Goal: Task Accomplishment & Management: Manage account settings

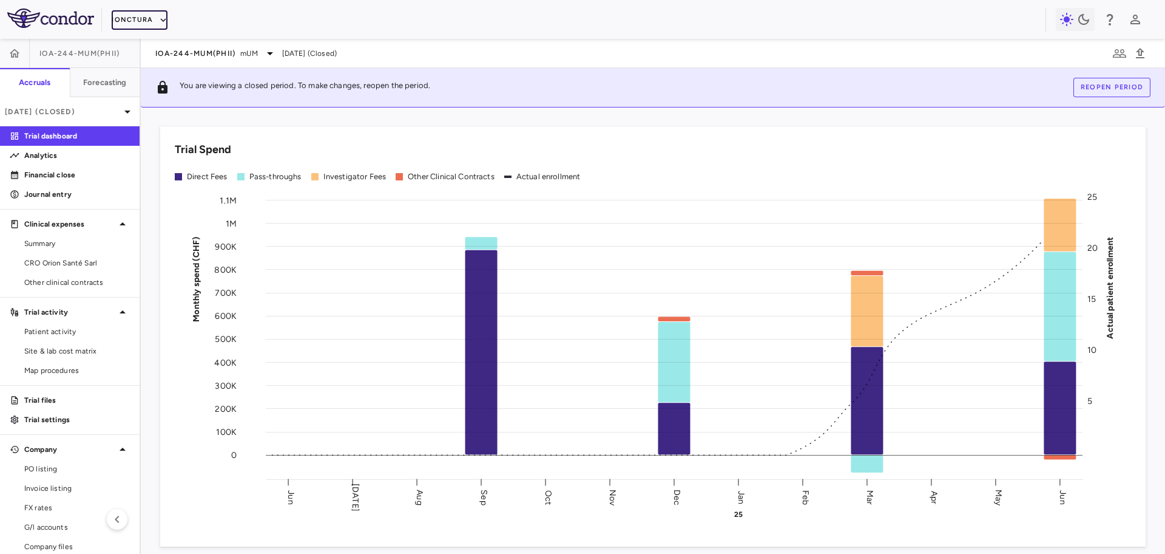
click at [142, 21] on button "iOnctura" at bounding box center [140, 19] width 56 height 19
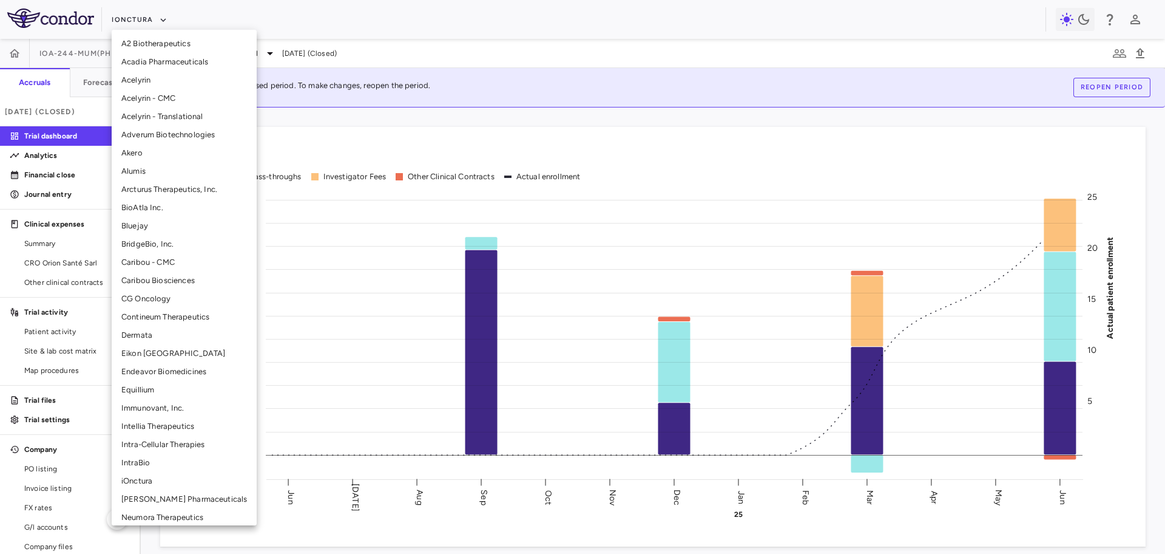
click at [162, 297] on li "CG Oncology" at bounding box center [184, 299] width 145 height 18
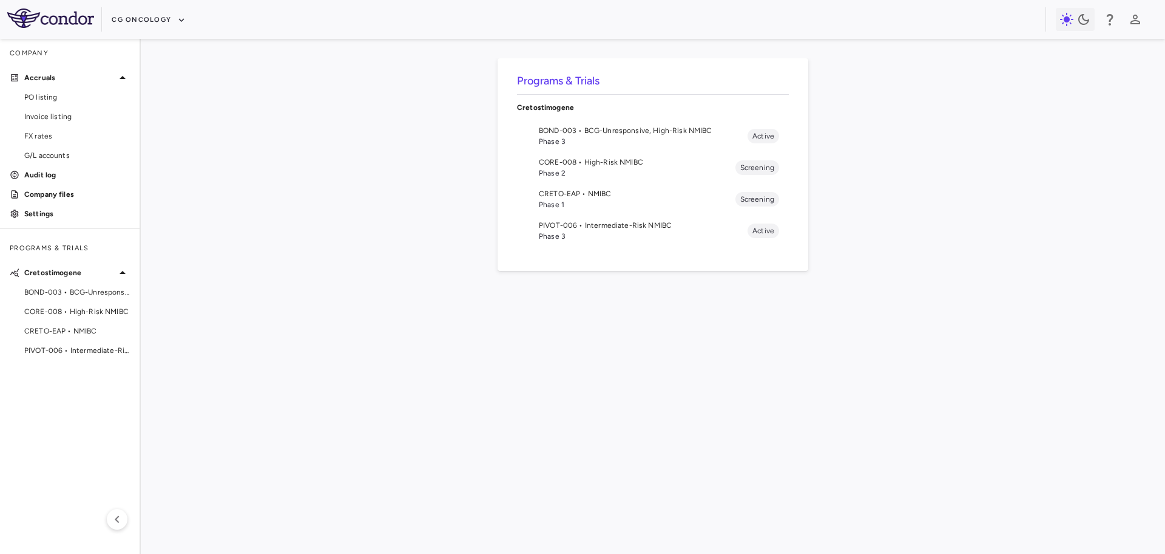
click at [628, 159] on span "CORE-008 • High-Risk NMIBC" at bounding box center [637, 162] width 197 height 11
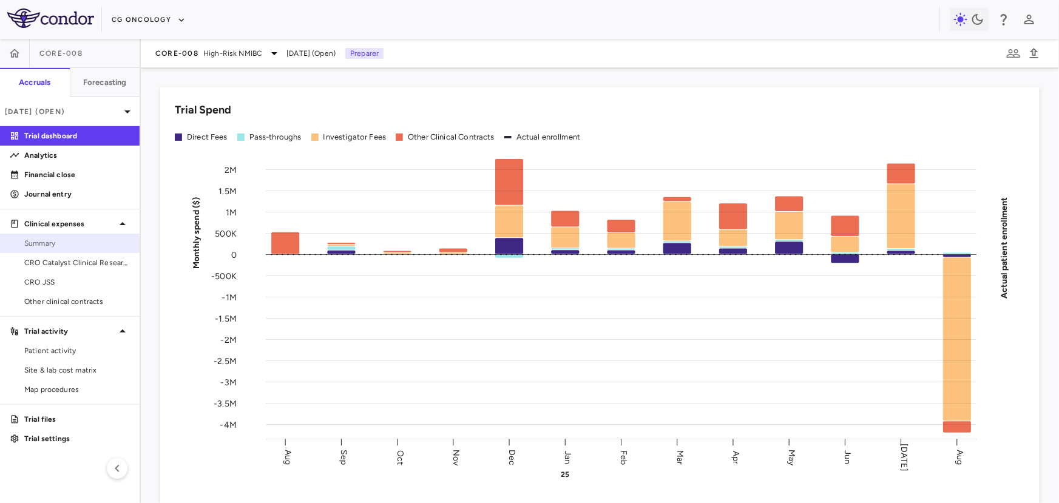
click at [92, 251] on link "Summary" at bounding box center [70, 243] width 140 height 18
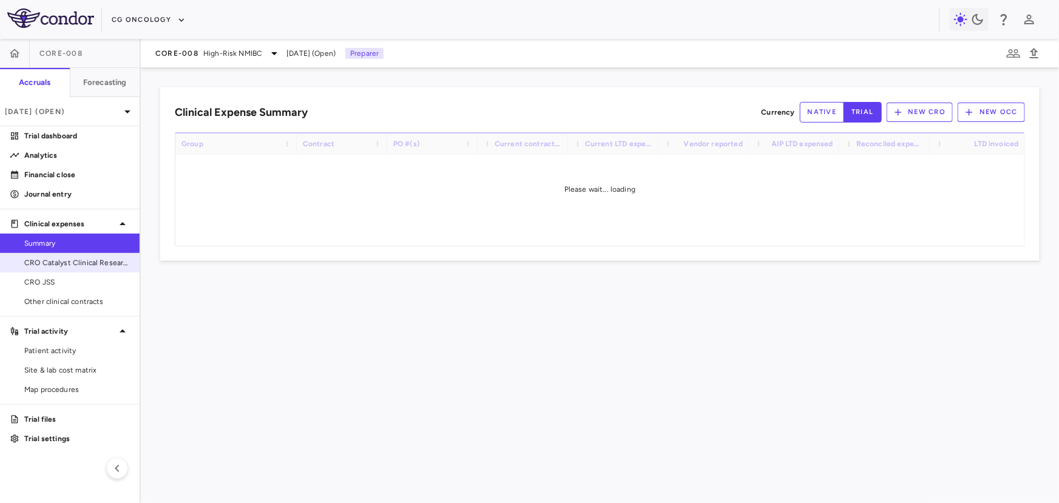
click at [90, 259] on span "CRO Catalyst Clinical Research" at bounding box center [77, 262] width 106 height 11
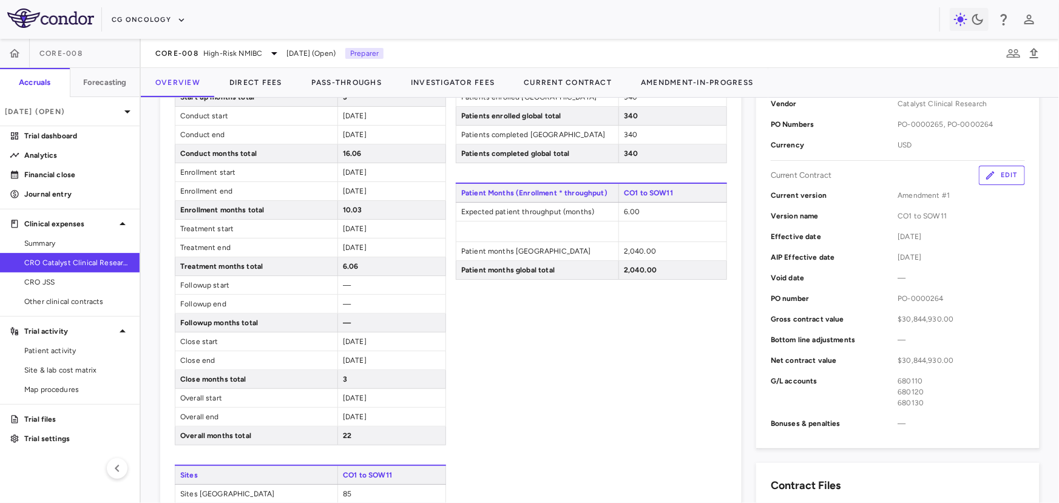
scroll to position [471, 0]
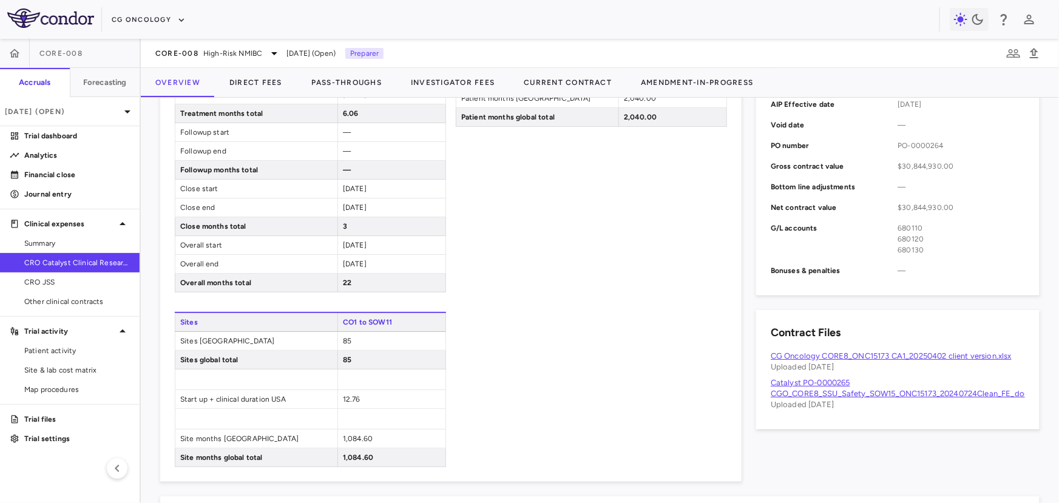
click at [924, 392] on link "Catalyst PO-0000265 CGO_CORE8_SSU_Safety_SOW15_ONC15173_20240724Clean_FE_docx.p…" at bounding box center [909, 388] width 277 height 20
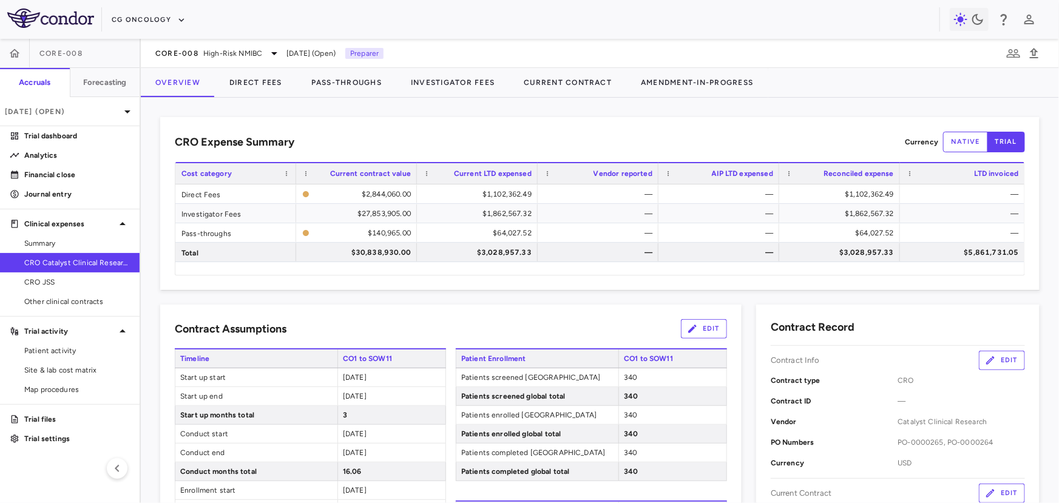
click at [50, 316] on div at bounding box center [70, 316] width 140 height 1
click at [52, 306] on span "Other clinical contracts" at bounding box center [77, 301] width 106 height 11
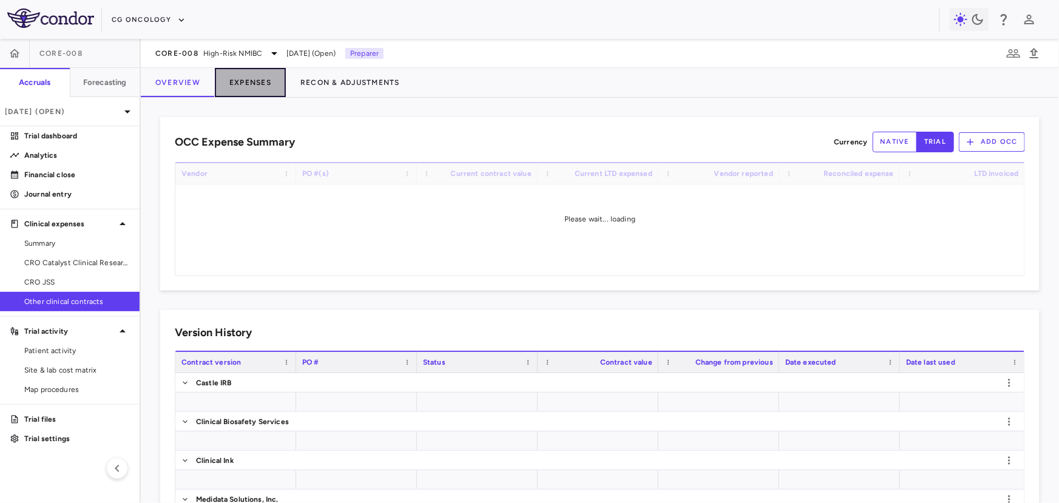
click at [245, 73] on button "Expenses" at bounding box center [250, 82] width 71 height 29
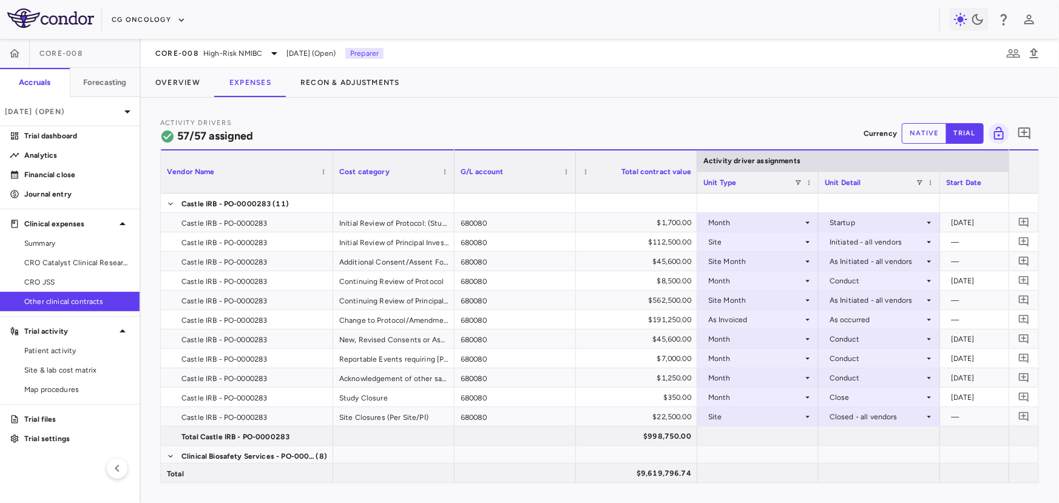
drag, startPoint x: 280, startPoint y: 179, endPoint x: 331, endPoint y: 179, distance: 51.0
click at [331, 179] on div at bounding box center [332, 172] width 5 height 42
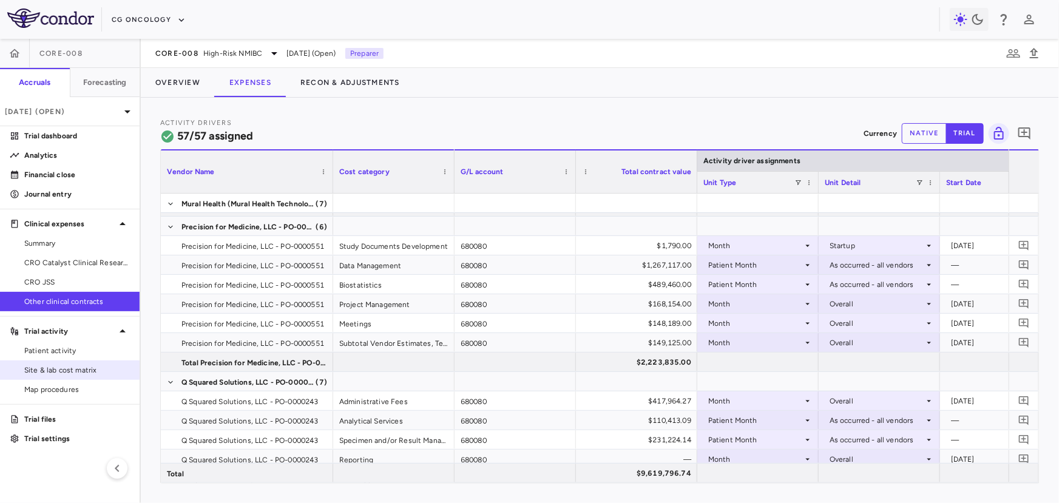
click at [72, 375] on span "Site & lab cost matrix" at bounding box center [77, 370] width 106 height 11
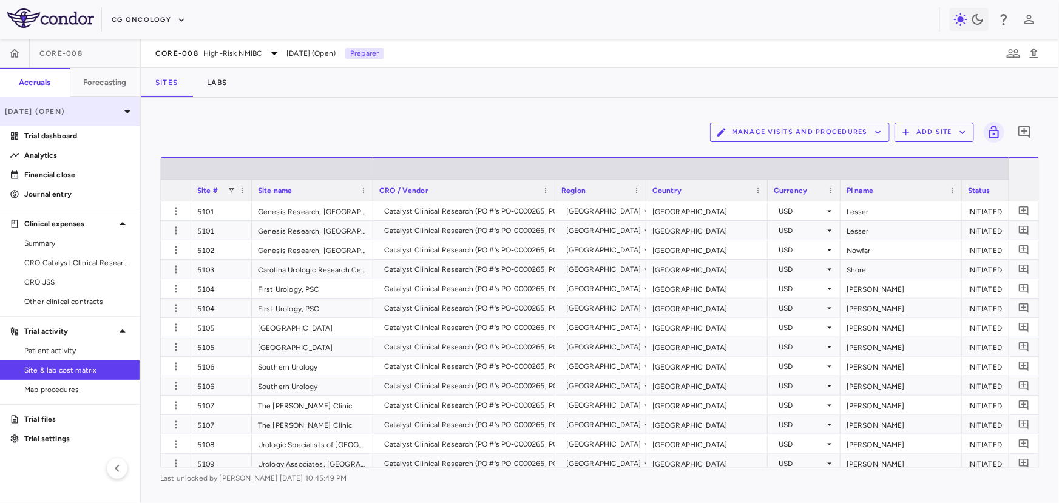
click at [96, 114] on p "Aug 2025 (Open)" at bounding box center [62, 111] width 115 height 11
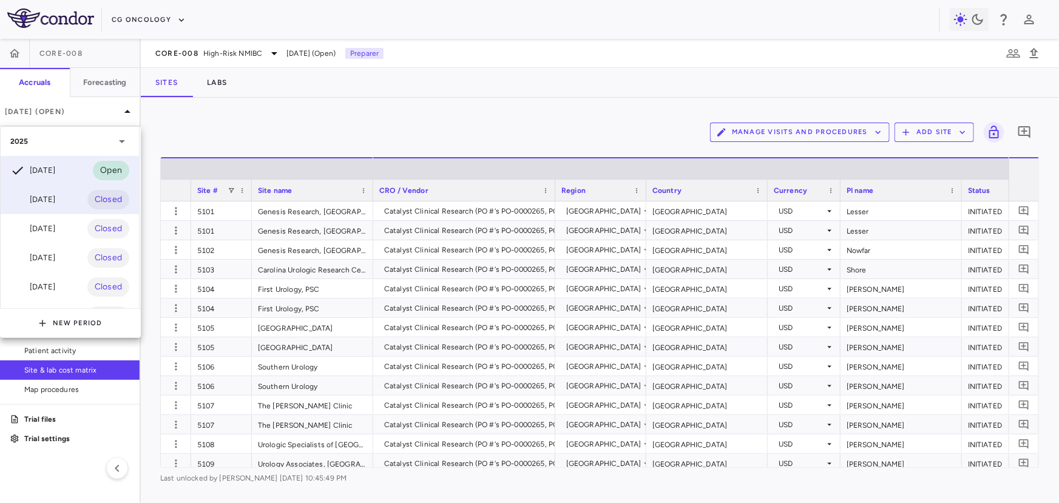
click at [64, 198] on div "Jul 2025 Closed" at bounding box center [70, 199] width 138 height 29
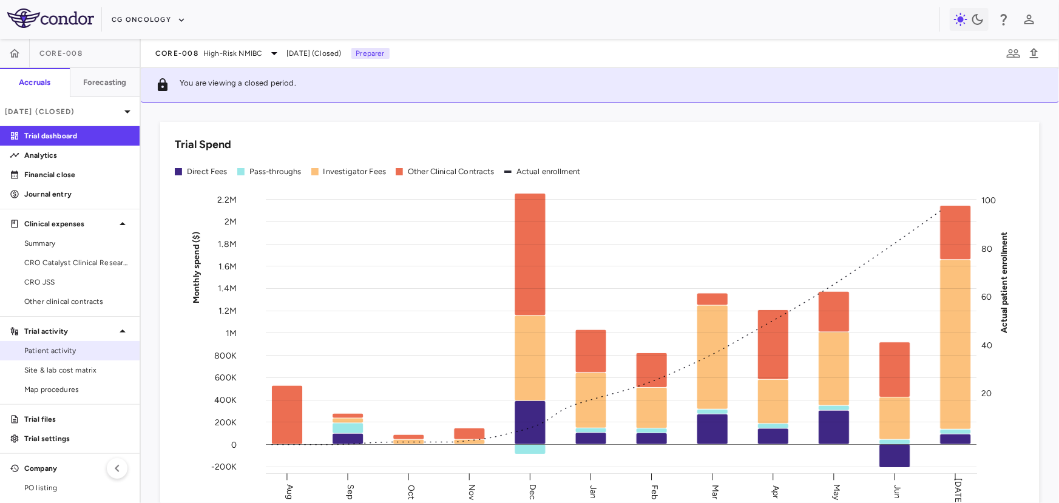
click at [57, 351] on span "Patient activity" at bounding box center [77, 350] width 106 height 11
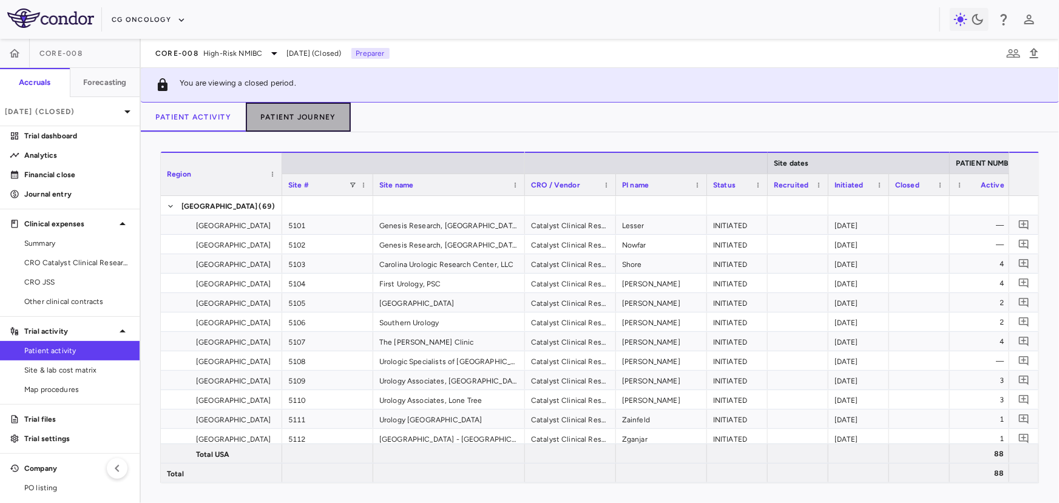
click at [280, 118] on button "Patient Journey" at bounding box center [298, 117] width 105 height 29
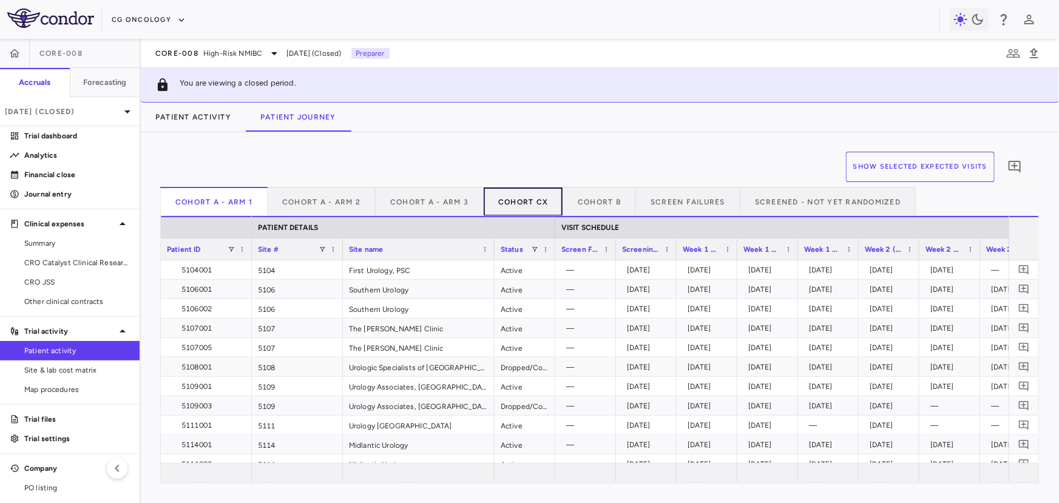
click at [505, 204] on button "Cohort CX" at bounding box center [524, 201] width 80 height 29
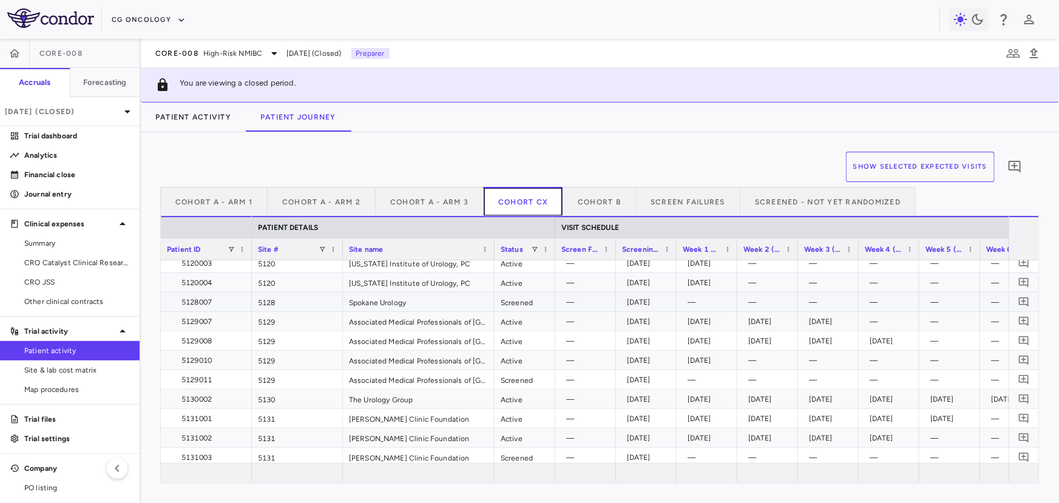
scroll to position [330, 0]
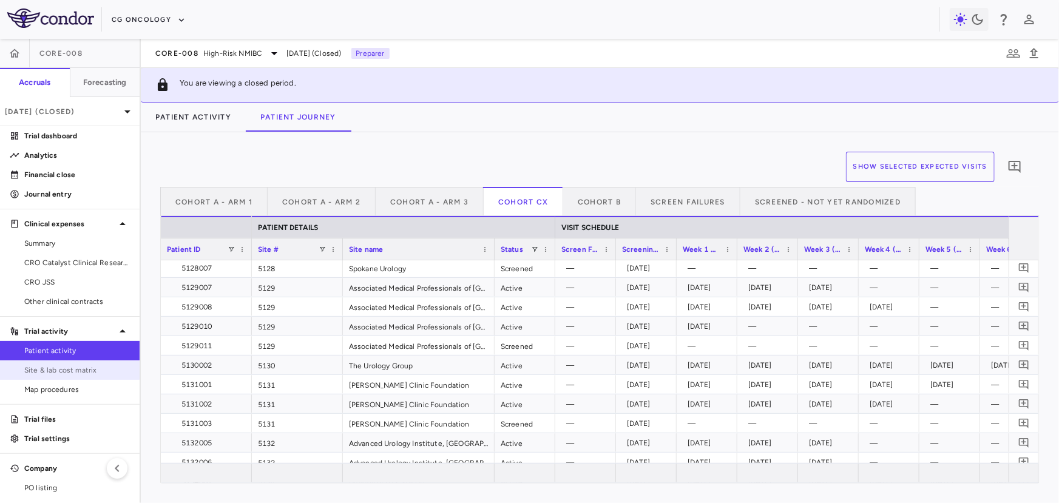
click at [87, 367] on span "Site & lab cost matrix" at bounding box center [77, 370] width 106 height 11
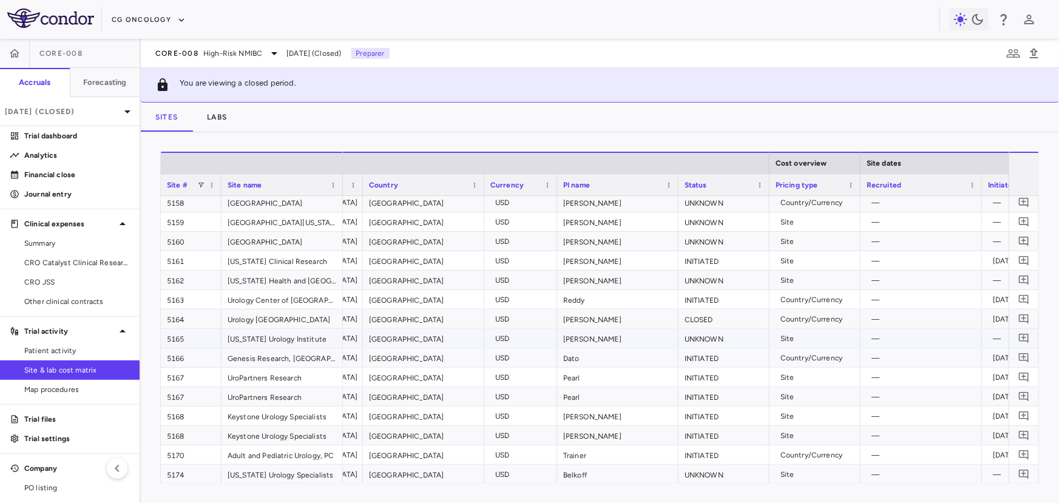
scroll to position [0, 540]
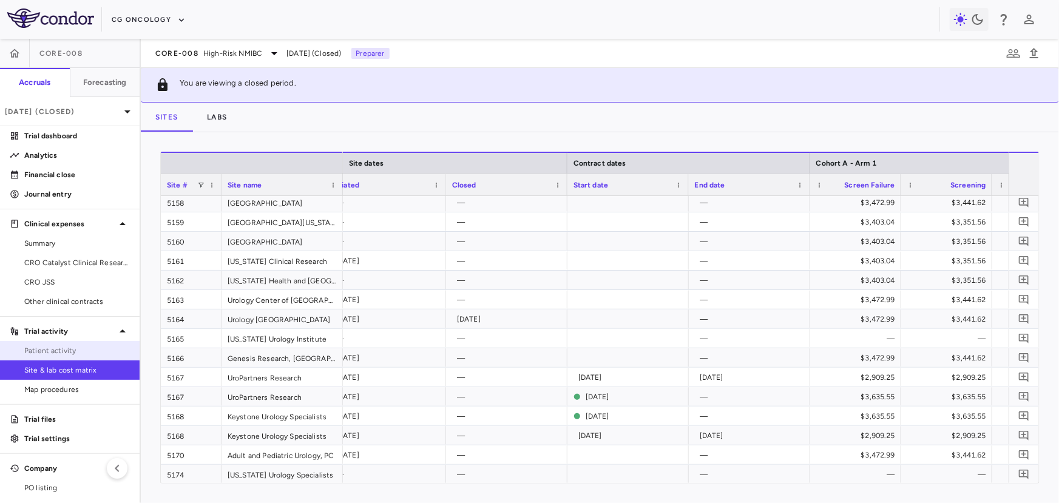
click at [81, 347] on span "Patient activity" at bounding box center [77, 350] width 106 height 11
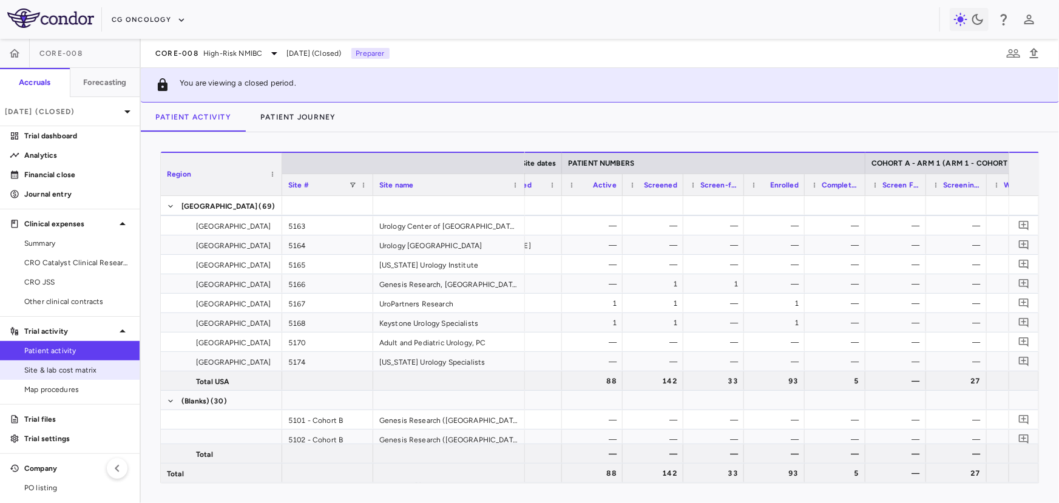
click at [106, 369] on span "Site & lab cost matrix" at bounding box center [77, 370] width 106 height 11
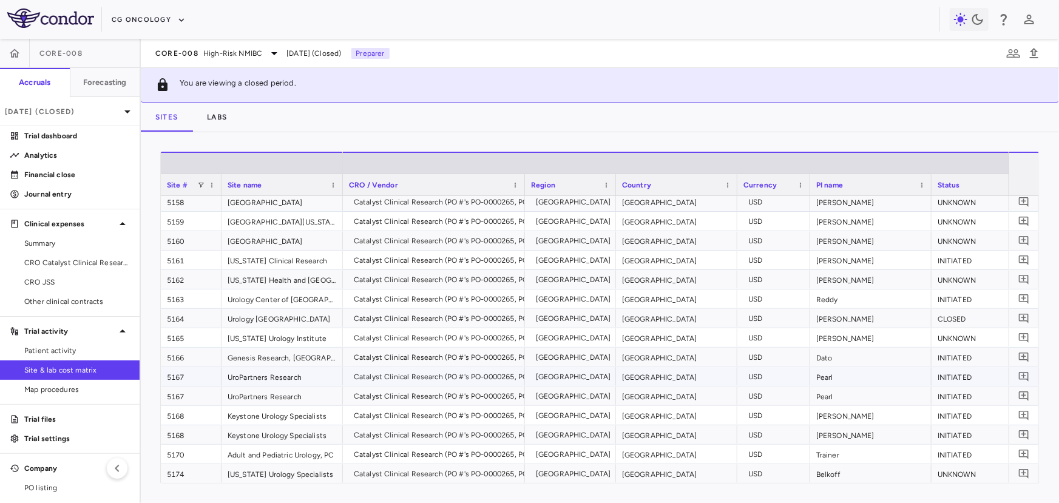
scroll to position [0, 98]
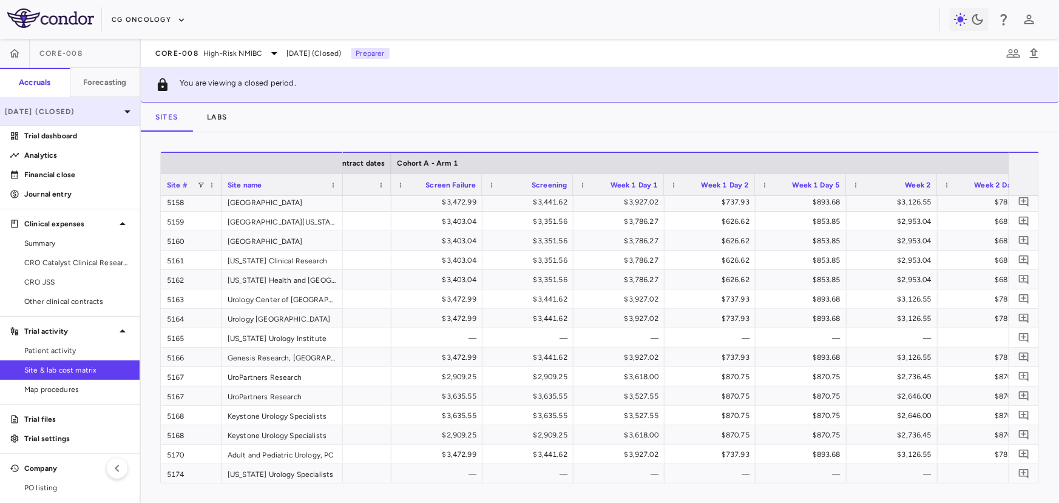
click at [84, 115] on p "Jul 2025 (Closed)" at bounding box center [62, 111] width 115 height 11
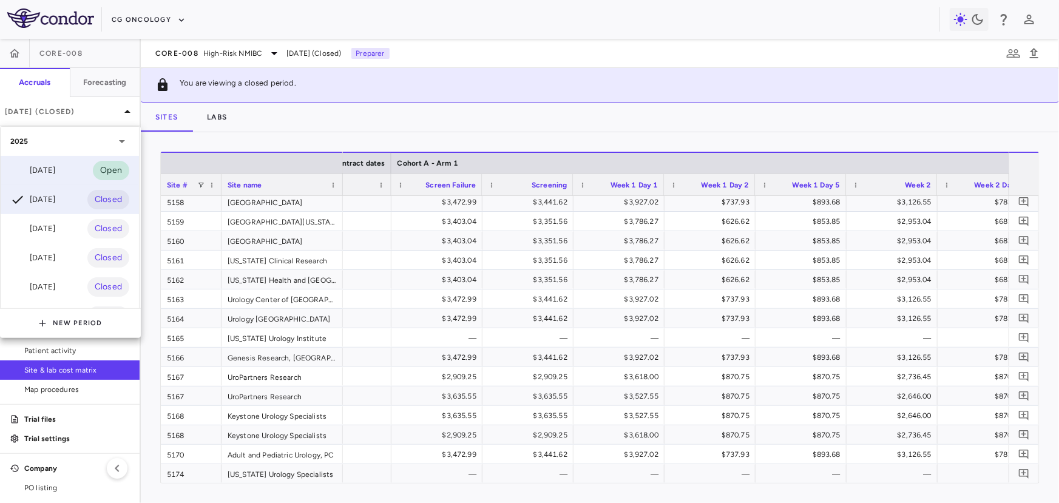
click at [55, 167] on div "Aug 2025" at bounding box center [32, 170] width 45 height 15
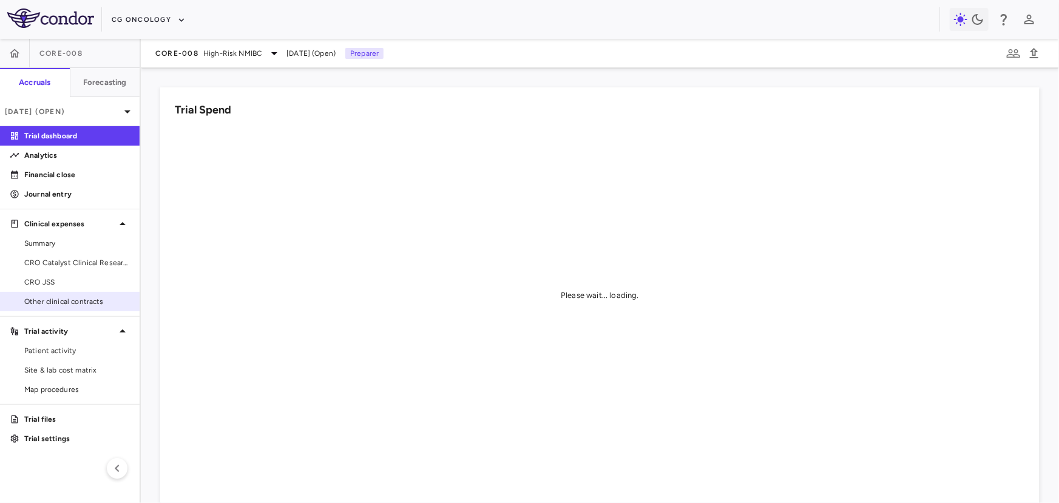
click at [78, 300] on span "Other clinical contracts" at bounding box center [77, 301] width 106 height 11
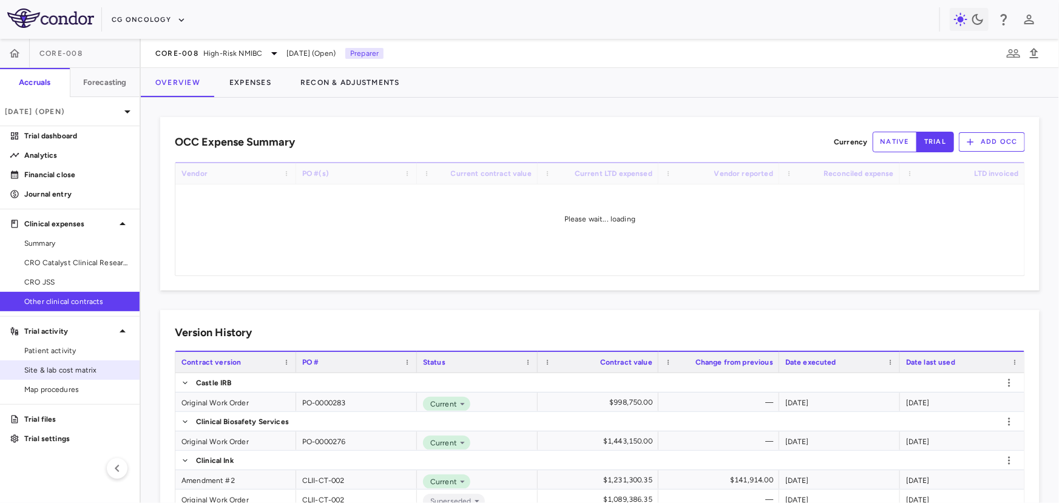
click at [69, 366] on span "Site & lab cost matrix" at bounding box center [77, 370] width 106 height 11
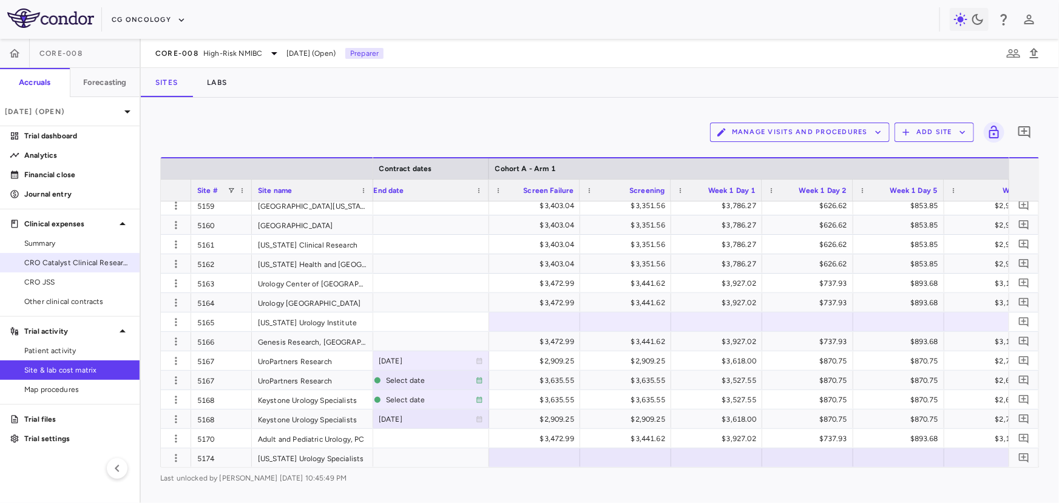
click at [72, 261] on span "CRO Catalyst Clinical Research" at bounding box center [77, 262] width 106 height 11
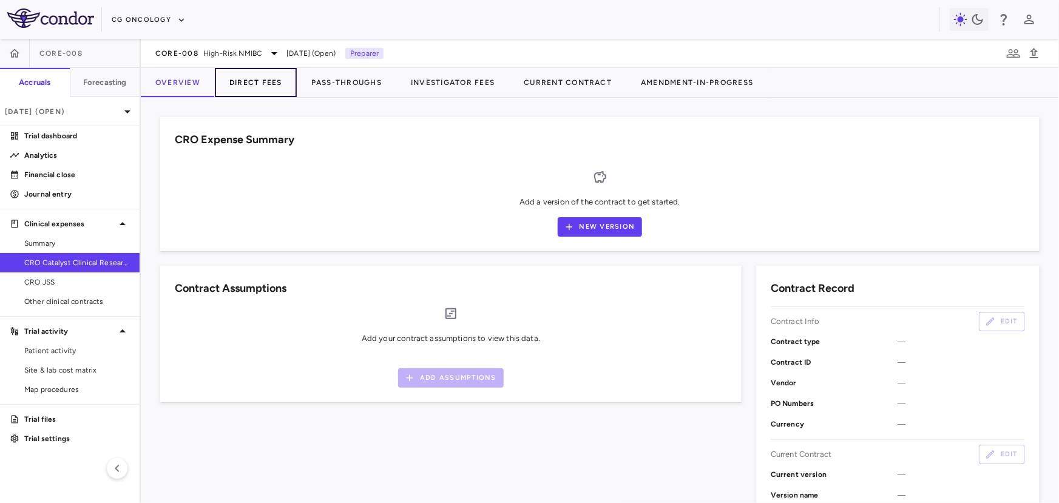
click at [255, 88] on button "Direct Fees" at bounding box center [256, 82] width 82 height 29
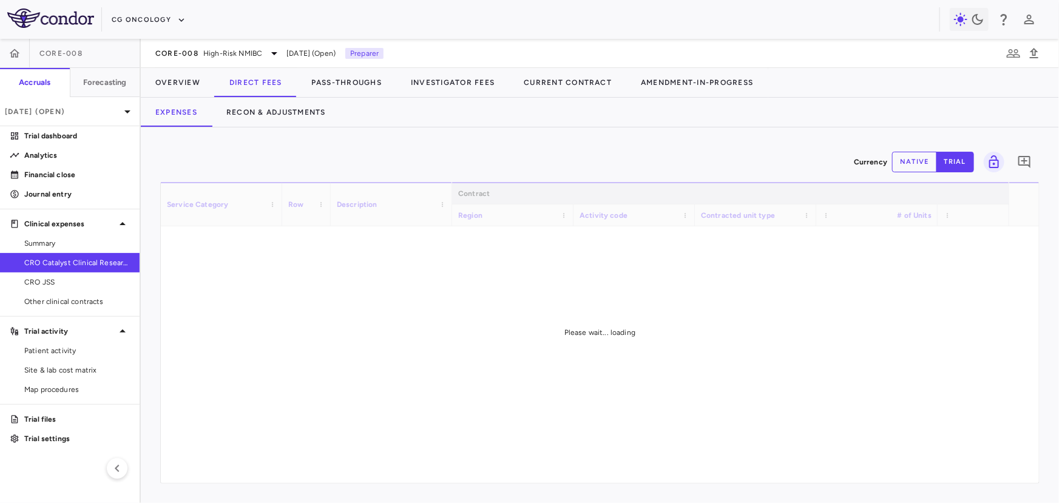
click at [291, 130] on div "Currency native trial 0 Service Category Drag here to set column labels Service…" at bounding box center [600, 315] width 918 height 376
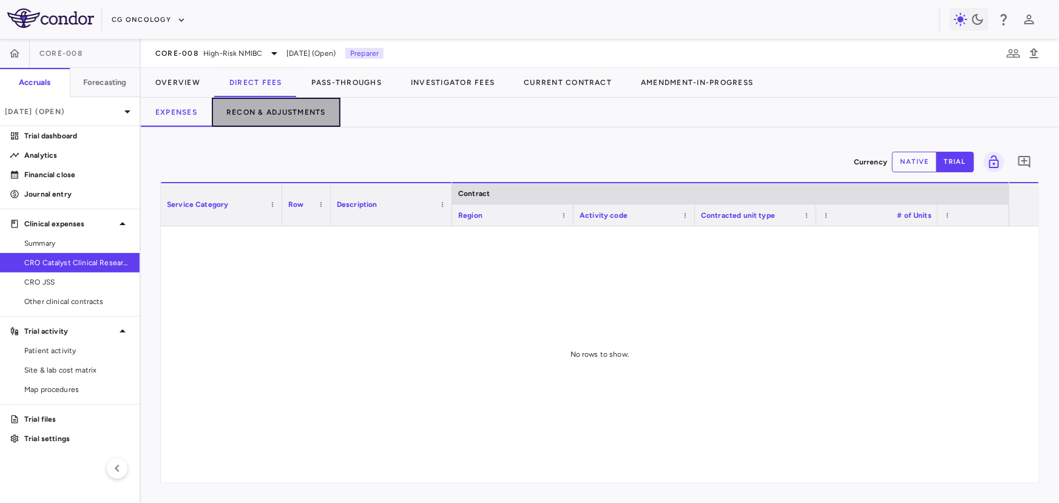
click at [291, 115] on button "Recon & Adjustments" at bounding box center [276, 112] width 129 height 29
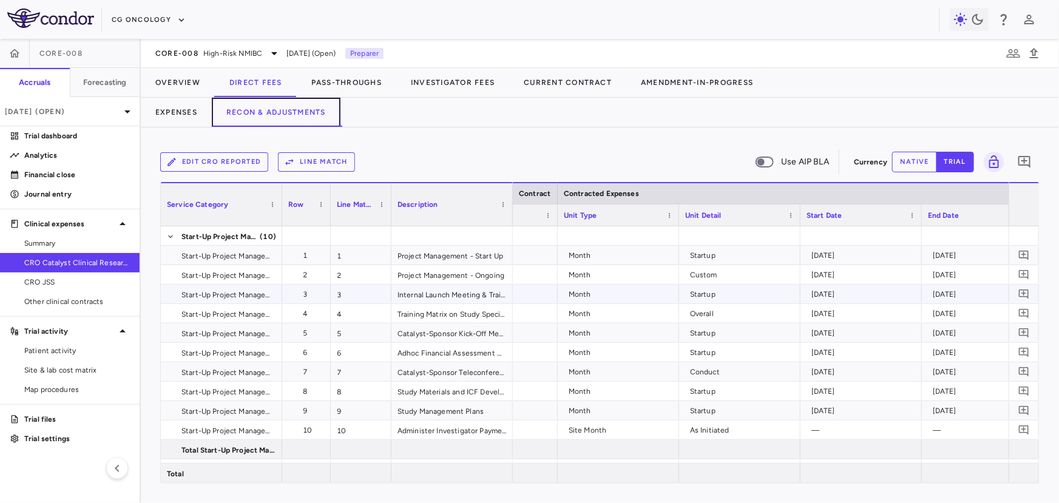
scroll to position [0, 546]
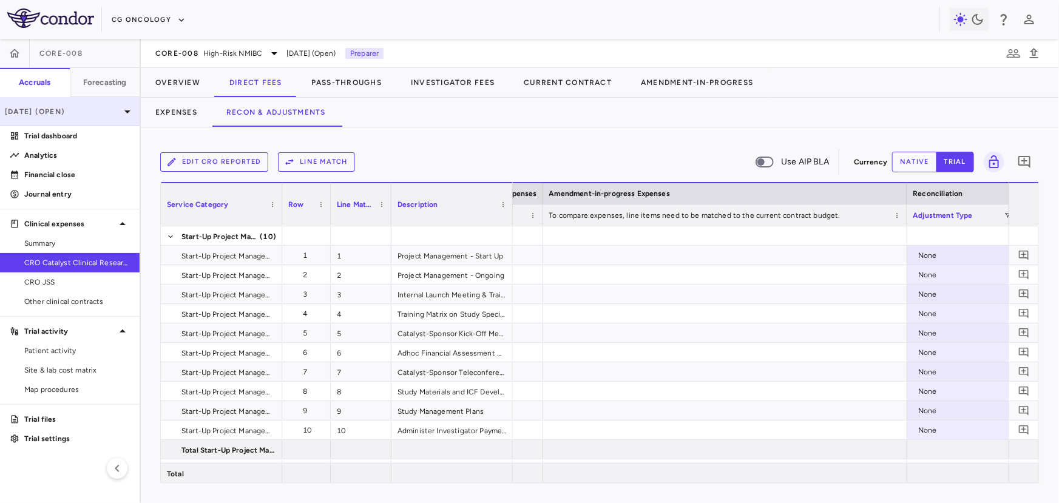
click at [83, 100] on div "Aug 2025 (Open)" at bounding box center [70, 111] width 140 height 29
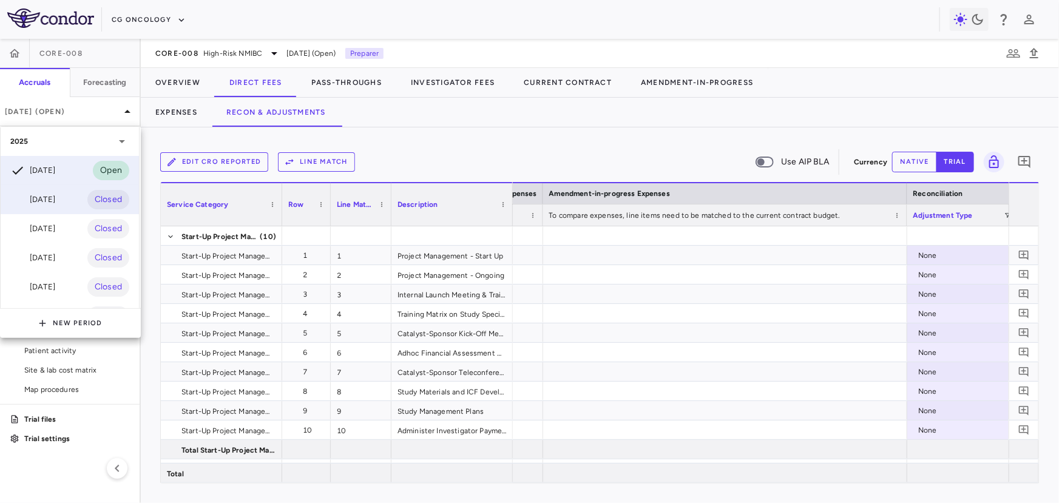
click at [47, 212] on div "Jul 2025 Closed" at bounding box center [70, 199] width 138 height 29
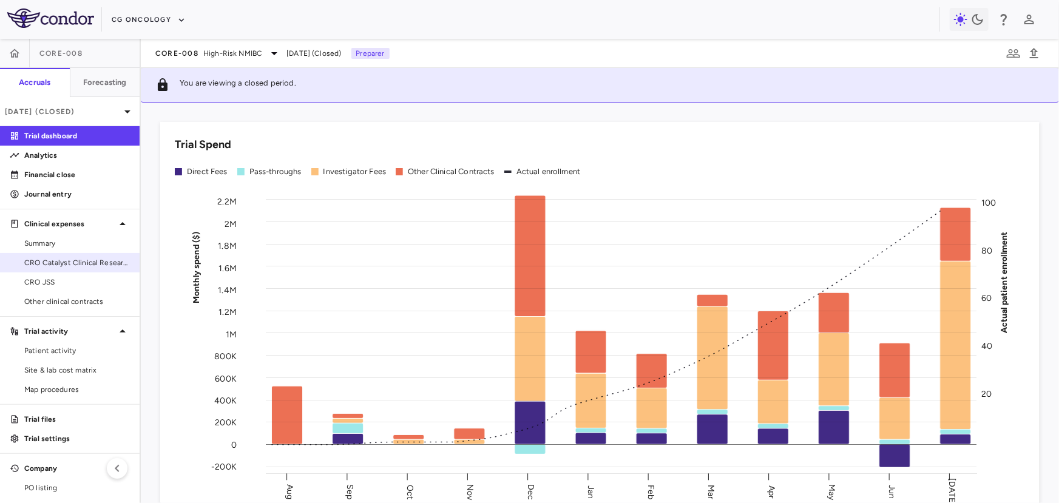
click at [63, 260] on span "CRO Catalyst Clinical Research" at bounding box center [77, 262] width 106 height 11
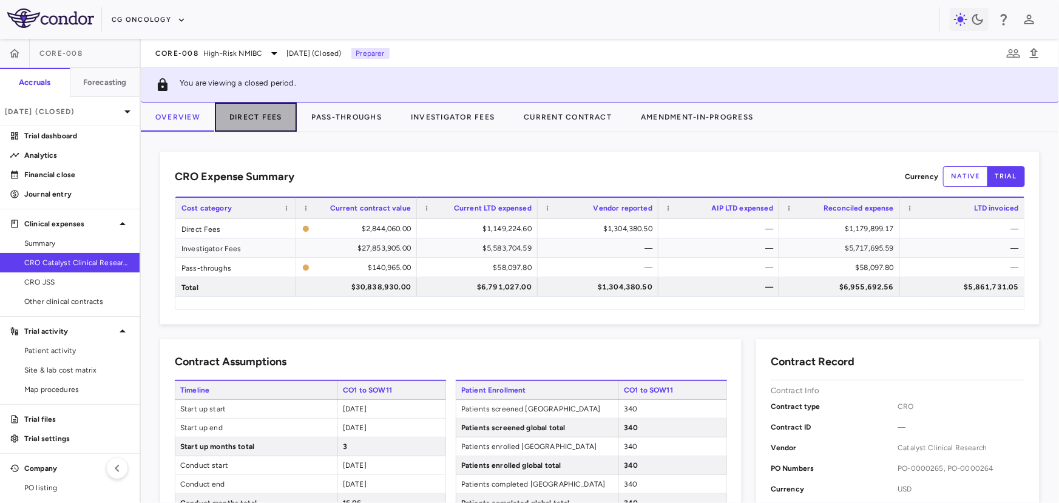
click at [262, 114] on button "Direct Fees" at bounding box center [256, 117] width 82 height 29
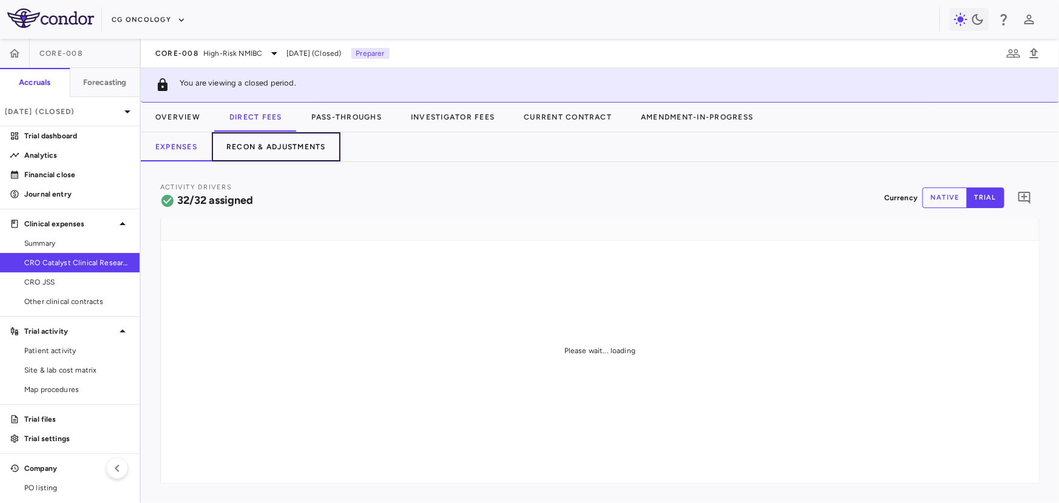
click at [292, 137] on button "Recon & Adjustments" at bounding box center [276, 146] width 129 height 29
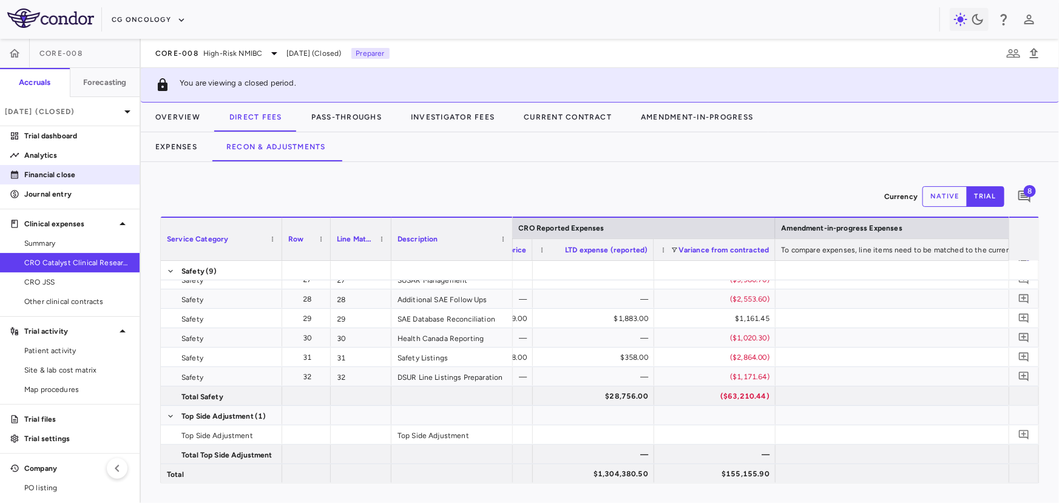
click at [53, 180] on p "Financial close" at bounding box center [77, 174] width 106 height 11
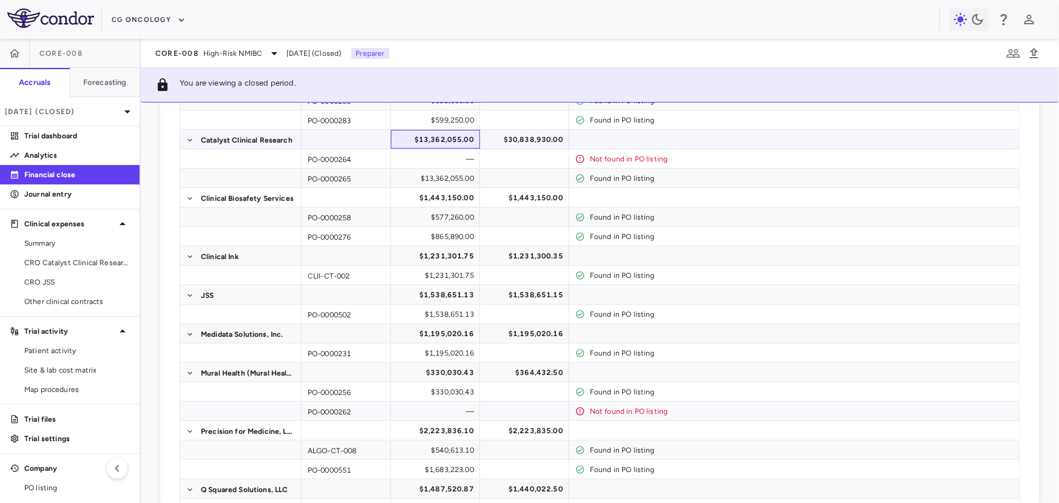
click at [462, 135] on div "$13,362,055.00" at bounding box center [438, 139] width 72 height 19
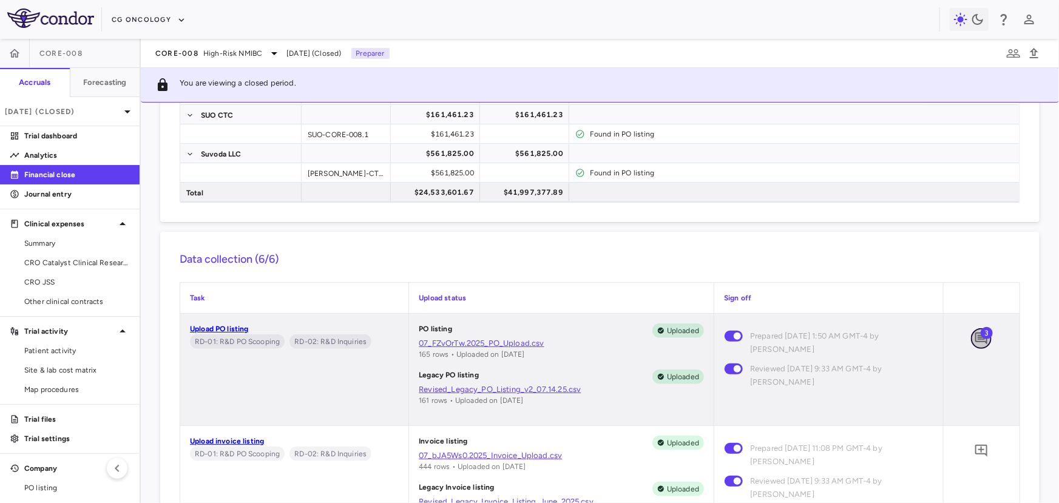
click at [980, 337] on icon "Add comment" at bounding box center [981, 338] width 15 height 15
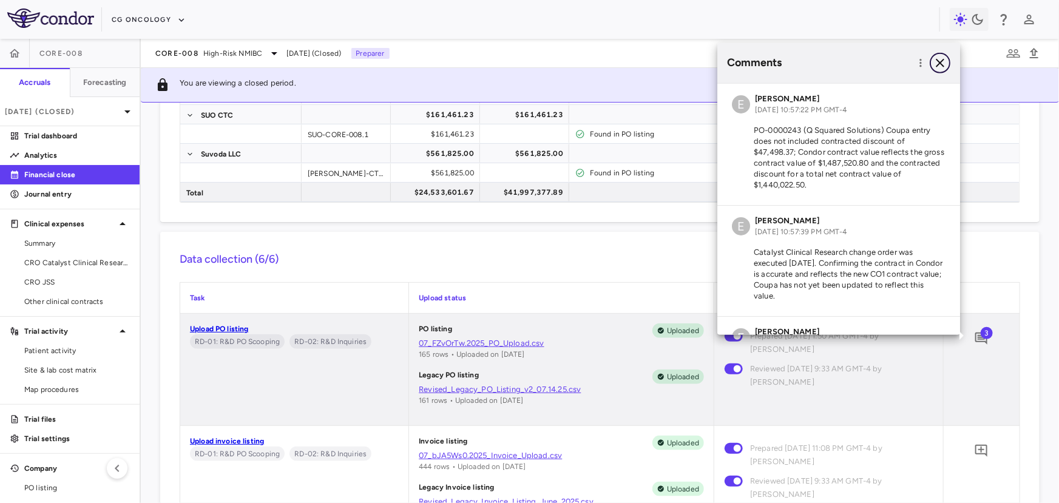
click at [941, 59] on icon "button" at bounding box center [940, 62] width 15 height 15
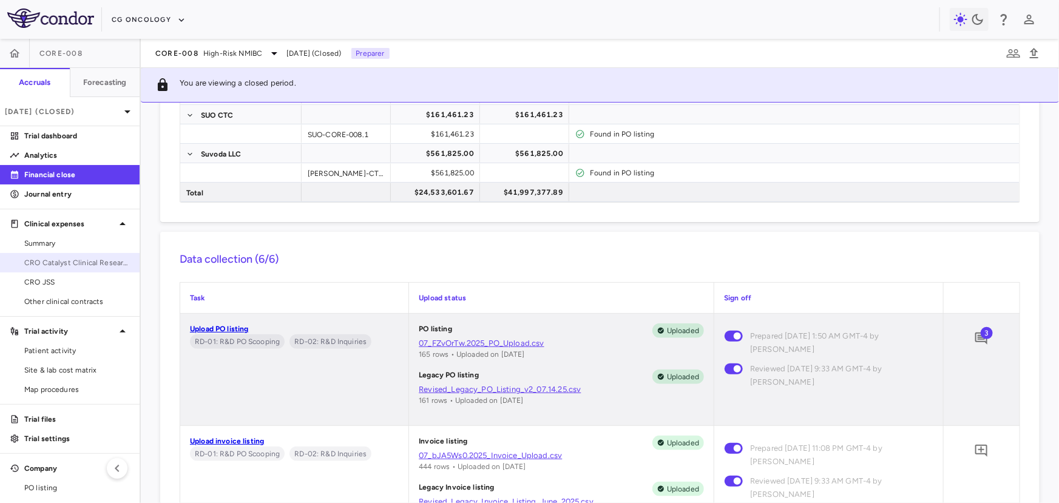
click at [97, 263] on span "CRO Catalyst Clinical Research" at bounding box center [77, 262] width 106 height 11
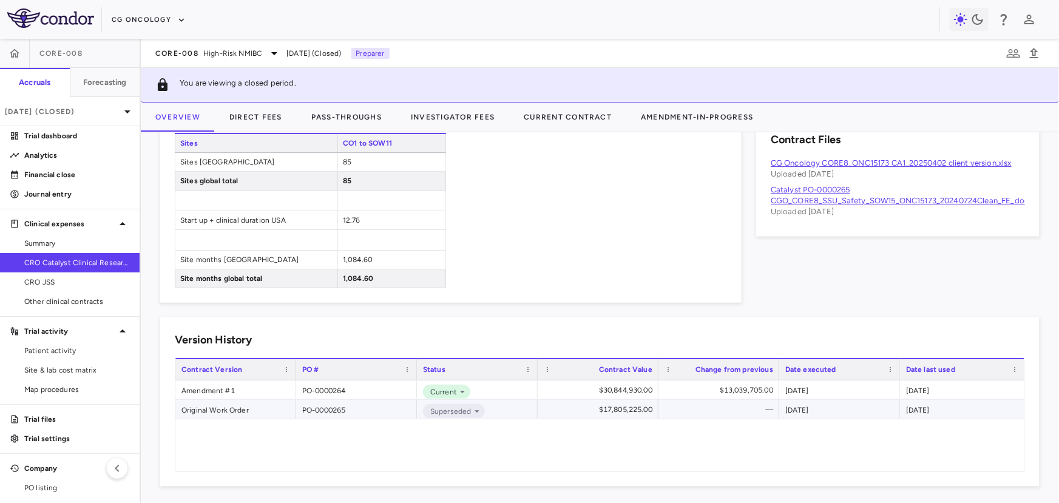
click at [229, 404] on div "Original Work Order" at bounding box center [235, 409] width 121 height 19
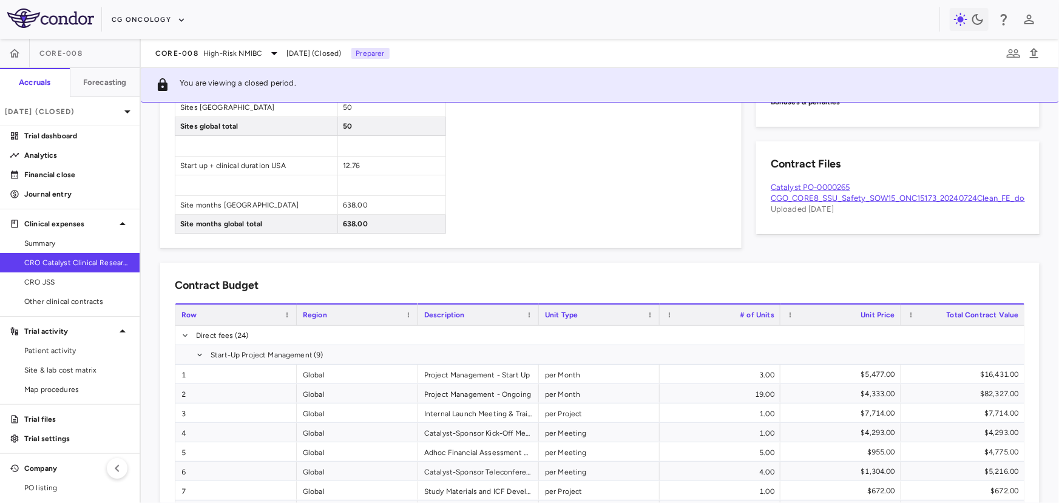
click at [835, 185] on link "Catalyst PO-0000265 CGO_CORE8_SSU_Safety_SOW15_ONC15173_20240724Clean_FE_docx.p…" at bounding box center [909, 193] width 277 height 20
click at [89, 115] on p "Jul 2025 (Closed)" at bounding box center [62, 111] width 115 height 11
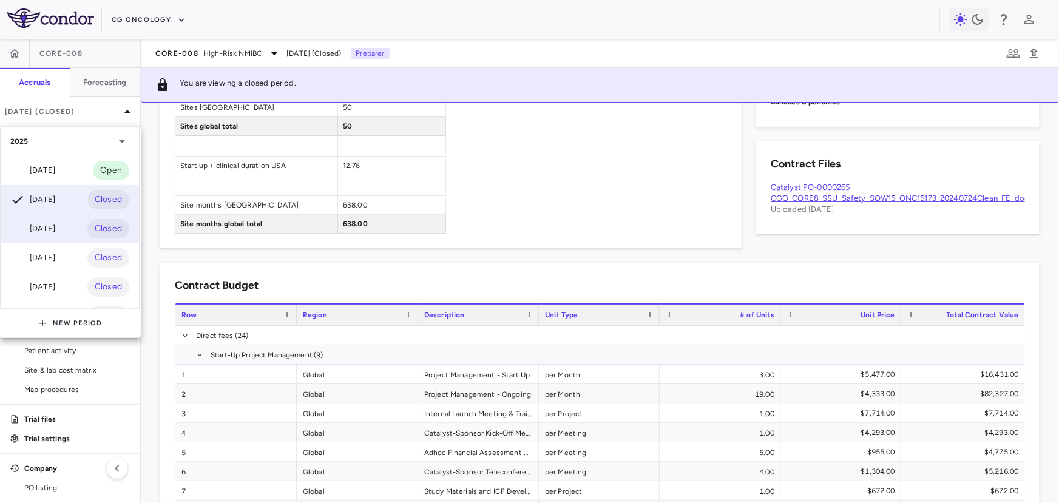
click at [66, 236] on div "Jun 2025 Closed" at bounding box center [70, 228] width 138 height 29
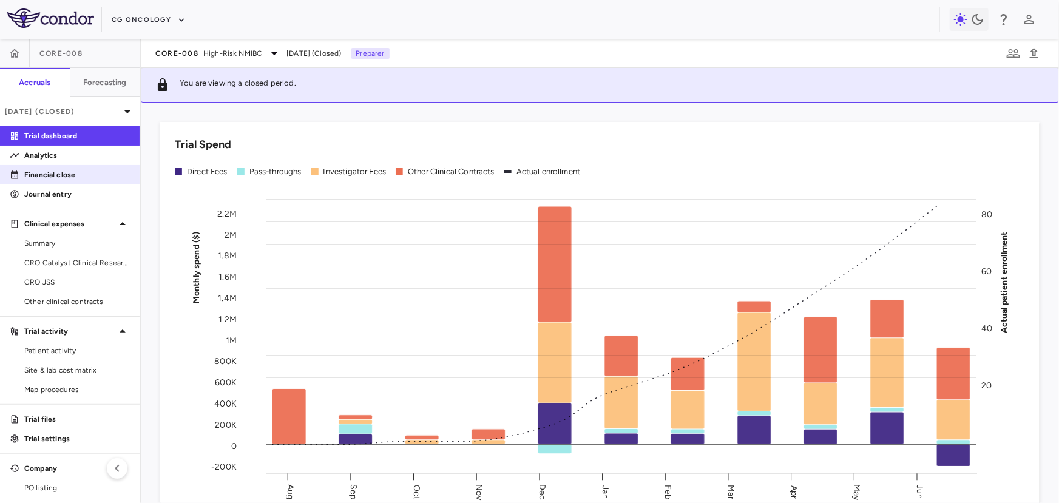
click at [76, 172] on p "Financial close" at bounding box center [77, 174] width 106 height 11
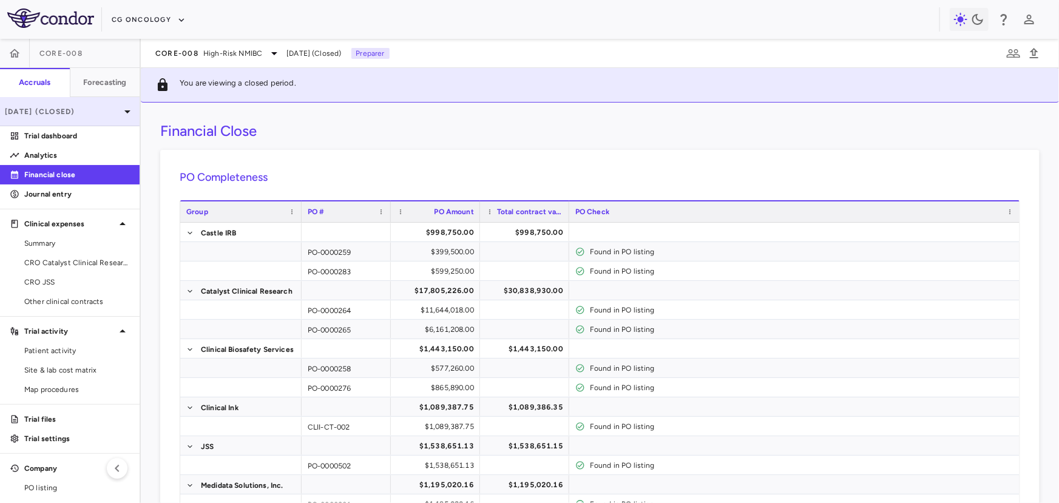
click at [105, 106] on p "Jun 2025 (Closed)" at bounding box center [62, 111] width 115 height 11
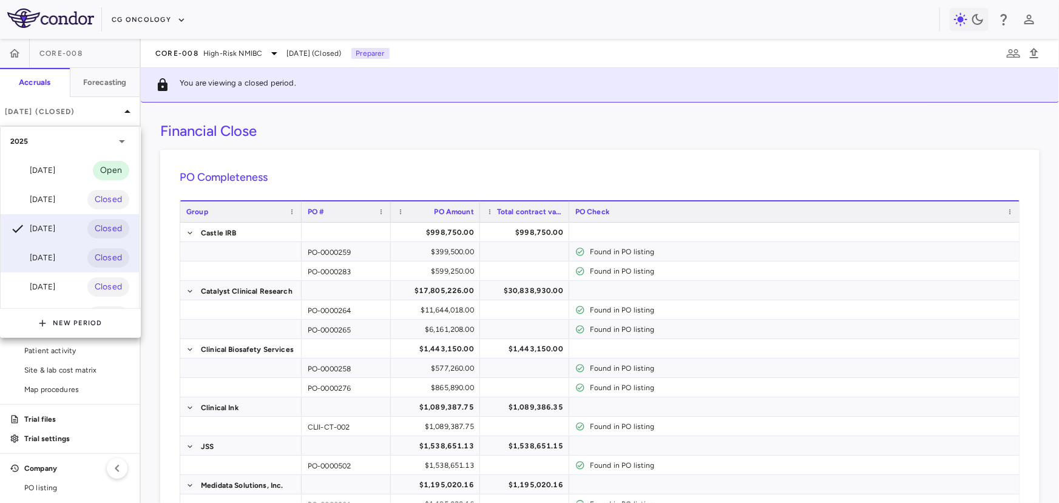
click at [73, 257] on div "May 2025 Closed" at bounding box center [70, 257] width 138 height 29
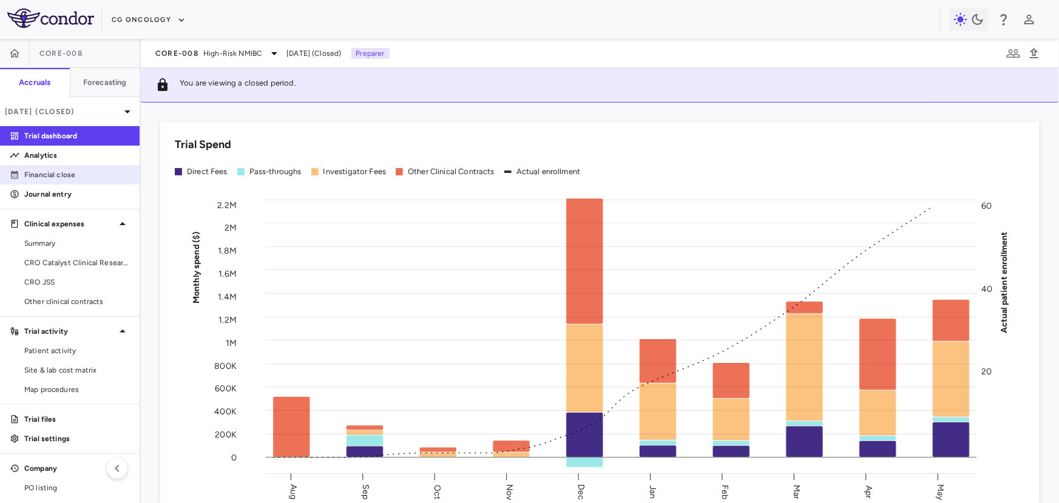
click at [74, 174] on p "Financial close" at bounding box center [77, 174] width 106 height 11
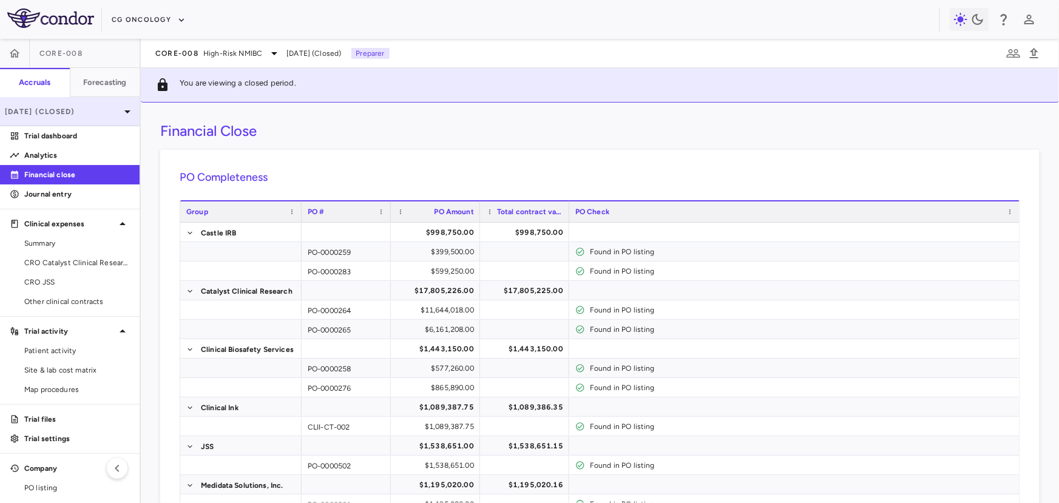
click at [115, 114] on p "May 2025 (Closed)" at bounding box center [62, 111] width 115 height 11
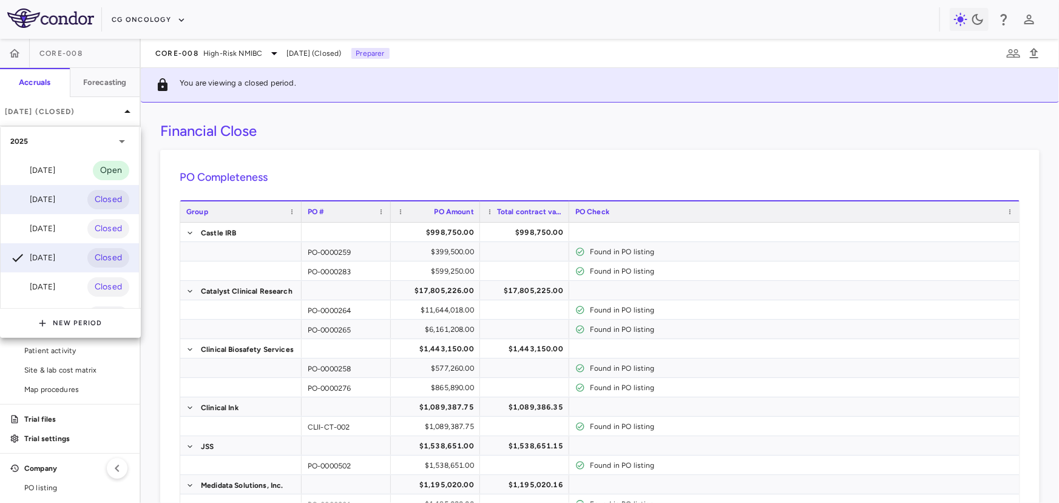
click at [83, 198] on div "Jul 2025 Closed" at bounding box center [70, 199] width 138 height 29
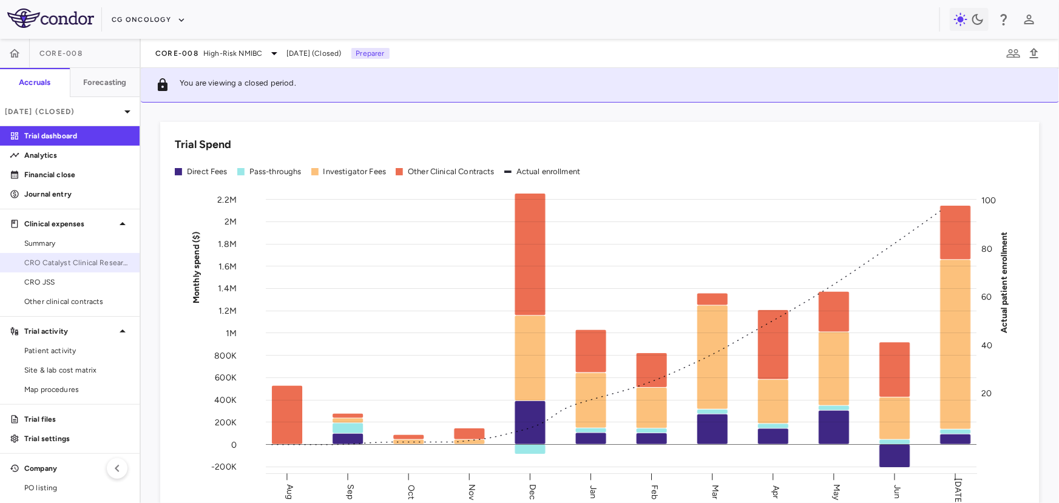
click at [67, 255] on link "CRO Catalyst Clinical Research" at bounding box center [70, 263] width 140 height 18
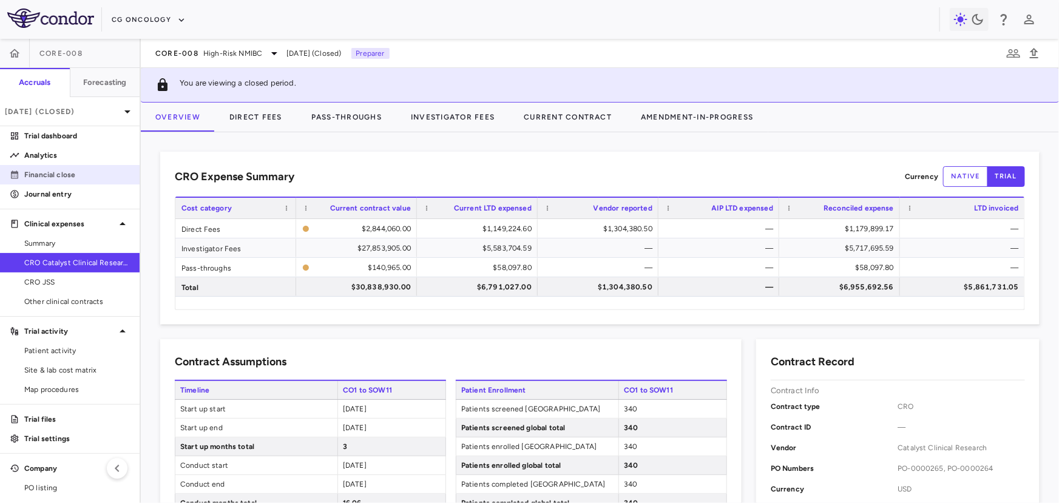
click at [50, 173] on p "Financial close" at bounding box center [77, 174] width 106 height 11
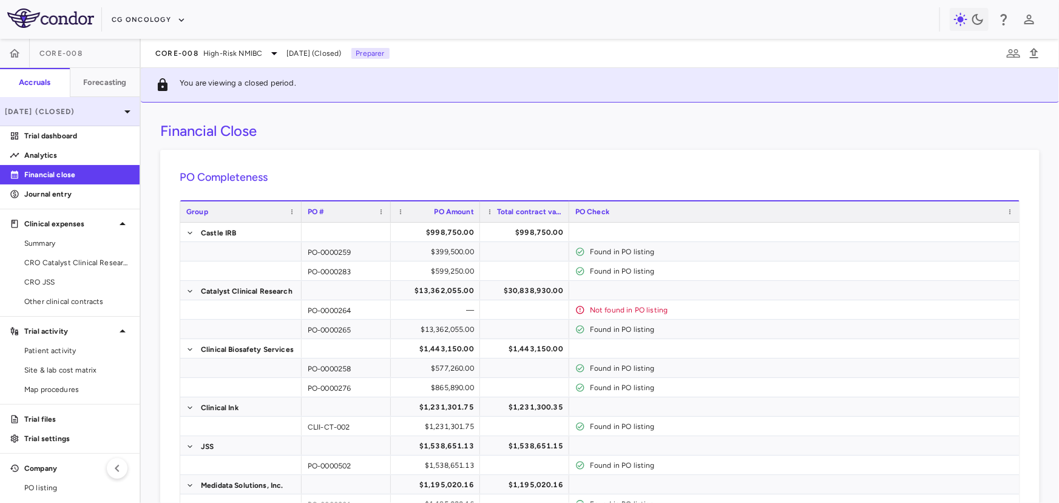
click at [98, 106] on p "Jul 2025 (Closed)" at bounding box center [62, 111] width 115 height 11
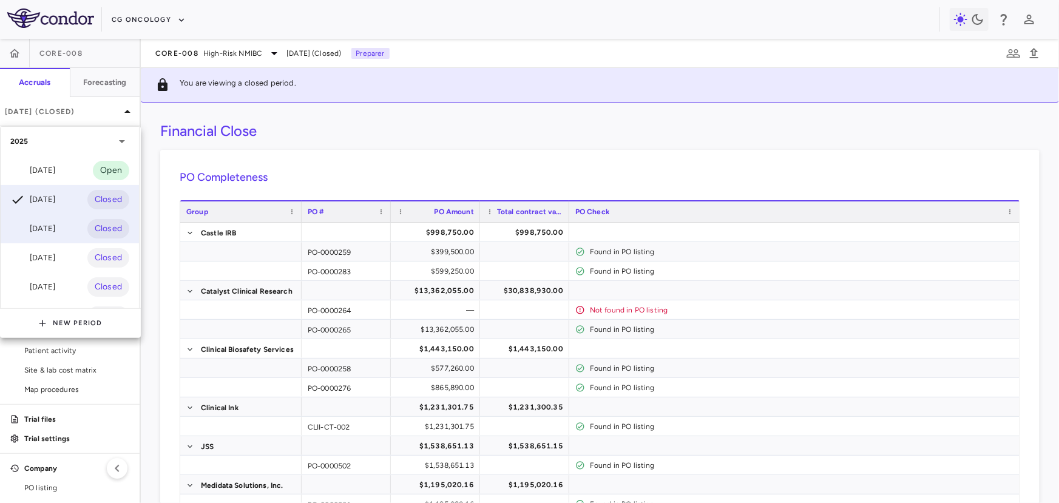
click at [66, 234] on div "Jun 2025 Closed" at bounding box center [70, 228] width 138 height 29
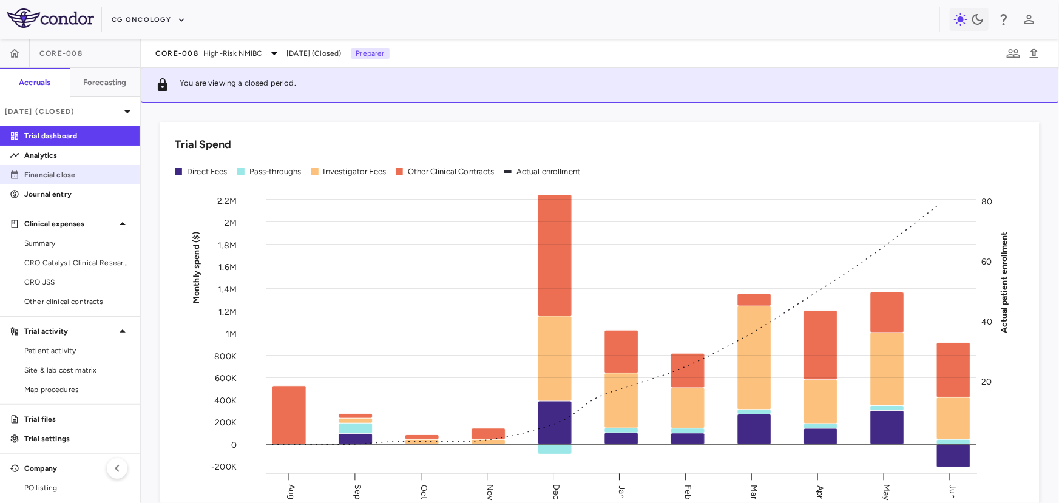
click at [81, 169] on p "Financial close" at bounding box center [77, 174] width 106 height 11
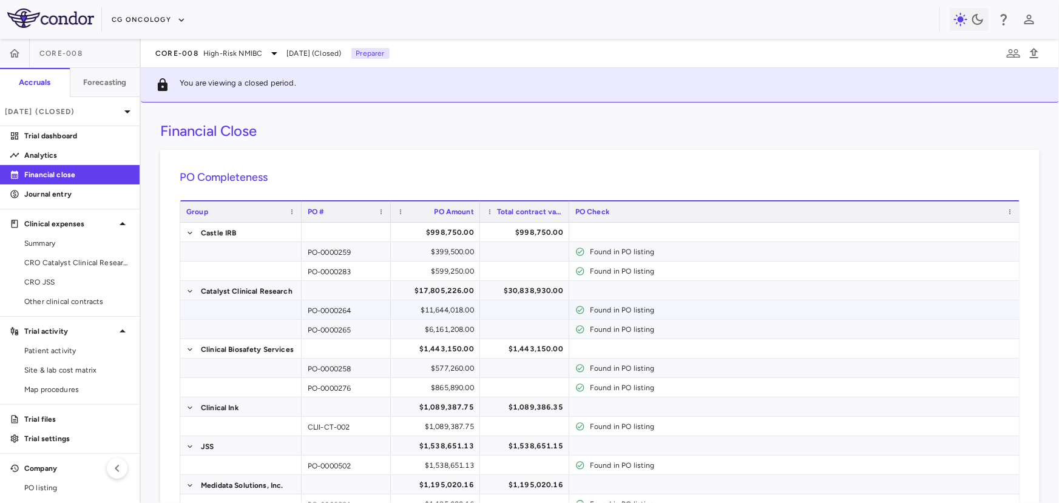
click at [439, 312] on div "$11,644,018.00" at bounding box center [438, 309] width 72 height 19
click at [439, 325] on div "$6,161,208.00" at bounding box center [438, 329] width 72 height 19
click at [373, 331] on div "PO-0000265" at bounding box center [346, 329] width 89 height 19
click at [115, 112] on p "Jun 2025 (Closed)" at bounding box center [62, 111] width 115 height 11
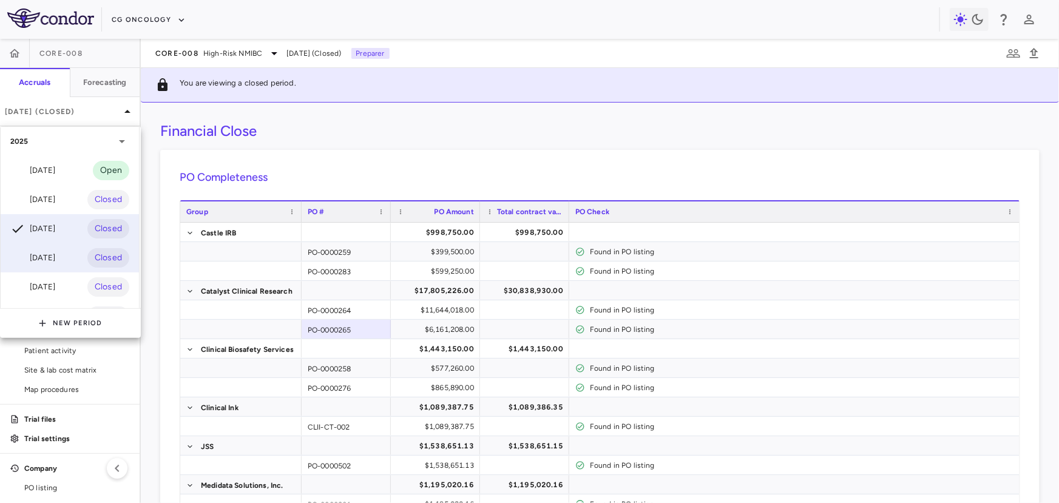
click at [74, 263] on div "May 2025 Closed" at bounding box center [70, 257] width 138 height 29
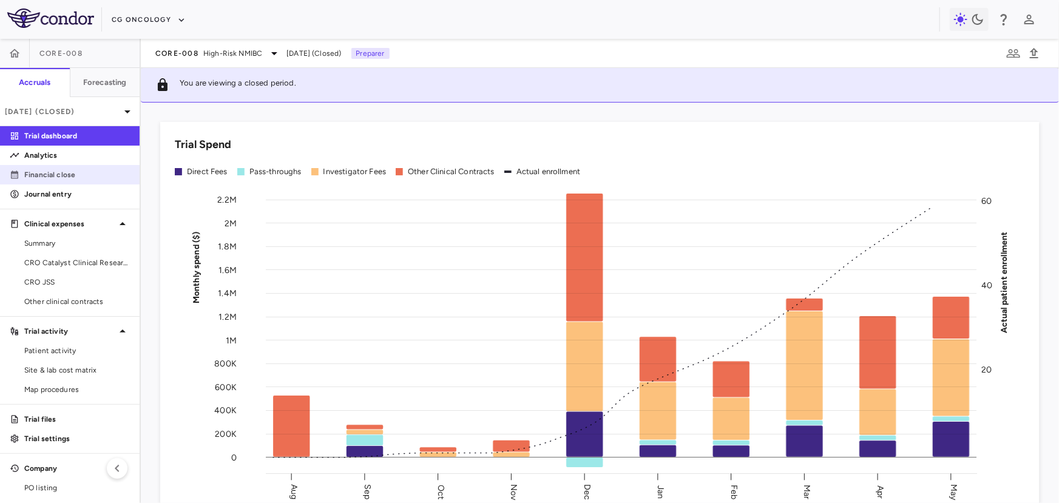
click at [76, 177] on p "Financial close" at bounding box center [77, 174] width 106 height 11
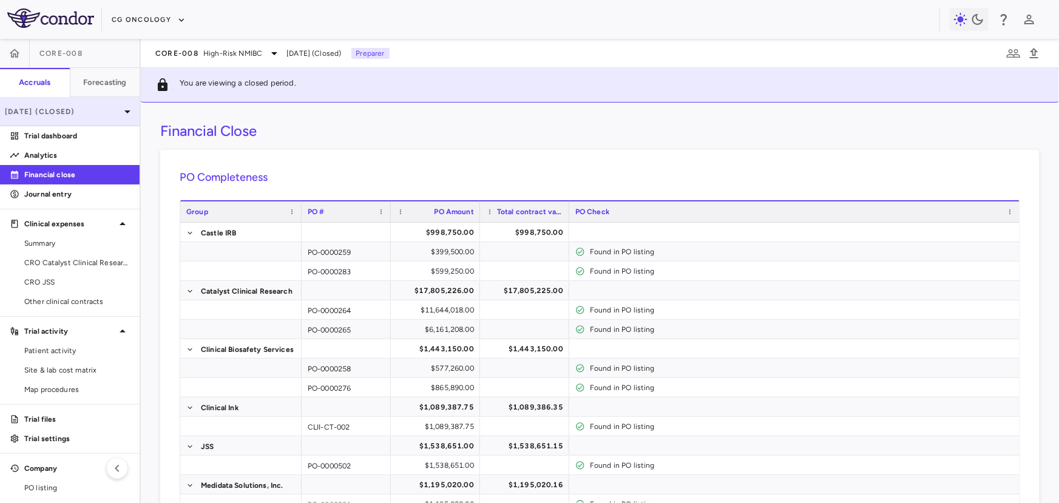
click at [96, 114] on p "May 2025 (Closed)" at bounding box center [62, 111] width 115 height 11
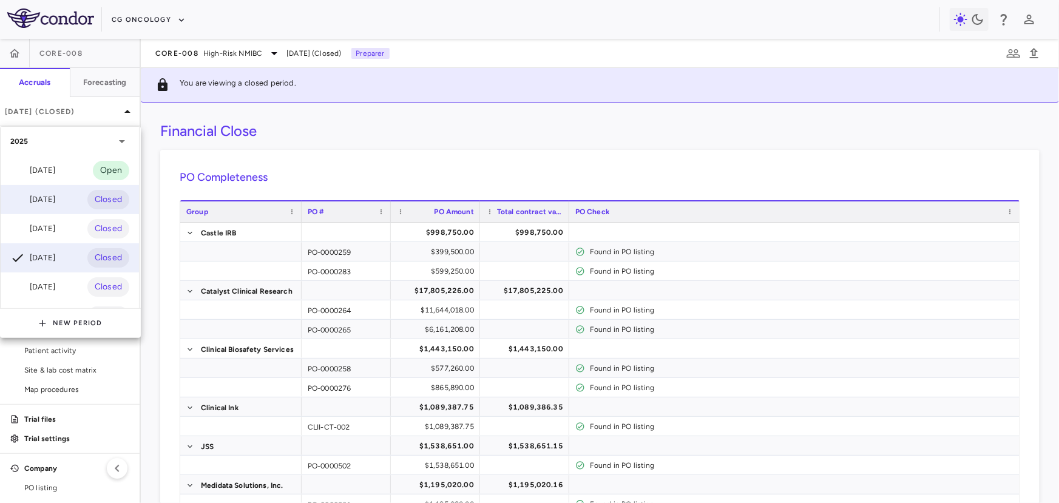
click at [66, 194] on div "Jul 2025 Closed" at bounding box center [70, 199] width 138 height 29
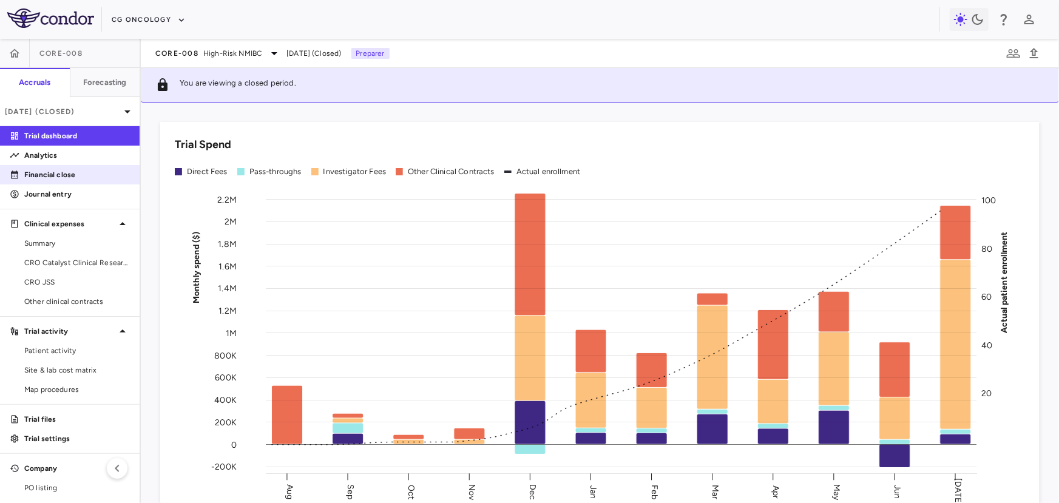
click at [75, 177] on p "Financial close" at bounding box center [77, 174] width 106 height 11
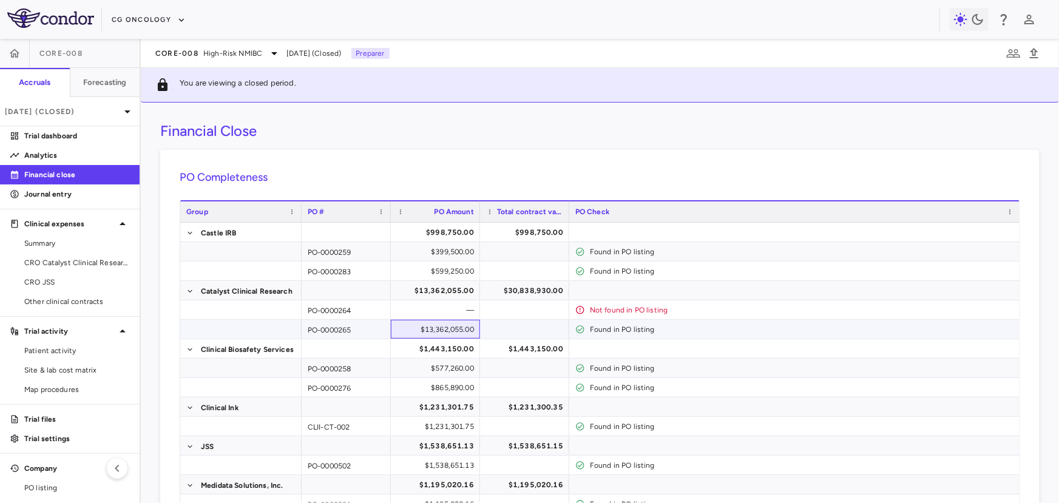
click at [435, 328] on div "$13,362,055.00" at bounding box center [438, 329] width 72 height 19
click at [370, 314] on div "PO-0000264" at bounding box center [346, 309] width 89 height 19
click at [429, 309] on div "—" at bounding box center [438, 309] width 72 height 19
click at [429, 307] on div "—" at bounding box center [438, 309] width 72 height 19
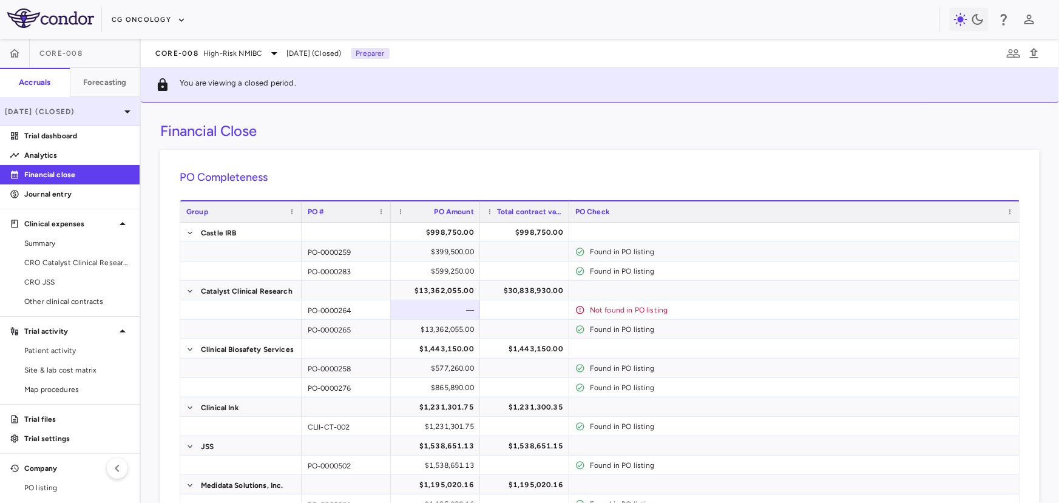
click at [78, 106] on p "Jul 2025 (Closed)" at bounding box center [62, 111] width 115 height 11
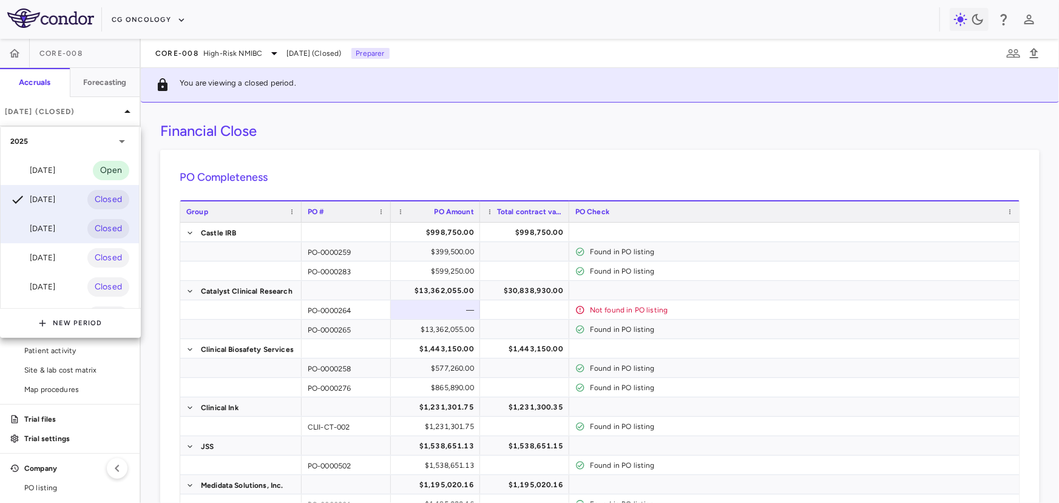
click at [55, 229] on div "Jun 2025" at bounding box center [32, 229] width 45 height 15
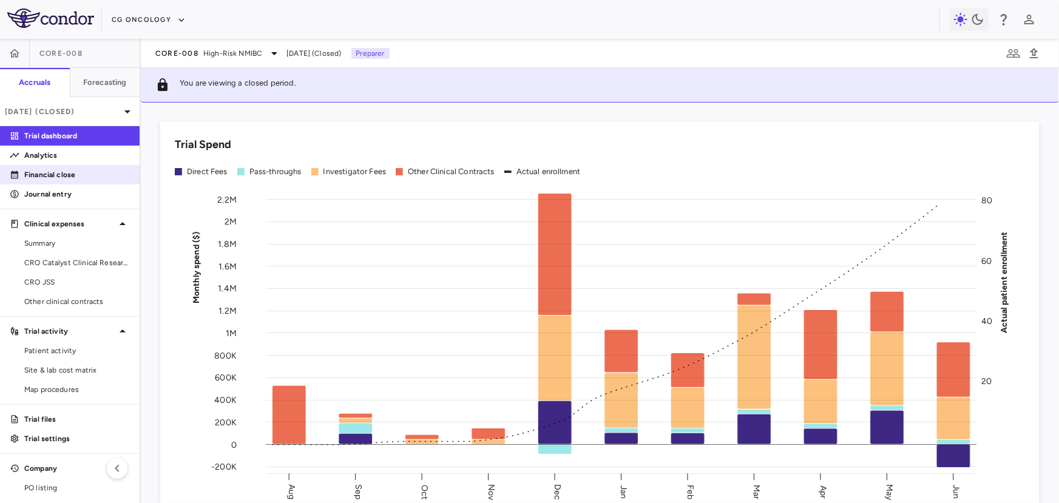
click at [92, 178] on p "Financial close" at bounding box center [77, 174] width 106 height 11
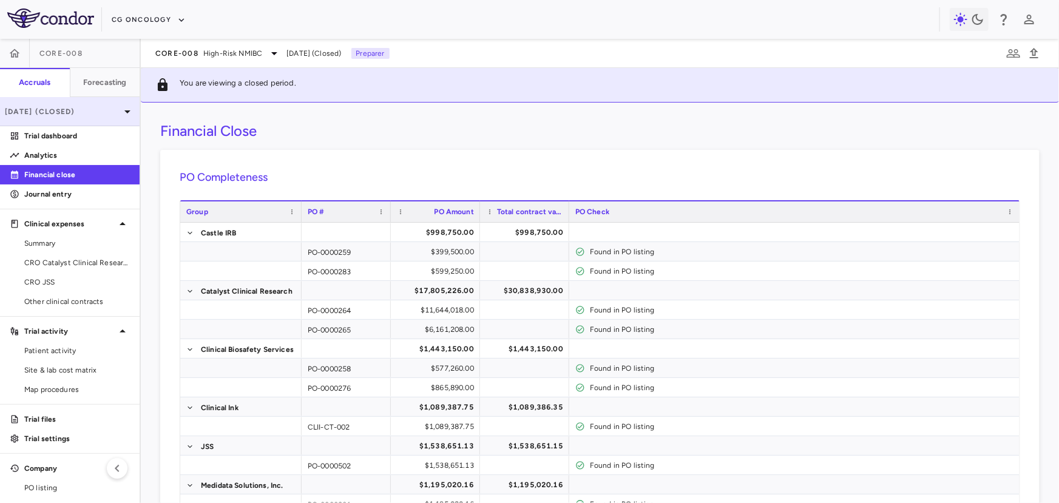
click at [100, 114] on p "Jun 2025 (Closed)" at bounding box center [62, 111] width 115 height 11
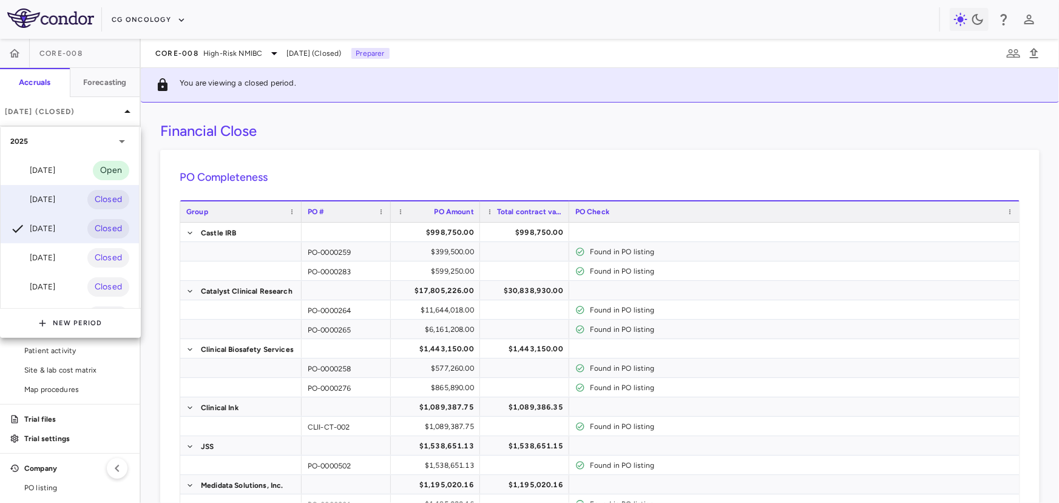
click at [78, 191] on div "Jul 2025 Closed" at bounding box center [70, 199] width 138 height 29
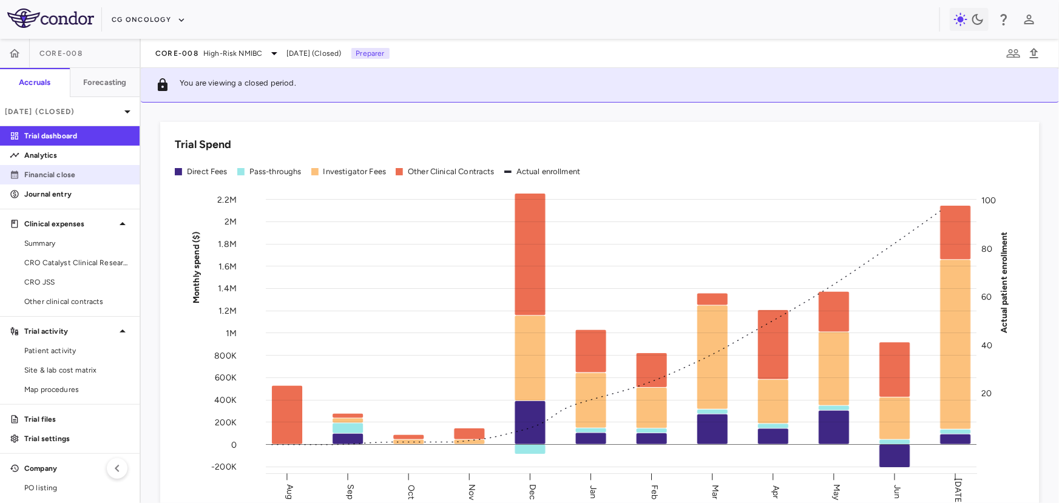
click at [84, 176] on p "Financial close" at bounding box center [77, 174] width 106 height 11
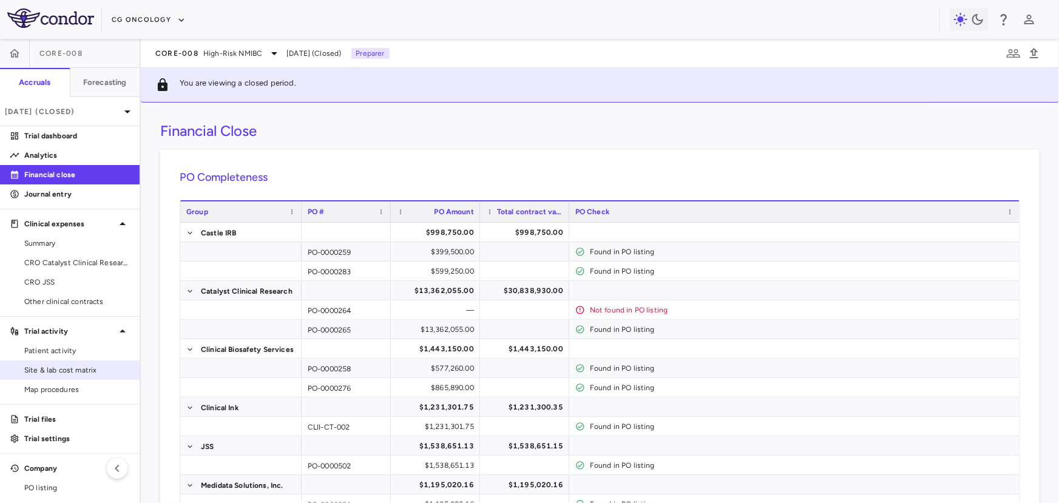
click at [53, 367] on span "Site & lab cost matrix" at bounding box center [77, 370] width 106 height 11
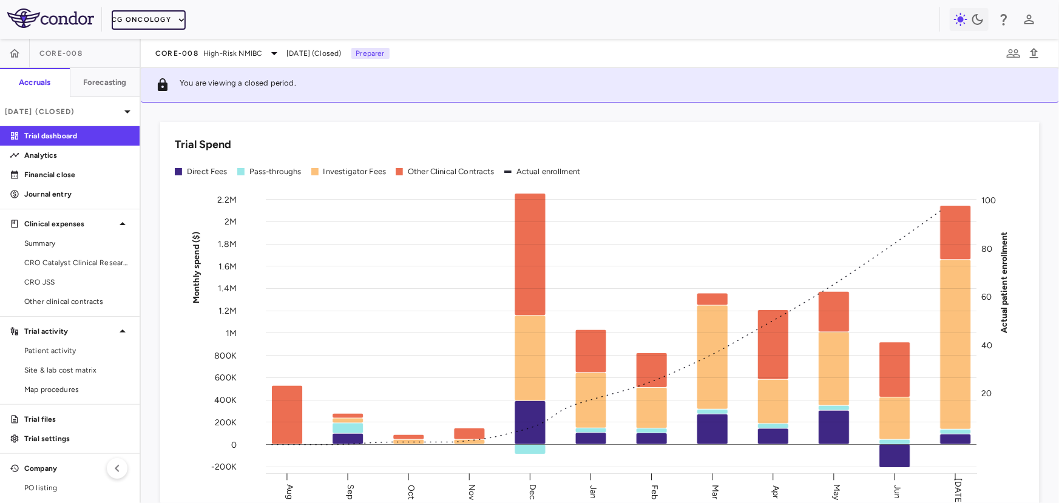
click at [169, 27] on button "CG Oncology" at bounding box center [149, 19] width 74 height 19
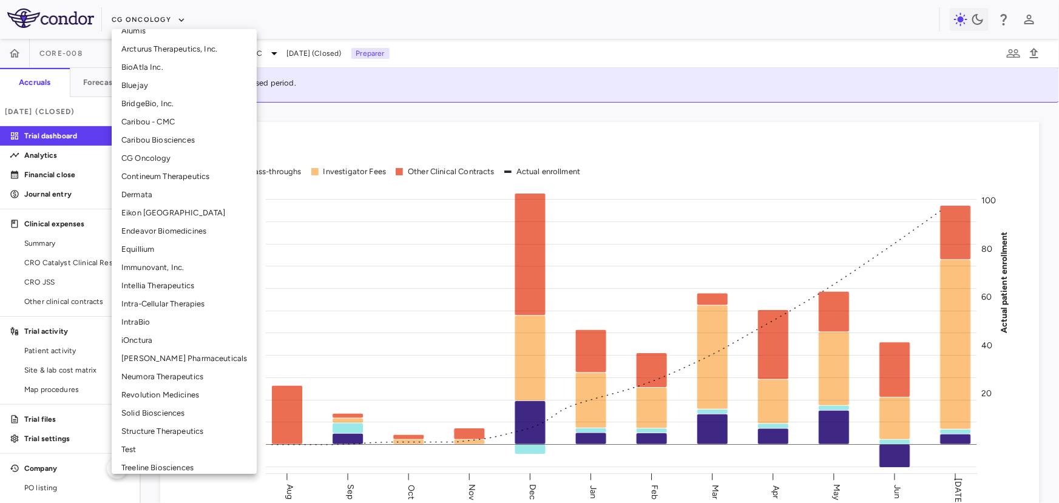
scroll to position [140, 0]
click at [171, 373] on li "Neumora Therapeutics" at bounding box center [184, 376] width 145 height 18
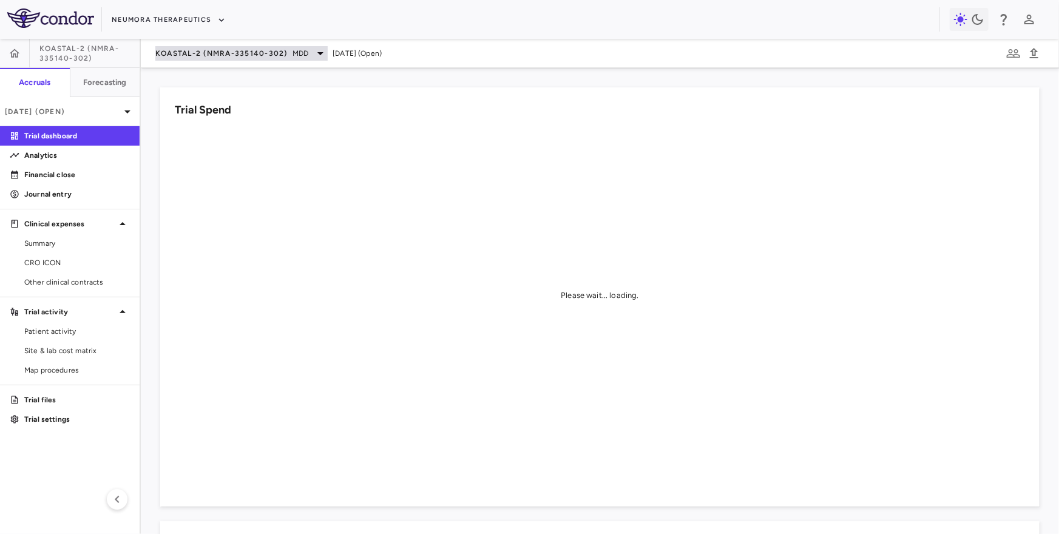
click at [225, 51] on span "KOASTAL-2 (NMRA-335140-302)" at bounding box center [221, 54] width 132 height 10
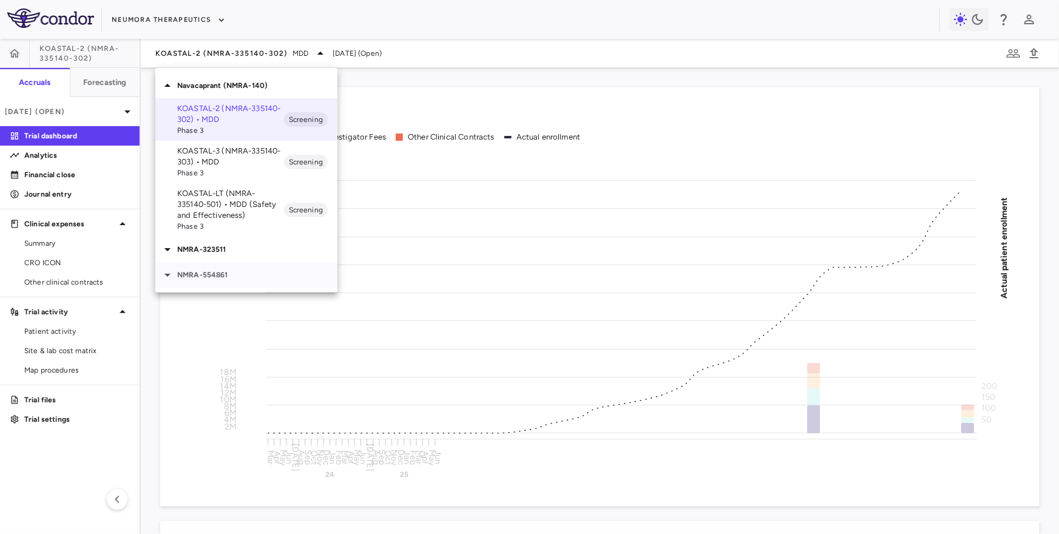
click at [221, 272] on p "NMRA-554861" at bounding box center [257, 275] width 160 height 11
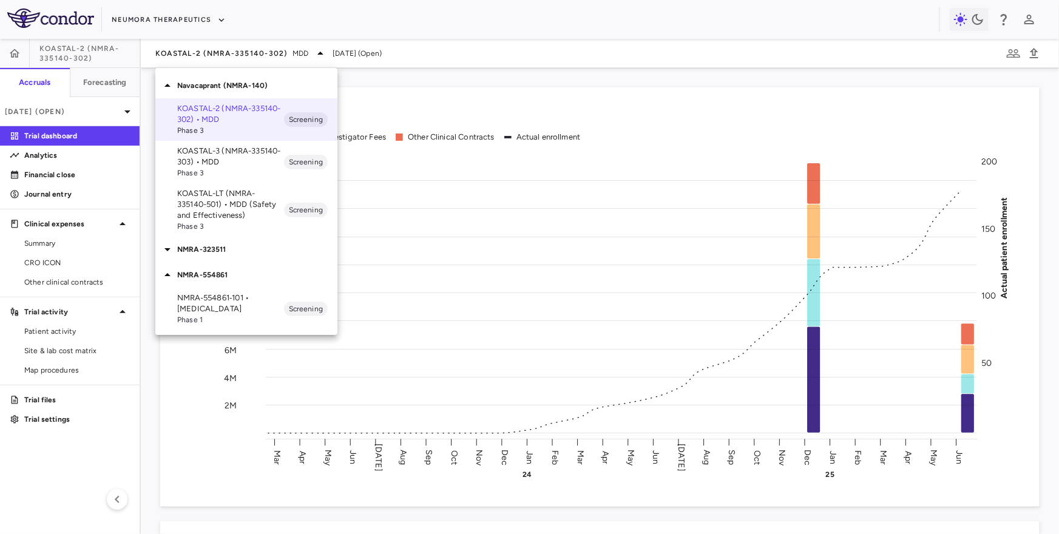
click at [222, 259] on div "NMRA-323511" at bounding box center [246, 249] width 182 height 25
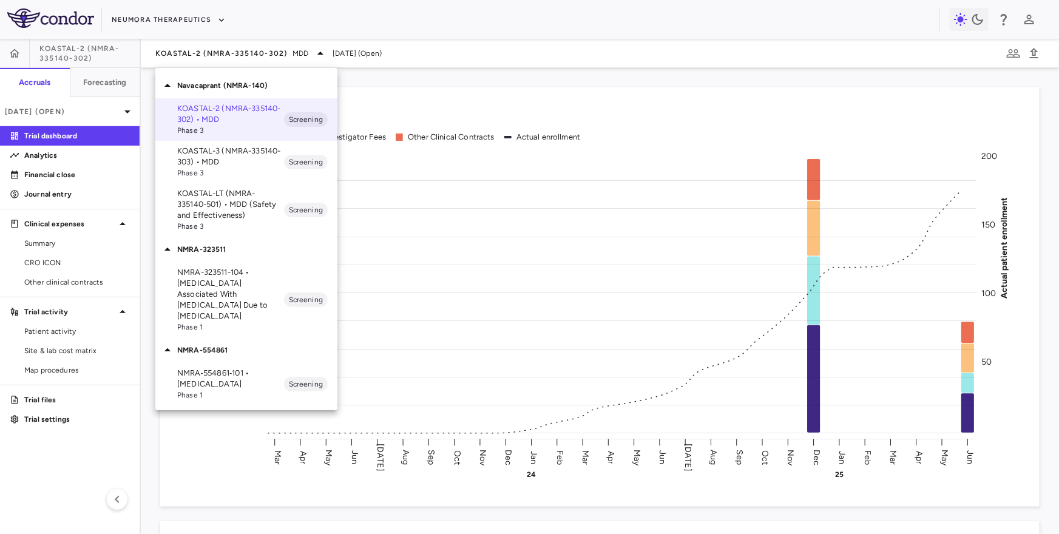
click at [226, 285] on p "NMRA-323511-104 • [MEDICAL_DATA] Associated With [MEDICAL_DATA] Due to [MEDICAL…" at bounding box center [230, 294] width 107 height 55
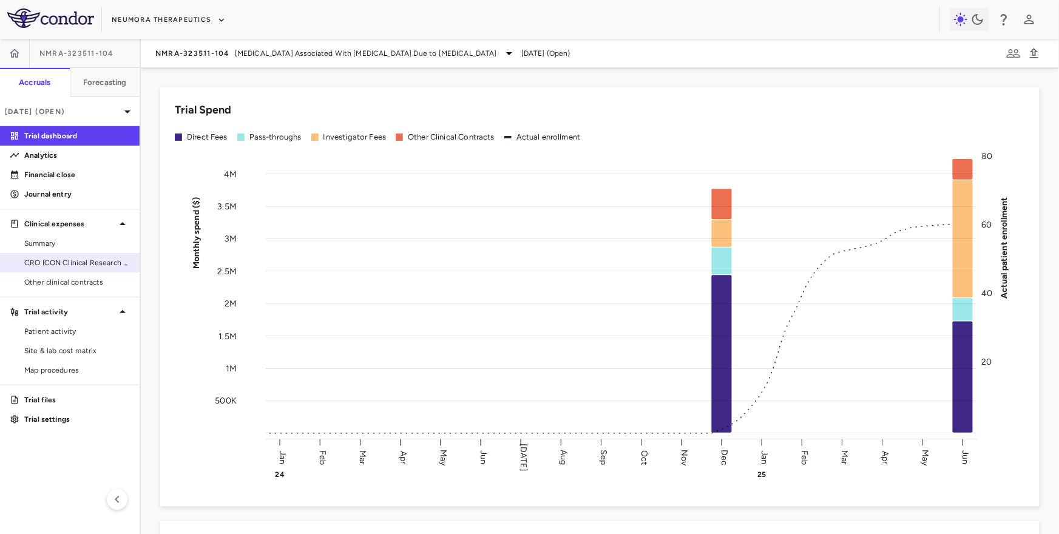
click at [84, 257] on span "CRO ICON Clinical Research Limited" at bounding box center [77, 262] width 106 height 11
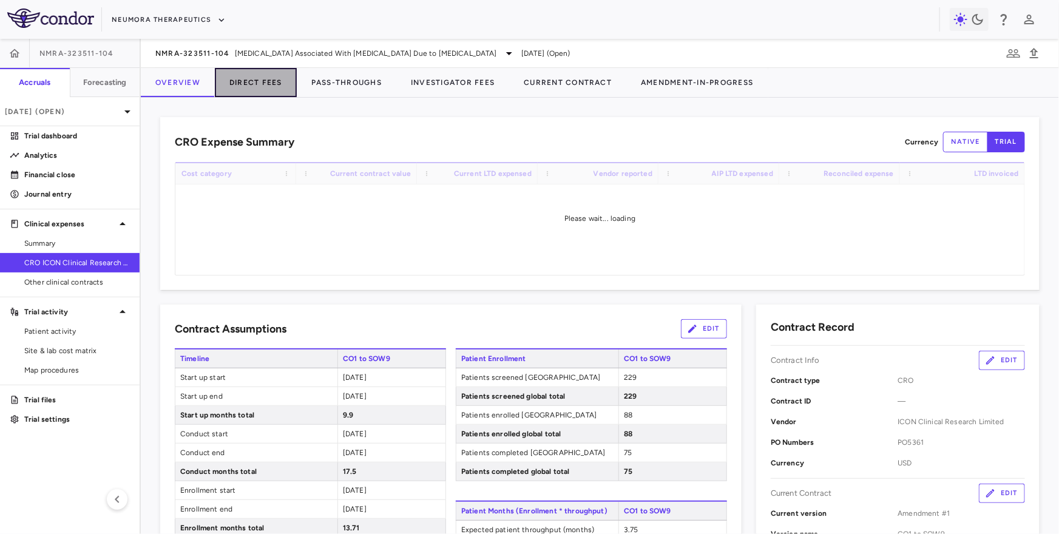
click at [245, 85] on button "Direct Fees" at bounding box center [256, 82] width 82 height 29
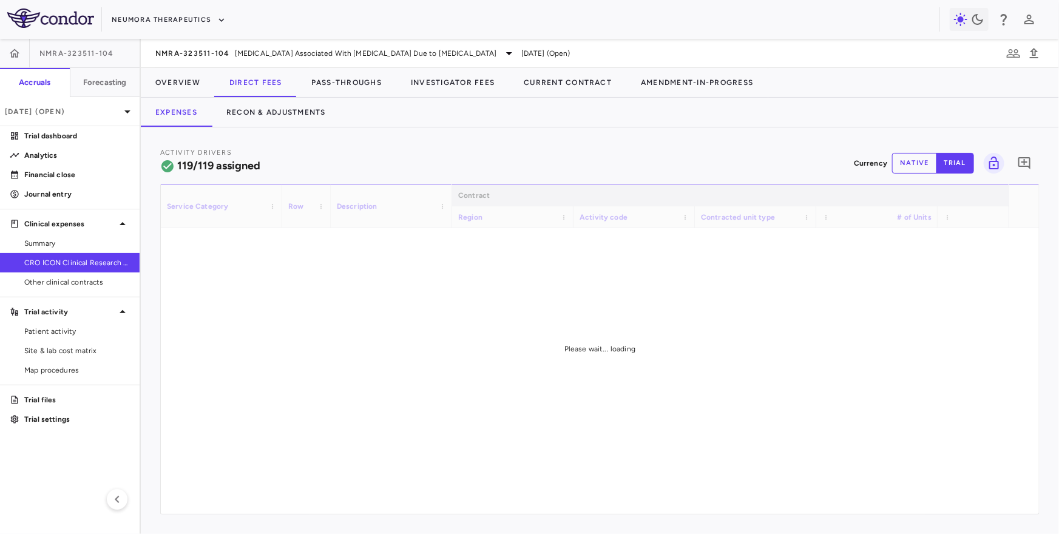
click at [344, 66] on div "NMRA-323511-104 [MEDICAL_DATA] Associated With [MEDICAL_DATA] Due to [MEDICAL_D…" at bounding box center [600, 53] width 918 height 29
click at [342, 79] on button "Pass-Throughs" at bounding box center [347, 82] width 100 height 29
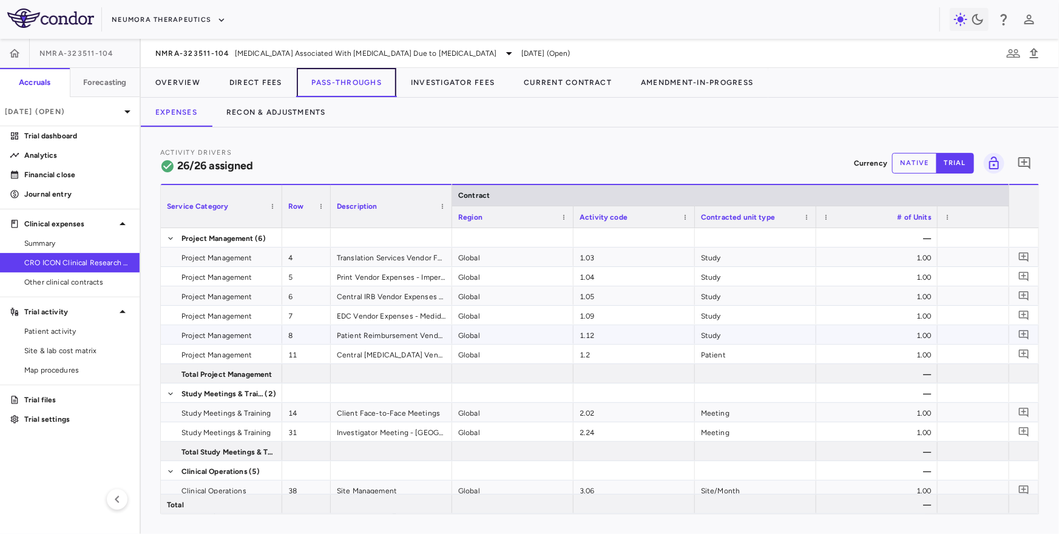
scroll to position [0, 25]
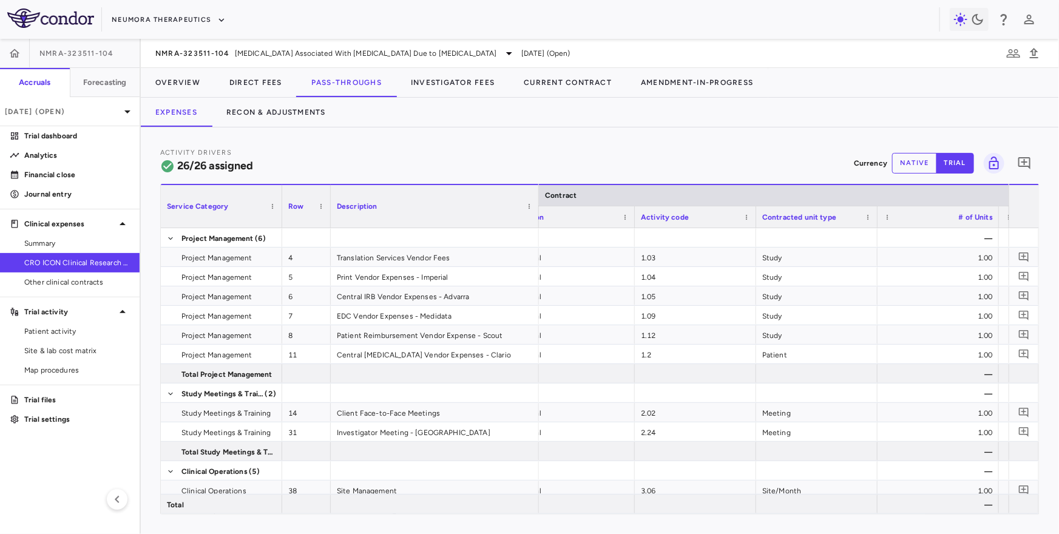
drag, startPoint x: 450, startPoint y: 206, endPoint x: 537, endPoint y: 203, distance: 86.9
click at [537, 203] on div at bounding box center [538, 206] width 5 height 42
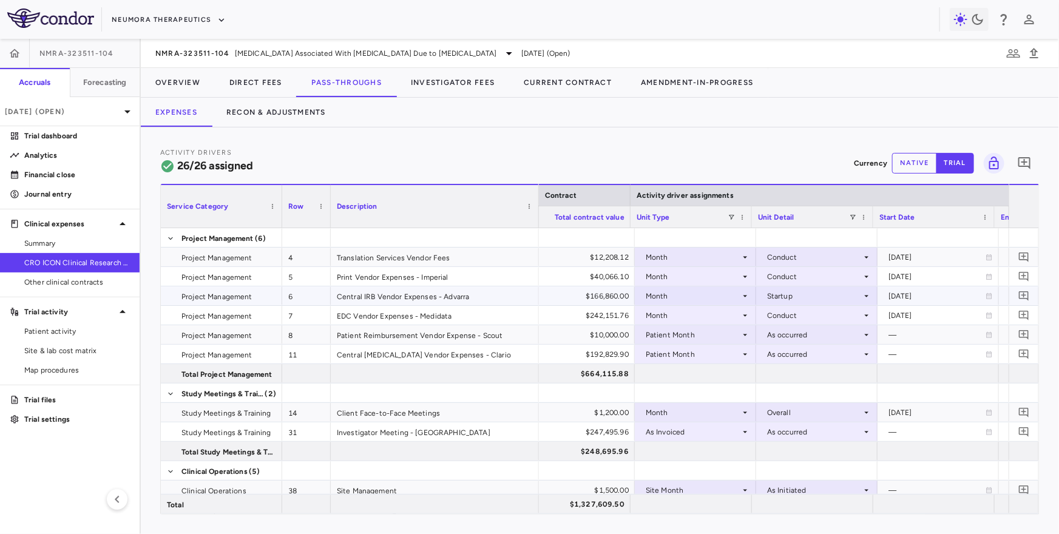
scroll to position [0, 633]
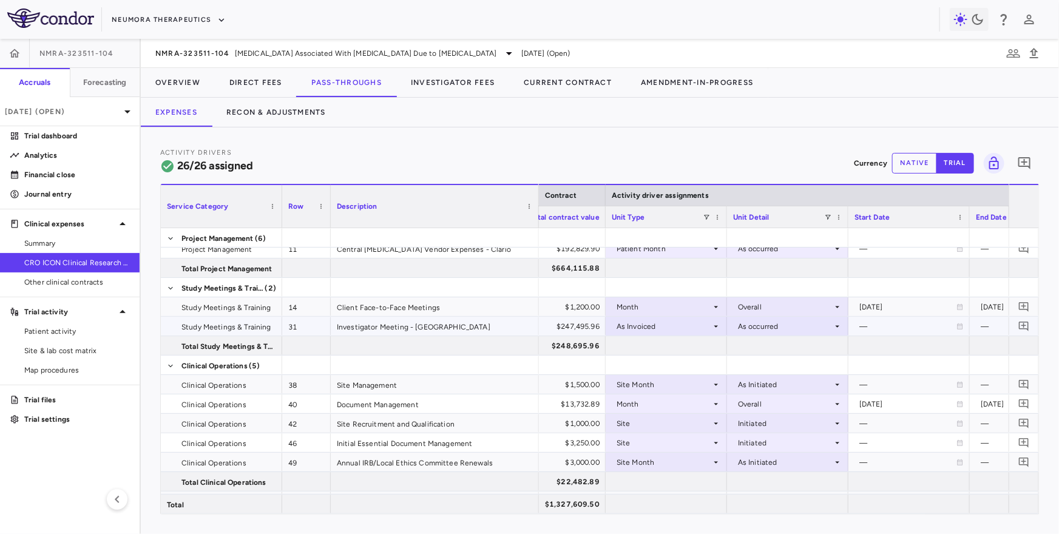
click at [382, 327] on div "Investigator Meeting - [GEOGRAPHIC_DATA]" at bounding box center [435, 326] width 208 height 19
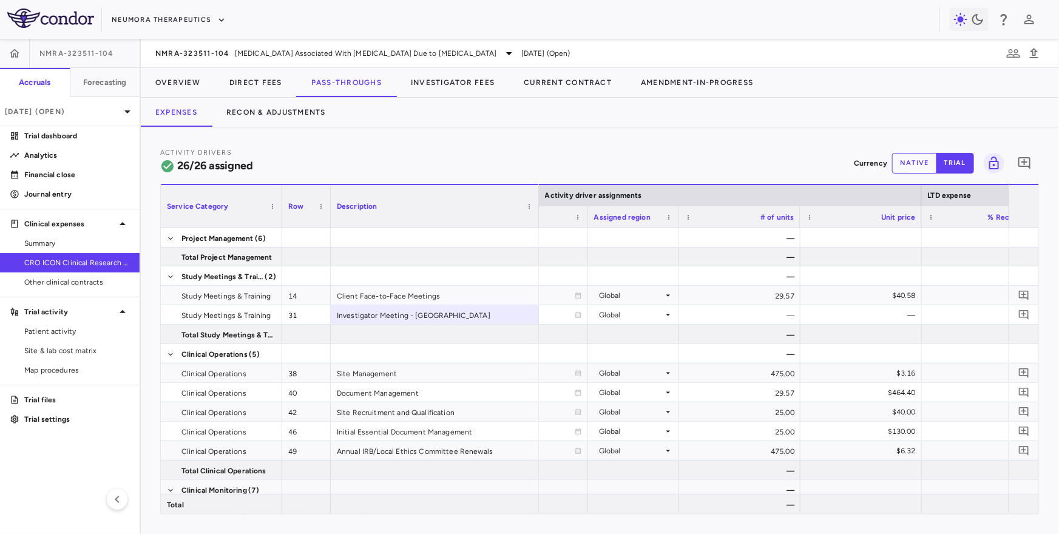
click at [917, 168] on button "native" at bounding box center [914, 163] width 45 height 21
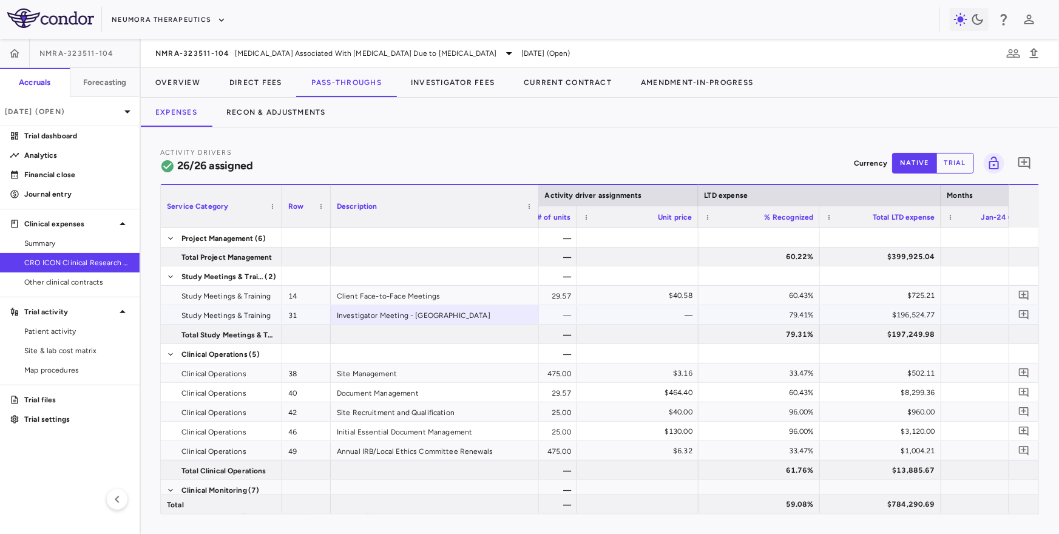
click at [900, 314] on div "$196,524.77" at bounding box center [883, 314] width 104 height 19
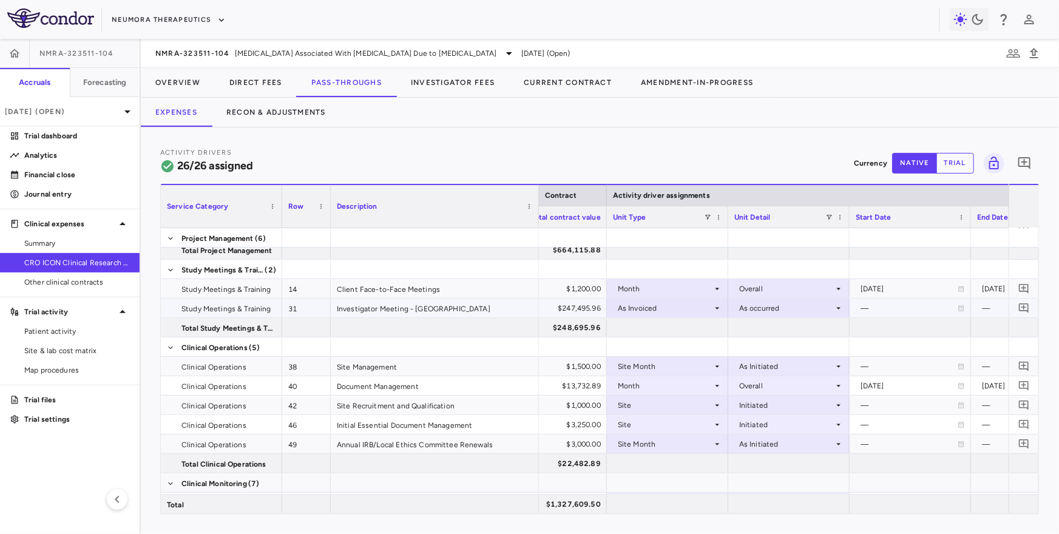
click at [582, 307] on div "$247,495.96" at bounding box center [549, 308] width 104 height 19
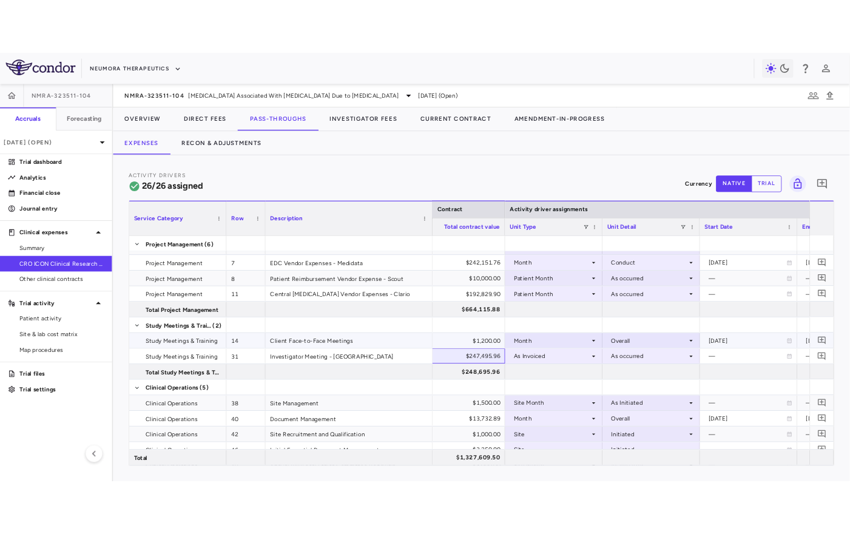
scroll to position [59, 0]
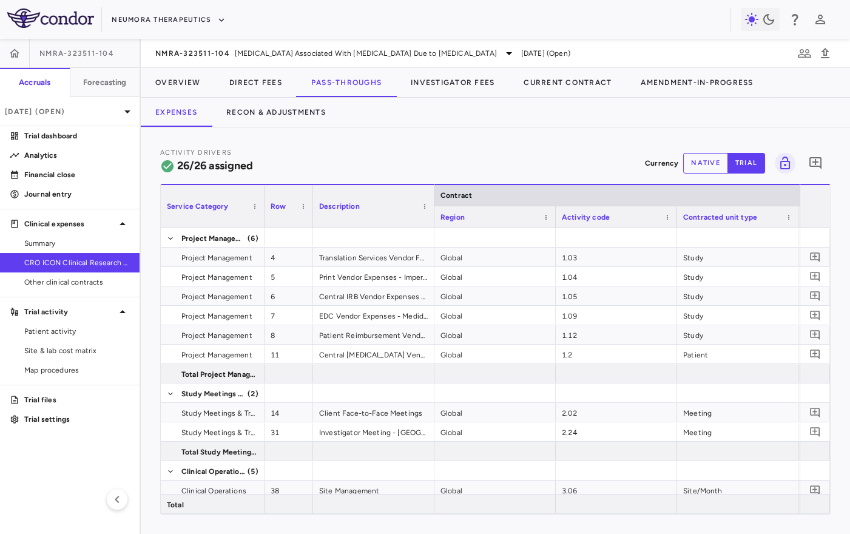
drag, startPoint x: 279, startPoint y: 212, endPoint x: 262, endPoint y: 215, distance: 17.8
click at [262, 215] on div at bounding box center [264, 206] width 5 height 42
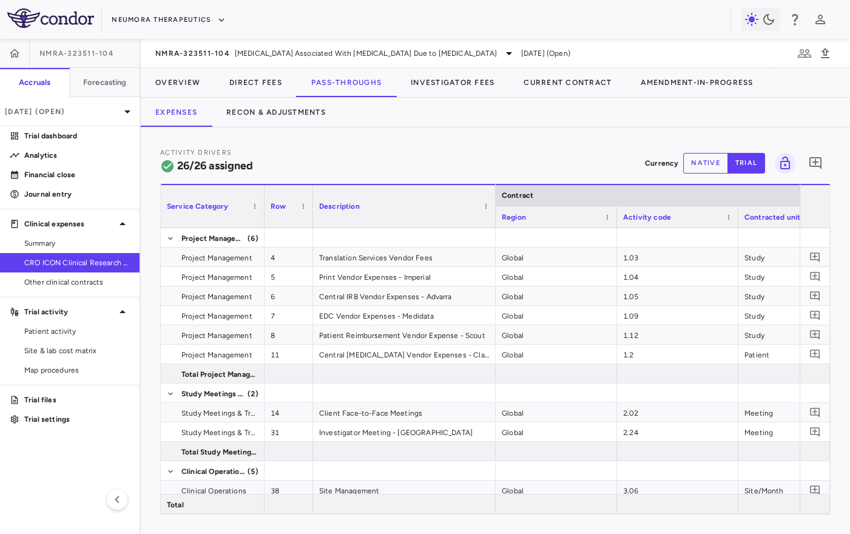
drag, startPoint x: 432, startPoint y: 211, endPoint x: 493, endPoint y: 211, distance: 61.3
click at [493, 211] on div at bounding box center [495, 206] width 5 height 42
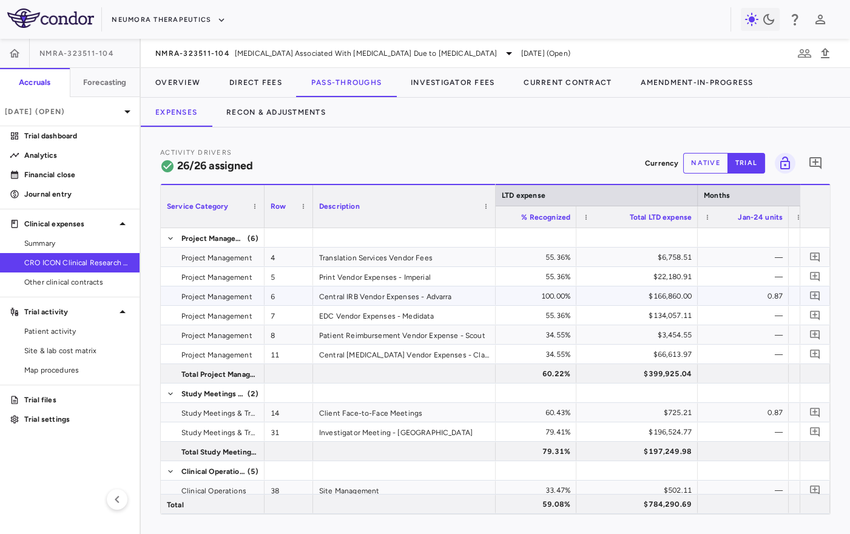
click at [640, 290] on div "$166,860.00" at bounding box center [640, 296] width 104 height 19
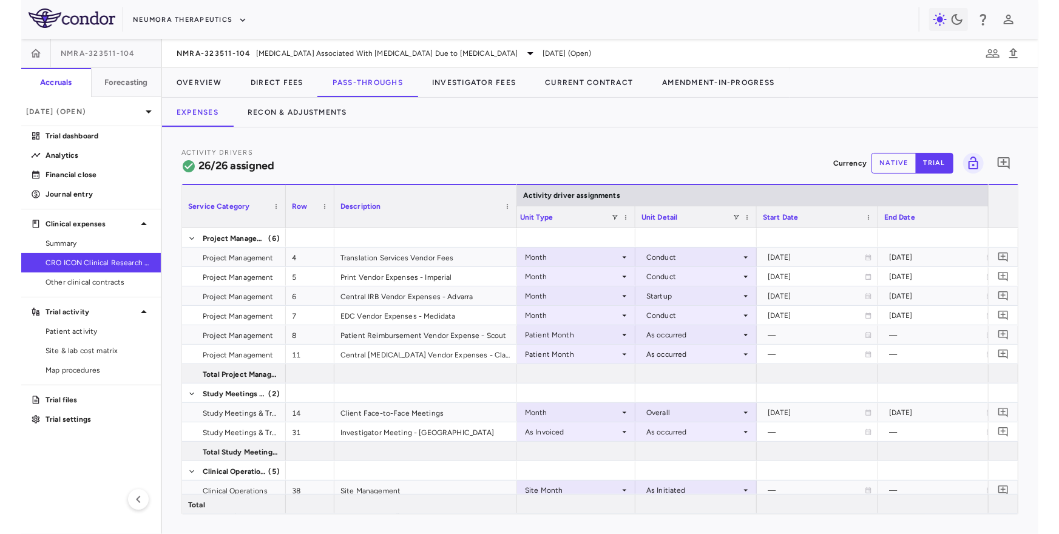
scroll to position [0, 731]
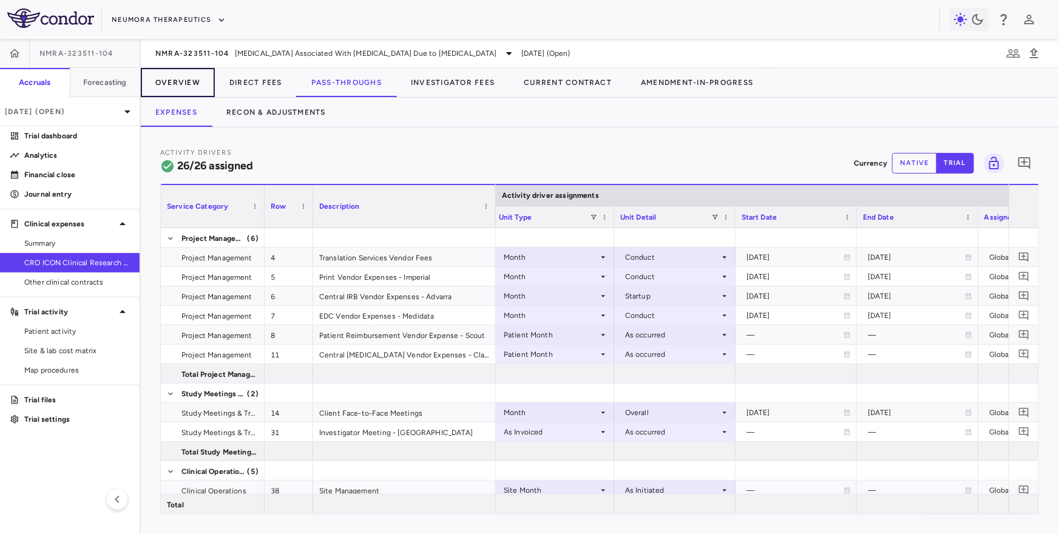
click at [174, 87] on button "Overview" at bounding box center [178, 82] width 74 height 29
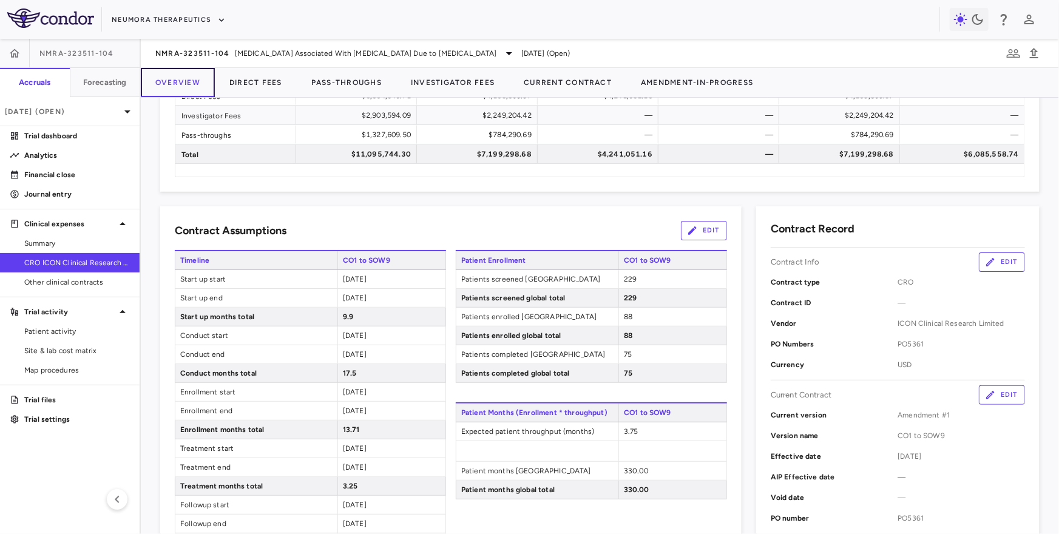
scroll to position [103, 0]
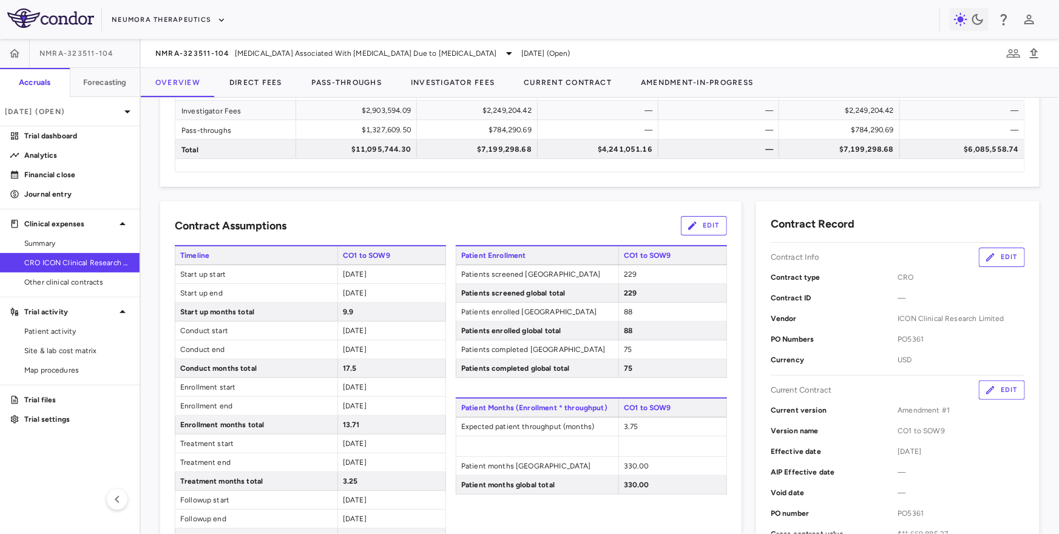
drag, startPoint x: 340, startPoint y: 350, endPoint x: 392, endPoint y: 344, distance: 52.5
click at [392, 344] on div "[DATE]" at bounding box center [391, 350] width 108 height 18
click at [367, 348] on span "[DATE]" at bounding box center [355, 349] width 24 height 8
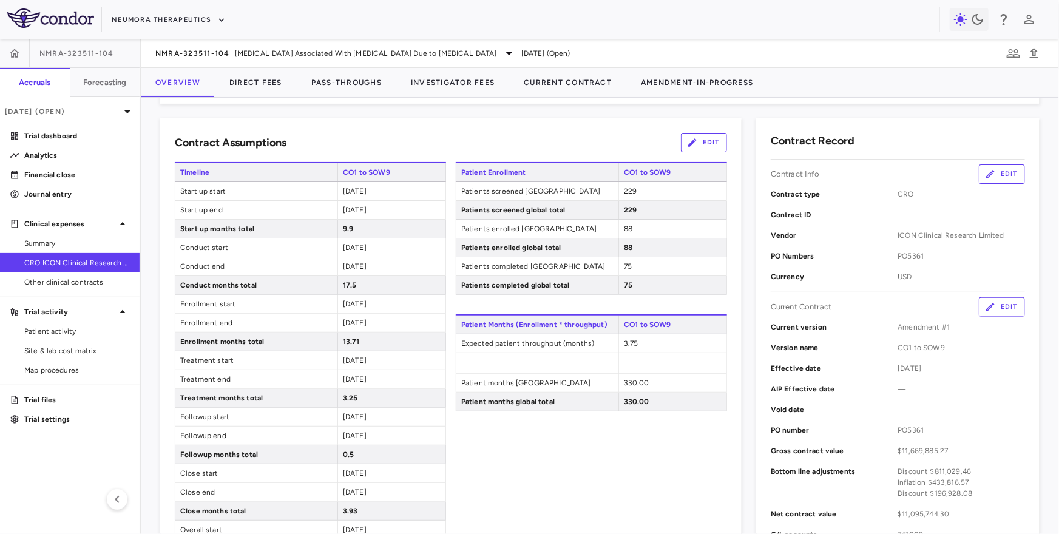
scroll to position [191, 0]
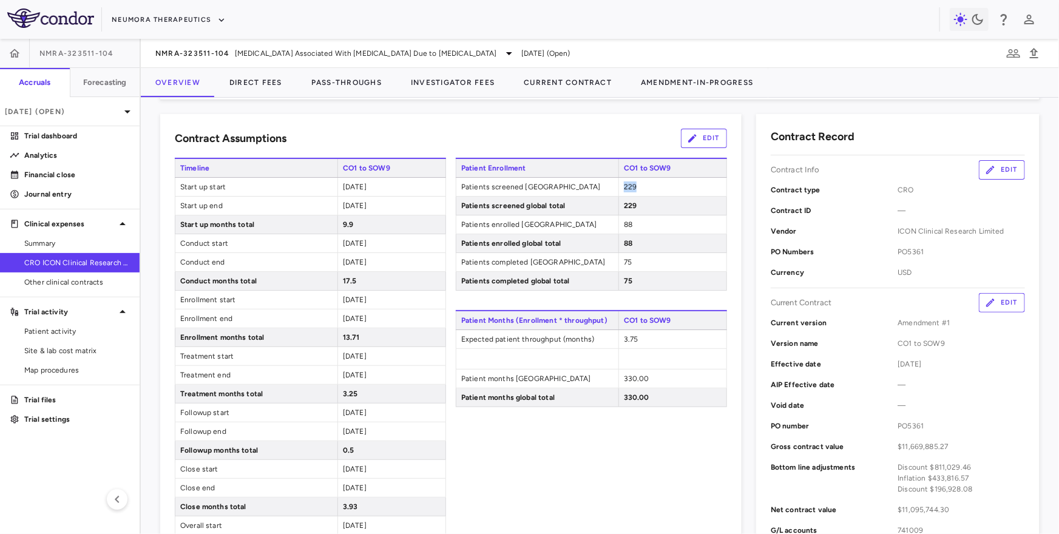
drag, startPoint x: 625, startPoint y: 184, endPoint x: 651, endPoint y: 184, distance: 26.1
click at [649, 184] on div "229" at bounding box center [673, 187] width 108 height 18
drag, startPoint x: 625, startPoint y: 222, endPoint x: 654, endPoint y: 222, distance: 29.1
click at [653, 222] on div "88" at bounding box center [673, 224] width 108 height 18
drag, startPoint x: 624, startPoint y: 267, endPoint x: 649, endPoint y: 267, distance: 24.9
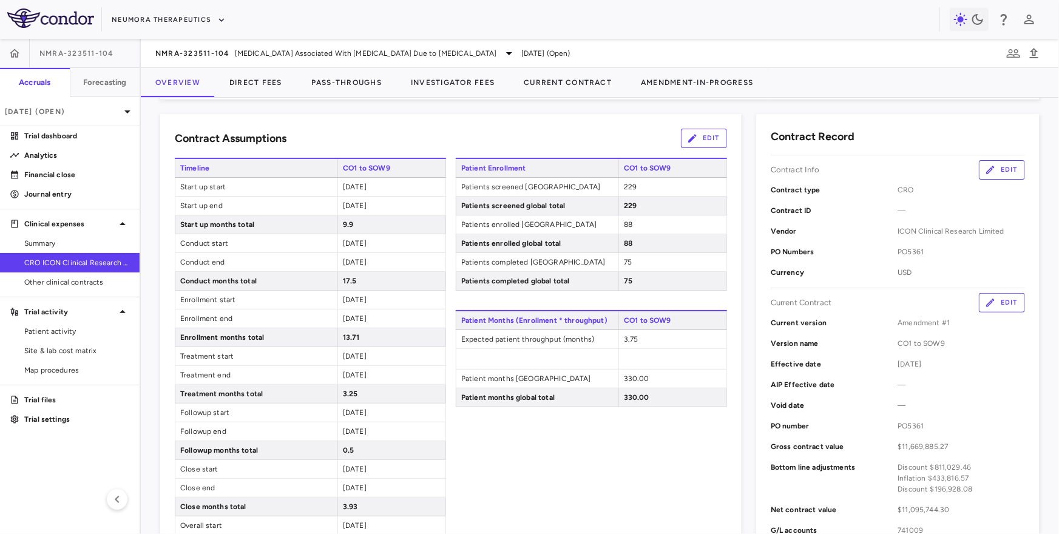
click at [649, 267] on div "75" at bounding box center [673, 262] width 108 height 18
drag, startPoint x: 625, startPoint y: 264, endPoint x: 639, endPoint y: 264, distance: 14.0
click at [639, 264] on div "75" at bounding box center [673, 262] width 108 height 18
click at [415, 212] on div "[DATE]" at bounding box center [391, 206] width 108 height 18
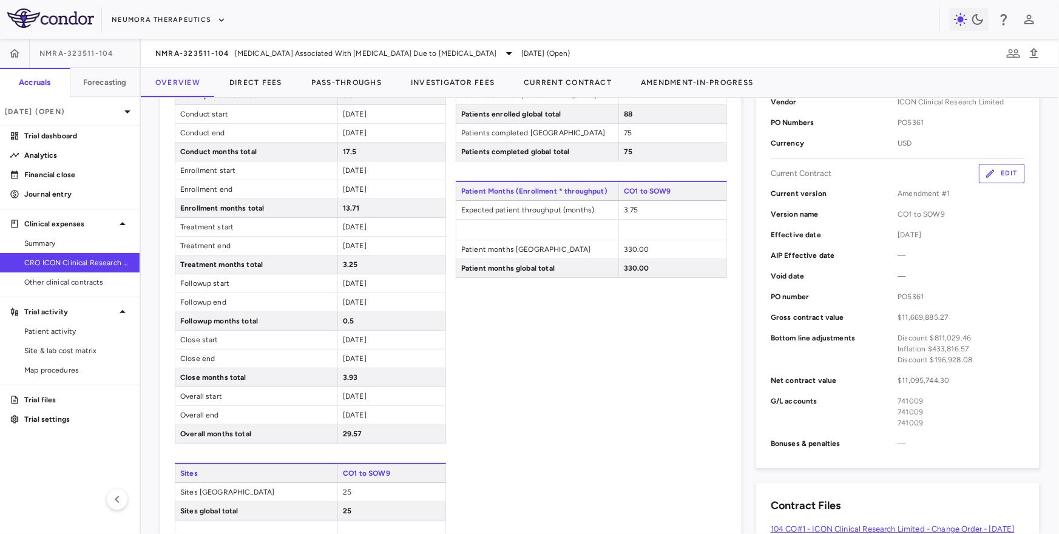
scroll to position [321, 0]
drag, startPoint x: 342, startPoint y: 432, endPoint x: 378, endPoint y: 431, distance: 35.8
click at [379, 432] on div "29.57" at bounding box center [391, 433] width 108 height 18
click at [343, 88] on button "Pass-Throughs" at bounding box center [347, 82] width 100 height 29
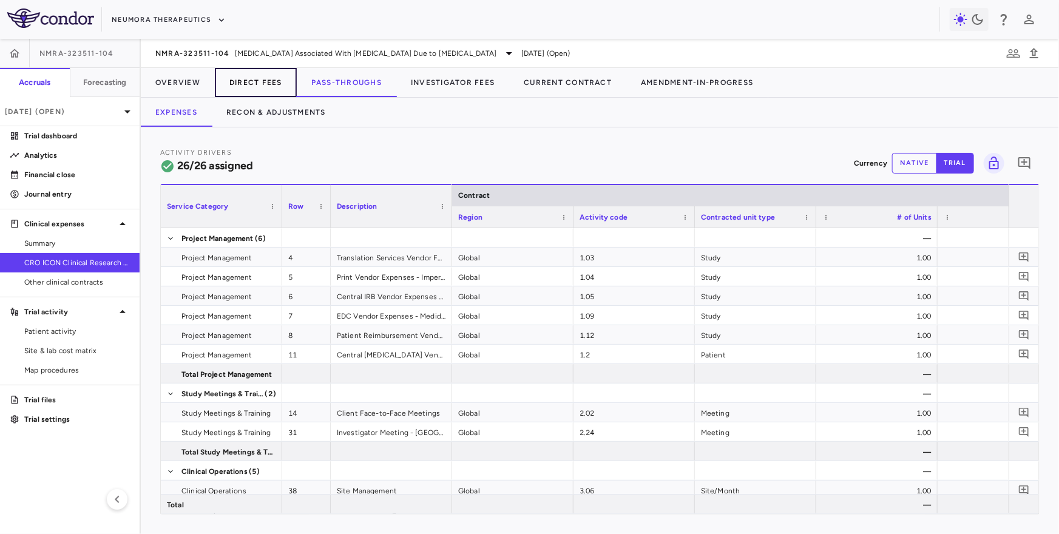
click at [270, 87] on button "Direct Fees" at bounding box center [256, 82] width 82 height 29
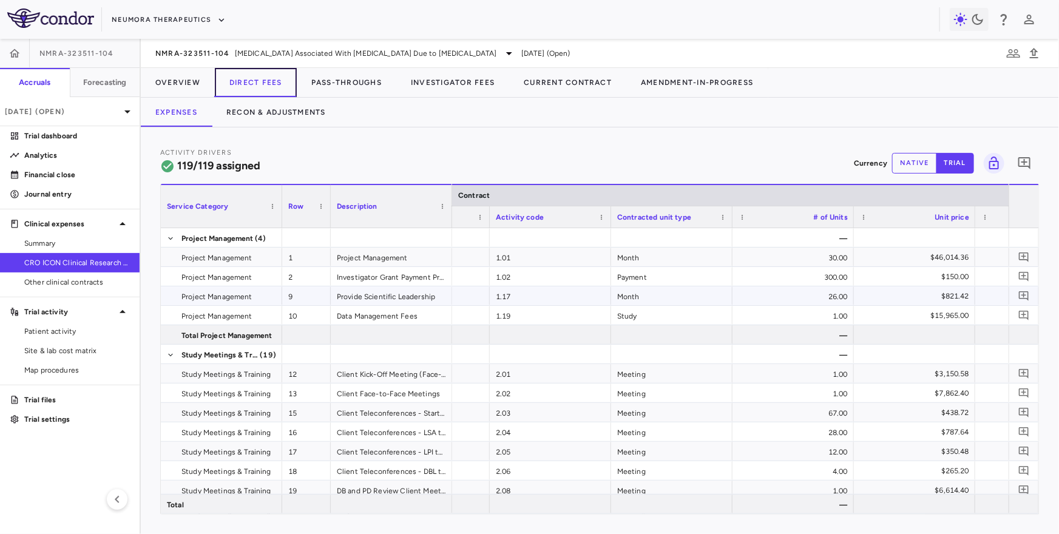
scroll to position [0, 126]
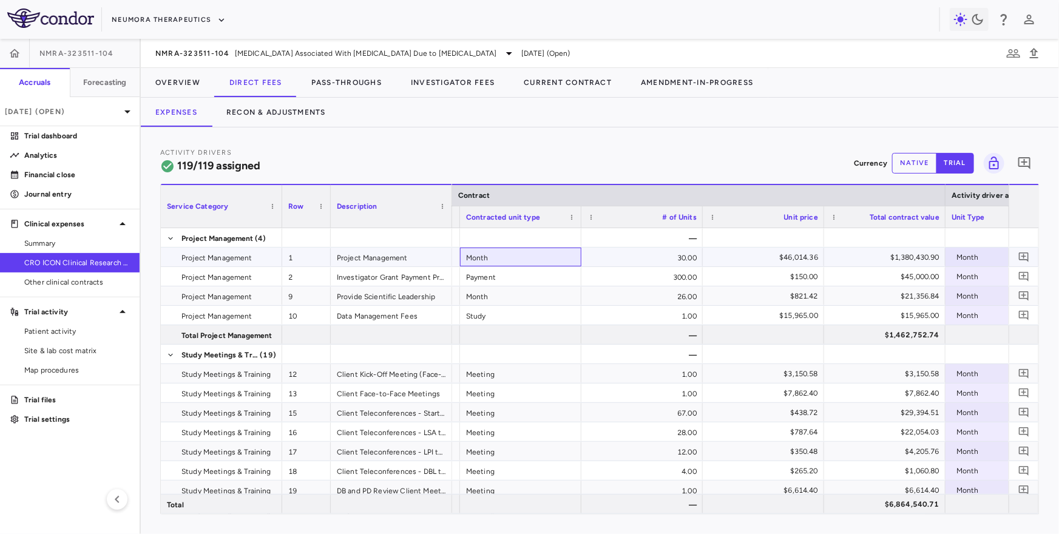
click at [512, 256] on div "Month" at bounding box center [520, 257] width 121 height 19
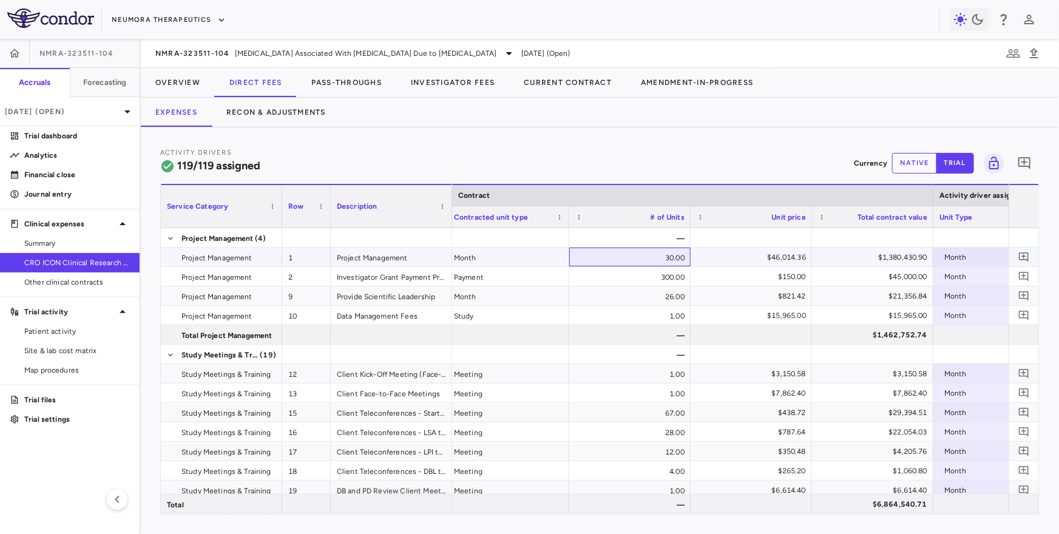
click at [634, 256] on div "30.00" at bounding box center [629, 257] width 121 height 19
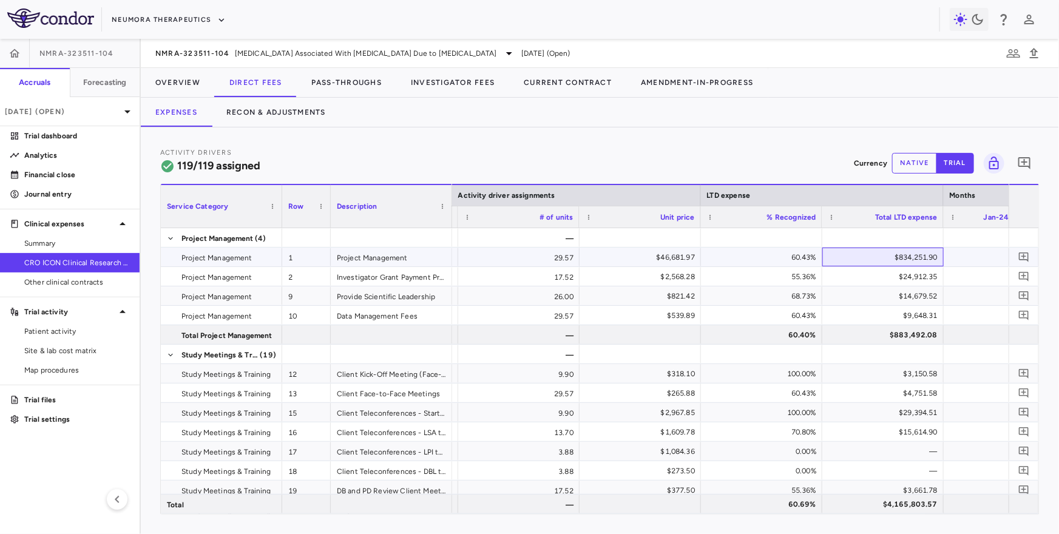
click at [850, 254] on div "$834,251.90" at bounding box center [885, 257] width 104 height 19
click at [538, 254] on div "29.57" at bounding box center [518, 257] width 121 height 19
click at [183, 78] on button "Overview" at bounding box center [178, 82] width 74 height 29
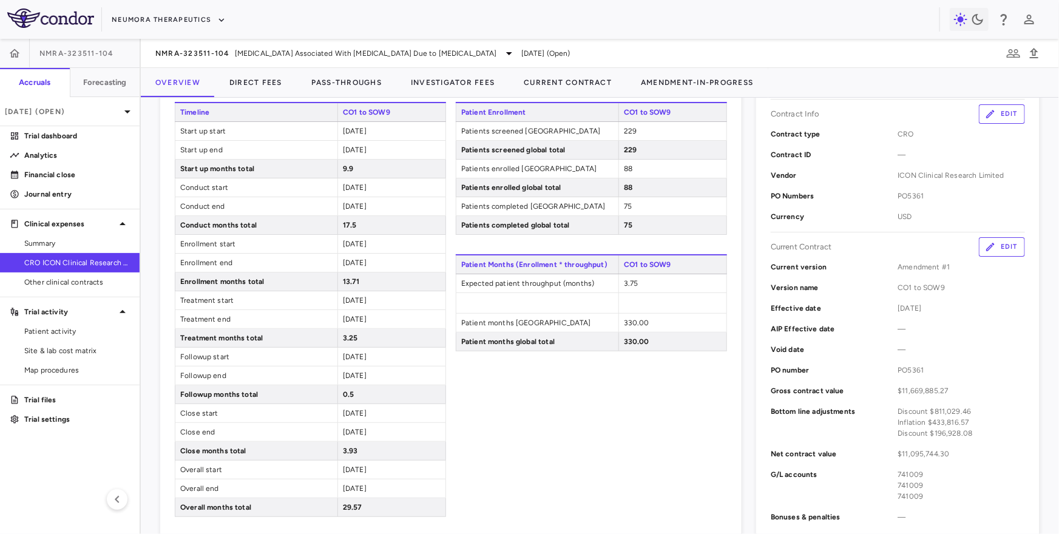
drag, startPoint x: 342, startPoint y: 129, endPoint x: 401, endPoint y: 129, distance: 58.3
click at [401, 129] on div "2024-01-05" at bounding box center [391, 131] width 108 height 18
drag, startPoint x: 343, startPoint y: 486, endPoint x: 393, endPoint y: 481, distance: 50.7
click at [393, 481] on div "2026-06-21" at bounding box center [391, 489] width 108 height 18
drag, startPoint x: 343, startPoint y: 435, endPoint x: 390, endPoint y: 431, distance: 47.5
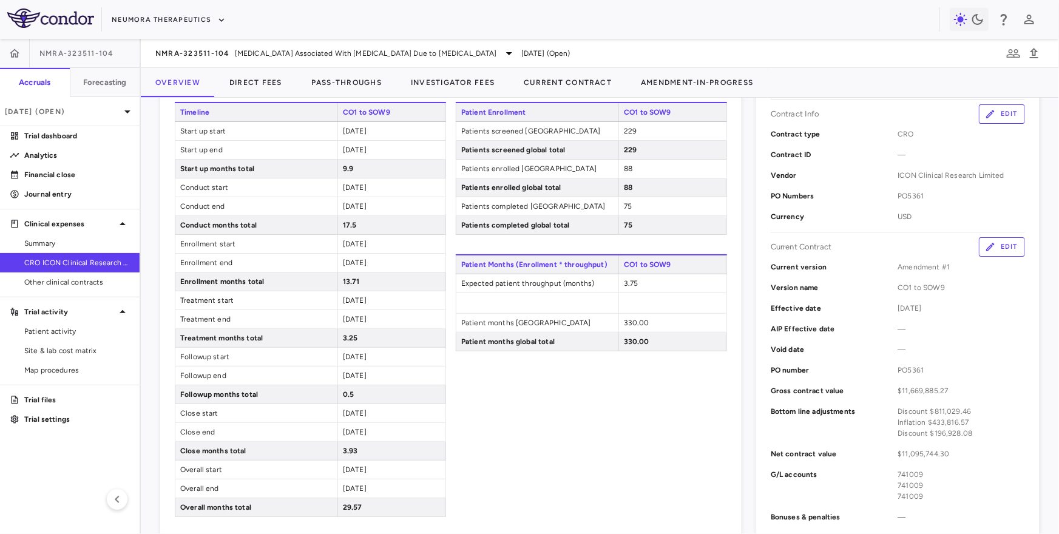
click at [390, 431] on div "2026-06-21" at bounding box center [391, 432] width 108 height 18
drag, startPoint x: 345, startPoint y: 505, endPoint x: 385, endPoint y: 505, distance: 40.7
click at [385, 505] on div "29.57" at bounding box center [391, 507] width 108 height 18
click at [385, 504] on div "29.57" at bounding box center [391, 507] width 108 height 18
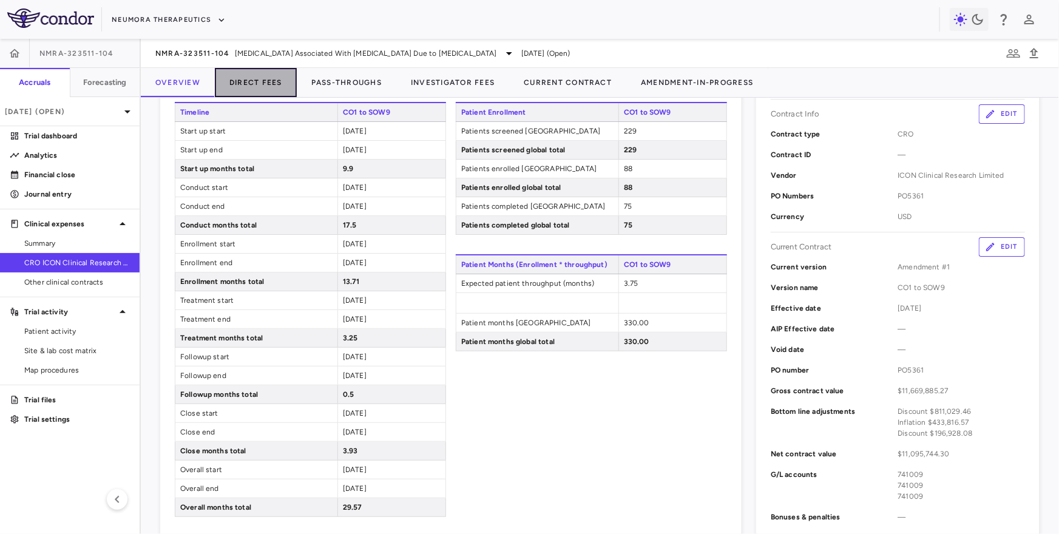
click at [251, 76] on button "Direct Fees" at bounding box center [256, 82] width 82 height 29
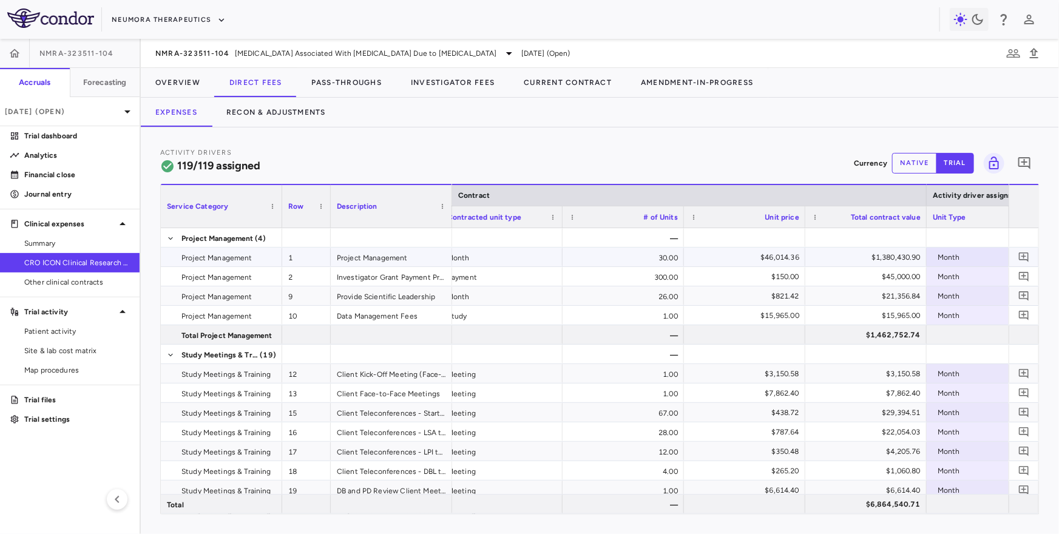
click at [850, 254] on div "$1,380,430.90" at bounding box center [868, 257] width 104 height 19
click at [665, 262] on div "30.00" at bounding box center [623, 257] width 121 height 19
click at [777, 260] on div "$46,014.36" at bounding box center [747, 257] width 104 height 19
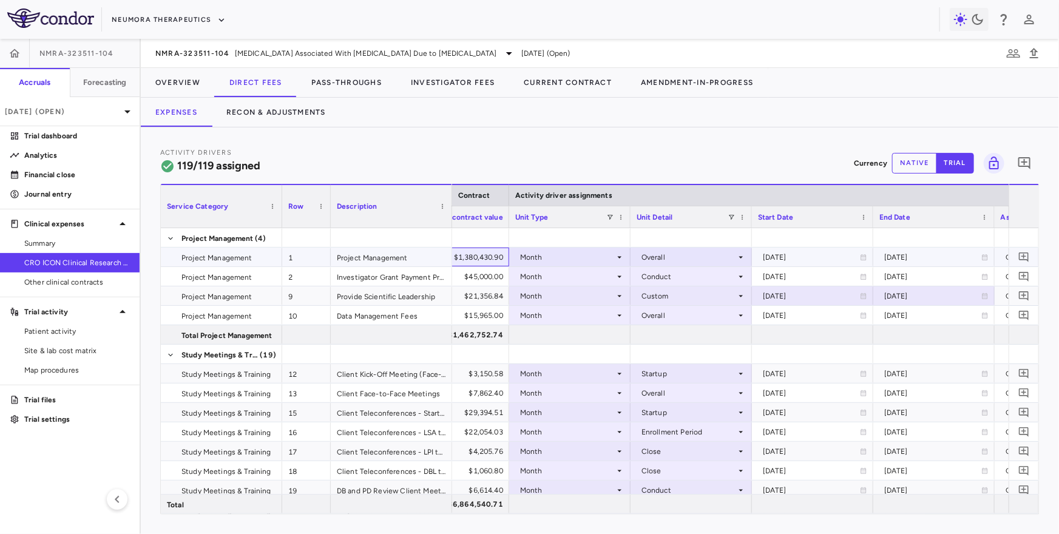
click at [471, 254] on div "$1,380,430.90" at bounding box center [451, 257] width 104 height 19
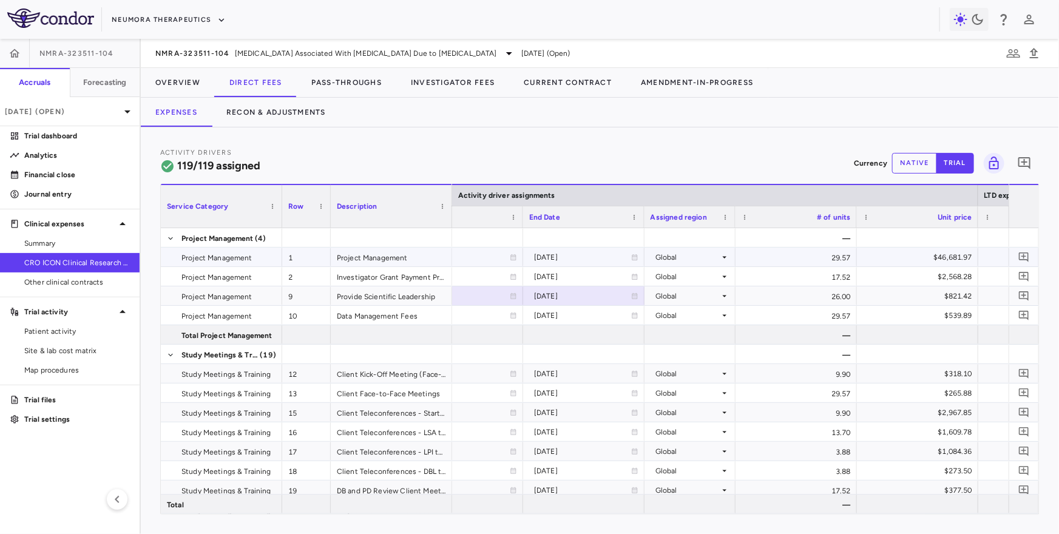
click at [821, 256] on div "29.57" at bounding box center [796, 257] width 121 height 19
click at [850, 261] on div "$46,681.97" at bounding box center [920, 257] width 104 height 19
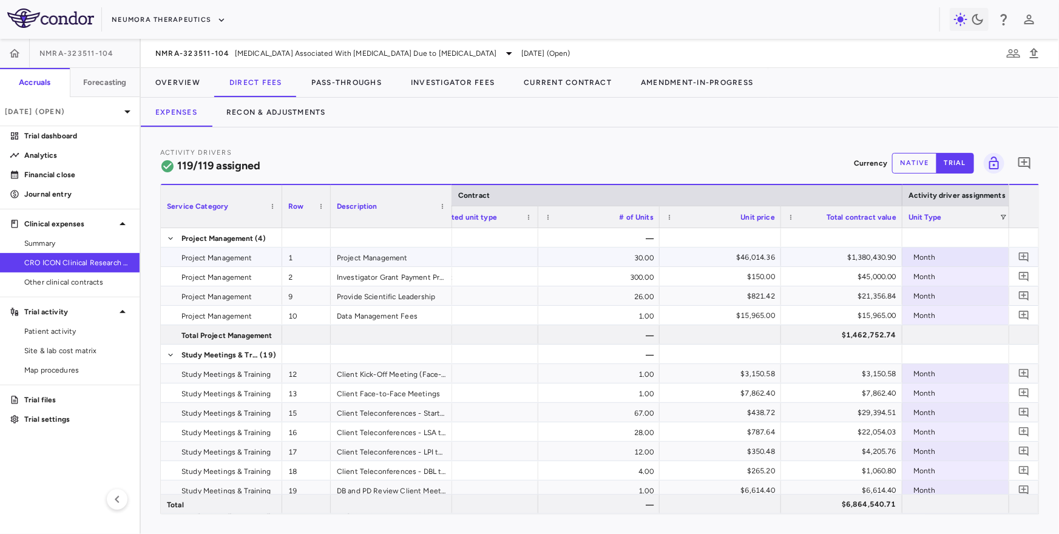
click at [640, 257] on div "30.00" at bounding box center [598, 257] width 121 height 19
click at [850, 249] on div "$1,380,430.90" at bounding box center [844, 257] width 104 height 19
click at [722, 263] on div "$46,014.36" at bounding box center [723, 257] width 104 height 19
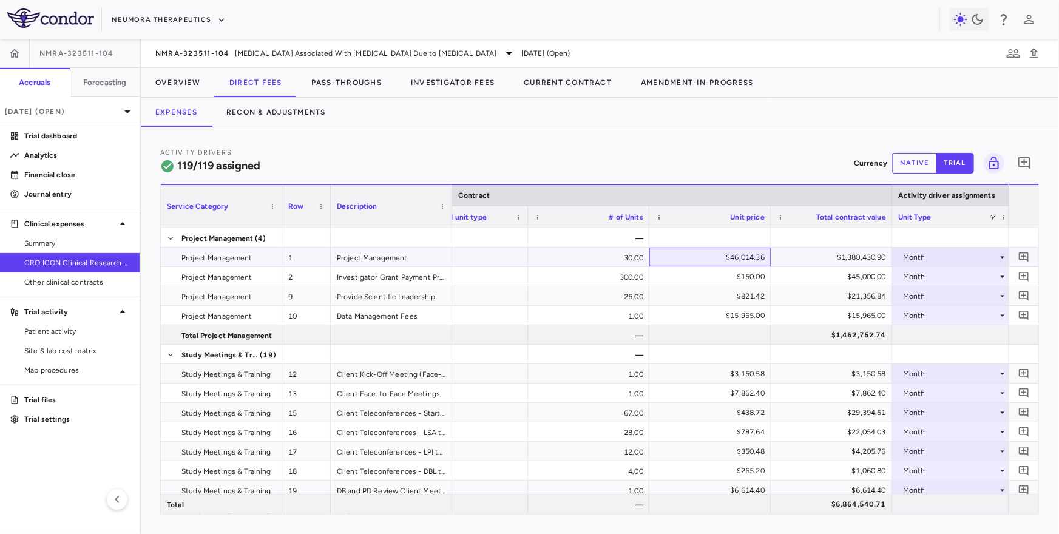
scroll to position [0, 354]
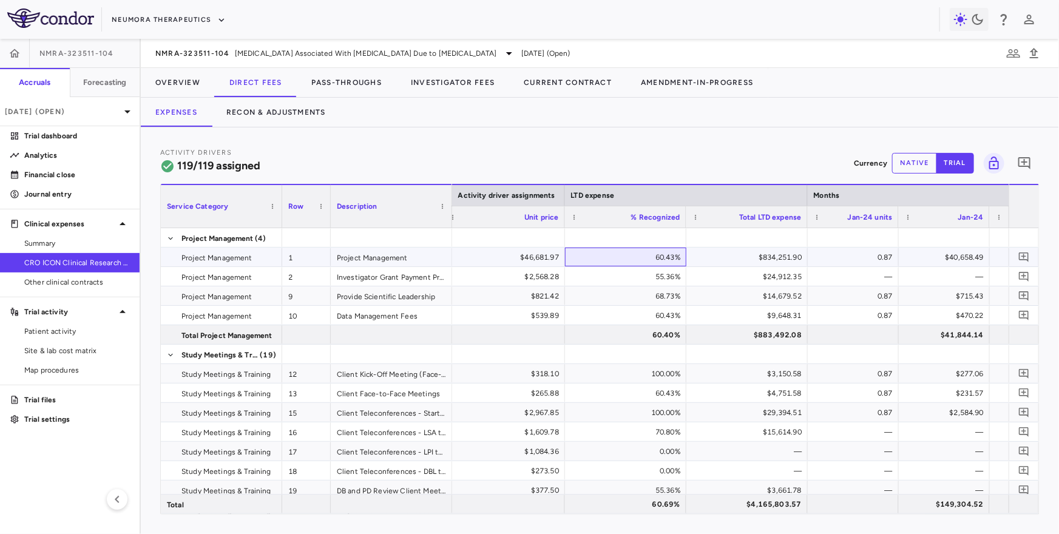
click at [659, 261] on div "60.43%" at bounding box center [628, 257] width 104 height 19
click at [754, 253] on div "$834,251.90" at bounding box center [749, 257] width 104 height 19
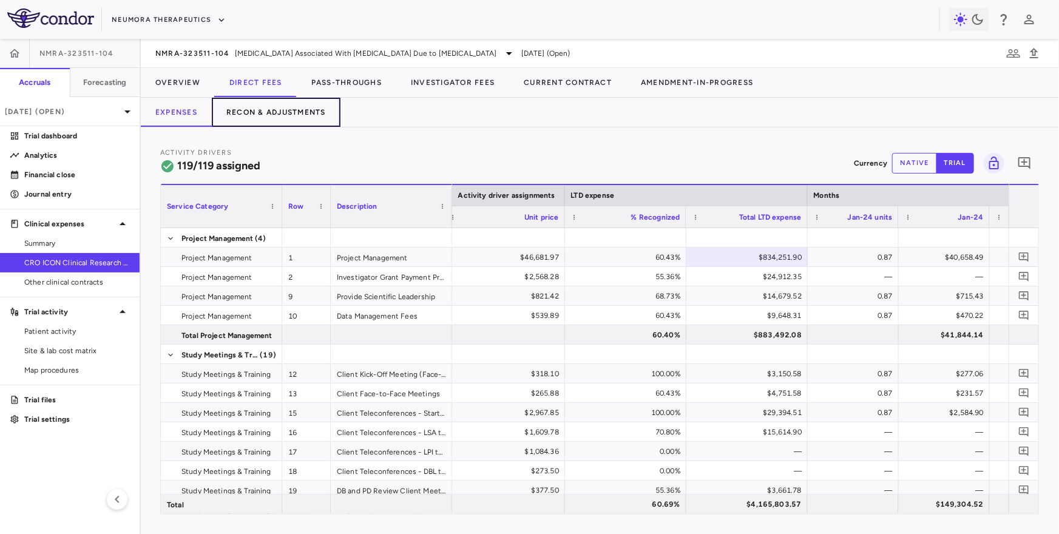
click at [280, 112] on button "Recon & Adjustments" at bounding box center [276, 112] width 129 height 29
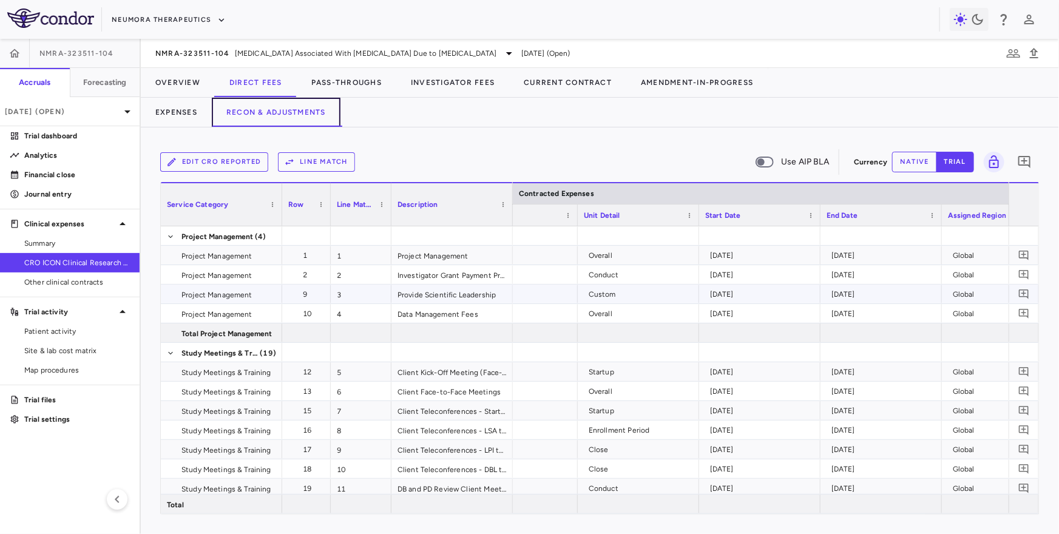
scroll to position [0, 455]
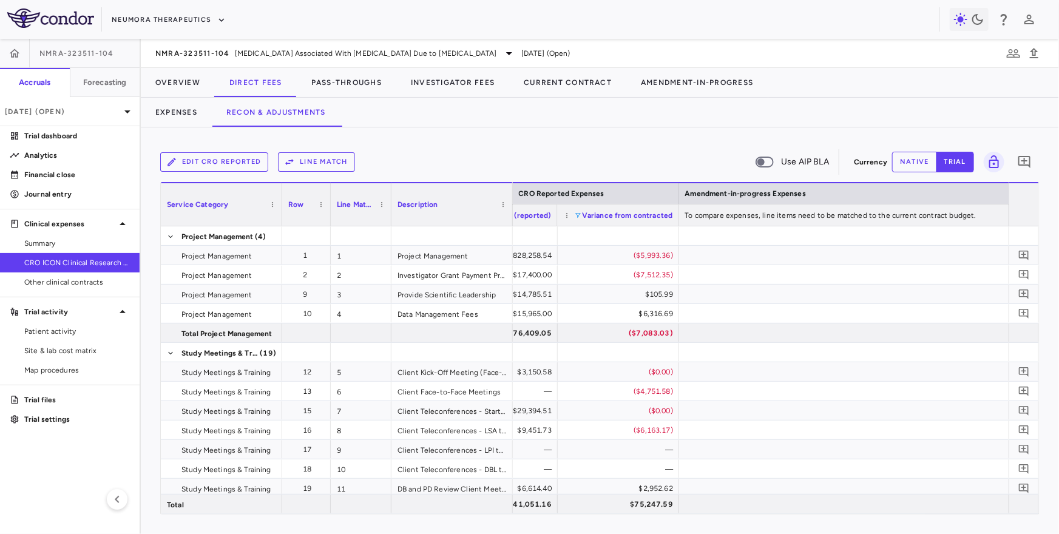
click at [580, 212] on span at bounding box center [578, 215] width 7 height 7
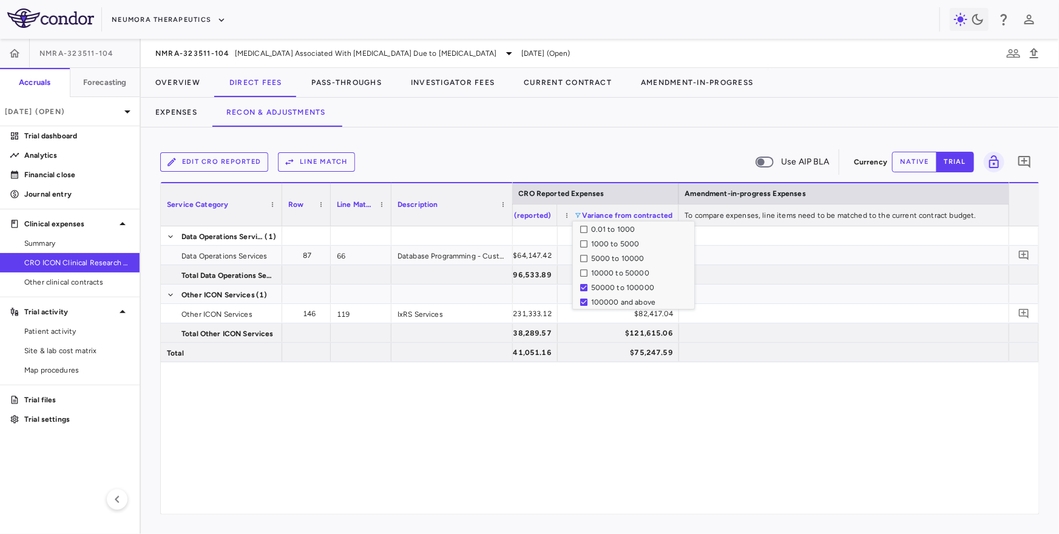
click at [567, 128] on div "Edit CRO reported Line Match Use AIP BLA Currency native trial 0 Press ENTER to…" at bounding box center [600, 330] width 918 height 407
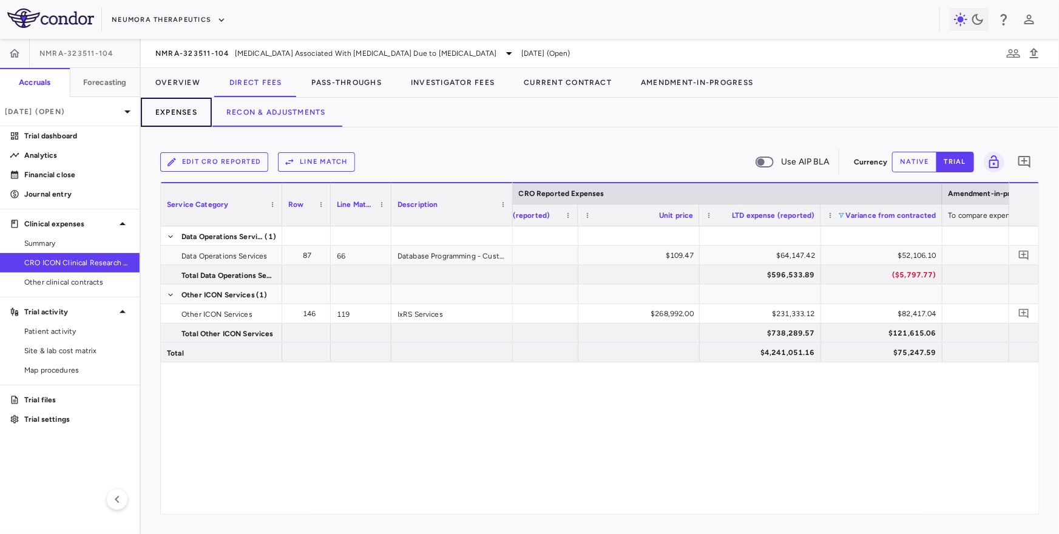
click at [154, 111] on button "Expenses" at bounding box center [176, 112] width 71 height 29
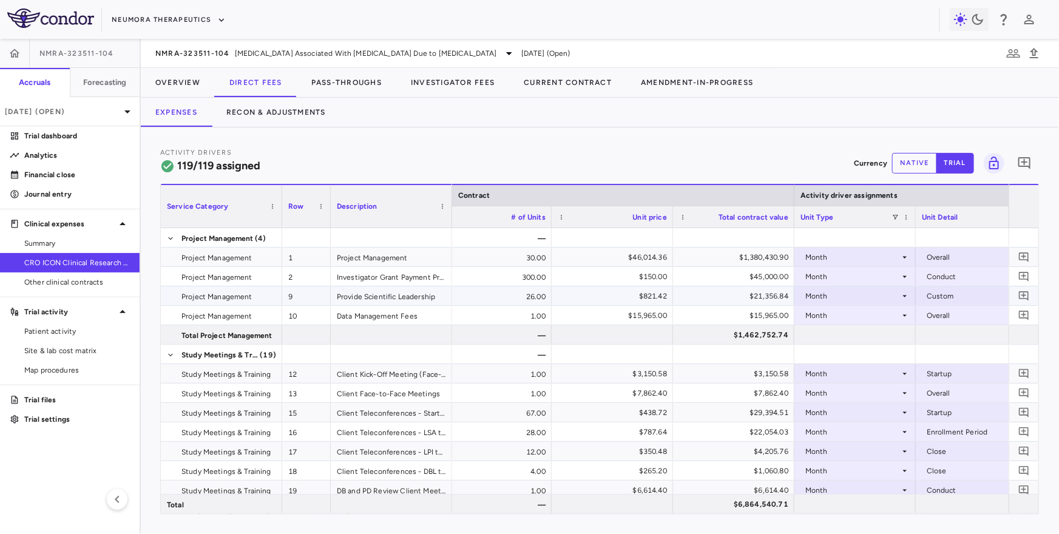
click at [534, 296] on div "26.00" at bounding box center [490, 296] width 121 height 19
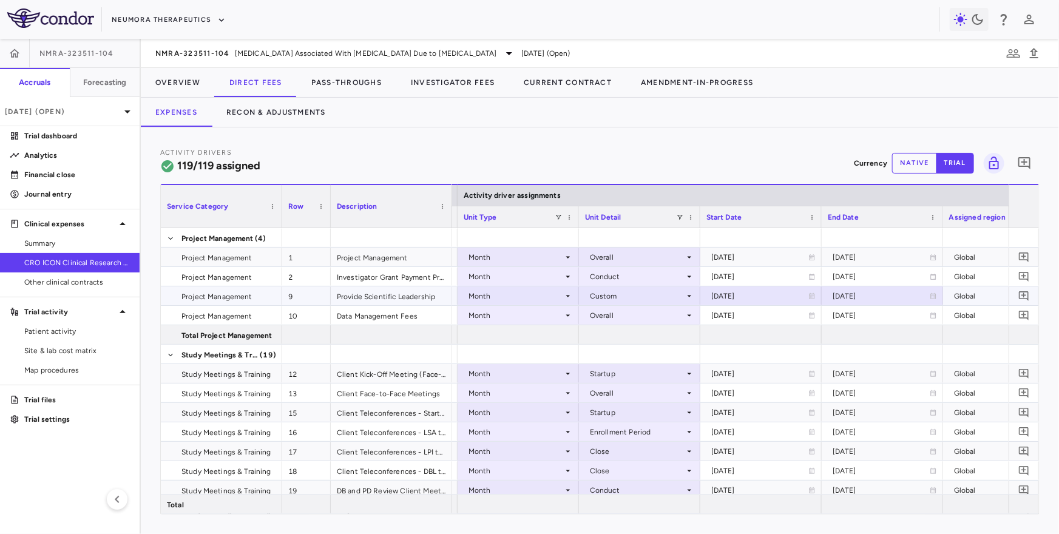
click at [384, 297] on div "Provide Scientific Leadership" at bounding box center [391, 296] width 121 height 19
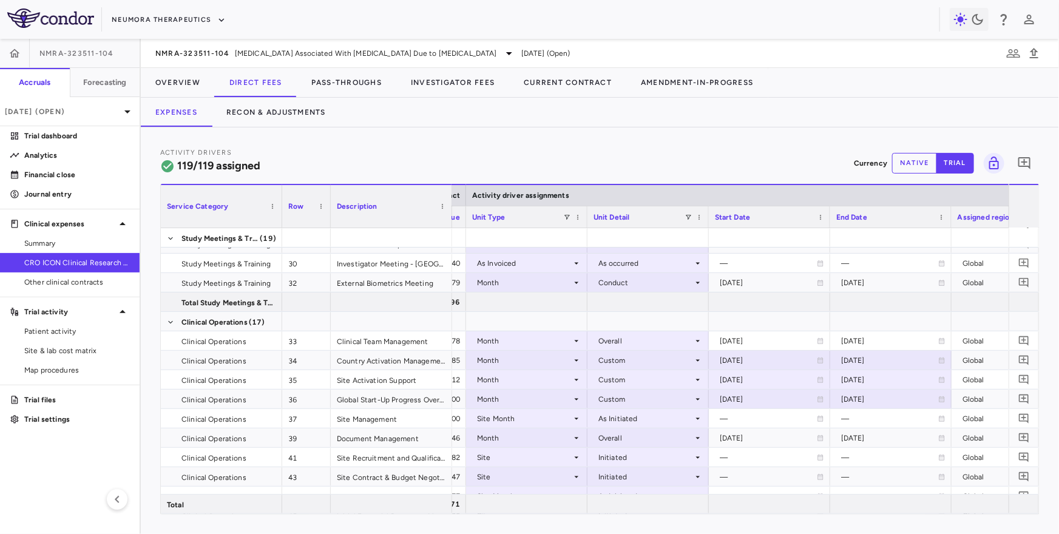
click at [452, 217] on span "Total contract value" at bounding box center [425, 217] width 70 height 8
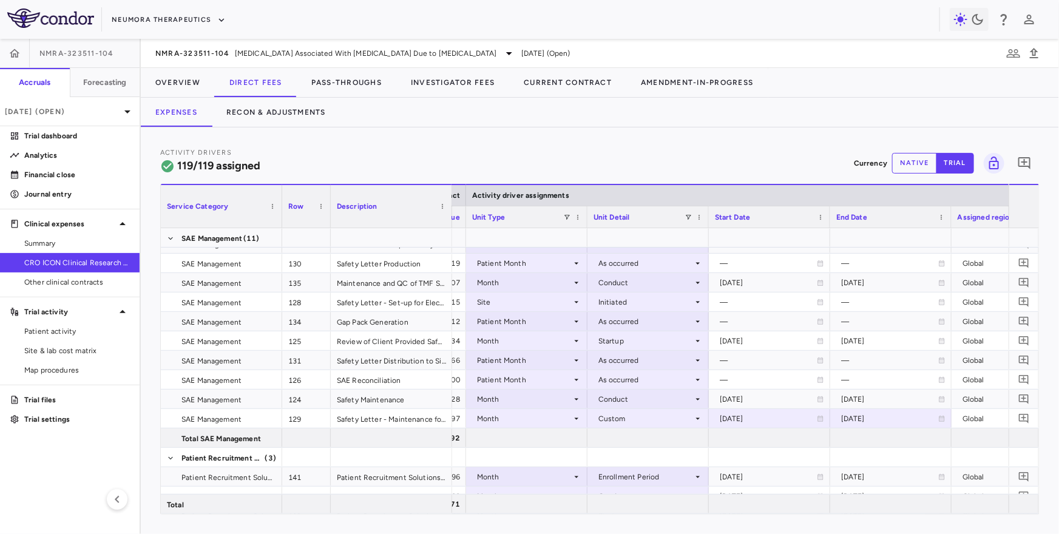
click at [435, 216] on div "Description" at bounding box center [391, 206] width 109 height 42
click at [419, 218] on div "Description" at bounding box center [386, 206] width 98 height 36
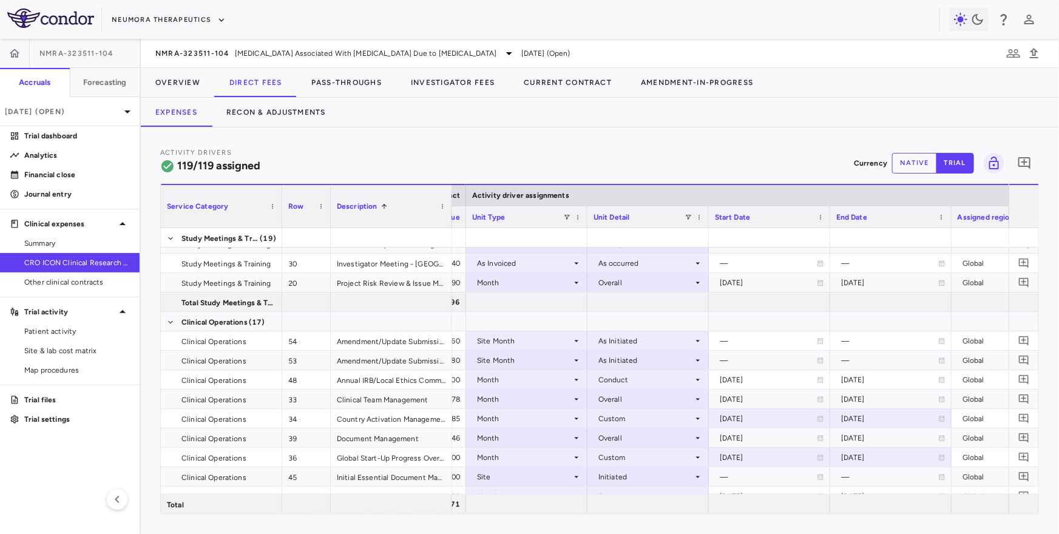
click at [416, 220] on div "Description 1" at bounding box center [386, 206] width 98 height 36
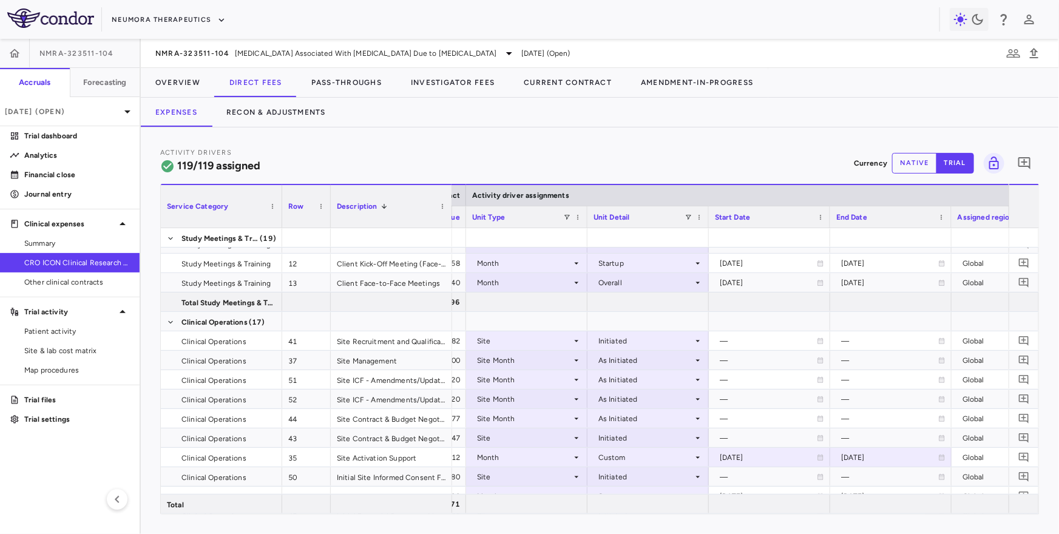
click at [409, 219] on div "Description 1" at bounding box center [386, 206] width 98 height 36
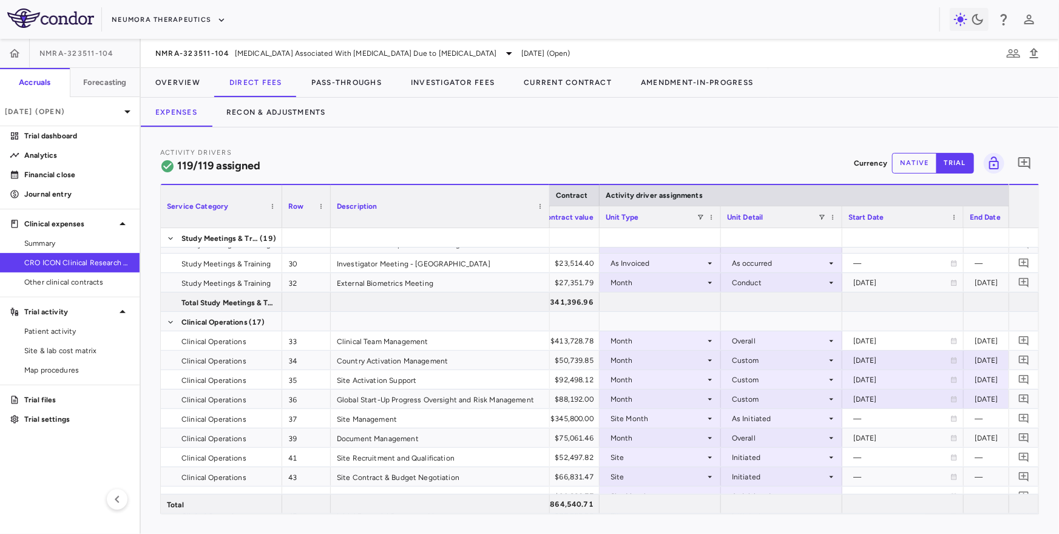
drag, startPoint x: 450, startPoint y: 219, endPoint x: 549, endPoint y: 222, distance: 98.4
click at [549, 222] on div at bounding box center [549, 206] width 5 height 42
click at [345, 398] on div "Global Start-Up Progress Oversight and Risk Management" at bounding box center [441, 399] width 220 height 19
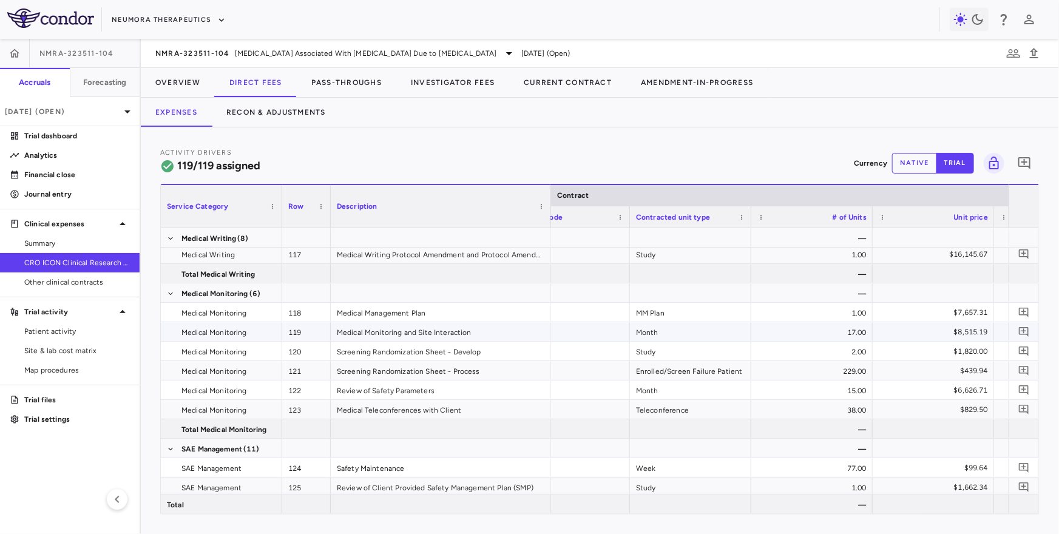
click at [651, 334] on div "Month" at bounding box center [690, 331] width 121 height 19
click at [833, 334] on div "17.00" at bounding box center [811, 331] width 121 height 19
click at [738, 326] on div "Month" at bounding box center [690, 331] width 121 height 19
click at [781, 327] on div "17.00" at bounding box center [811, 331] width 121 height 19
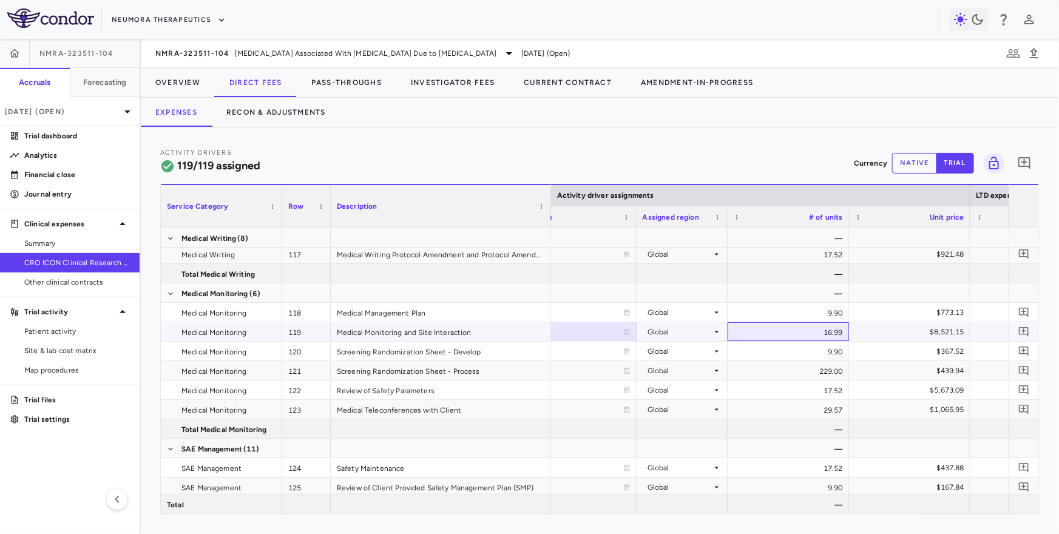
click at [824, 330] on div "16.99" at bounding box center [788, 331] width 121 height 19
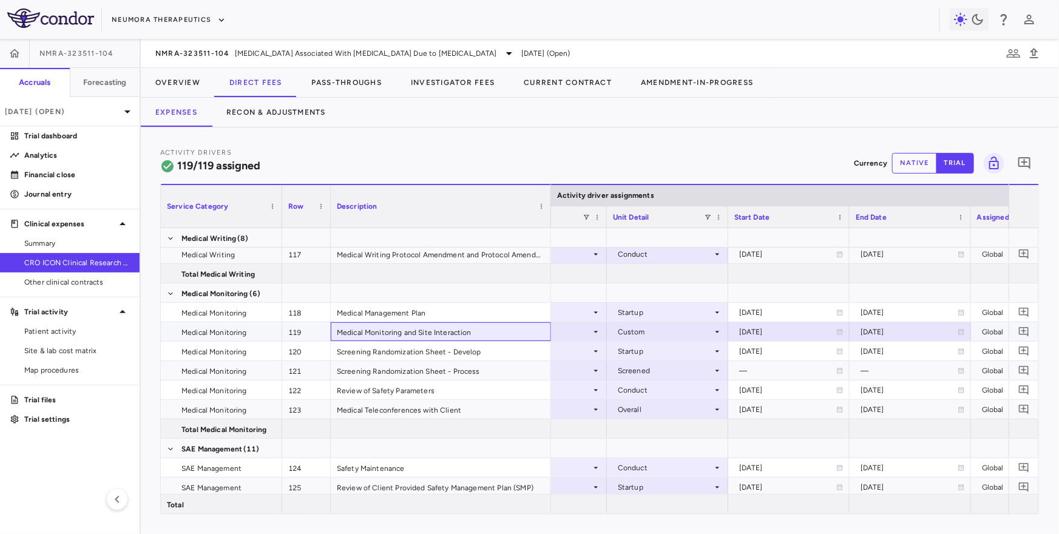
click at [350, 335] on div "Medical Monitoring and Site Interaction" at bounding box center [441, 331] width 220 height 19
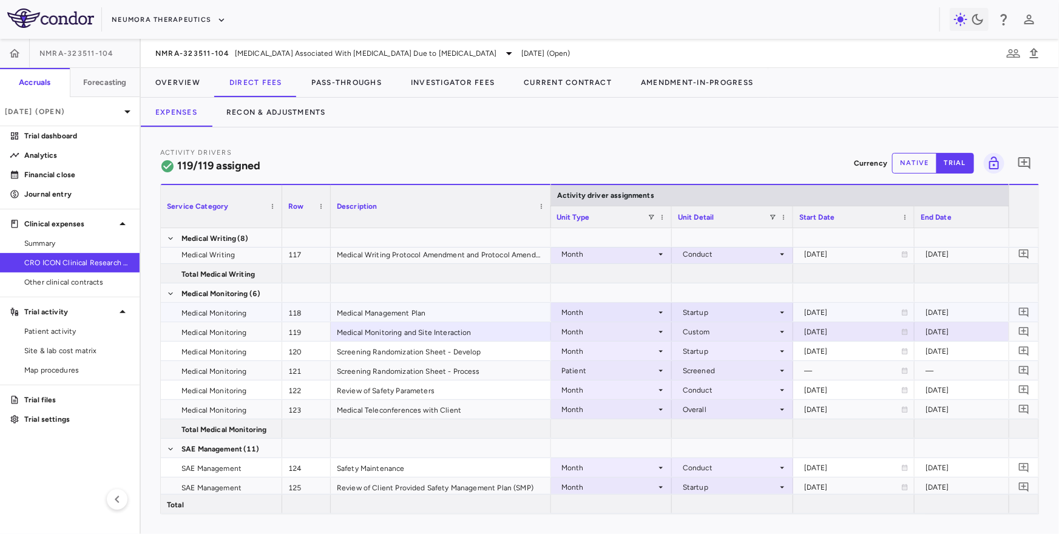
click at [847, 312] on div "2024-01-05" at bounding box center [852, 312] width 97 height 19
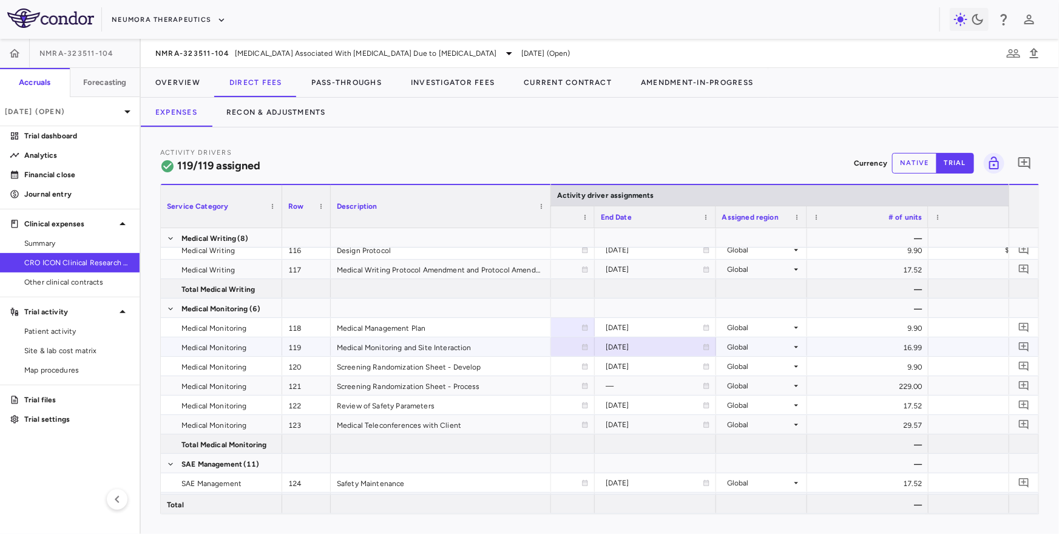
click at [850, 345] on div "16.99" at bounding box center [867, 346] width 121 height 19
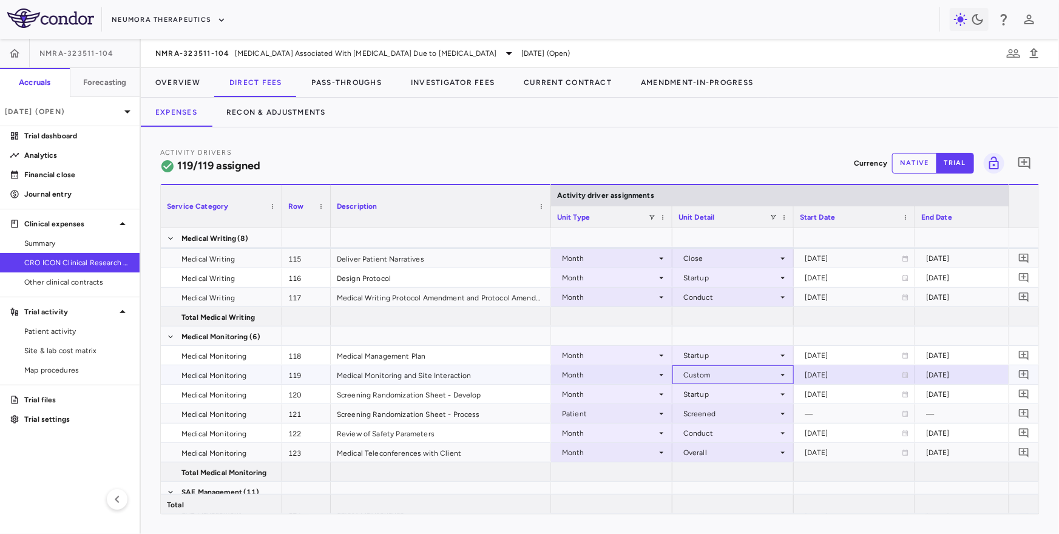
click at [746, 371] on div "Custom" at bounding box center [730, 374] width 95 height 19
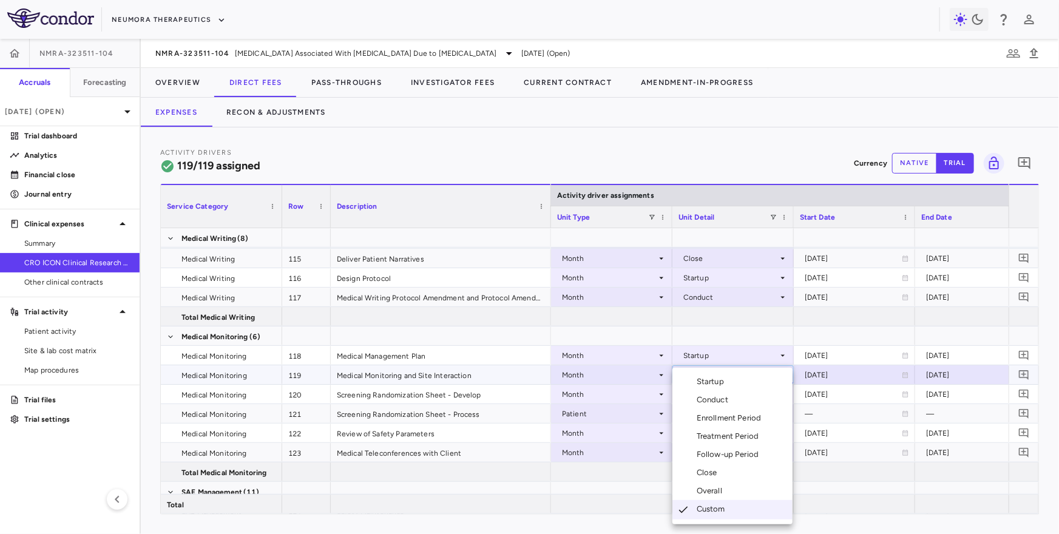
click at [738, 327] on div at bounding box center [529, 267] width 1059 height 534
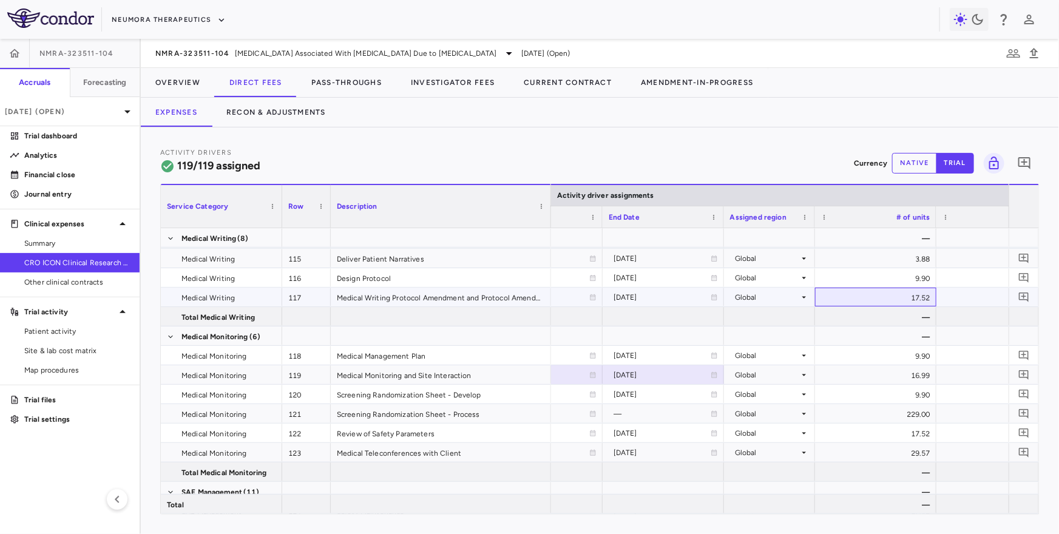
click at [850, 289] on div "17.52" at bounding box center [875, 297] width 121 height 19
click at [850, 377] on div "16.99" at bounding box center [875, 374] width 121 height 19
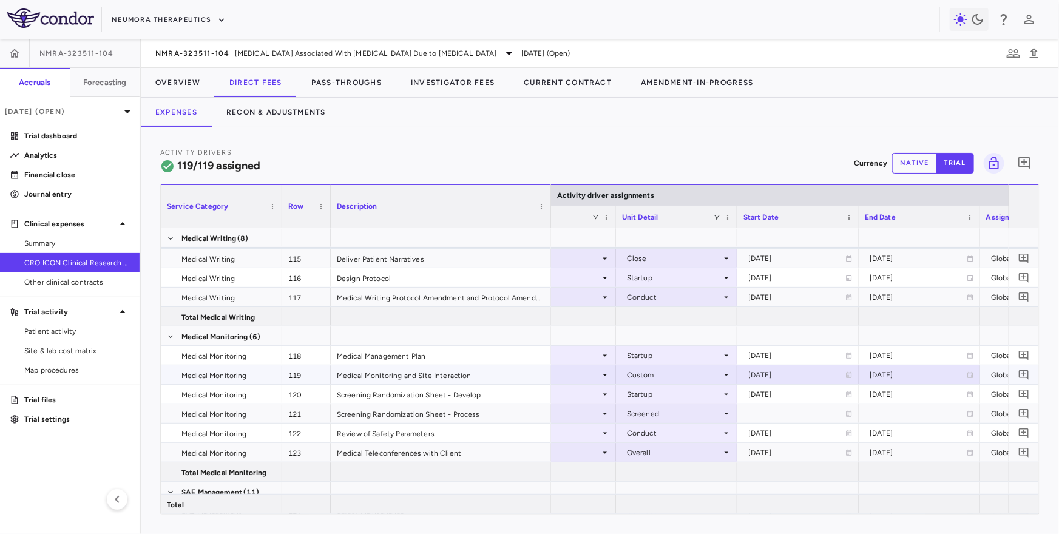
click at [699, 373] on div "Custom" at bounding box center [674, 374] width 95 height 19
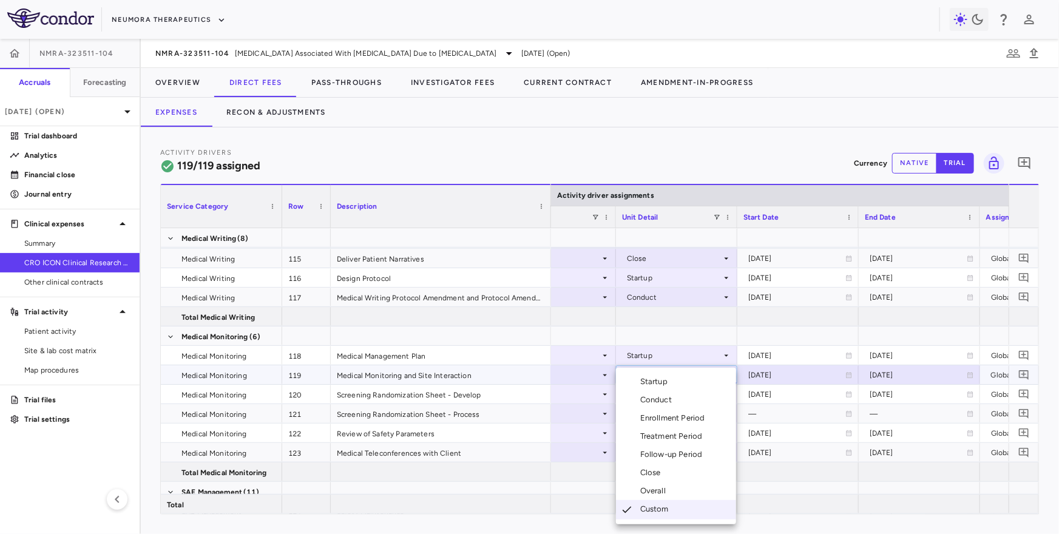
click at [683, 322] on div at bounding box center [529, 267] width 1059 height 534
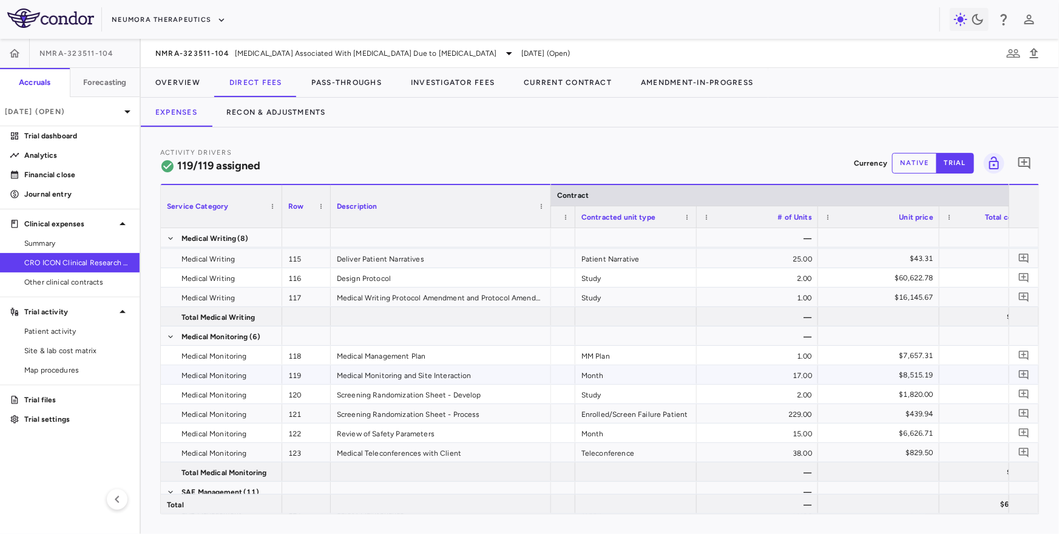
click at [503, 369] on div "Medical Monitoring and Site Interaction" at bounding box center [441, 374] width 220 height 19
click at [300, 112] on button "Recon & Adjustments" at bounding box center [276, 112] width 129 height 29
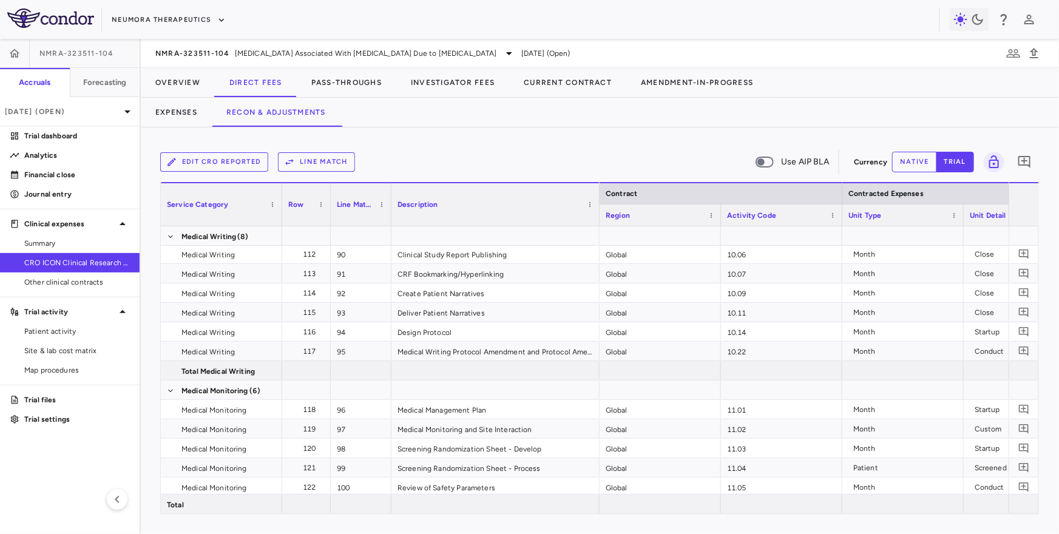
drag, startPoint x: 511, startPoint y: 211, endPoint x: 599, endPoint y: 214, distance: 88.1
click at [599, 214] on div at bounding box center [599, 204] width 5 height 42
click at [547, 431] on div "Medical Monitoring and Site Interaction" at bounding box center [497, 428] width 210 height 19
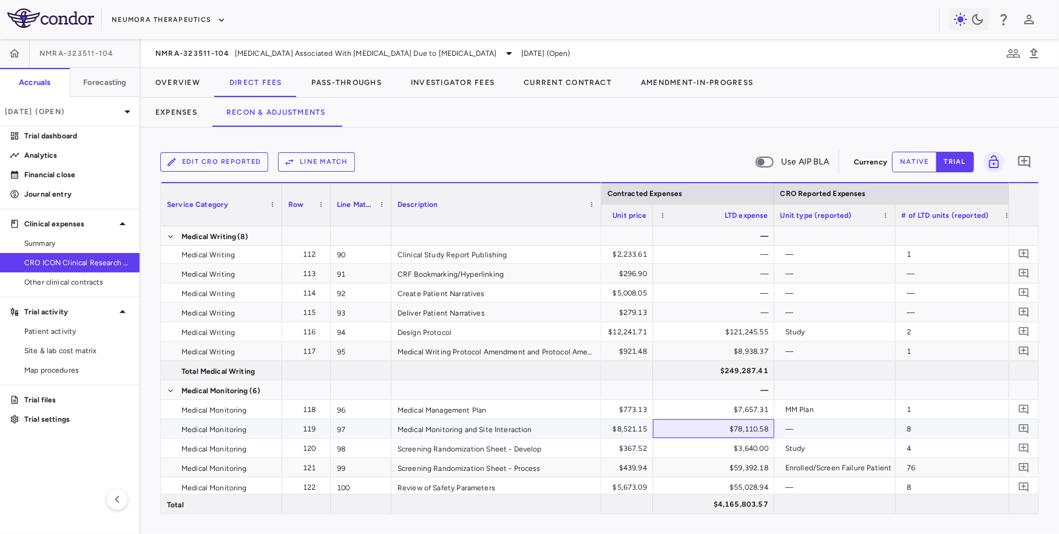
click at [696, 430] on div "$78,110.58" at bounding box center [716, 428] width 104 height 19
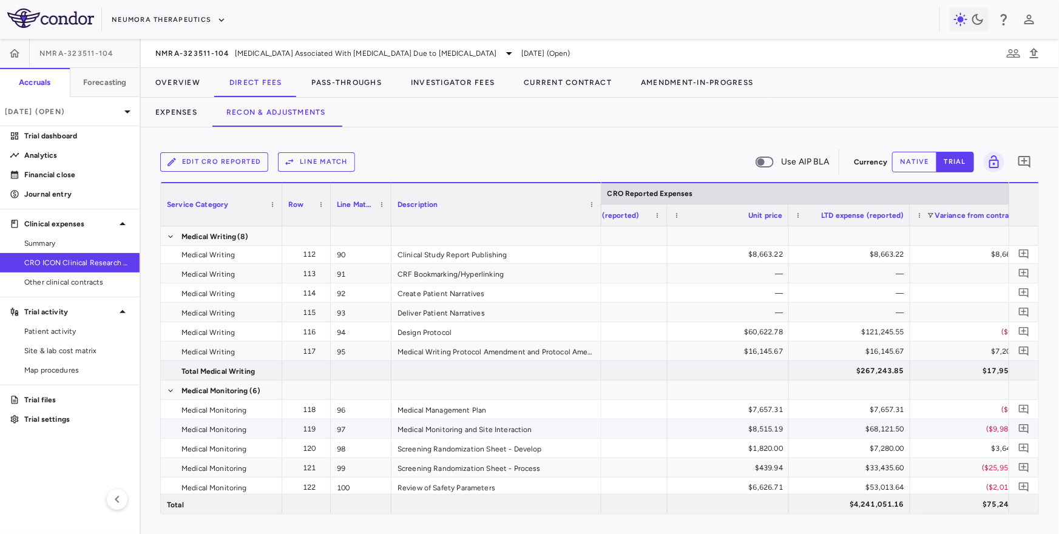
click at [812, 421] on div "$68,121.50" at bounding box center [852, 428] width 104 height 19
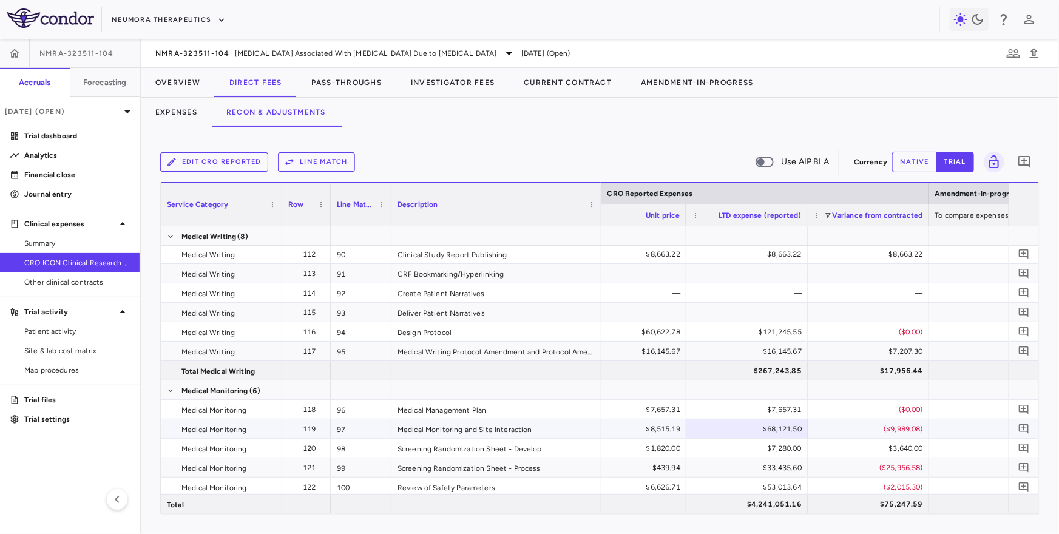
click at [829, 425] on div "($9,989.08)" at bounding box center [871, 428] width 104 height 19
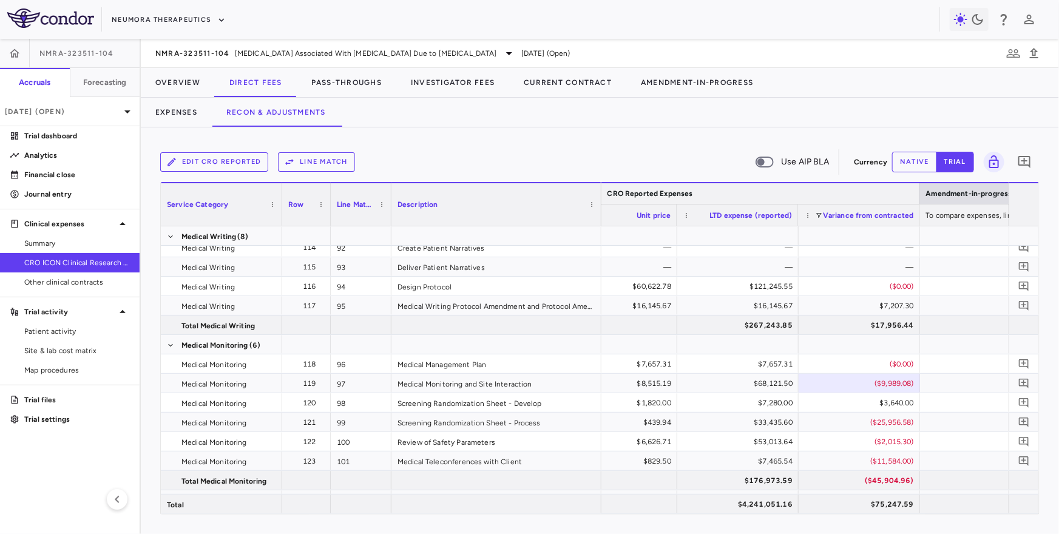
click at [719, 188] on div "CRO Reported Expenses" at bounding box center [616, 193] width 595 height 15
click at [714, 192] on div "CRO Reported Expenses" at bounding box center [616, 193] width 595 height 15
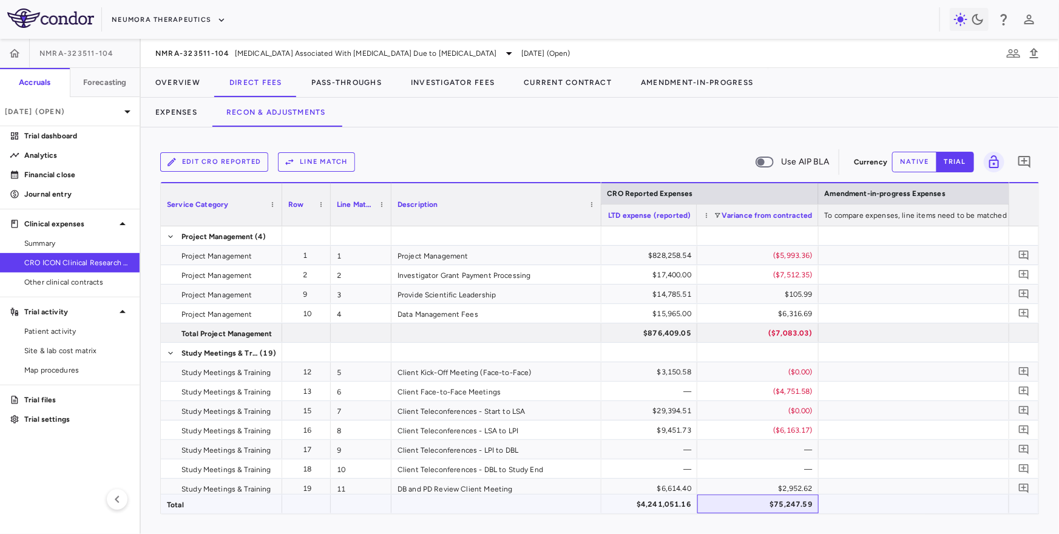
click at [784, 506] on div "$75,247.59" at bounding box center [760, 504] width 104 height 19
click at [716, 215] on span at bounding box center [717, 215] width 7 height 7
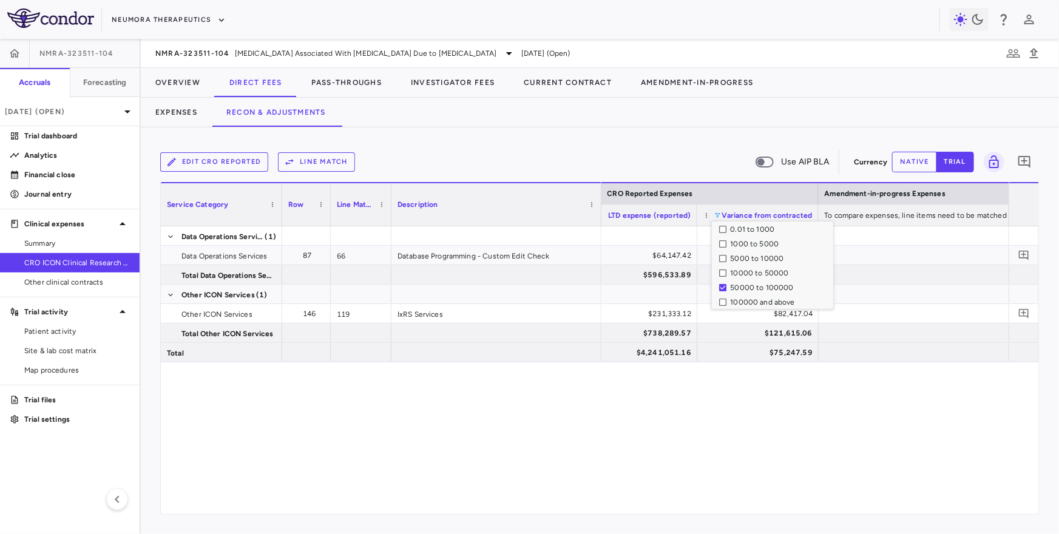
click at [724, 297] on div "100000 and above" at bounding box center [776, 302] width 114 height 15
click at [697, 160] on div "Edit CRO reported Line Match Use AIP BLA" at bounding box center [504, 161] width 689 height 25
click at [717, 213] on span at bounding box center [717, 215] width 7 height 7
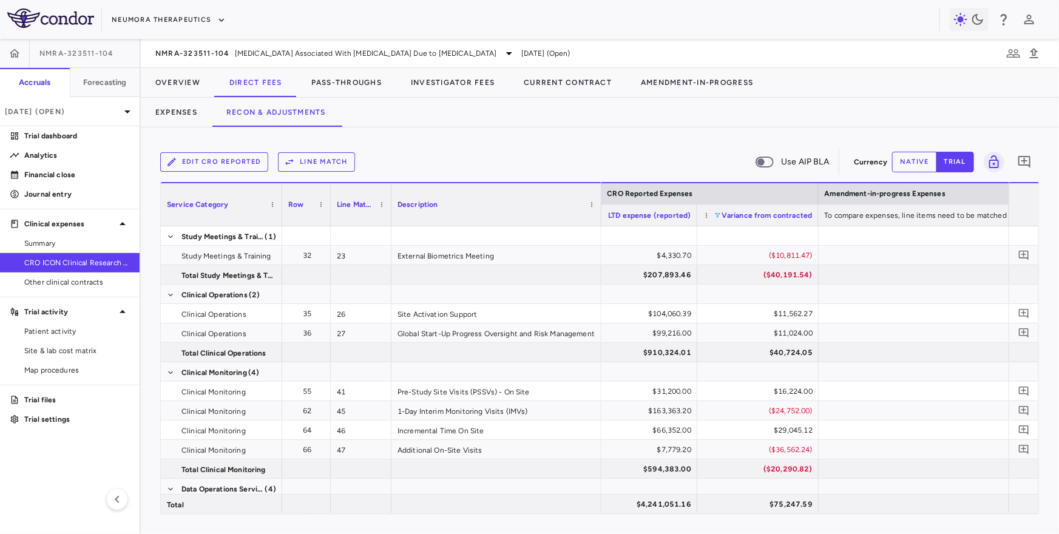
click at [690, 155] on div "Edit CRO reported Line Match Use AIP BLA" at bounding box center [504, 161] width 689 height 25
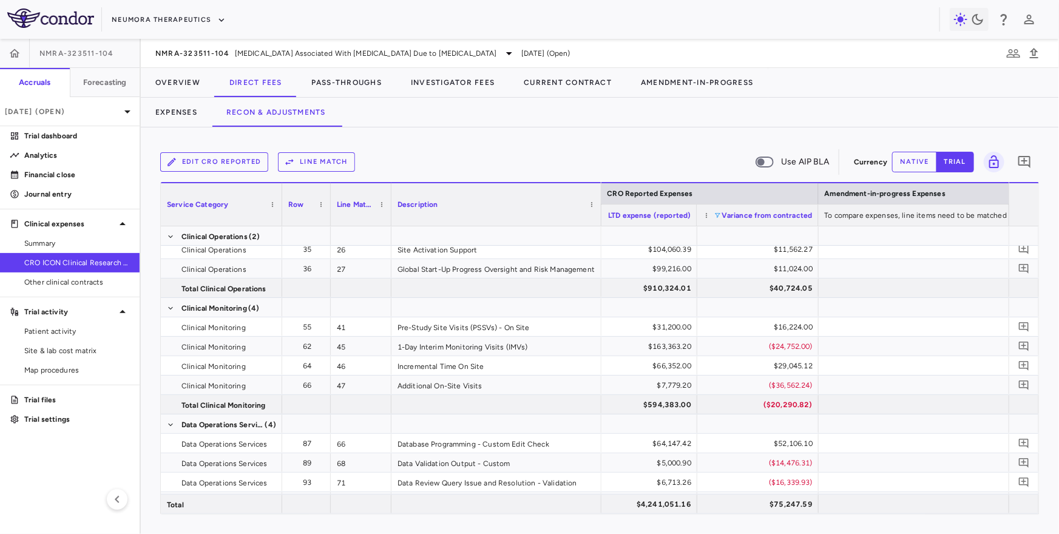
click at [717, 212] on span at bounding box center [717, 215] width 7 height 7
click at [728, 153] on div "Edit CRO reported Line Match Use AIP BLA" at bounding box center [504, 161] width 689 height 25
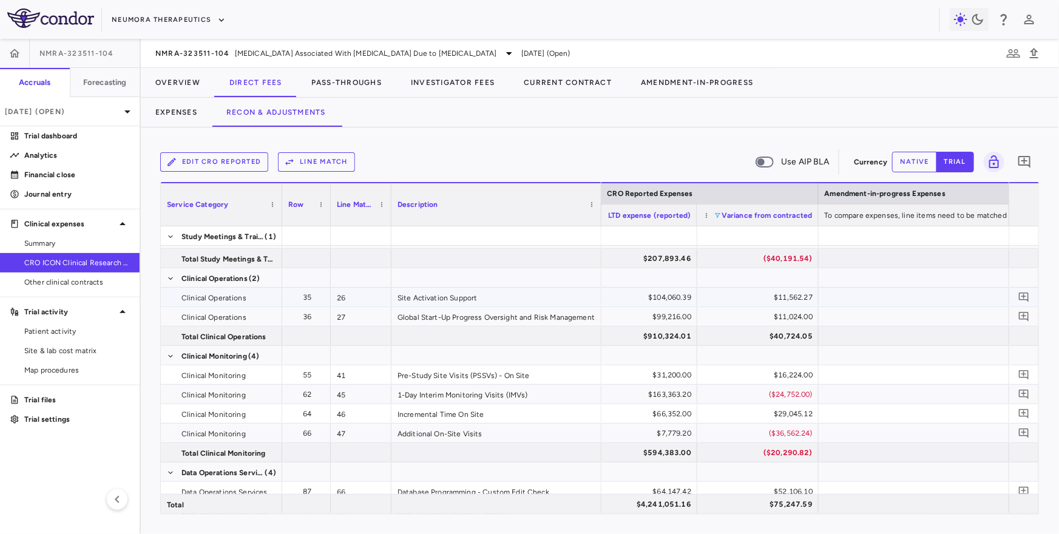
scroll to position [18, 0]
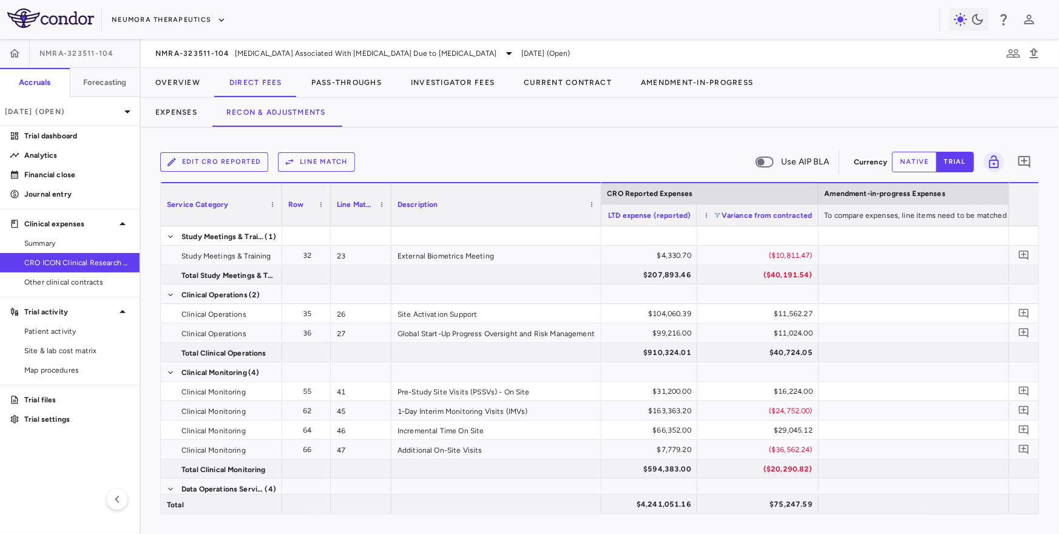
click at [717, 215] on span at bounding box center [717, 215] width 7 height 7
click at [714, 148] on div "Edit CRO reported Line Match Use AIP BLA Currency native trial 0" at bounding box center [600, 162] width 880 height 30
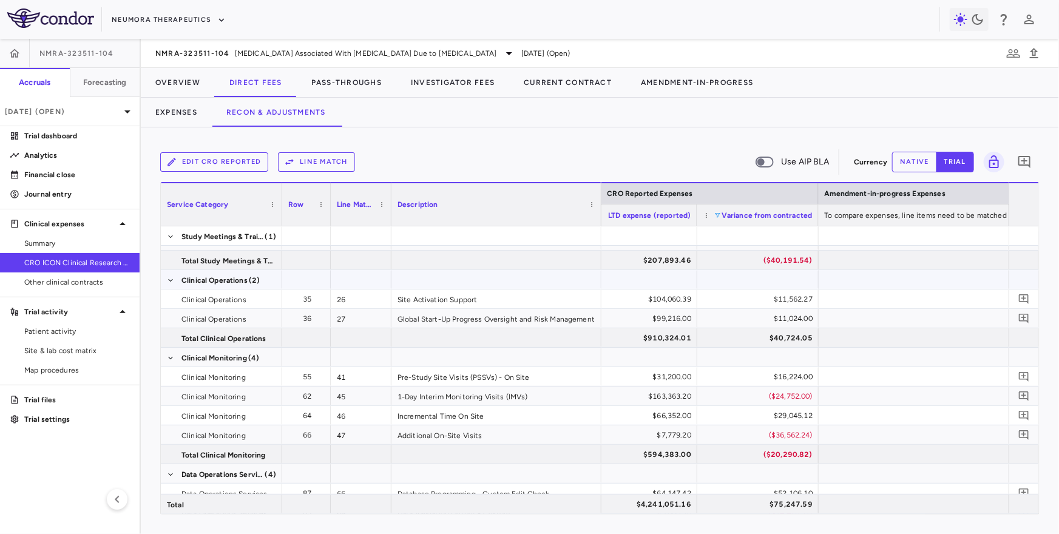
scroll to position [30, 0]
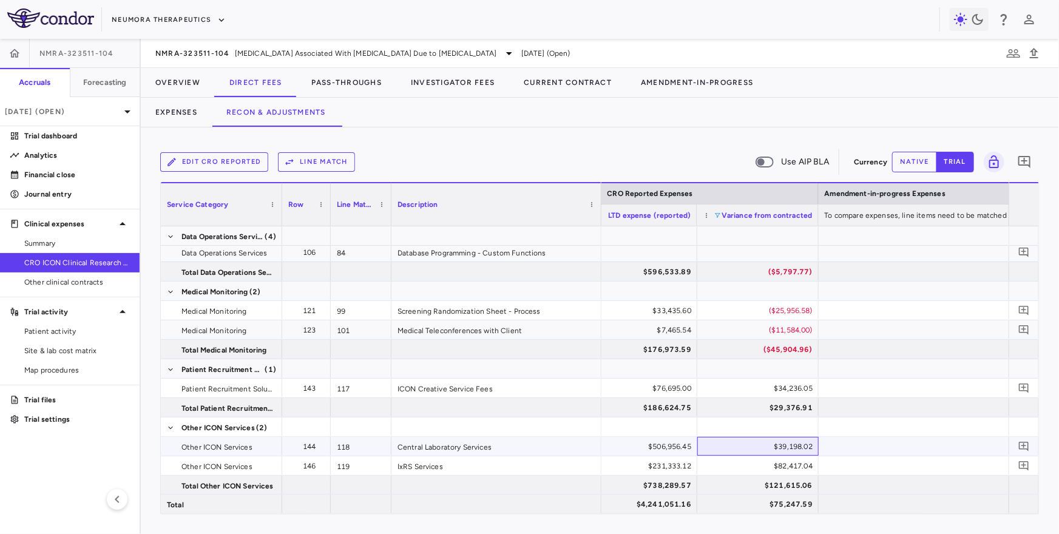
click at [770, 446] on div "$39,198.02" at bounding box center [760, 446] width 104 height 19
click at [662, 446] on div "$506,956.45" at bounding box center [639, 446] width 104 height 19
click at [724, 450] on div "$39,198.02" at bounding box center [760, 446] width 104 height 19
click at [736, 385] on div "$34,236.05" at bounding box center [760, 388] width 104 height 19
click at [548, 386] on div "ICON Creative Service Fees" at bounding box center [497, 388] width 210 height 19
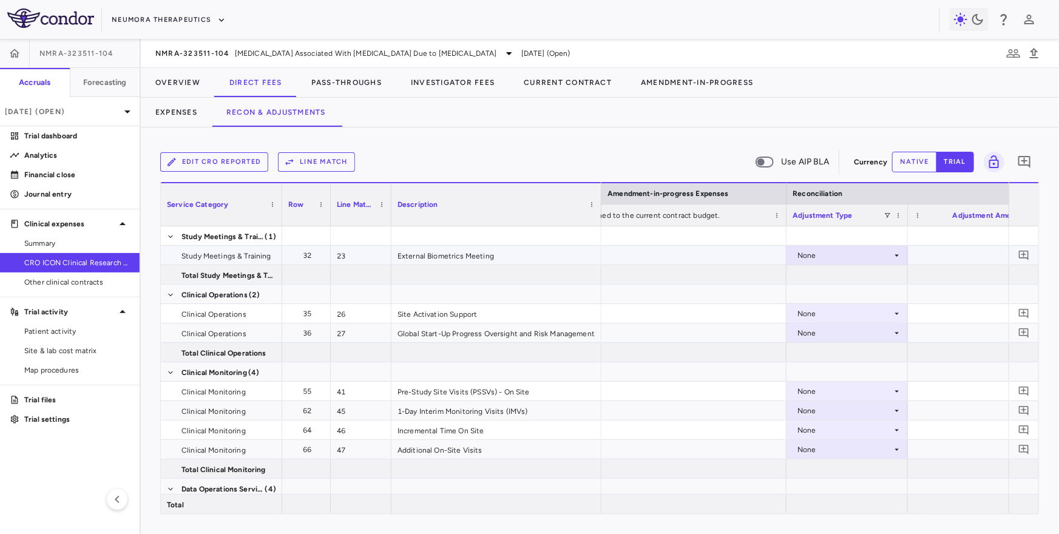
click at [850, 249] on div "None" at bounding box center [845, 255] width 95 height 19
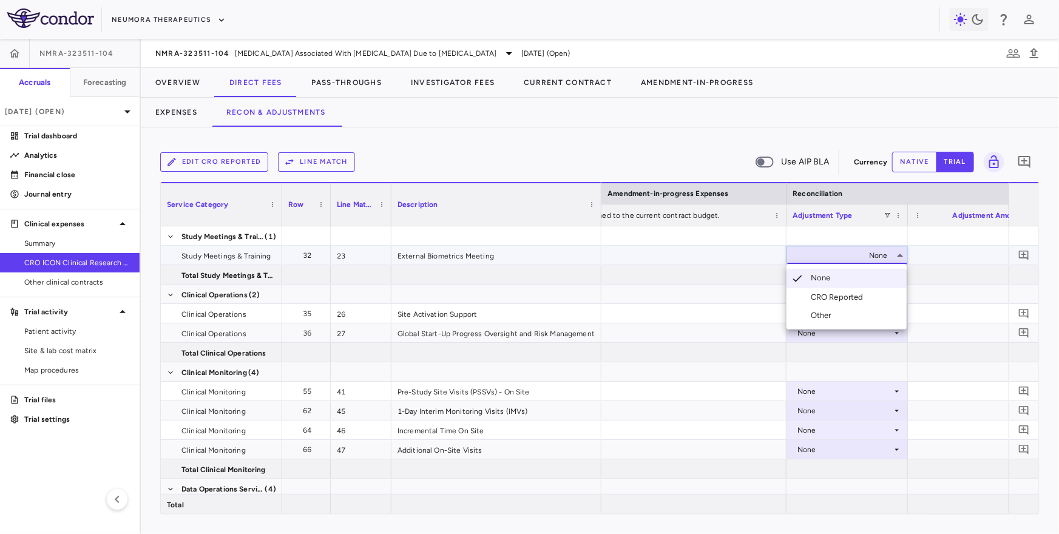
click at [850, 254] on div at bounding box center [529, 267] width 1059 height 534
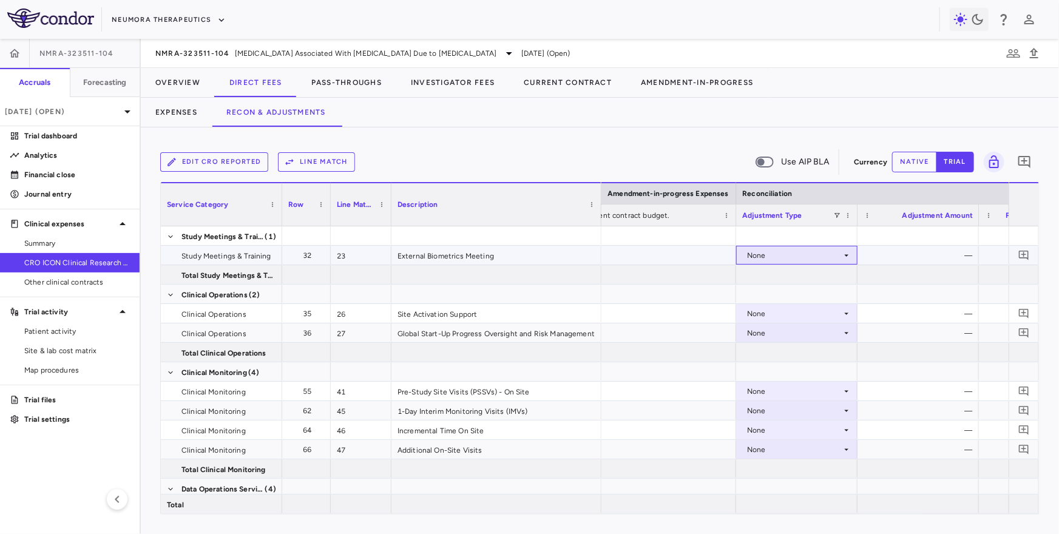
click at [816, 254] on div "None" at bounding box center [794, 255] width 95 height 19
click at [810, 300] on div "CRO Reported" at bounding box center [790, 297] width 58 height 11
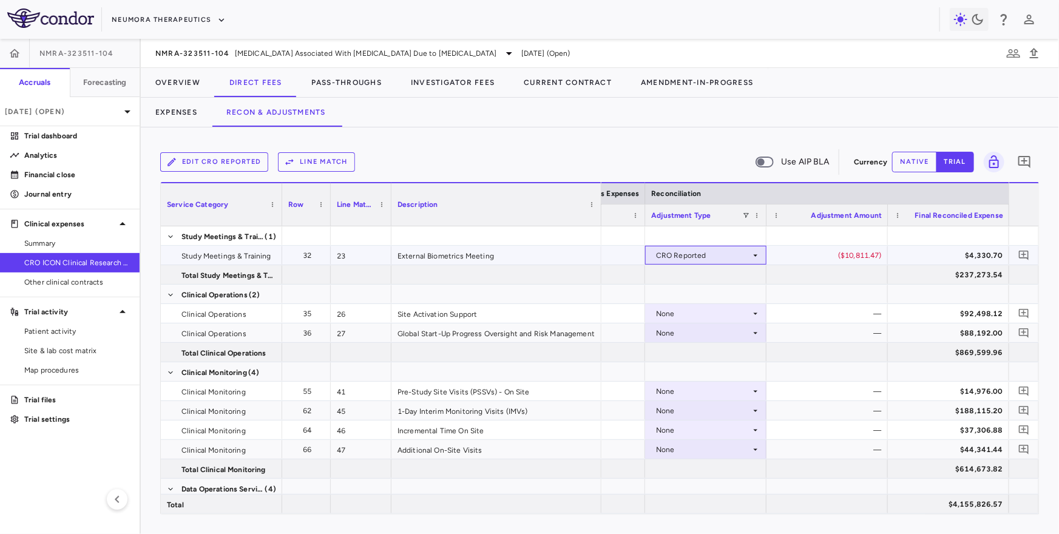
click at [705, 259] on div "CRO Reported" at bounding box center [703, 255] width 95 height 19
click at [702, 273] on li "None" at bounding box center [706, 278] width 120 height 18
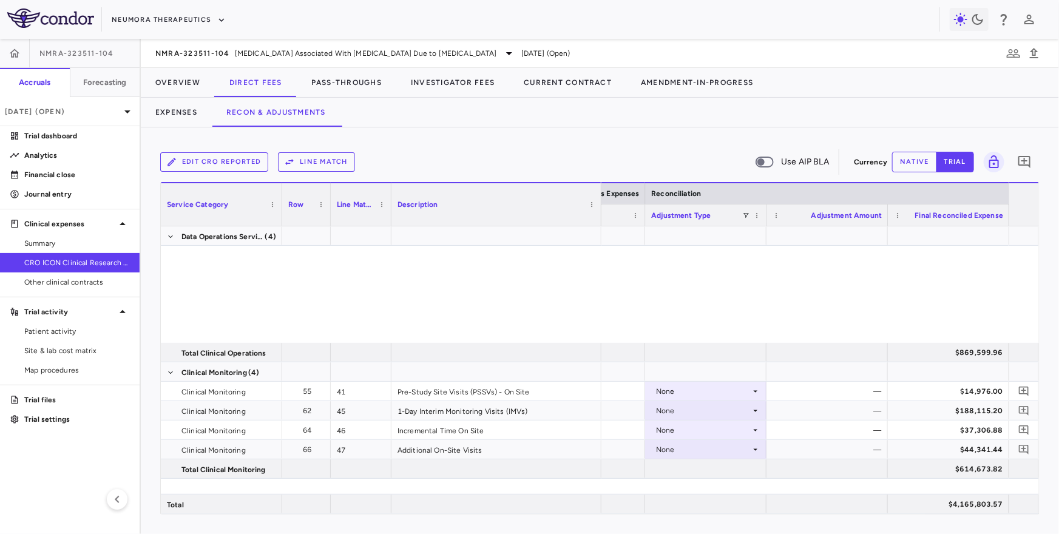
scroll to position [314, 0]
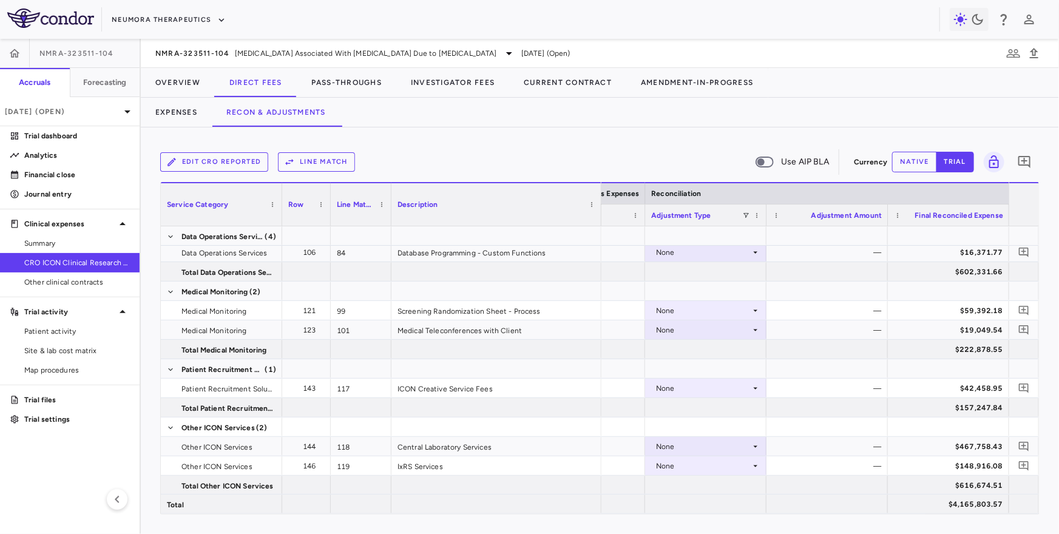
click at [850, 157] on button "native" at bounding box center [914, 162] width 45 height 21
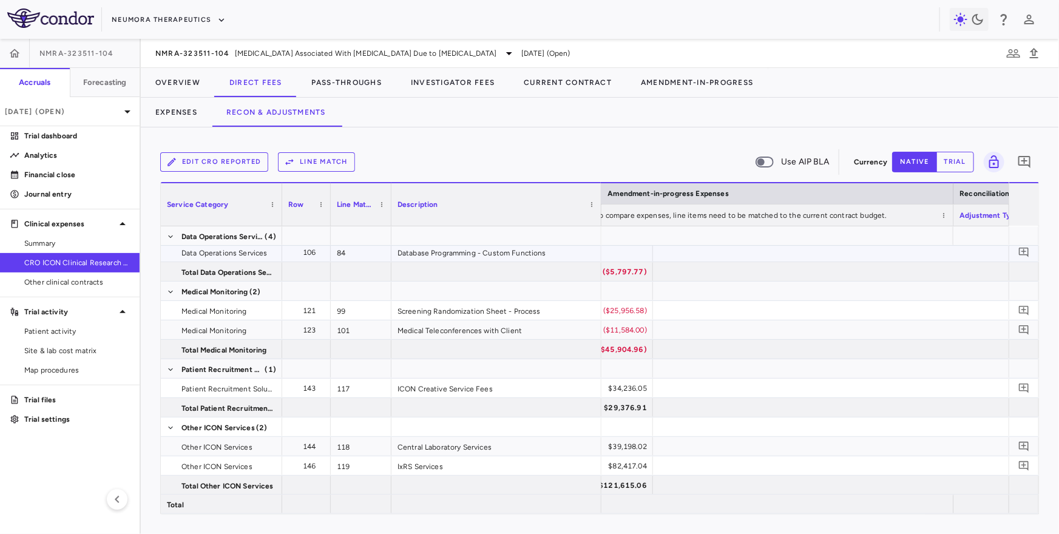
scroll to position [0, 1739]
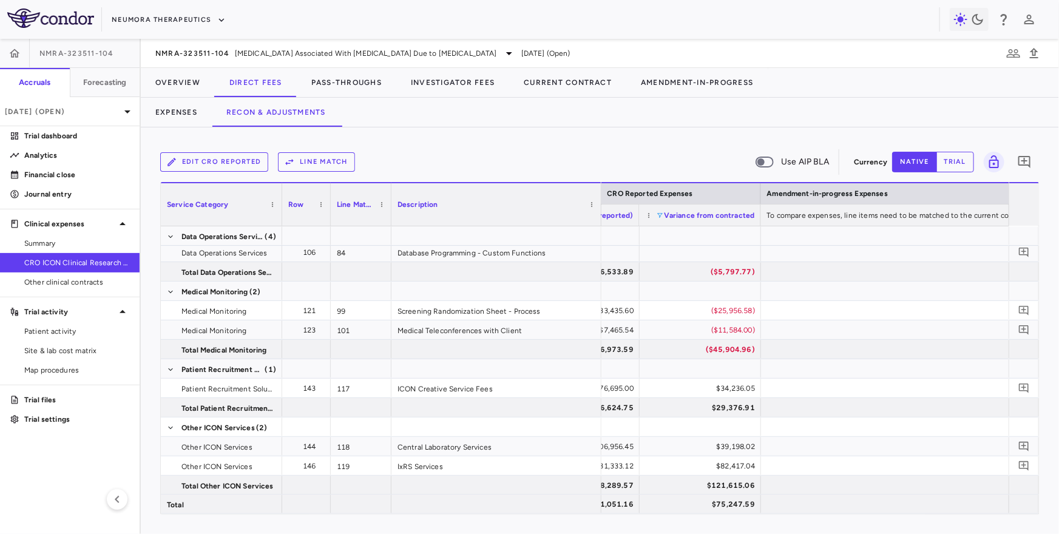
click at [661, 213] on span at bounding box center [660, 215] width 7 height 7
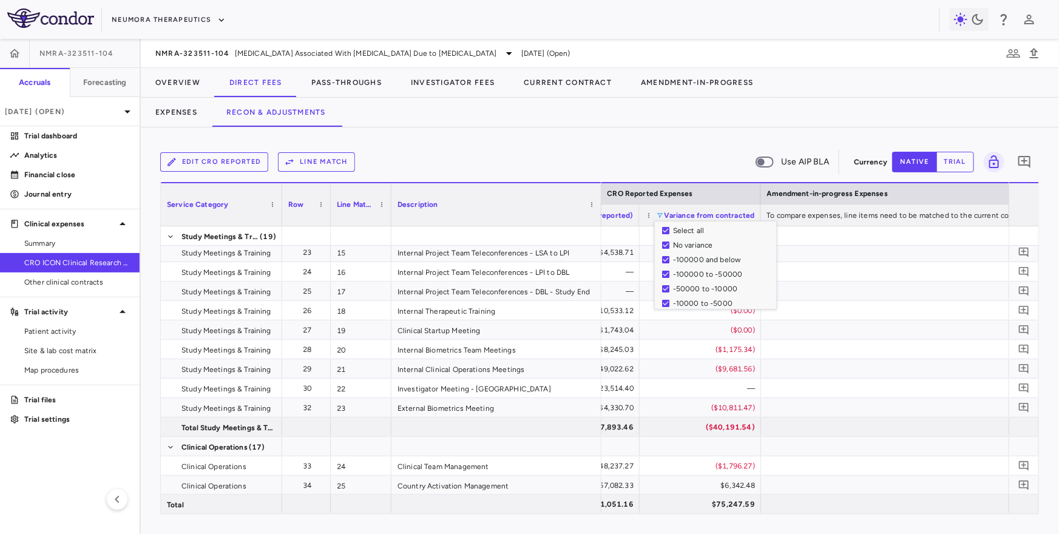
click at [672, 151] on div "Edit CRO reported Line Match Use AIP BLA" at bounding box center [504, 161] width 689 height 25
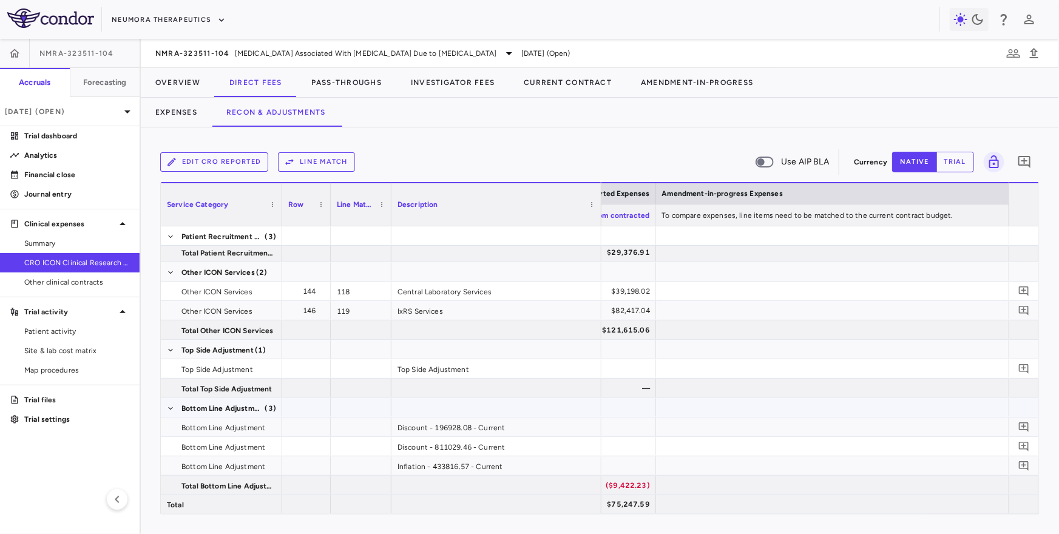
scroll to position [0, 1967]
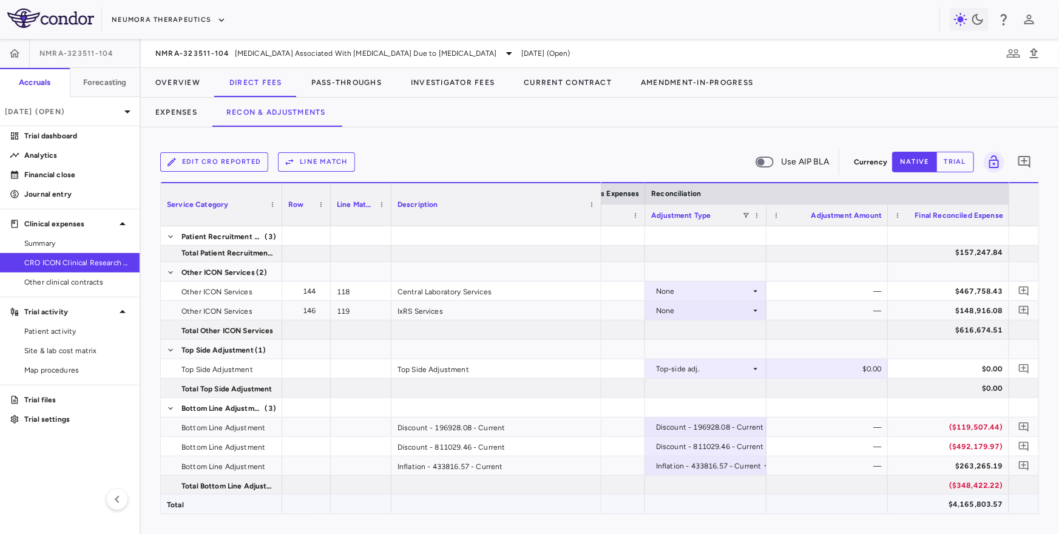
click at [850, 501] on div "$4,165,803.57" at bounding box center [951, 504] width 104 height 19
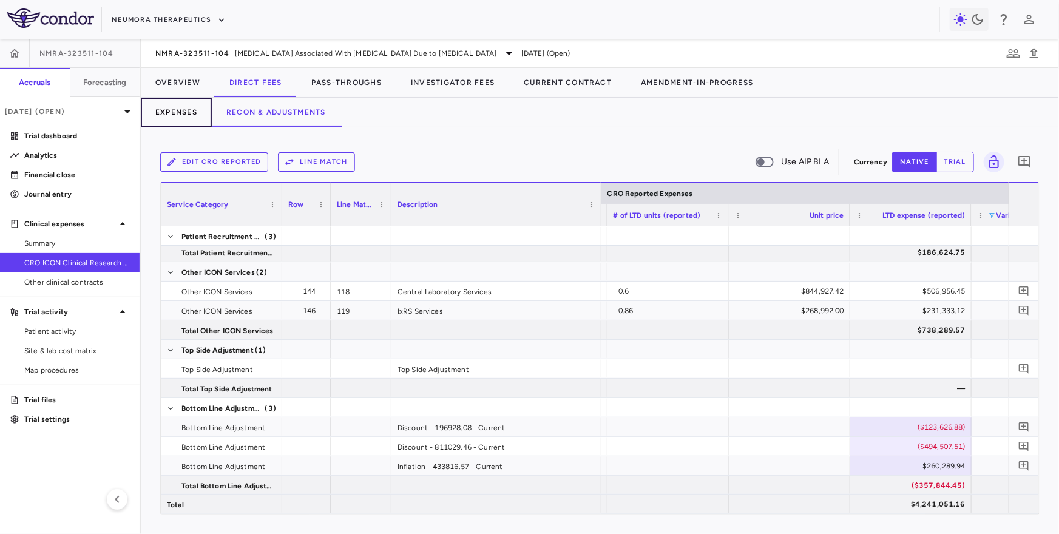
click at [185, 122] on button "Expenses" at bounding box center [176, 112] width 71 height 29
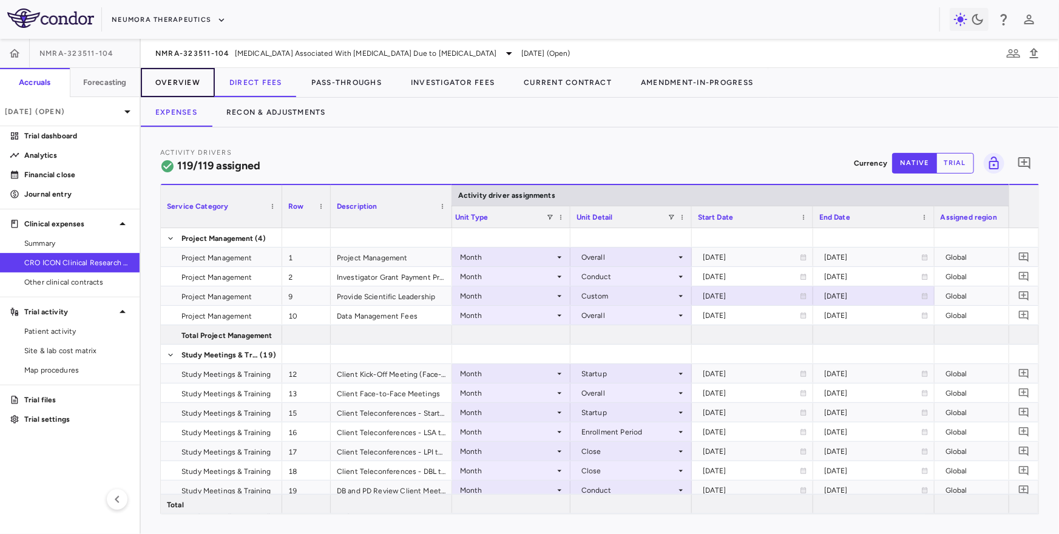
click at [178, 82] on button "Overview" at bounding box center [178, 82] width 74 height 29
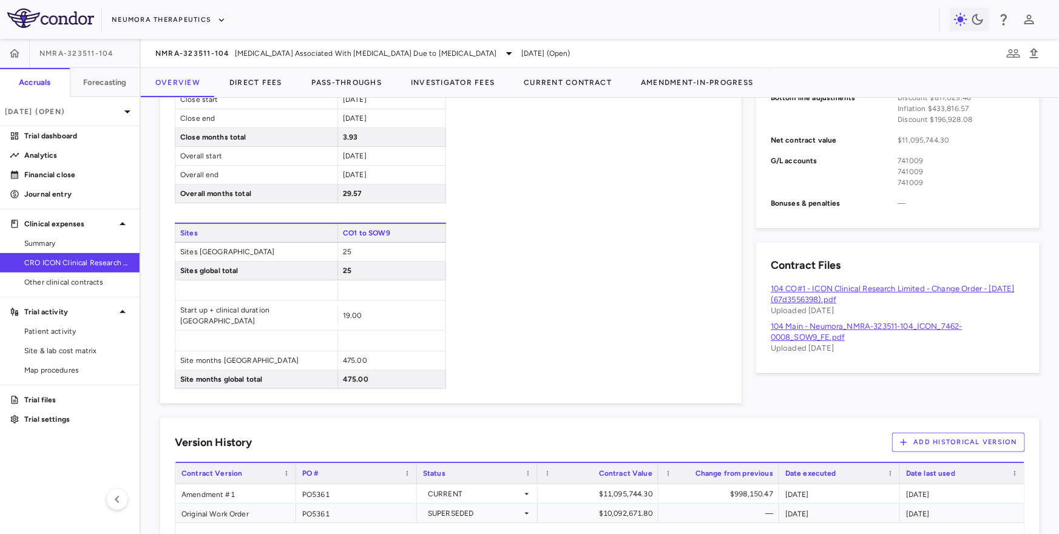
click at [850, 289] on link "104 CO#1 - ICON Clinical Research Limited - Change Order - March 13, 2025 (67d3…" at bounding box center [893, 294] width 244 height 20
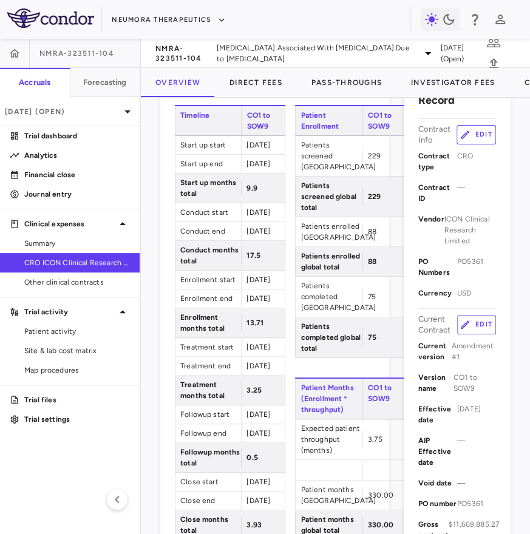
click at [241, 173] on div "2024-11-01" at bounding box center [263, 164] width 44 height 18
drag, startPoint x: 237, startPoint y: 174, endPoint x: 257, endPoint y: 185, distance: 23.1
click at [257, 173] on div "2024-11-01" at bounding box center [263, 164] width 44 height 18
drag, startPoint x: 237, startPoint y: 235, endPoint x: 266, endPoint y: 242, distance: 30.0
click at [266, 222] on div "2024-09-10" at bounding box center [263, 212] width 44 height 18
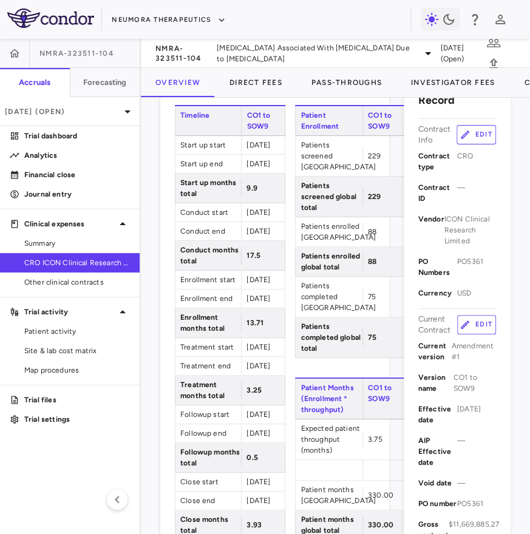
click at [246, 217] on span "2024-09-10" at bounding box center [258, 212] width 24 height 8
drag, startPoint x: 238, startPoint y: 231, endPoint x: 263, endPoint y: 244, distance: 28.8
click at [263, 222] on div "2024-09-10" at bounding box center [263, 212] width 44 height 18
drag, startPoint x: 236, startPoint y: 172, endPoint x: 245, endPoint y: 181, distance: 13.3
click at [245, 173] on div "2024-11-01" at bounding box center [263, 164] width 44 height 18
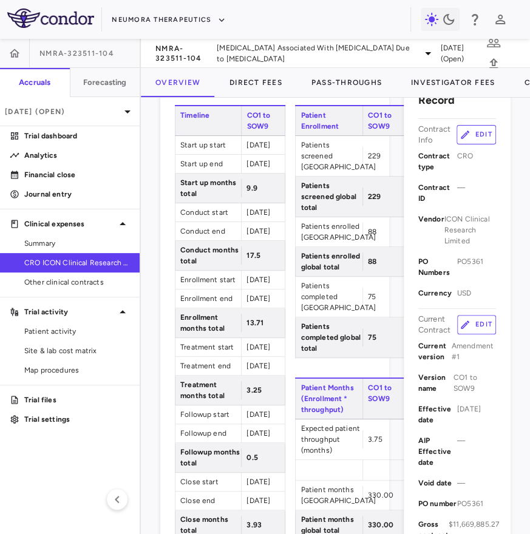
click at [243, 222] on div "2024-09-10" at bounding box center [263, 212] width 44 height 18
drag, startPoint x: 237, startPoint y: 232, endPoint x: 268, endPoint y: 245, distance: 33.5
click at [269, 222] on div "2024-09-10" at bounding box center [263, 212] width 44 height 18
click at [271, 235] on div "Timeline CO1 to SOW9 Start up start 2024-01-05 Start up end 2024-11-01 Start up…" at bounding box center [275, 476] width 200 height 743
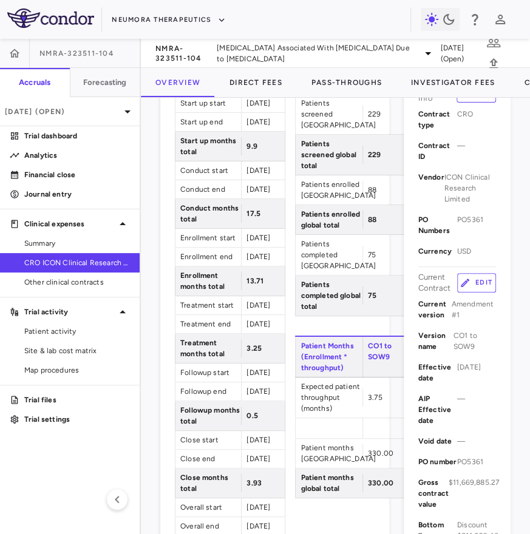
scroll to position [288, 0]
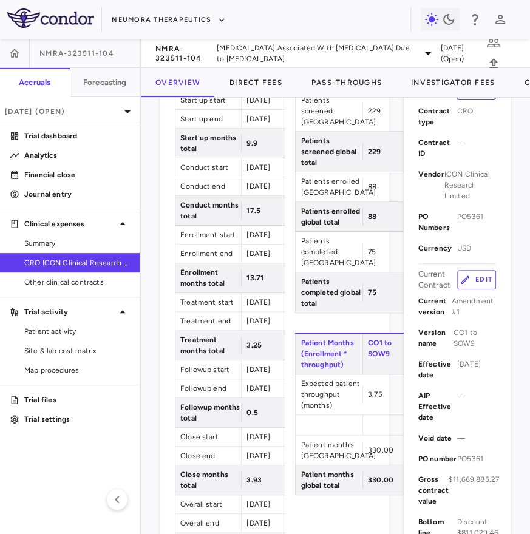
drag, startPoint x: 237, startPoint y: 279, endPoint x: 271, endPoint y: 290, distance: 36.5
click at [271, 290] on div "Timeline CO1 to SOW9 Start up start 2024-01-05 Start up end 2024-11-01 Start up…" at bounding box center [275, 431] width 200 height 743
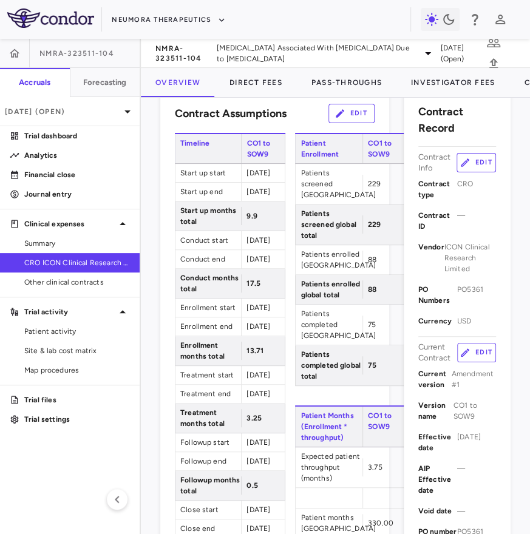
scroll to position [201, 0]
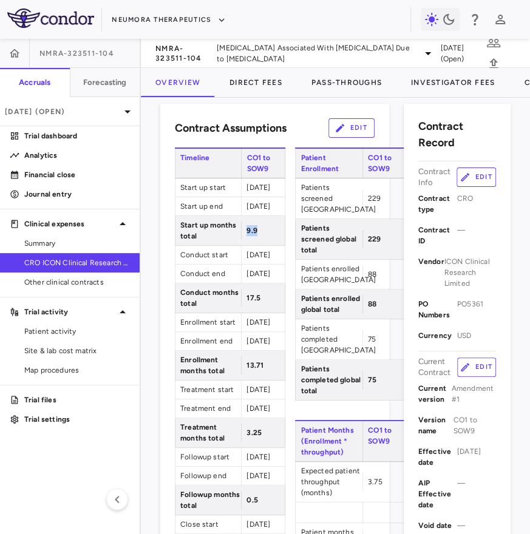
drag, startPoint x: 239, startPoint y: 251, endPoint x: 254, endPoint y: 251, distance: 15.2
click at [254, 240] on div "9.9" at bounding box center [263, 231] width 44 height 18
click at [246, 235] on span "9.9" at bounding box center [251, 230] width 10 height 8
click at [241, 240] on div "9.9" at bounding box center [263, 231] width 44 height 18
drag, startPoint x: 239, startPoint y: 432, endPoint x: 260, endPoint y: 432, distance: 21.2
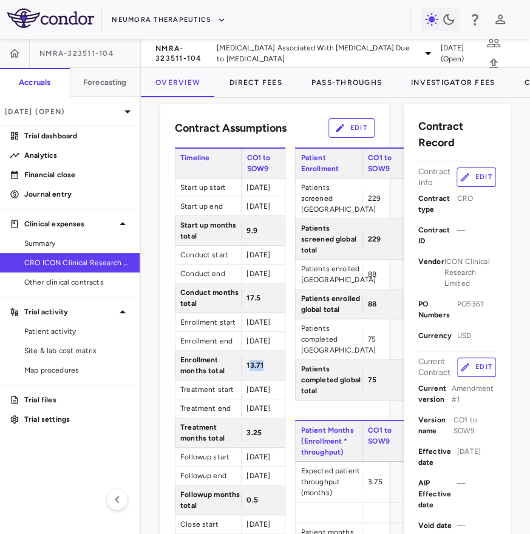
click at [260, 375] on div "13.71" at bounding box center [263, 365] width 44 height 18
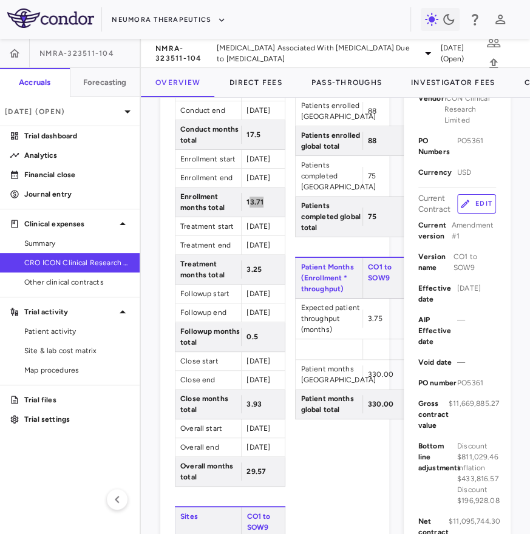
scroll to position [376, 0]
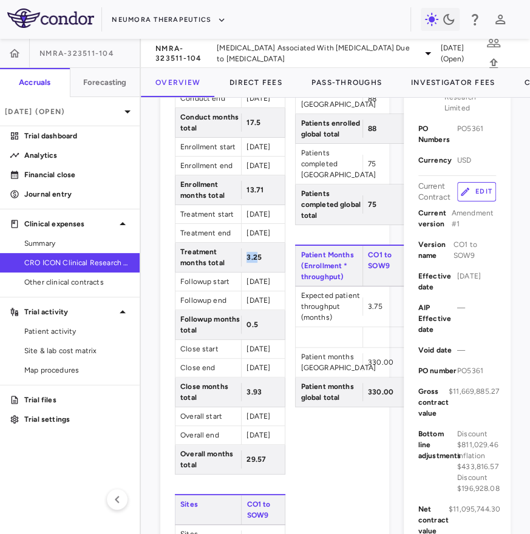
drag, startPoint x: 237, startPoint y: 338, endPoint x: 247, endPoint y: 338, distance: 9.7
click at [247, 262] on span "3.25" at bounding box center [253, 257] width 15 height 8
drag, startPoint x: 239, startPoint y: 430, endPoint x: 251, endPoint y: 430, distance: 12.1
click at [251, 334] on div "0.5" at bounding box center [263, 325] width 44 height 18
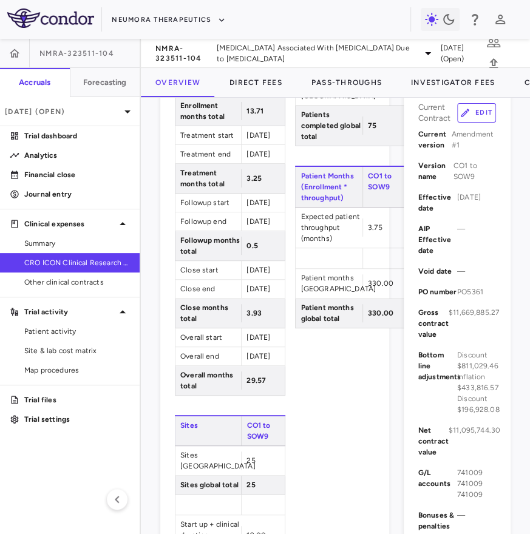
click at [246, 317] on span "3.93" at bounding box center [253, 313] width 15 height 8
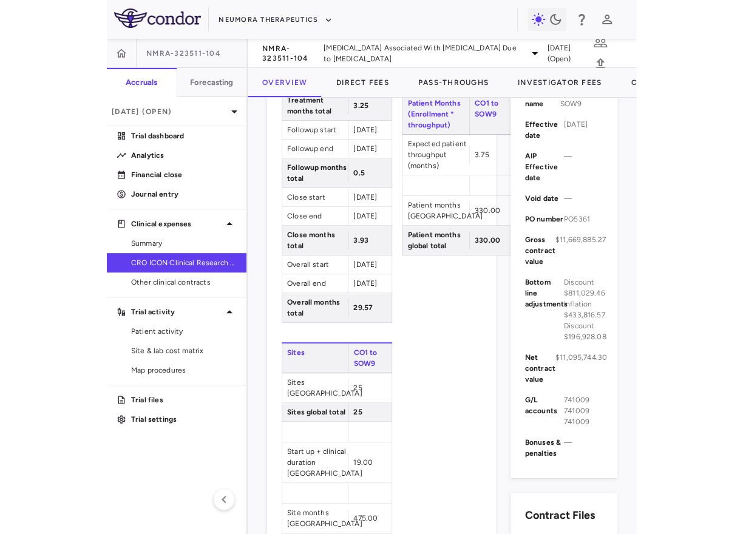
scroll to position [537, 0]
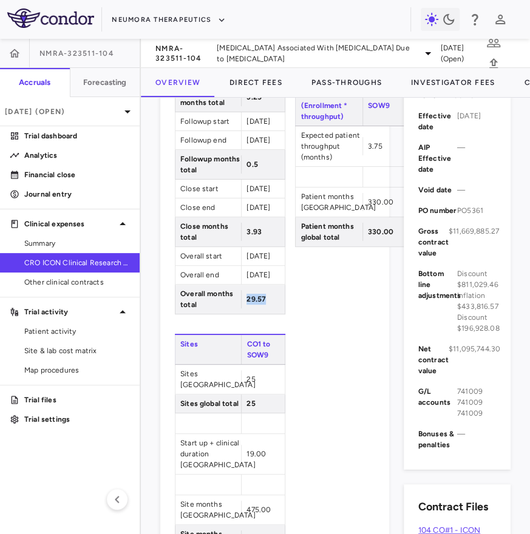
drag, startPoint x: 238, startPoint y: 451, endPoint x: 270, endPoint y: 450, distance: 32.2
click at [271, 450] on div "Timeline CO1 to SOW9 Start up start 2024-01-05 Start up end 2024-11-01 Start up…" at bounding box center [275, 183] width 200 height 743
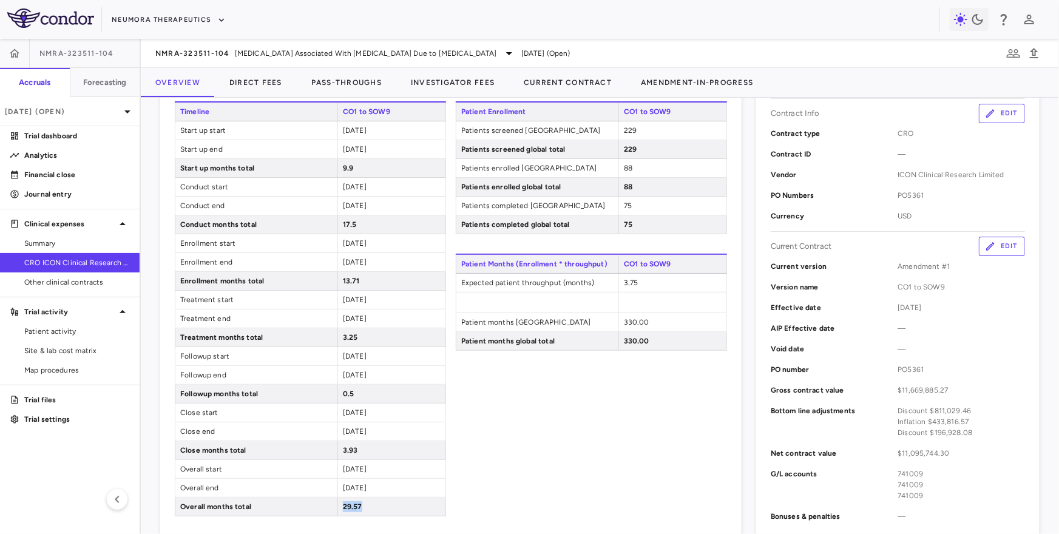
scroll to position [242, 0]
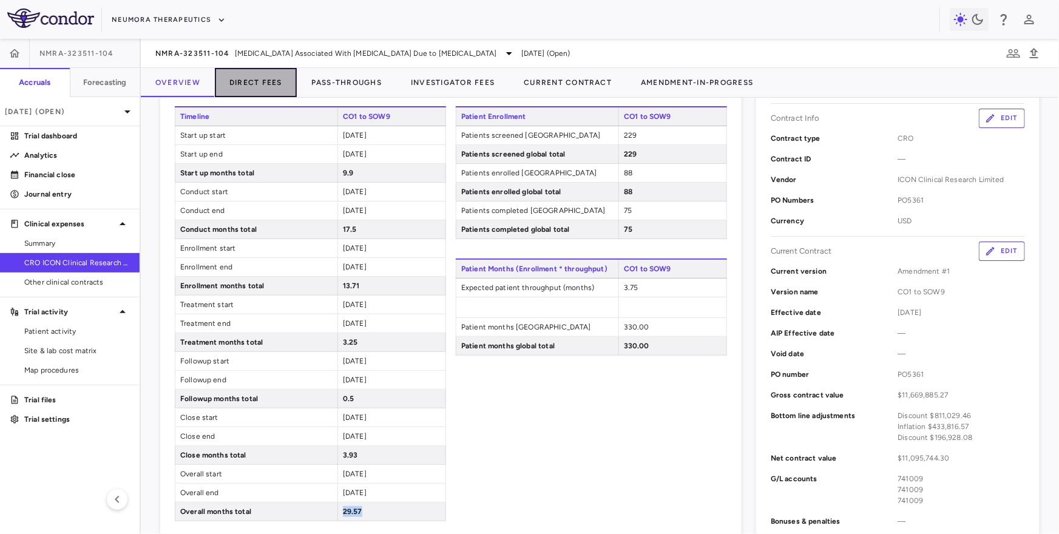
click at [259, 79] on button "Direct Fees" at bounding box center [256, 82] width 82 height 29
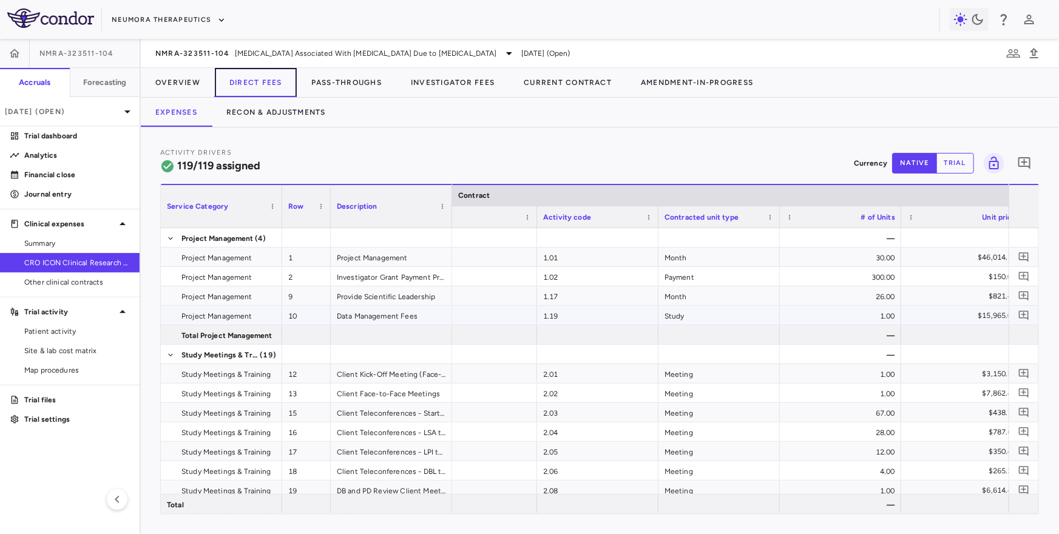
scroll to position [0, 150]
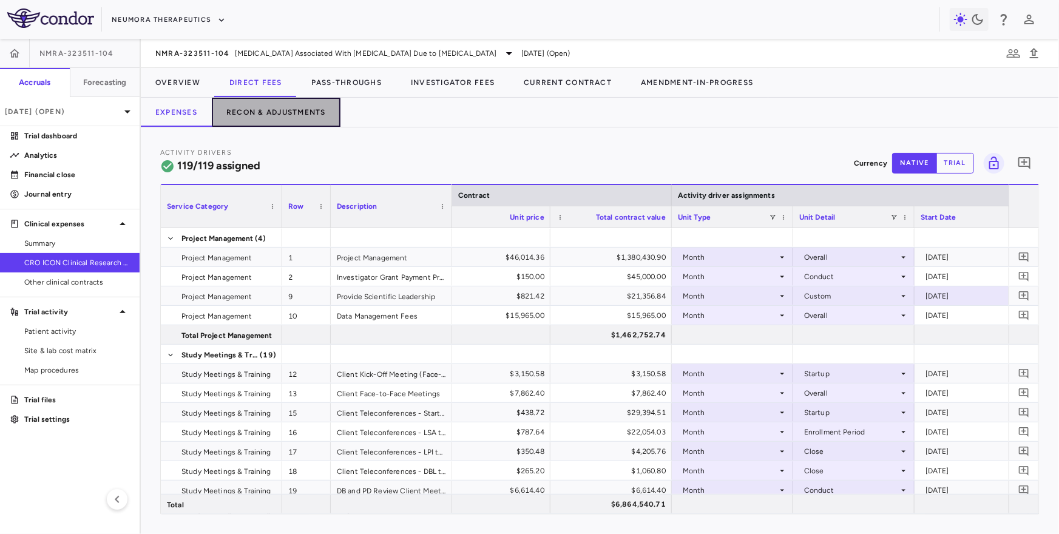
click at [284, 108] on button "Recon & Adjustments" at bounding box center [276, 112] width 129 height 29
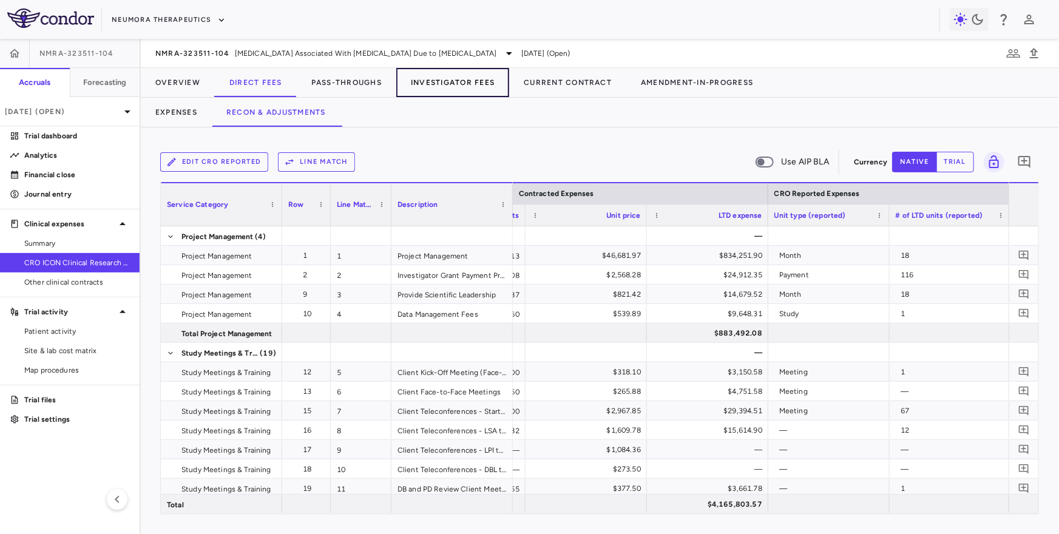
click at [430, 87] on button "Investigator Fees" at bounding box center [452, 82] width 113 height 29
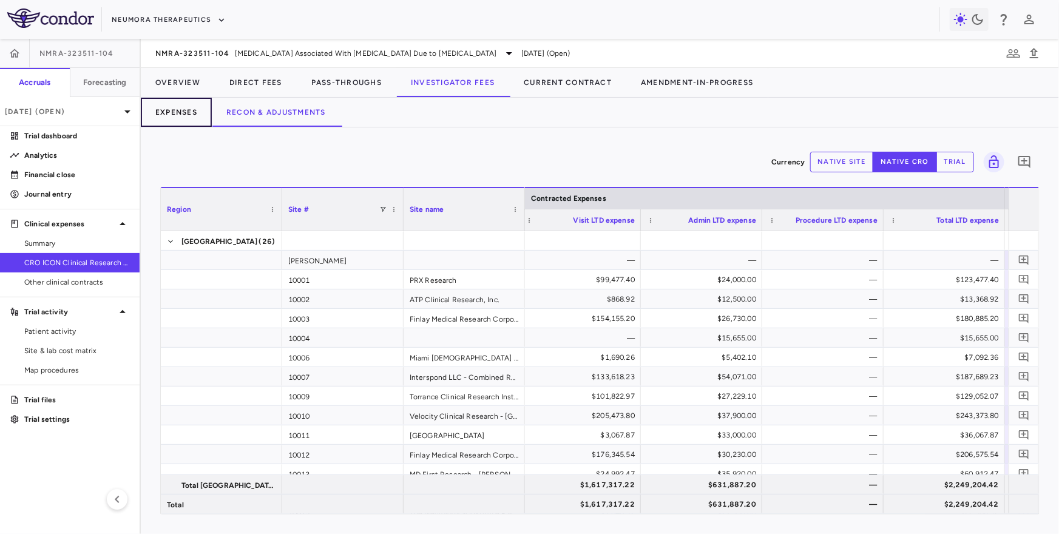
click at [177, 109] on button "Expenses" at bounding box center [176, 112] width 71 height 29
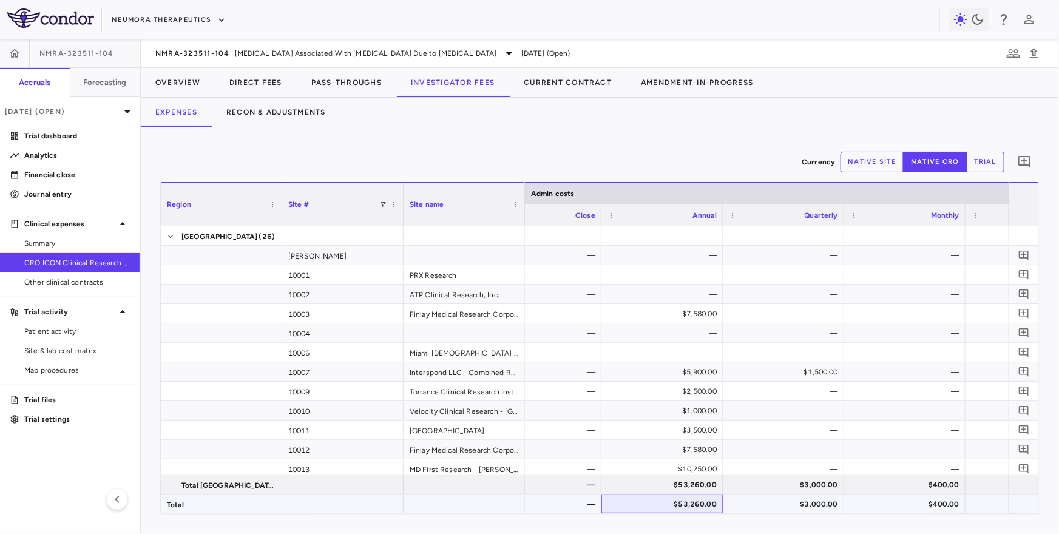
click at [700, 498] on div "$53,260.00" at bounding box center [664, 504] width 104 height 19
click at [760, 504] on div "$3,000.00" at bounding box center [786, 504] width 104 height 19
click at [850, 507] on div "$400.00" at bounding box center [907, 504] width 104 height 19
click at [759, 501] on div "$3,000.00" at bounding box center [786, 504] width 104 height 19
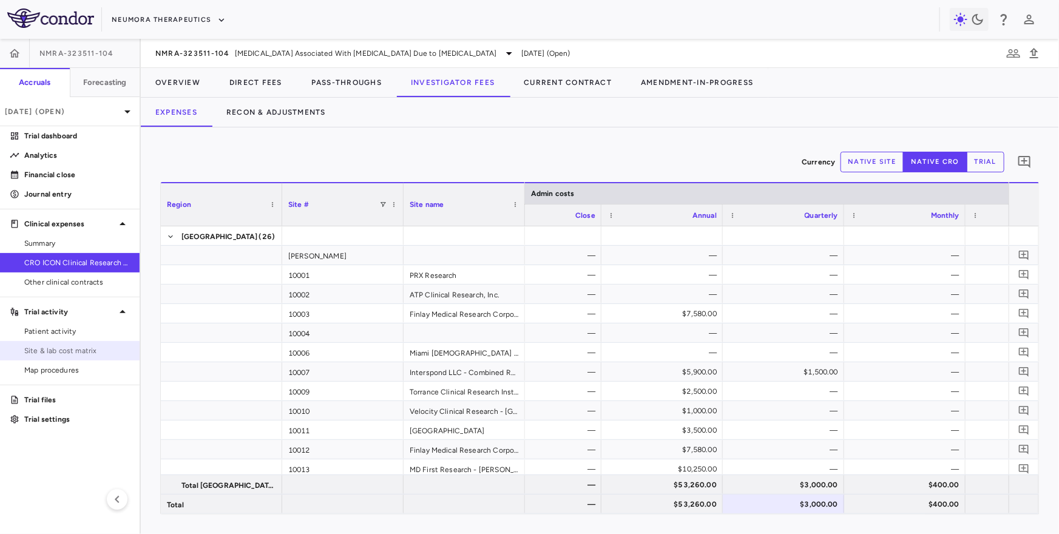
click at [93, 344] on link "Site & lab cost matrix" at bounding box center [70, 351] width 140 height 18
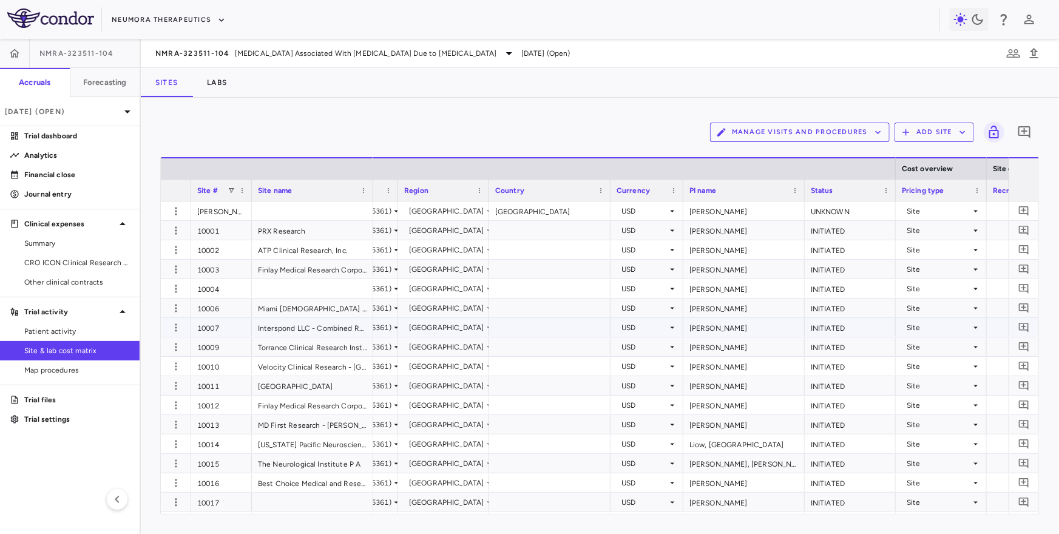
scroll to position [0, 491]
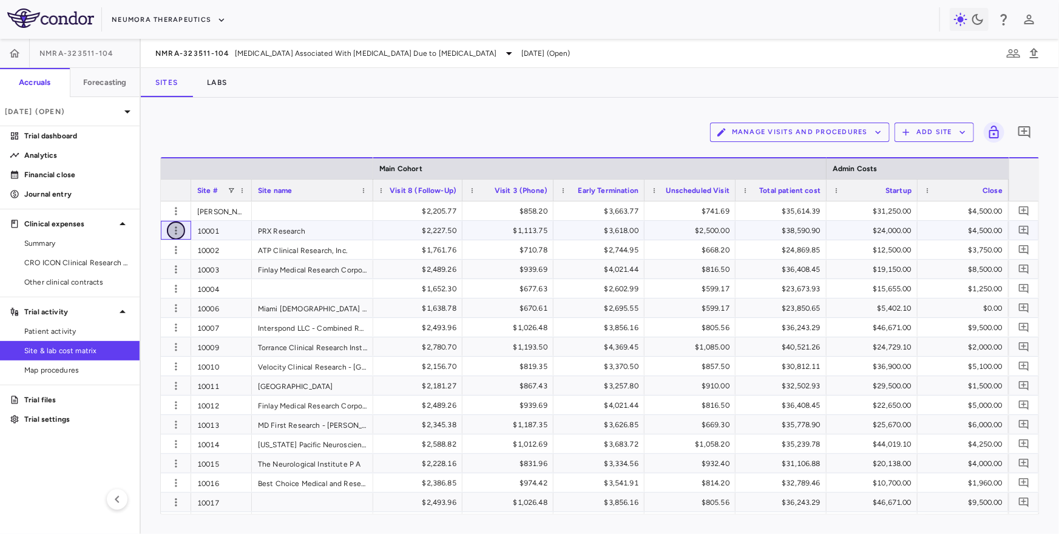
click at [177, 231] on icon "button" at bounding box center [176, 231] width 12 height 12
click at [160, 274] on div "Edit site" at bounding box center [128, 277] width 113 height 22
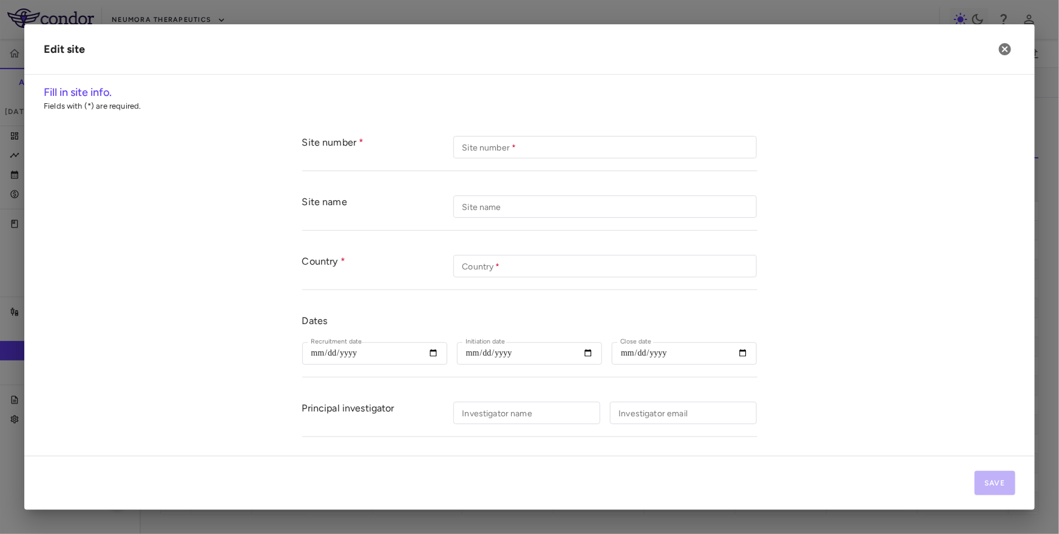
type input "*****"
type input "**********"
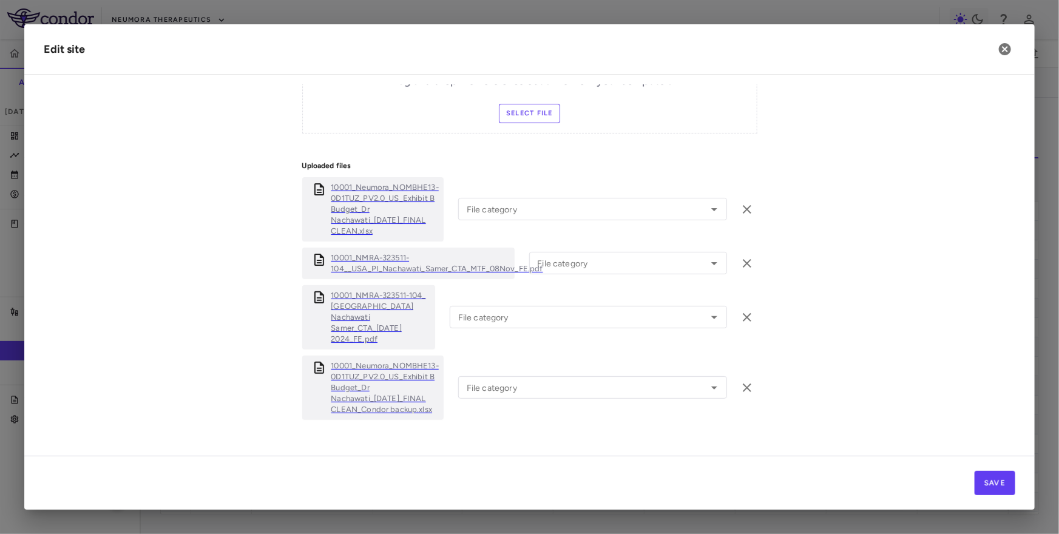
click at [373, 372] on p "10001_Neumora_NOMBHE13-0D1TUZ_PV2.0_US_Exhibit B Budget_Dr Nachawati_15oct2024_…" at bounding box center [384, 388] width 107 height 55
click at [850, 46] on icon "button" at bounding box center [1005, 49] width 12 height 12
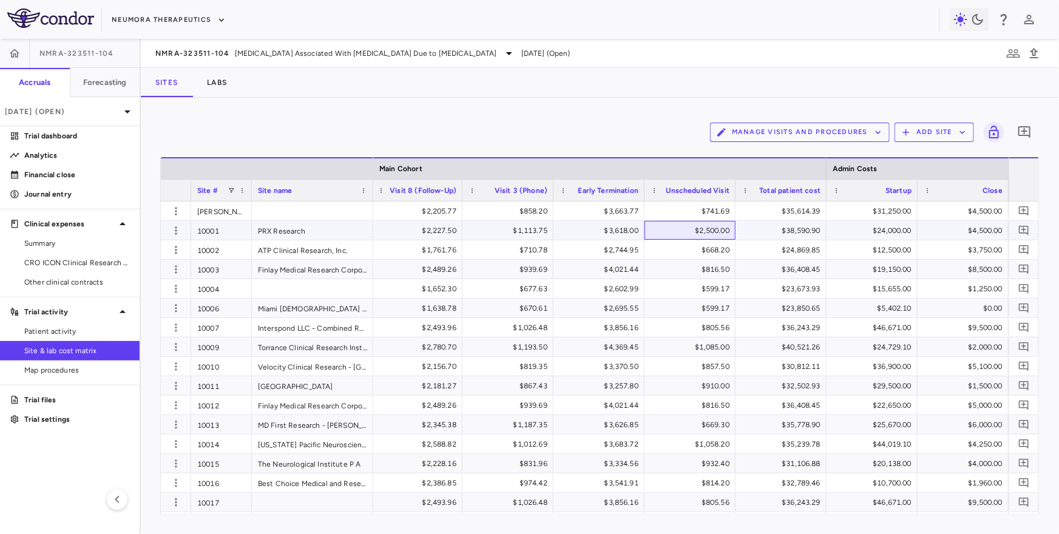
click at [689, 227] on div "$2,500.00" at bounding box center [693, 230] width 74 height 19
click at [174, 246] on icon "button" at bounding box center [176, 250] width 12 height 12
click at [152, 297] on div "Edit site" at bounding box center [128, 296] width 113 height 22
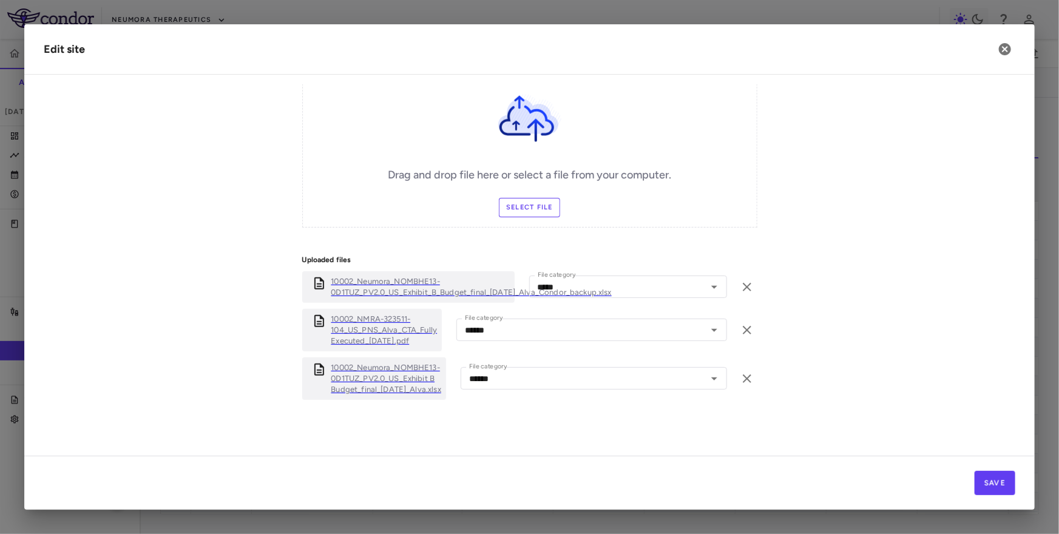
click at [429, 292] on p "10002_Neumora_NOMBHE13-0D1TUZ_PV2.0_US_Exhibit_B_Budget_final_17Sep24_Alva_Cond…" at bounding box center [471, 287] width 280 height 22
click at [850, 53] on icon "button" at bounding box center [1005, 49] width 12 height 12
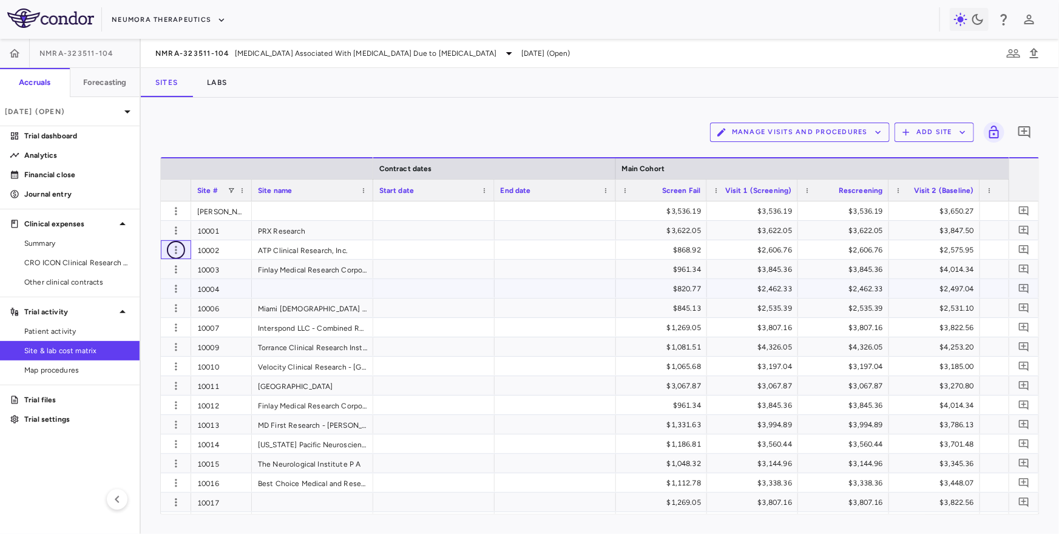
scroll to position [0, 1110]
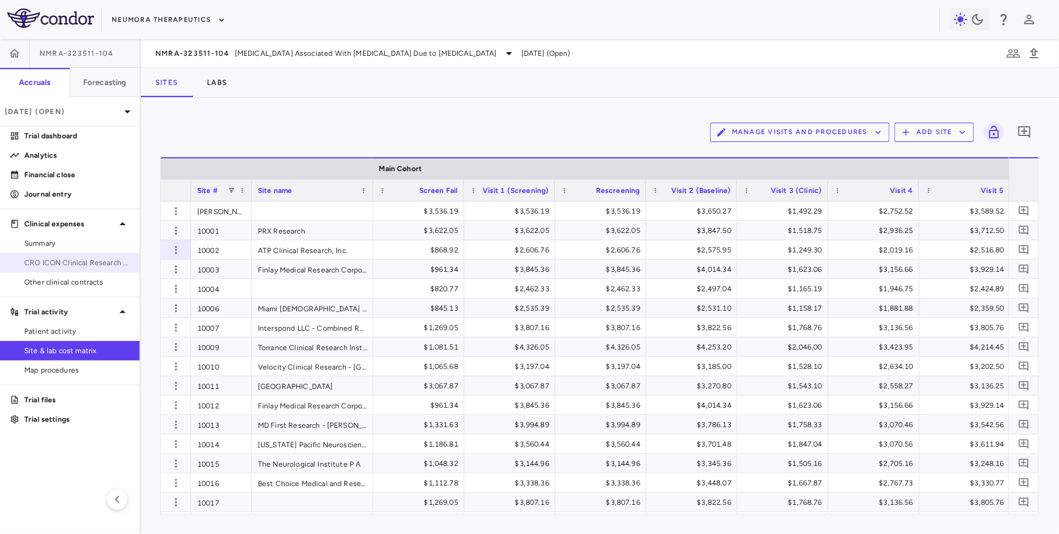
click at [68, 265] on span "CRO ICON Clinical Research Limited" at bounding box center [77, 262] width 106 height 11
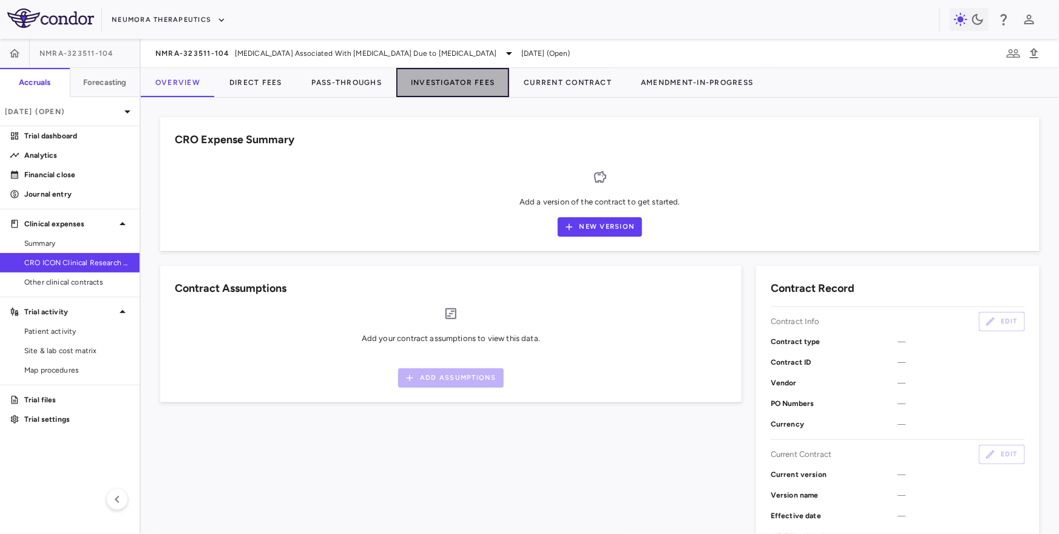
click at [460, 80] on button "Investigator Fees" at bounding box center [452, 82] width 113 height 29
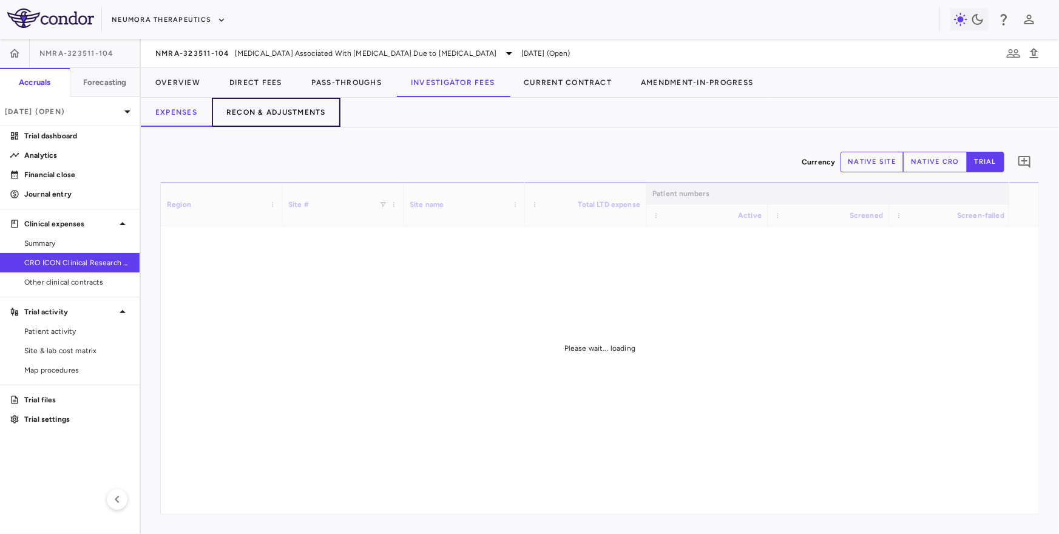
click at [264, 112] on button "Recon & Adjustments" at bounding box center [276, 112] width 129 height 29
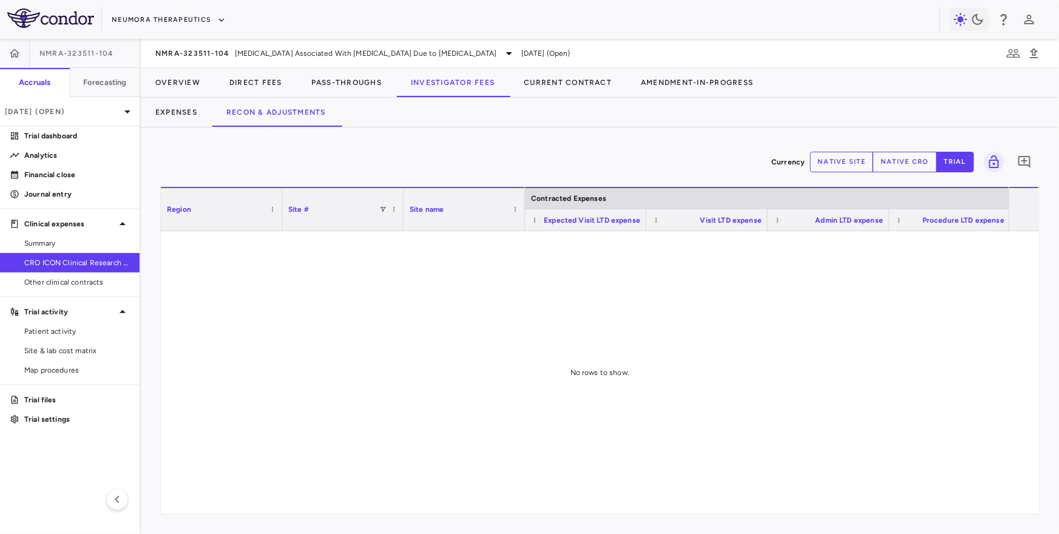
click at [849, 160] on button "native site" at bounding box center [842, 162] width 64 height 21
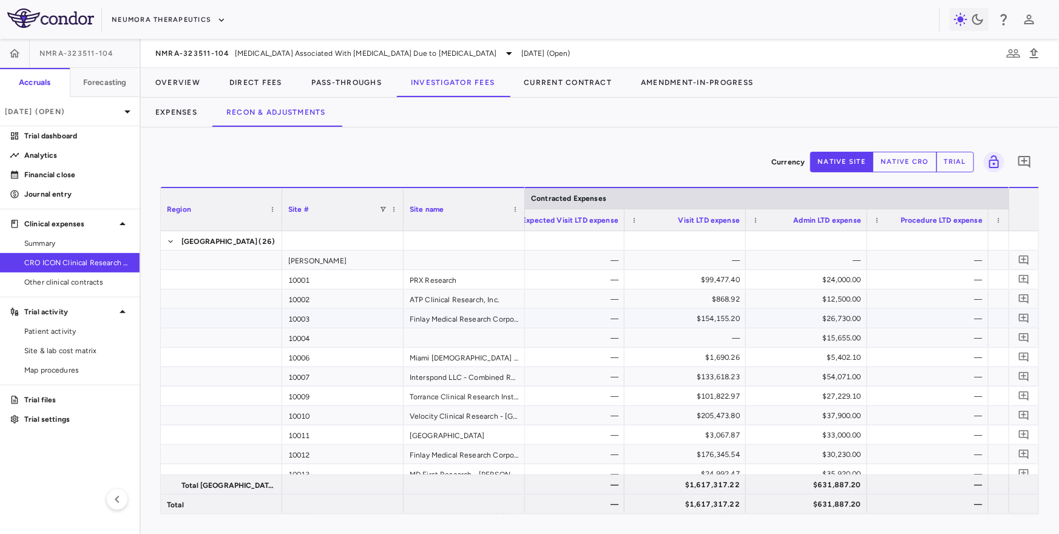
scroll to position [0, 27]
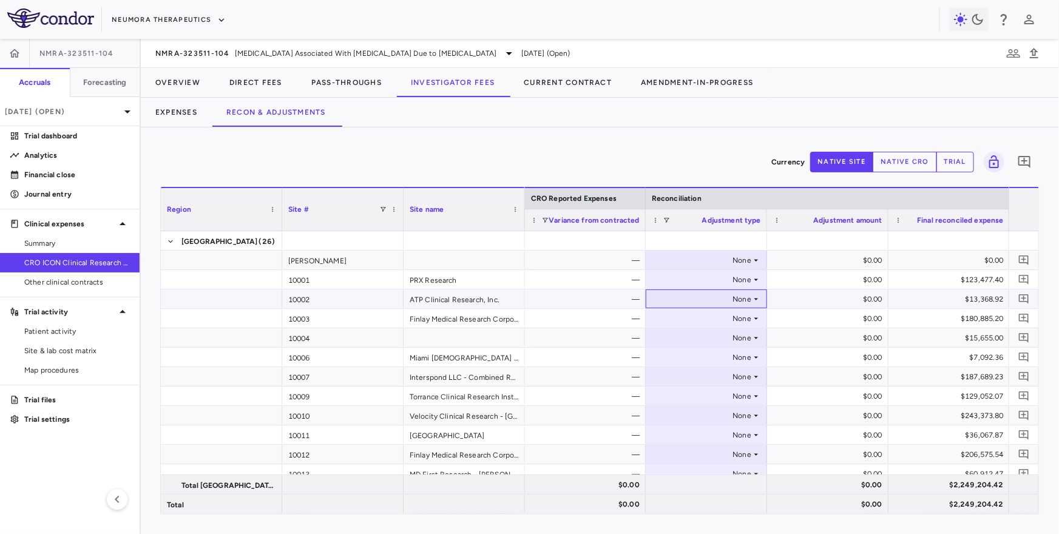
click at [754, 300] on icon at bounding box center [756, 299] width 10 height 10
click at [733, 342] on li "Other" at bounding box center [706, 341] width 120 height 18
click at [829, 298] on div "$0.00" at bounding box center [830, 299] width 104 height 19
click at [822, 301] on div "$0.00" at bounding box center [830, 299] width 104 height 19
click at [850, 299] on div "$0.00" at bounding box center [830, 299] width 104 height 19
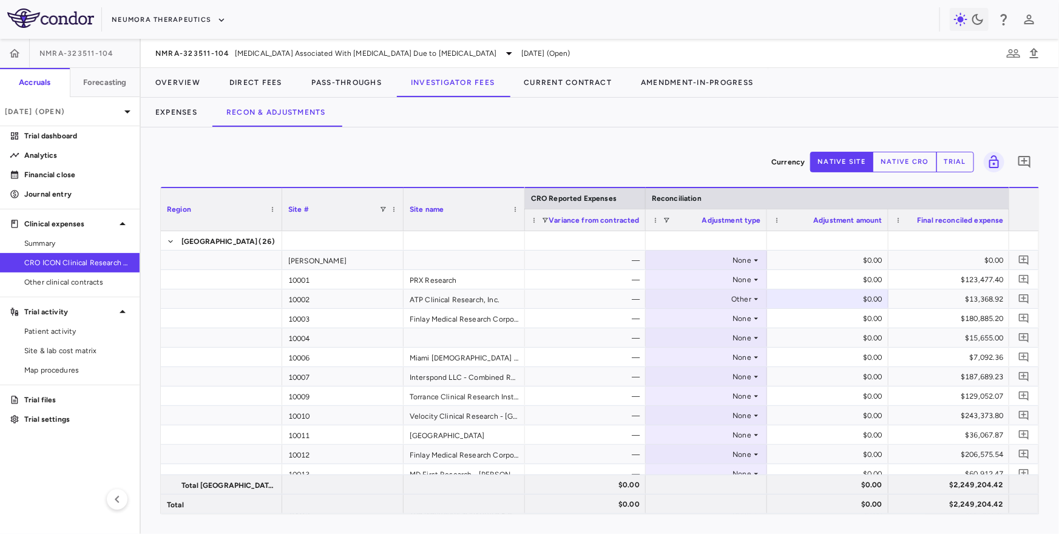
click at [850, 171] on button "native cro" at bounding box center [905, 162] width 64 height 21
click at [846, 166] on button "native site" at bounding box center [842, 162] width 64 height 21
click at [850, 283] on div "$0.00" at bounding box center [830, 279] width 104 height 19
click at [850, 300] on div "$0.00" at bounding box center [830, 299] width 104 height 19
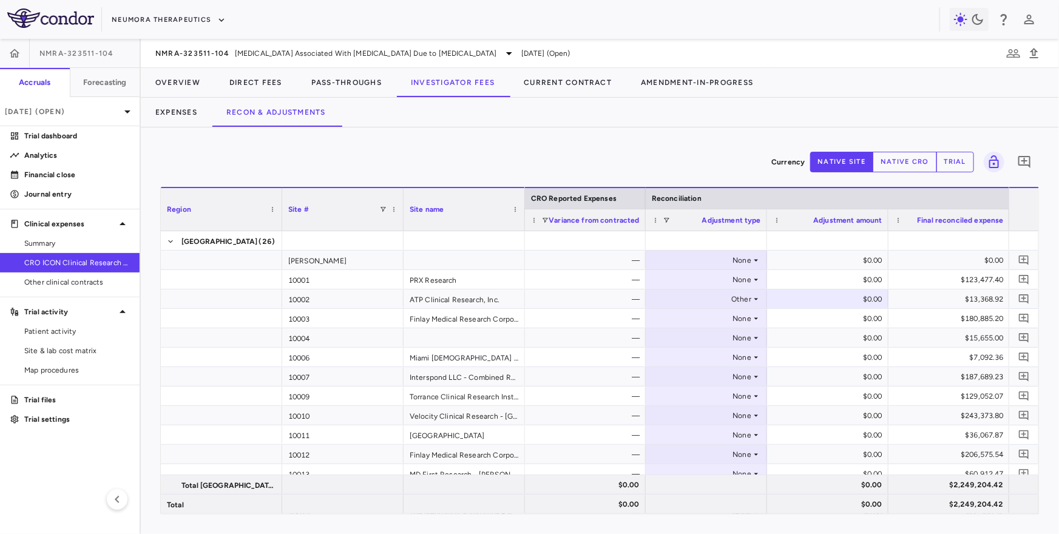
click at [850, 164] on button "native cro" at bounding box center [905, 162] width 64 height 21
click at [850, 300] on div "$0.00" at bounding box center [830, 299] width 104 height 19
type input "****"
click at [739, 296] on div "Other" at bounding box center [704, 299] width 95 height 19
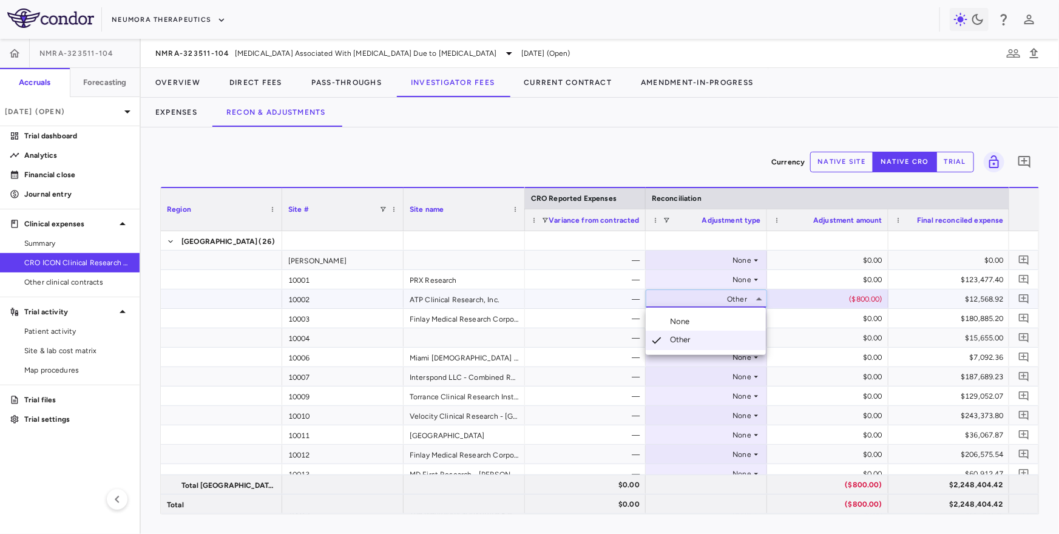
click at [722, 322] on li "None" at bounding box center [706, 322] width 120 height 18
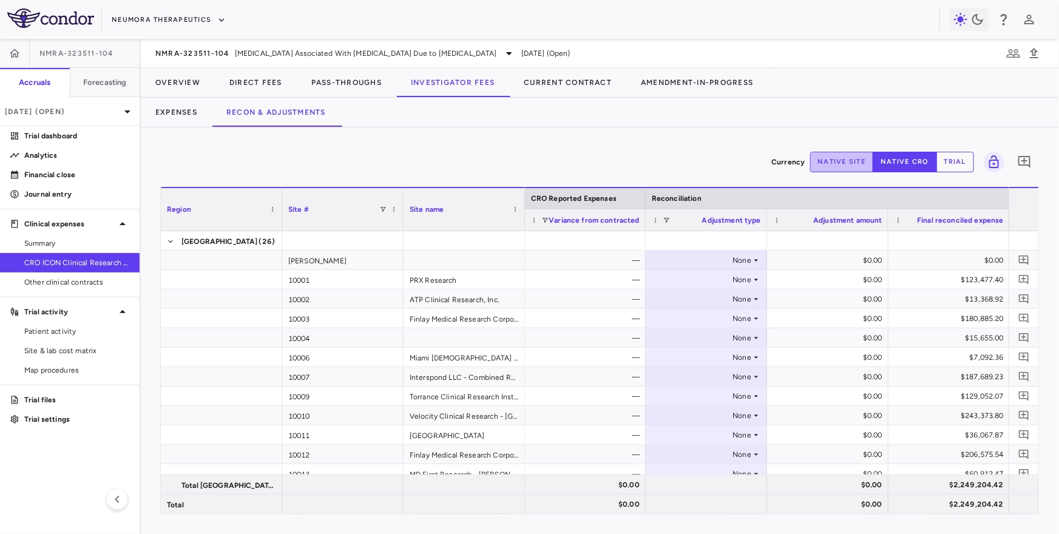
click at [846, 160] on button "native site" at bounding box center [842, 162] width 64 height 21
click at [47, 354] on span "Site & lab cost matrix" at bounding box center [77, 350] width 106 height 11
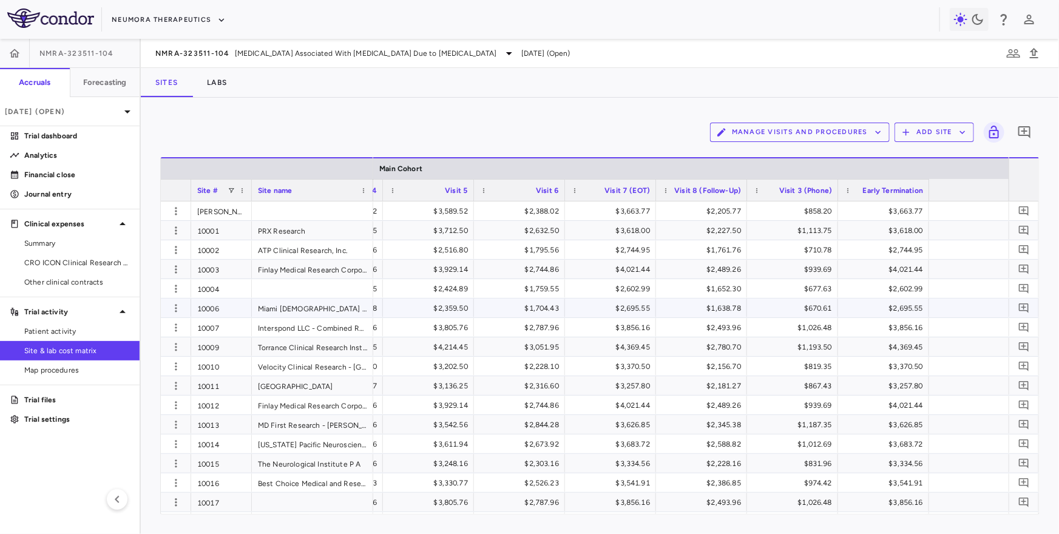
scroll to position [0, 2068]
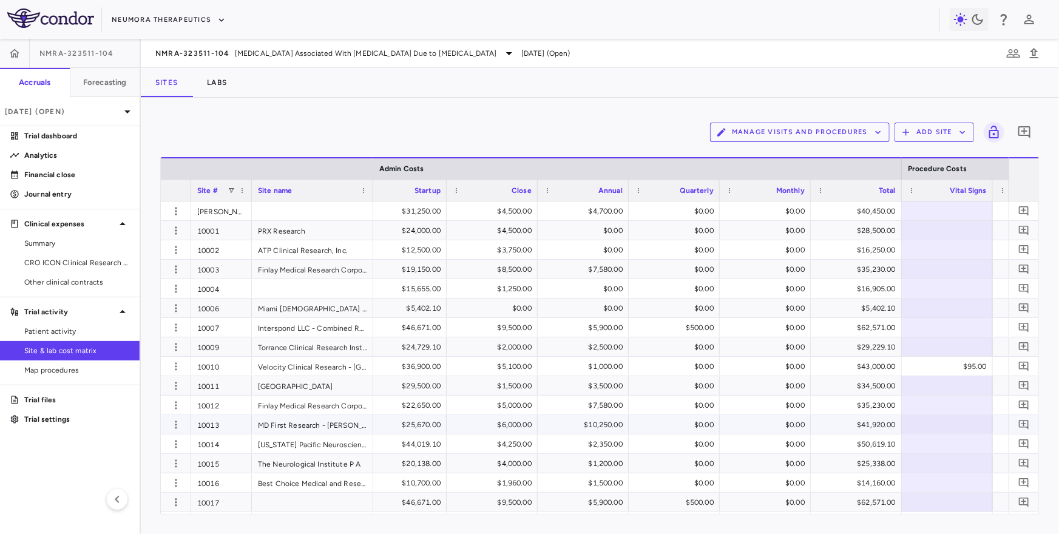
click at [597, 426] on div "$10,250.00" at bounding box center [586, 424] width 74 height 19
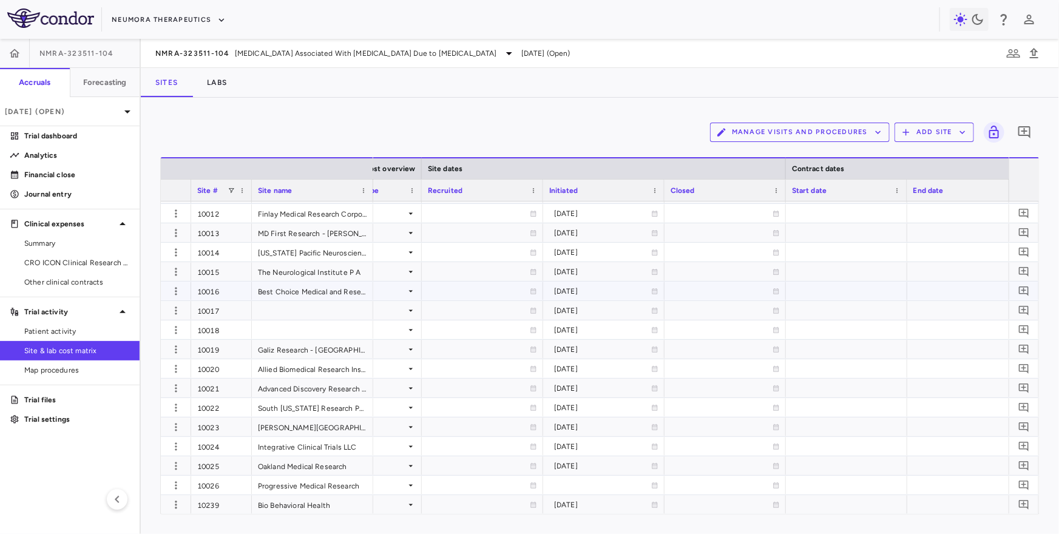
scroll to position [0, 932]
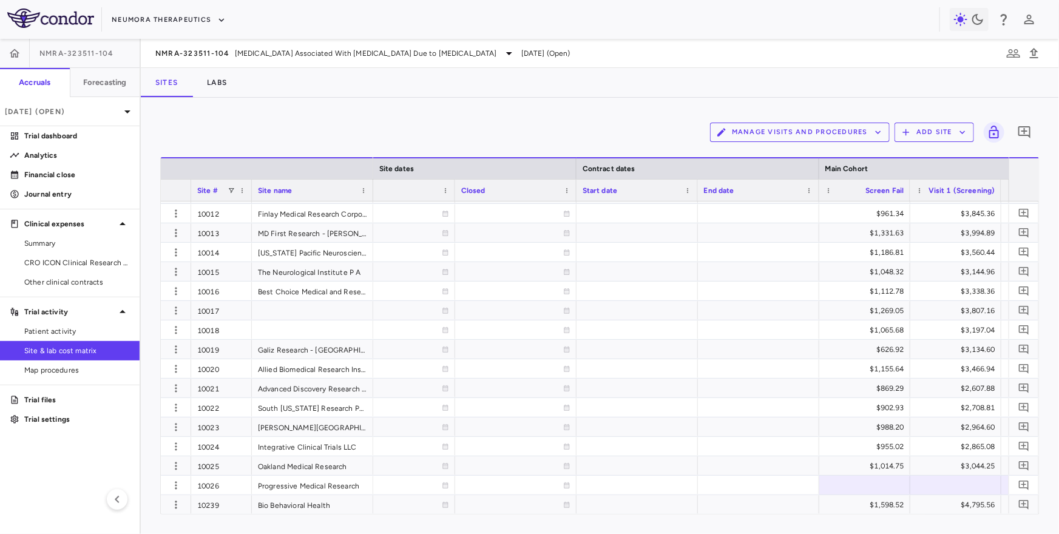
click at [309, 61] on div "NMRA-323511-104 Agitation Associated With Dementia Due to Alzheimer's Disease J…" at bounding box center [600, 53] width 918 height 29
click at [309, 56] on span "Agitation Associated With Dementia Due to Alzheimer's Disease" at bounding box center [366, 53] width 262 height 11
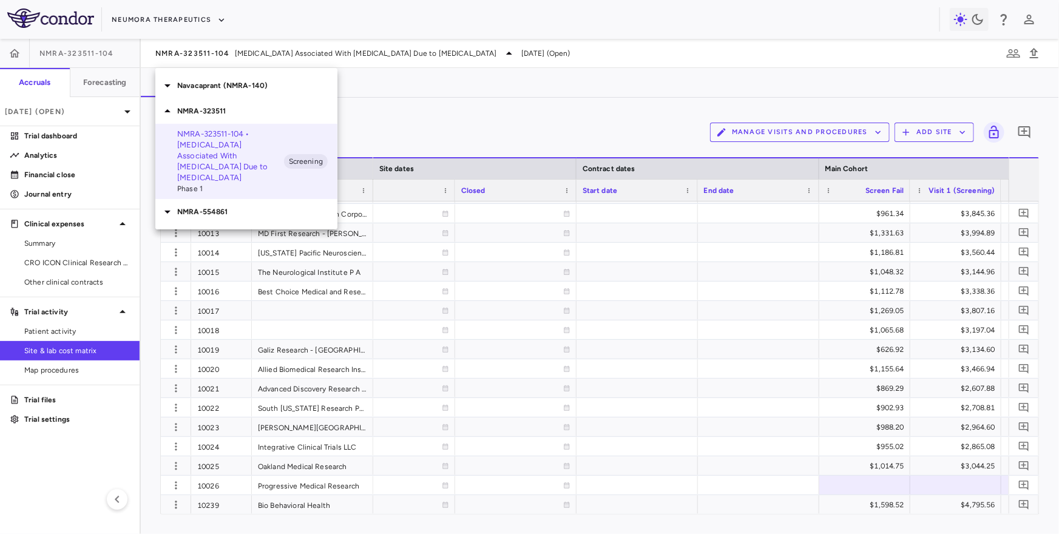
click at [251, 206] on p "NMRA-554861" at bounding box center [257, 211] width 160 height 11
click at [261, 86] on p "Navacaprant (NMRA-140)" at bounding box center [257, 85] width 160 height 11
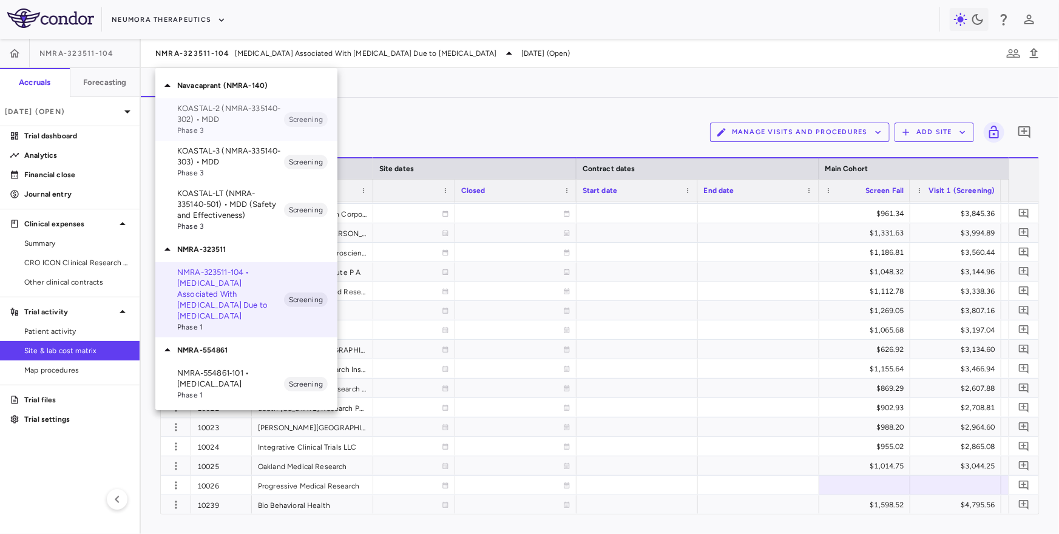
click at [242, 123] on p "KOASTAL-2 (NMRA-335140-302) • MDD" at bounding box center [230, 114] width 107 height 22
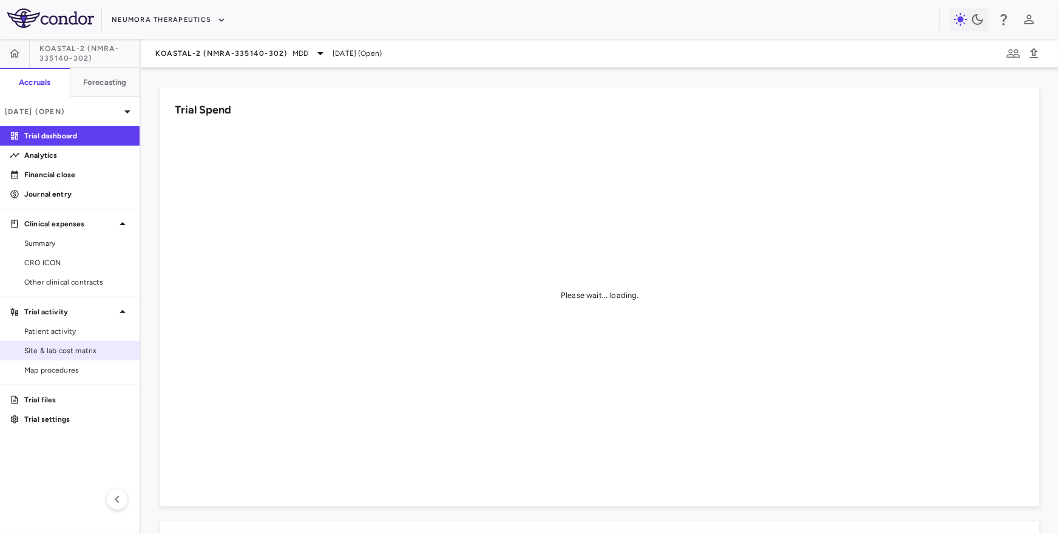
click at [94, 350] on span "Site & lab cost matrix" at bounding box center [77, 350] width 106 height 11
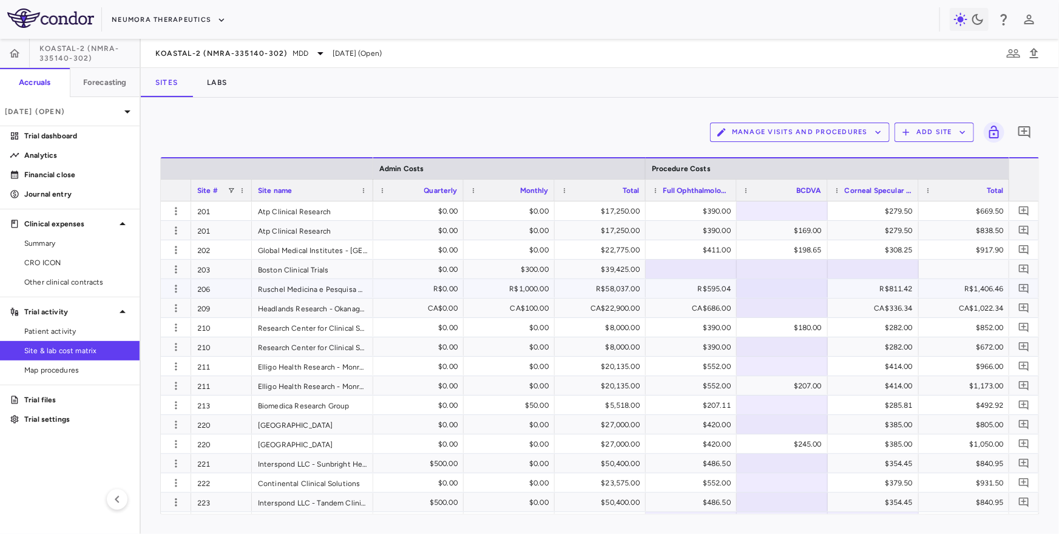
scroll to position [0, 2891]
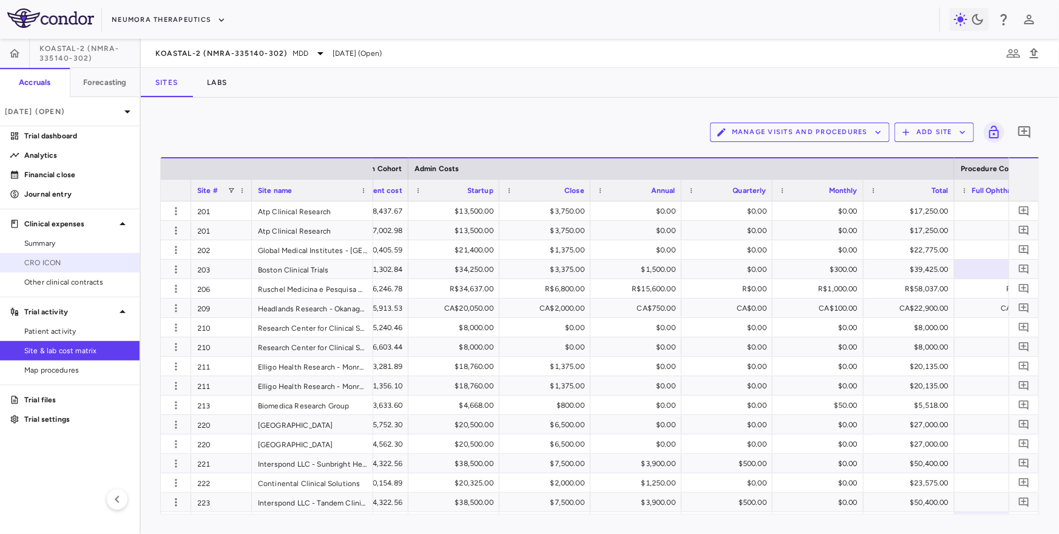
click at [95, 259] on span "CRO ICON" at bounding box center [77, 262] width 106 height 11
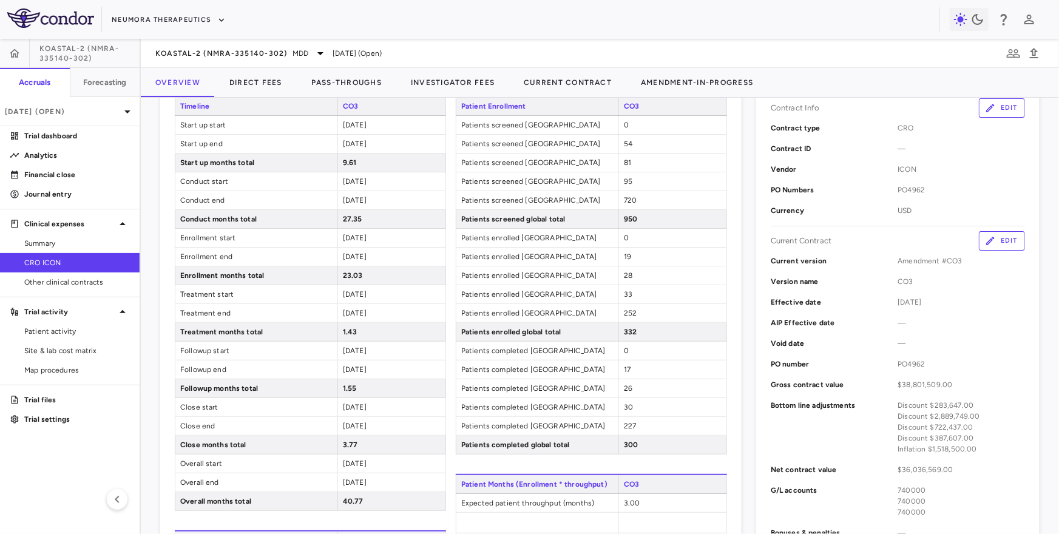
scroll to position [255, 0]
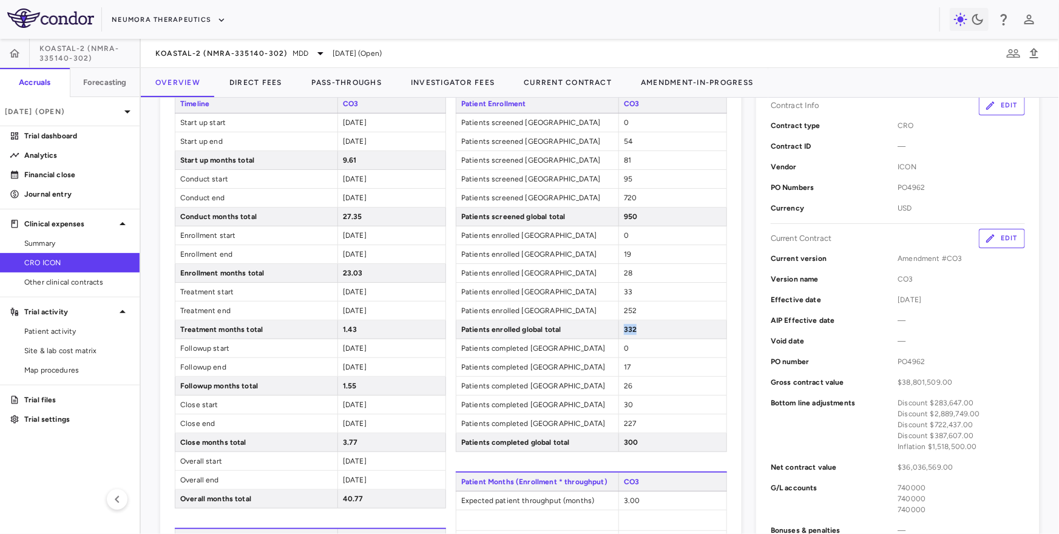
drag, startPoint x: 624, startPoint y: 325, endPoint x: 652, endPoint y: 325, distance: 27.9
click at [652, 325] on div "332" at bounding box center [673, 330] width 108 height 18
click at [95, 337] on link "Patient activity" at bounding box center [70, 331] width 140 height 18
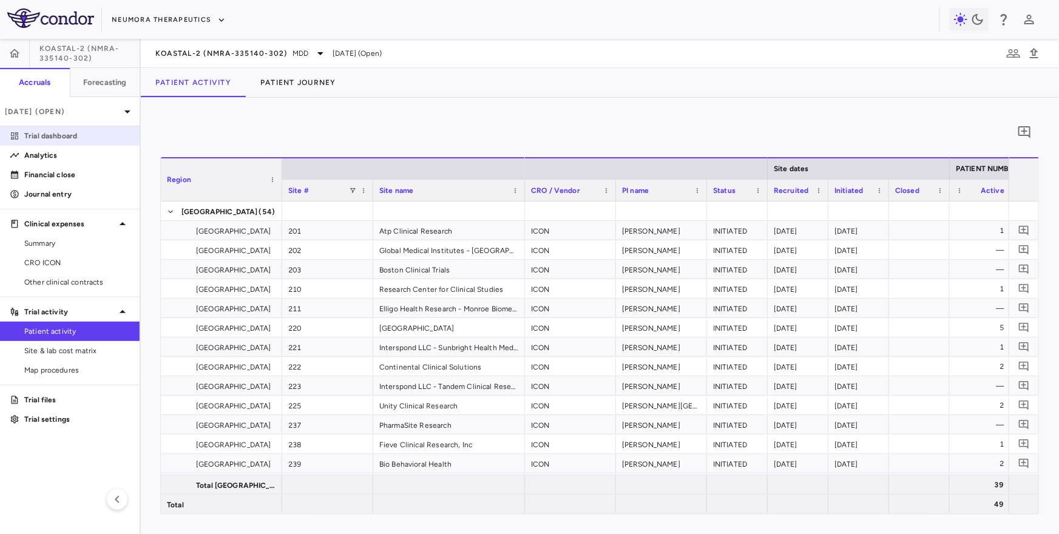
click at [87, 140] on p "Trial dashboard" at bounding box center [77, 136] width 106 height 11
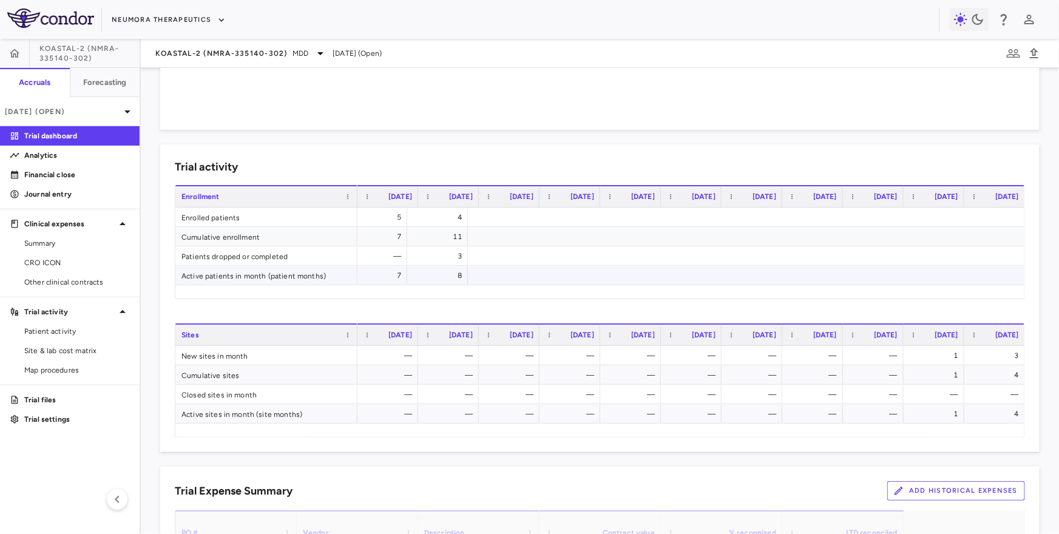
scroll to position [0, 1093]
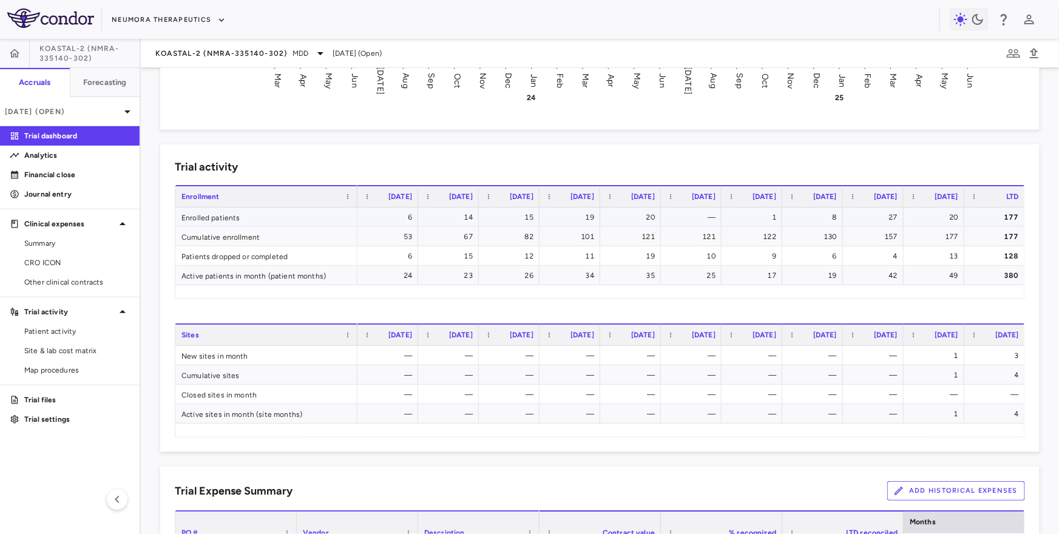
click at [850, 215] on div "177" at bounding box center [997, 217] width 44 height 19
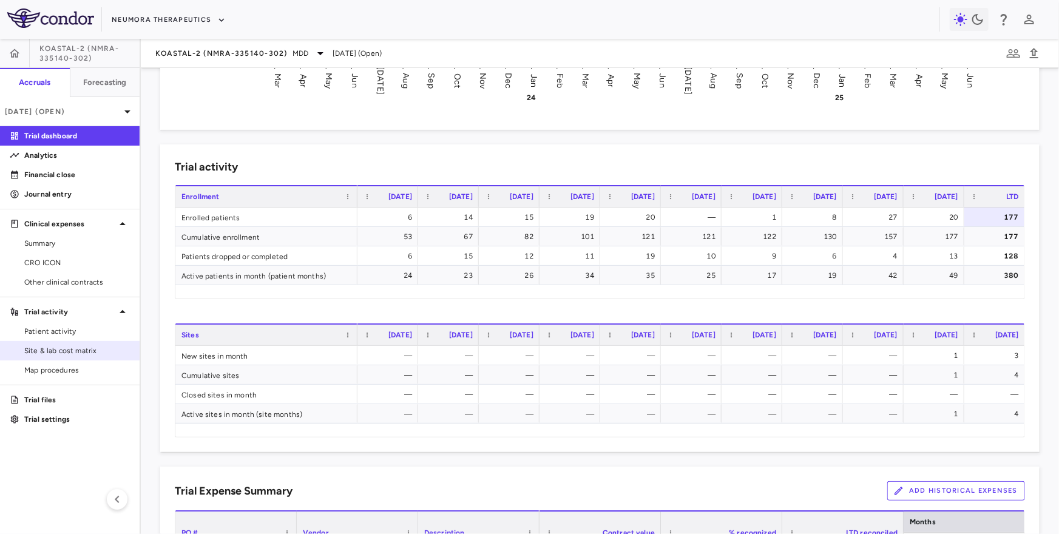
click at [80, 346] on span "Site & lab cost matrix" at bounding box center [77, 350] width 106 height 11
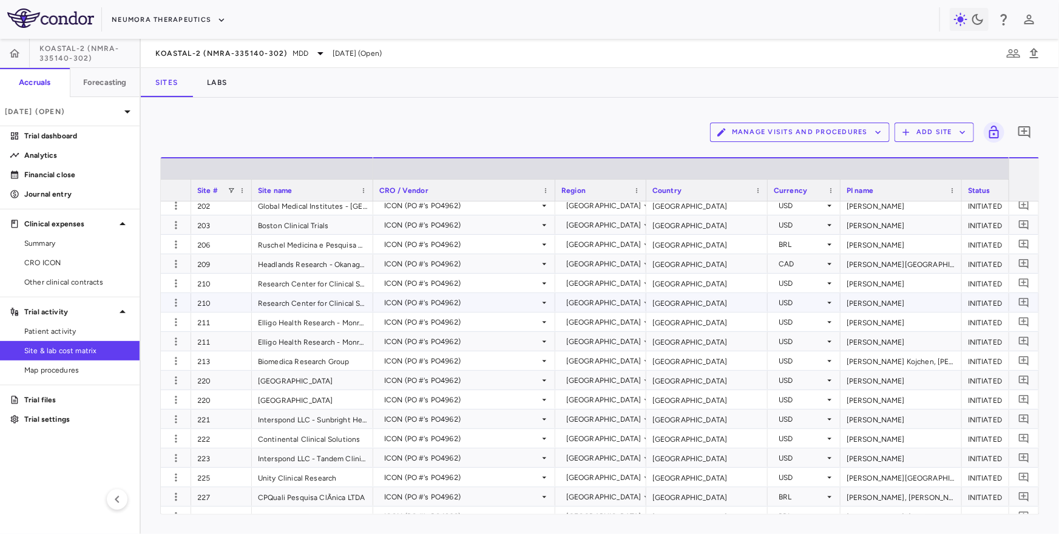
scroll to position [62, 0]
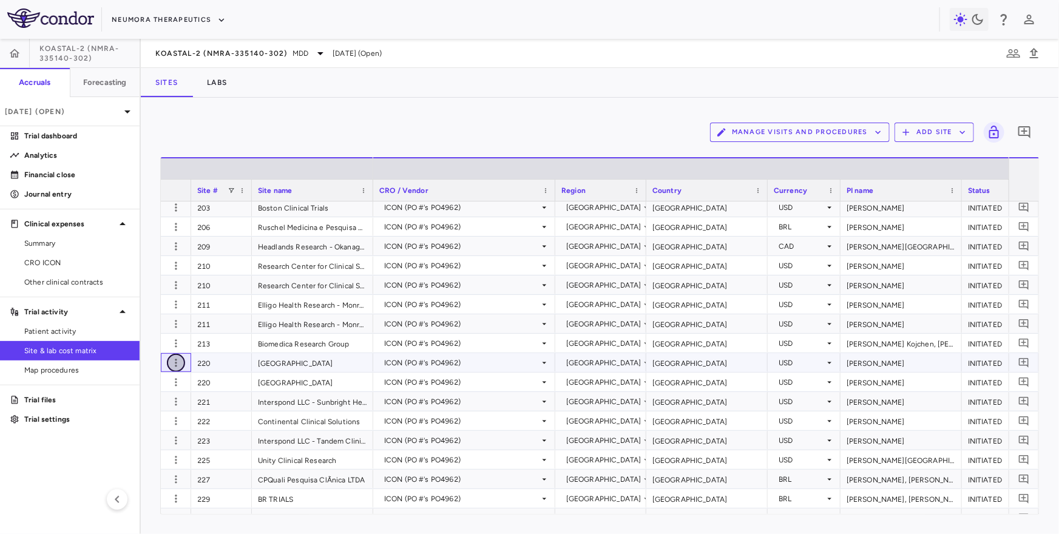
click at [172, 362] on icon "button" at bounding box center [176, 363] width 12 height 12
click at [169, 412] on div "Edit site" at bounding box center [128, 409] width 113 height 22
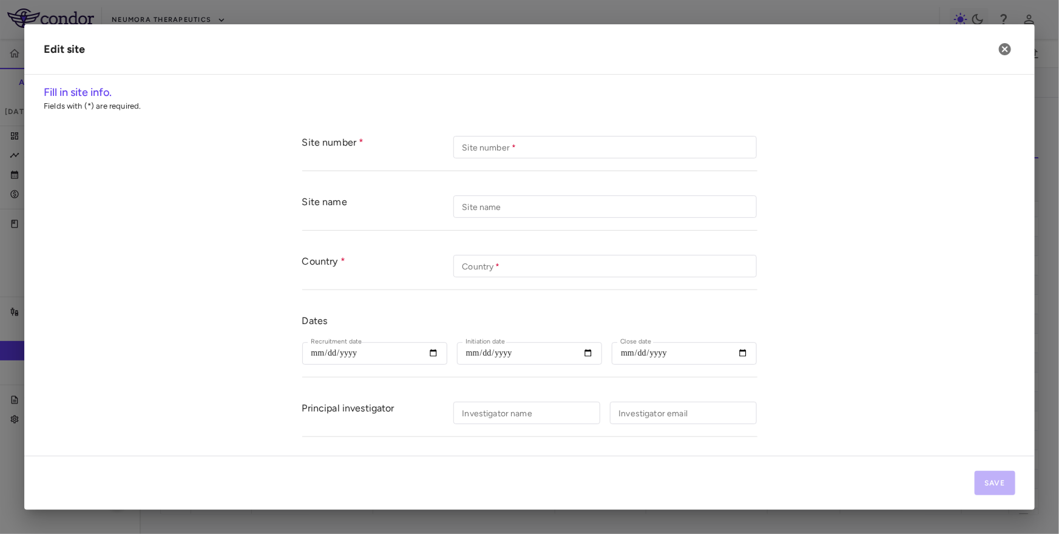
type input "***"
type input "**********"
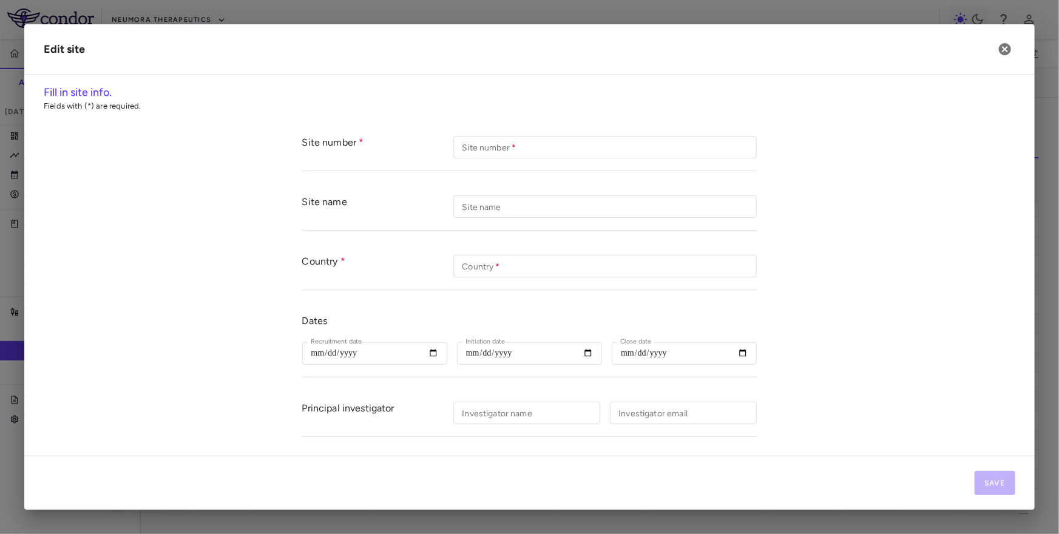
type input "**********"
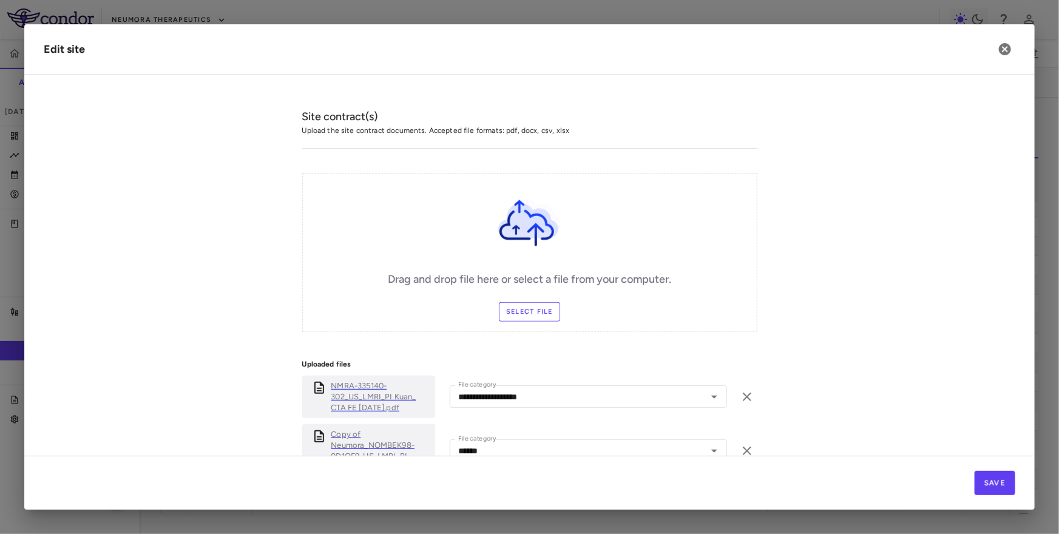
scroll to position [517, 0]
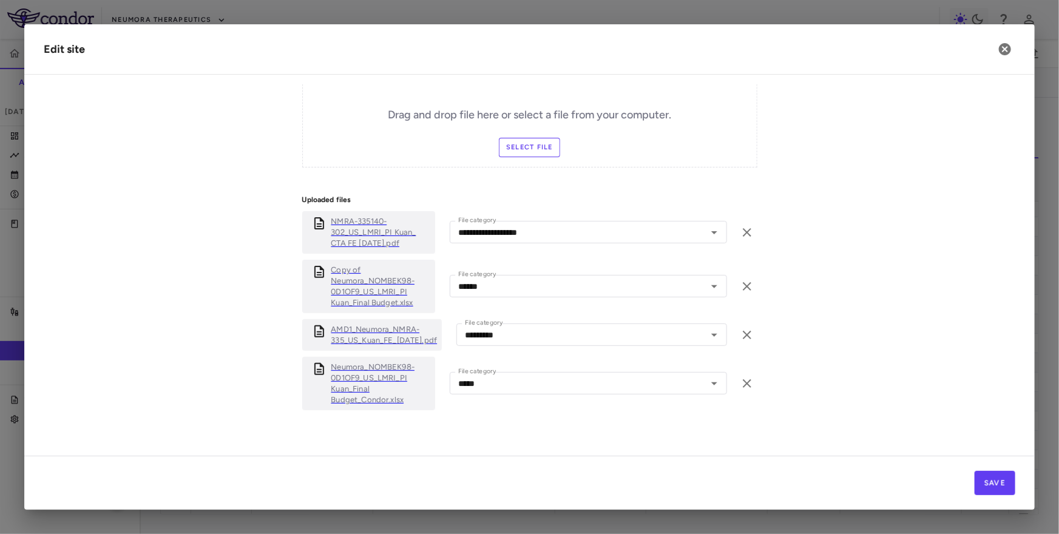
click at [378, 401] on p "Neumora_NOMBEK98-0D1OF9_US_LMRI_PI Kuan_Final Budget_Condor.xlsx" at bounding box center [380, 384] width 99 height 44
click at [850, 50] on icon "button" at bounding box center [1005, 49] width 12 height 12
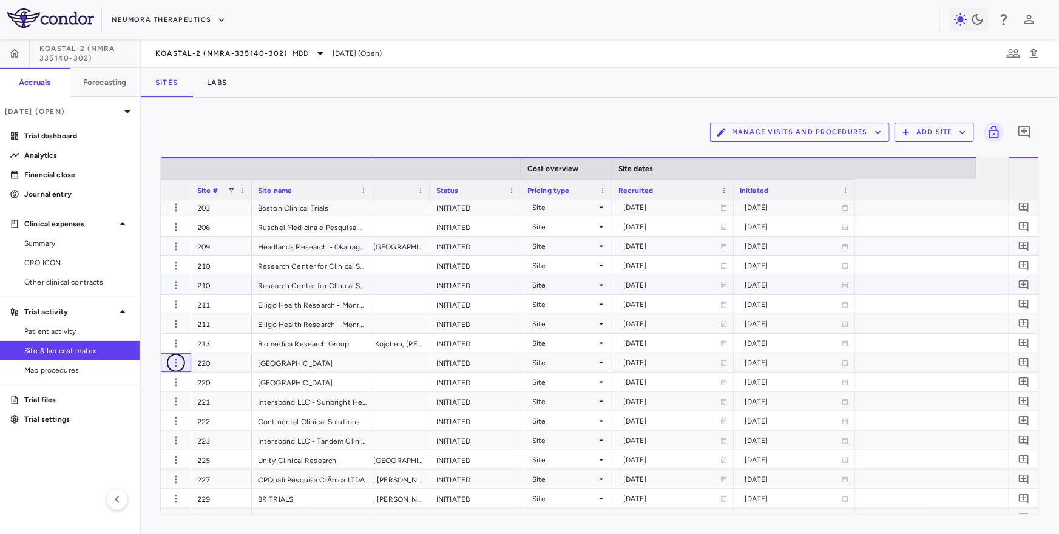
scroll to position [0, 700]
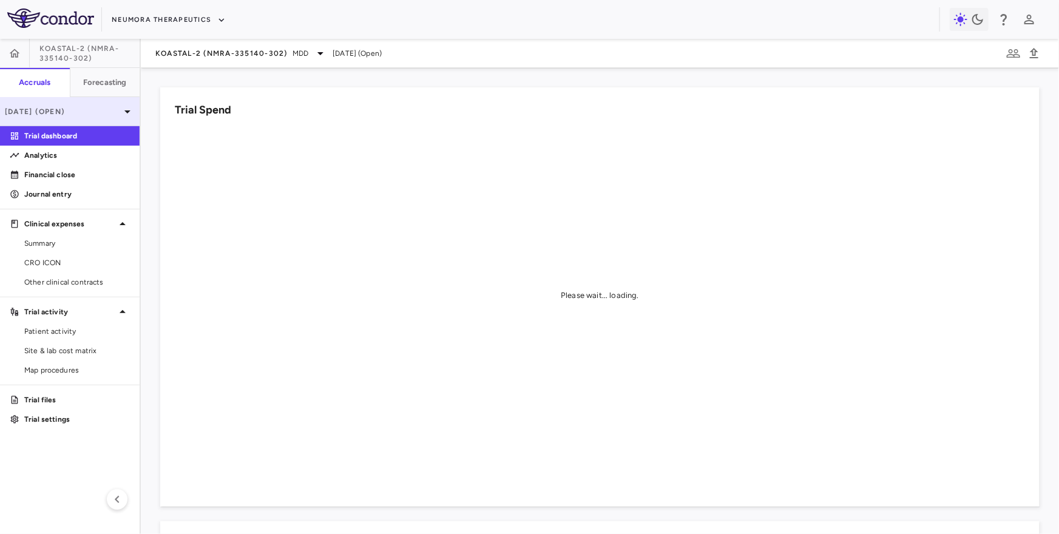
click at [84, 109] on p "[DATE] (Open)" at bounding box center [62, 111] width 115 height 11
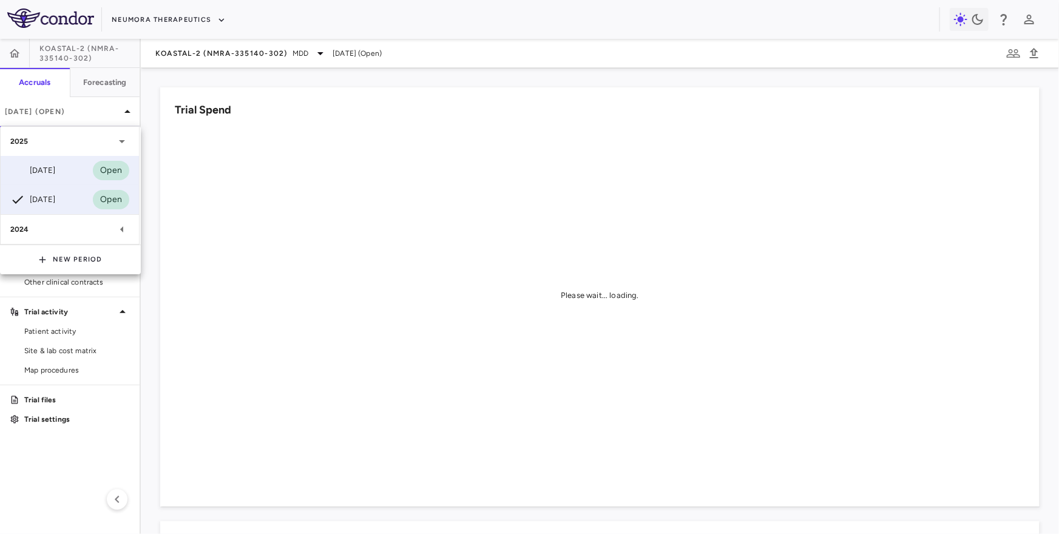
click at [55, 164] on div "Aug 2025" at bounding box center [32, 170] width 45 height 15
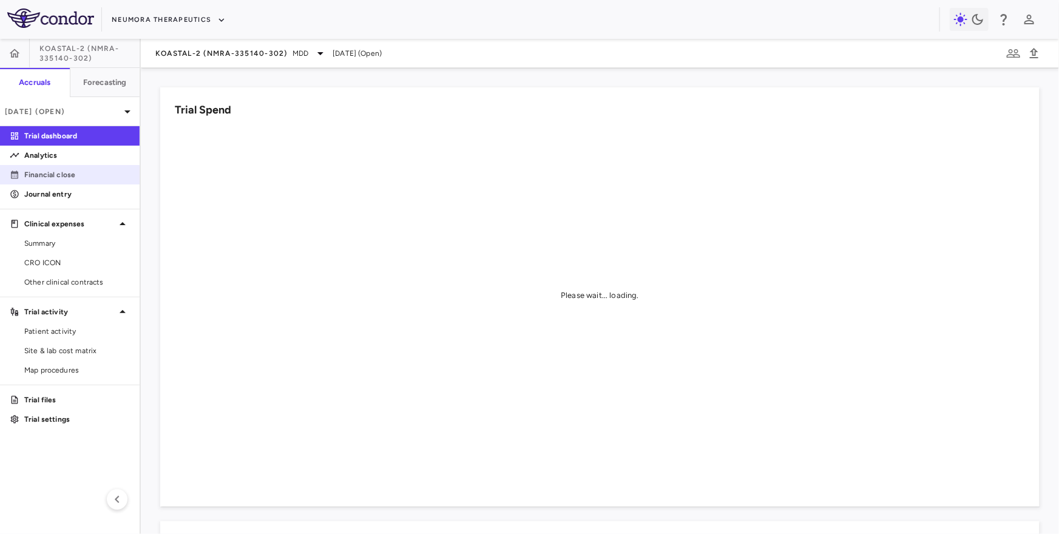
click at [68, 174] on p "Financial close" at bounding box center [77, 174] width 106 height 11
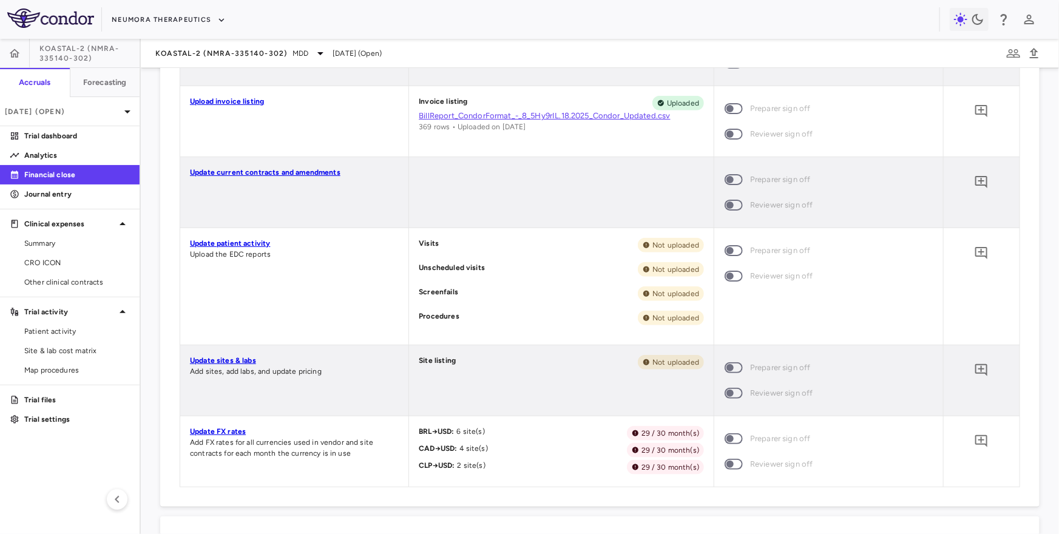
scroll to position [510, 0]
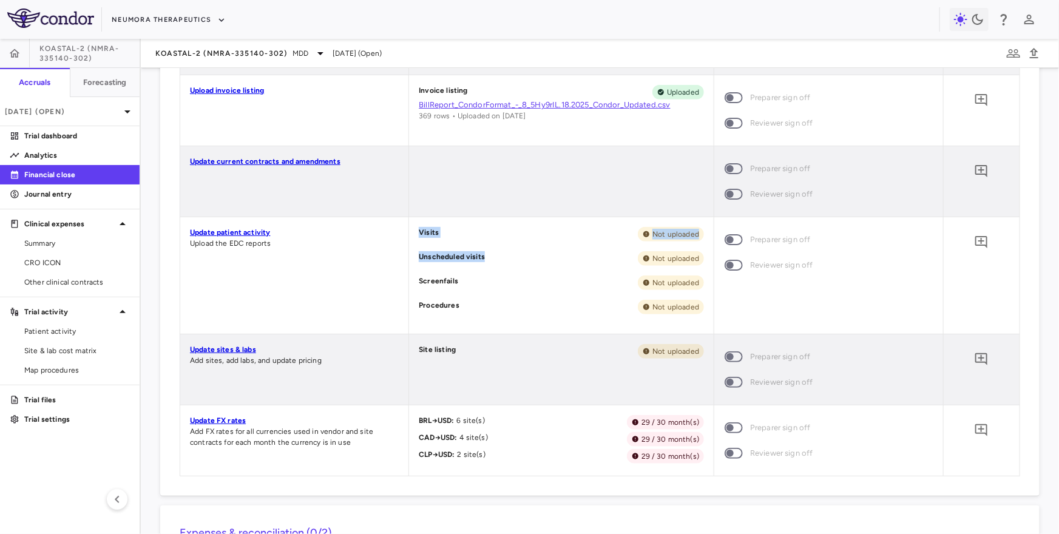
drag, startPoint x: 418, startPoint y: 231, endPoint x: 494, endPoint y: 260, distance: 81.3
click at [494, 260] on div "Visits Not uploaded Unscheduled visits Not uploaded Screenfails Not uploaded Pr…" at bounding box center [561, 275] width 305 height 117
click at [480, 257] on p "Unscheduled visits" at bounding box center [452, 258] width 66 height 15
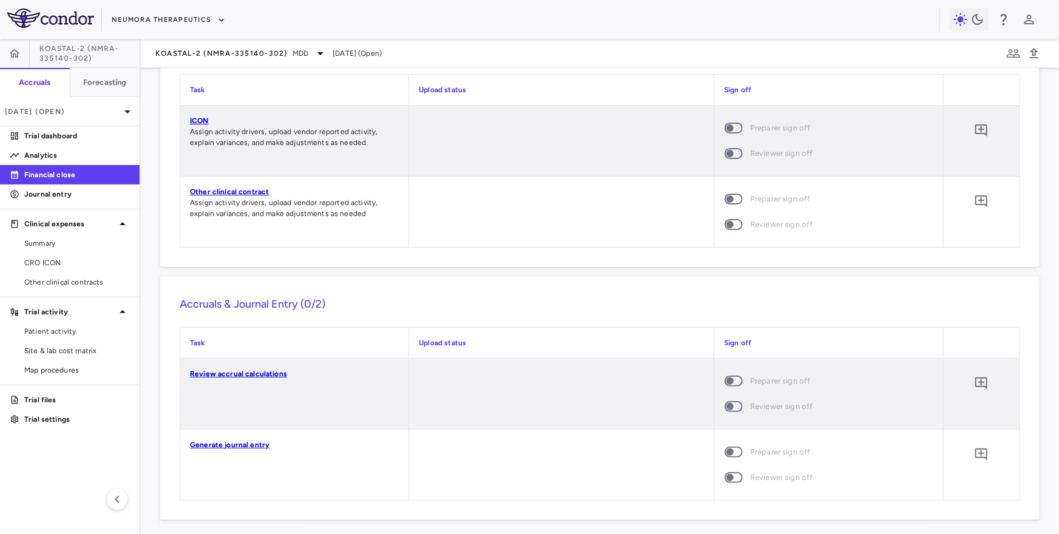
scroll to position [993, 0]
click at [95, 110] on p "Aug 2025 (Open)" at bounding box center [62, 111] width 115 height 11
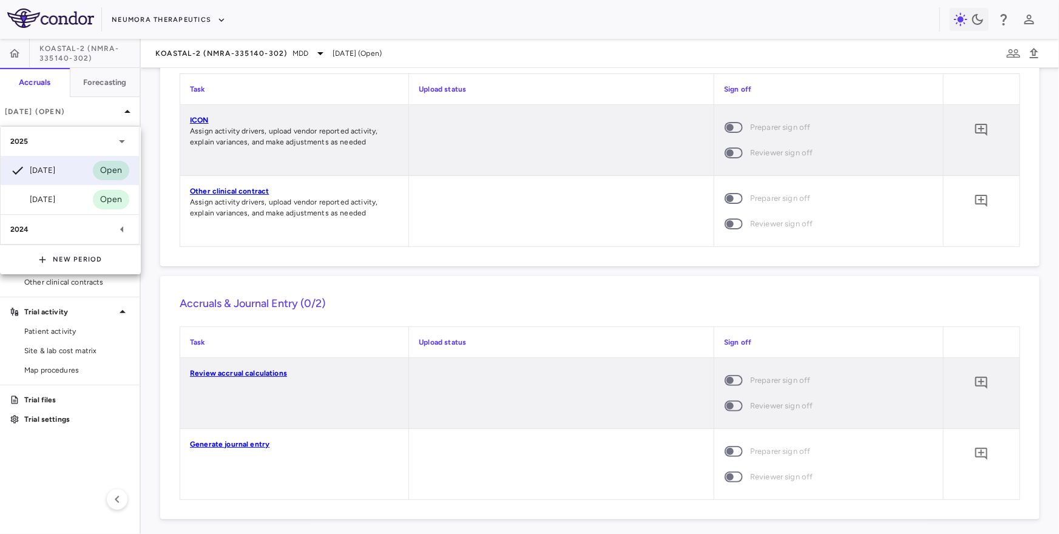
click at [63, 226] on div "2024" at bounding box center [62, 229] width 104 height 11
click at [212, 53] on div at bounding box center [529, 267] width 1059 height 534
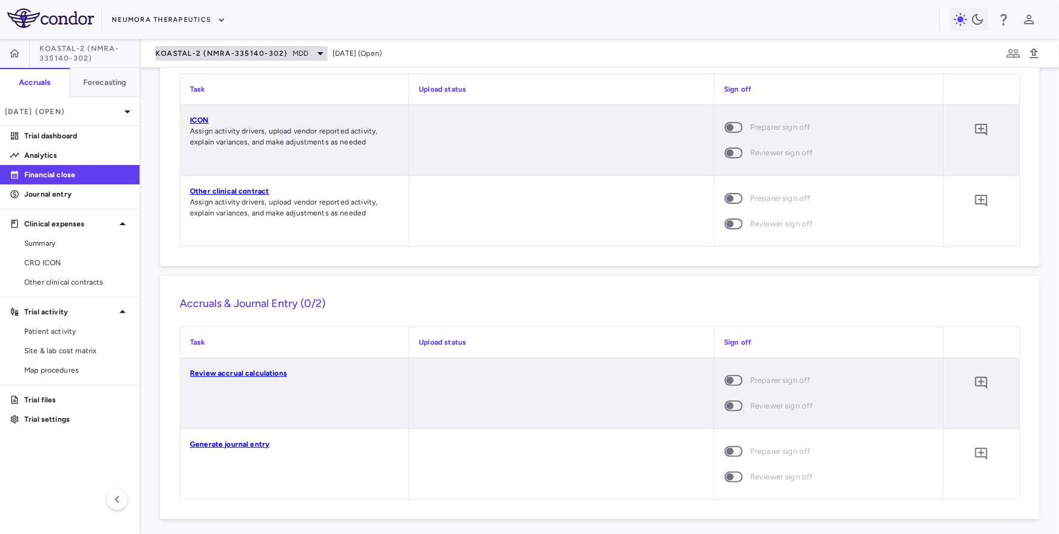
click at [205, 49] on span "KOASTAL-2 (NMRA-335140-302)" at bounding box center [221, 54] width 132 height 10
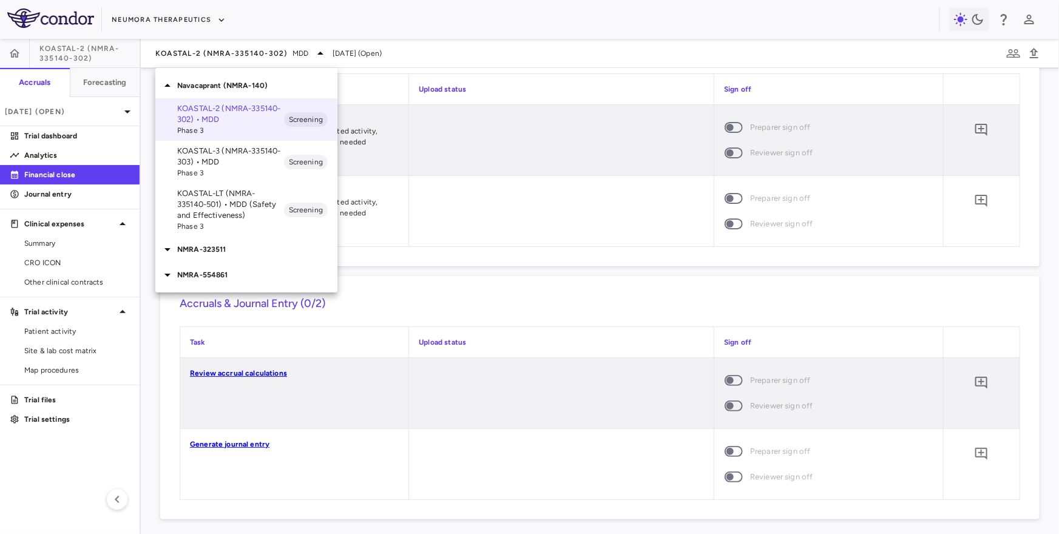
click at [210, 159] on p "KOASTAL-3 (NMRA-335140-303) • MDD" at bounding box center [230, 157] width 107 height 22
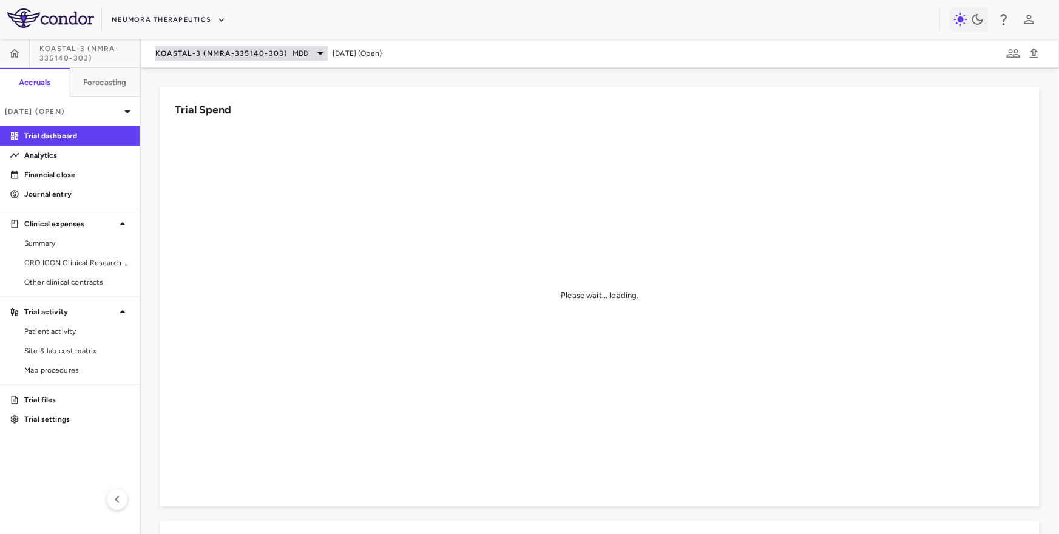
click at [262, 56] on span "KOASTAL-3 (NMRA-335140-303)" at bounding box center [221, 54] width 132 height 10
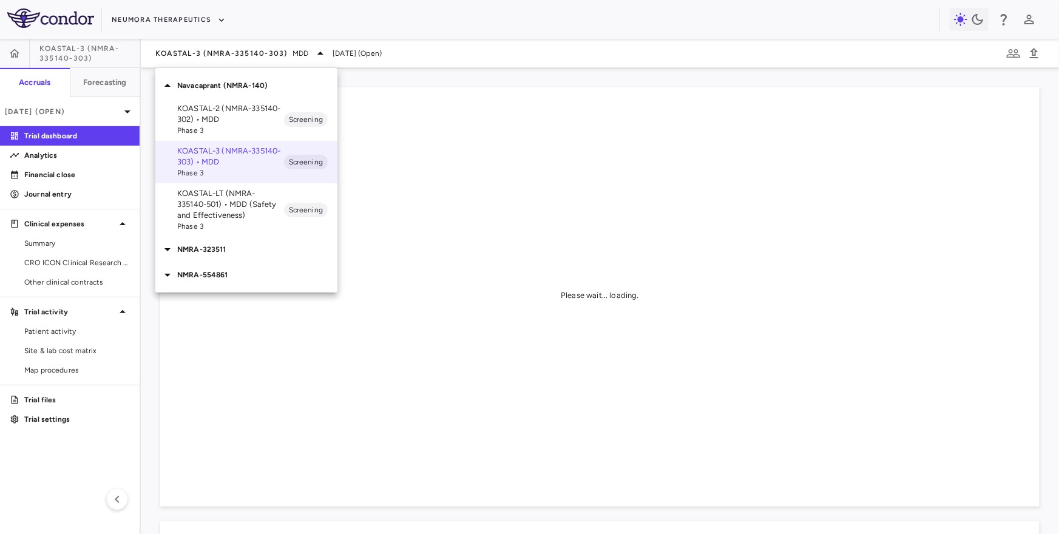
click at [226, 253] on p "NMRA-323511" at bounding box center [257, 249] width 160 height 11
click at [219, 273] on p "NMRA-323511-104 • [MEDICAL_DATA] Associated With [MEDICAL_DATA] Due to [MEDICAL…" at bounding box center [230, 294] width 107 height 55
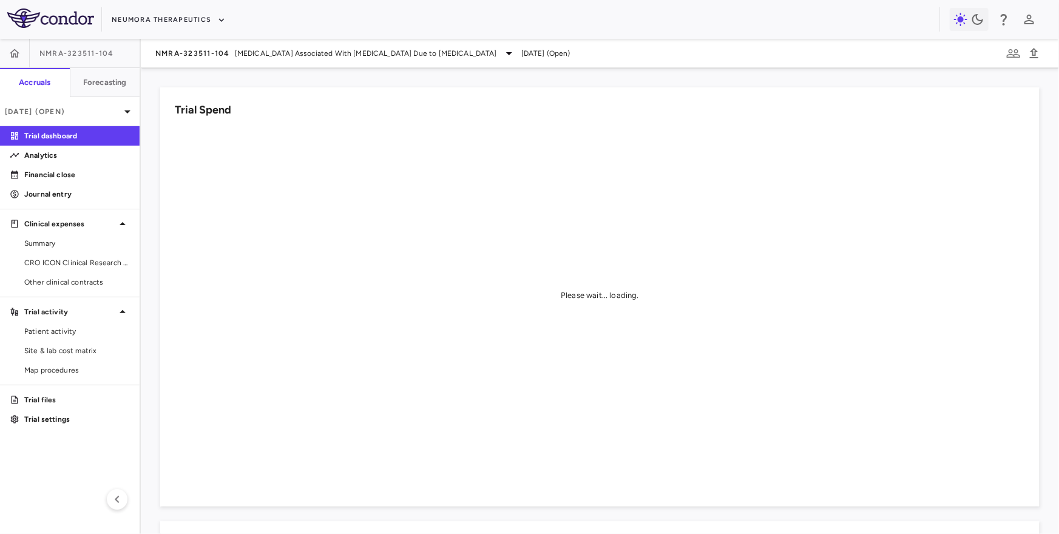
click at [73, 49] on span "NMRA-323511-104" at bounding box center [76, 54] width 75 height 10
copy aside "NMRA-323511-104 Accruals Forecasting"
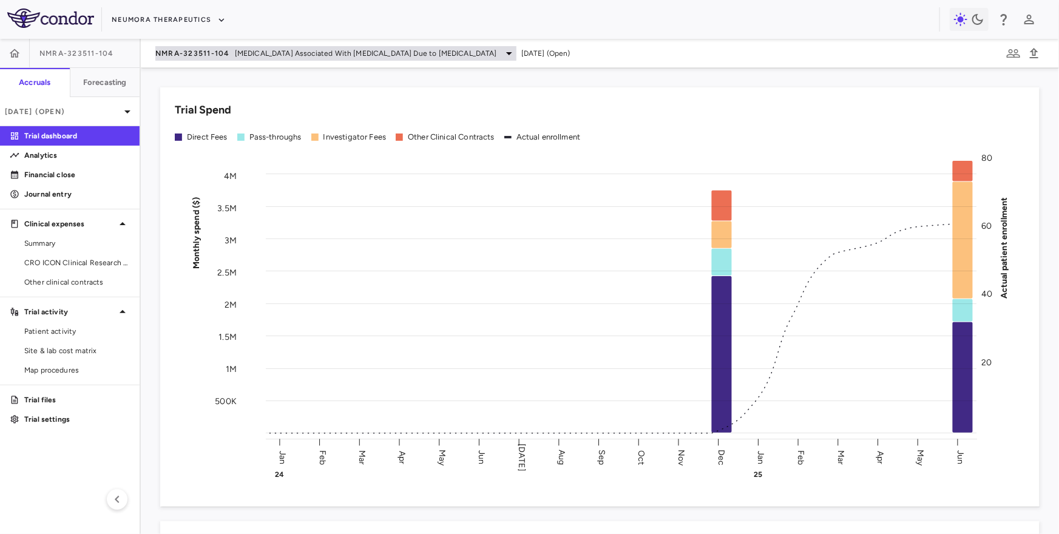
click at [206, 57] on span "NMRA-323511-104" at bounding box center [192, 54] width 75 height 10
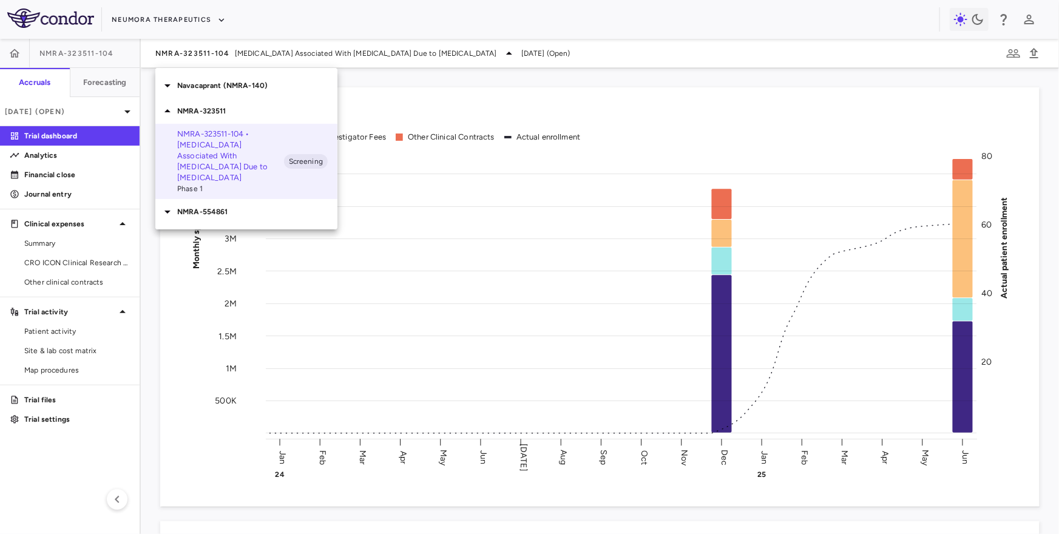
click at [215, 199] on div "NMRA-554861" at bounding box center [246, 211] width 182 height 25
click at [226, 229] on p "NMRA‐554861‐101 • [MEDICAL_DATA]" at bounding box center [230, 240] width 107 height 22
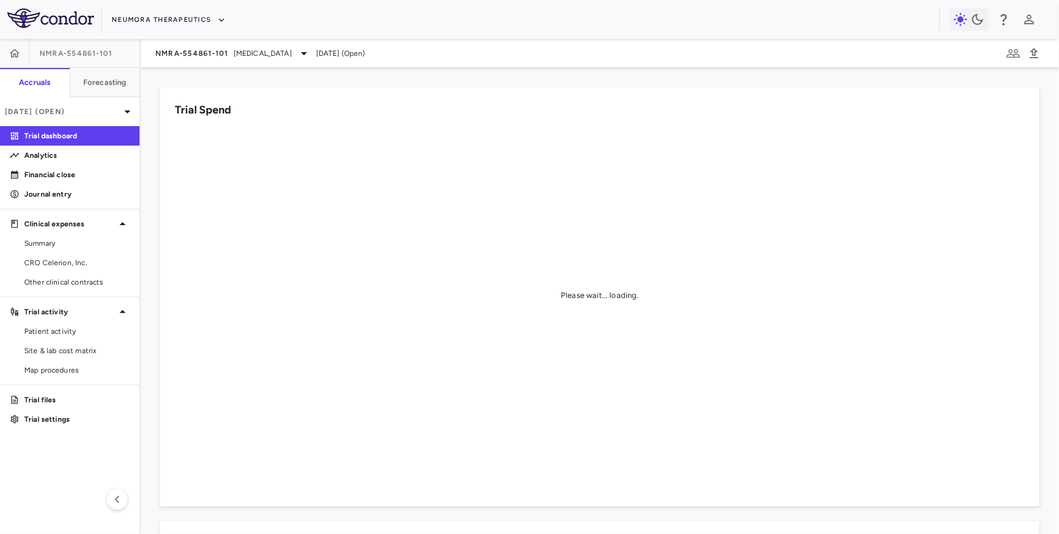
click at [82, 57] on span "NMRA‐554861‐101" at bounding box center [75, 54] width 73 height 10
click at [82, 52] on span "NMRA‐554861‐101" at bounding box center [75, 54] width 73 height 10
copy aside "NMRA‐554861‐101 Accruals Forecasting"
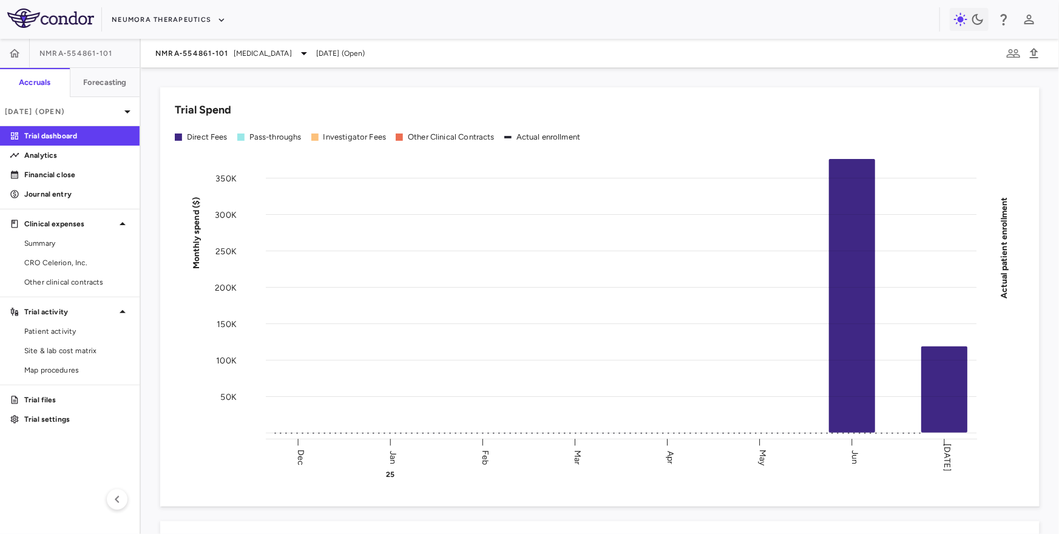
click at [203, 61] on div "NMRA‐554861‐101 Schizophrenia Jul 2025 (Open)" at bounding box center [600, 53] width 918 height 29
click at [205, 55] on span "NMRA‐554861‐101" at bounding box center [191, 54] width 73 height 10
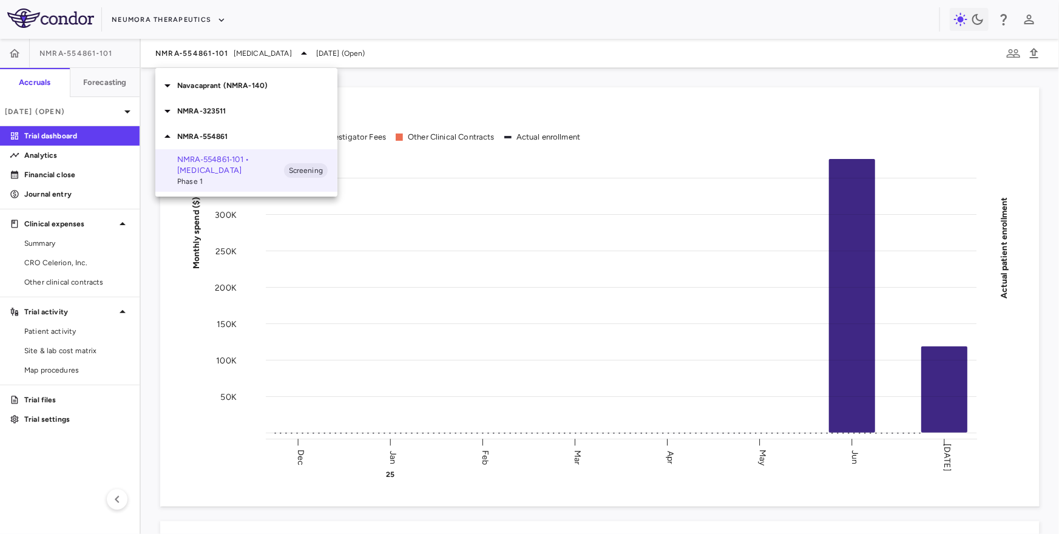
click at [206, 87] on p "Navacaprant (NMRA-140)" at bounding box center [257, 85] width 160 height 11
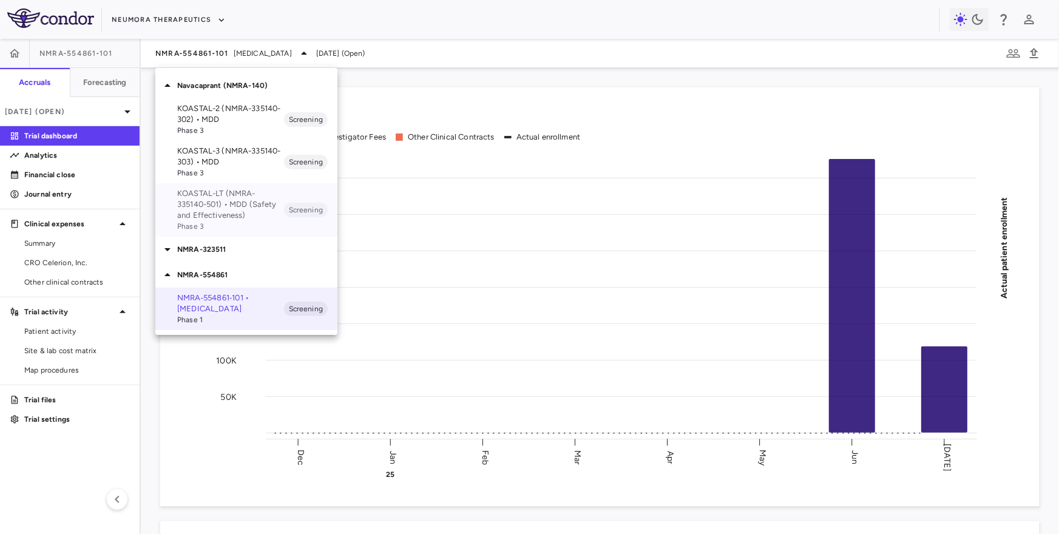
click at [242, 212] on p "KOASTAL-LT (NMRA-335140-501) • MDD (Safety and Effectiveness)" at bounding box center [230, 204] width 107 height 33
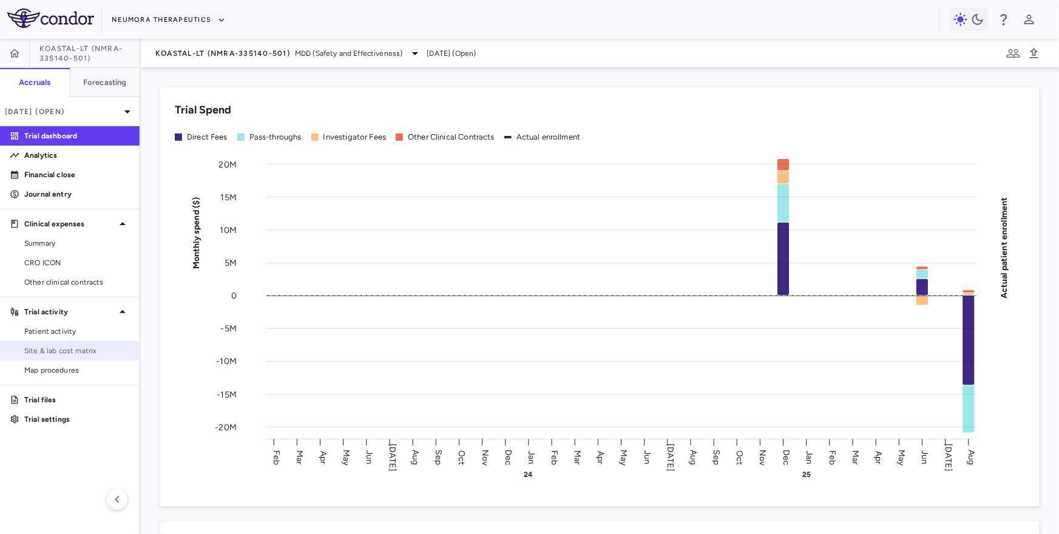
click at [81, 346] on span "Site & lab cost matrix" at bounding box center [77, 350] width 106 height 11
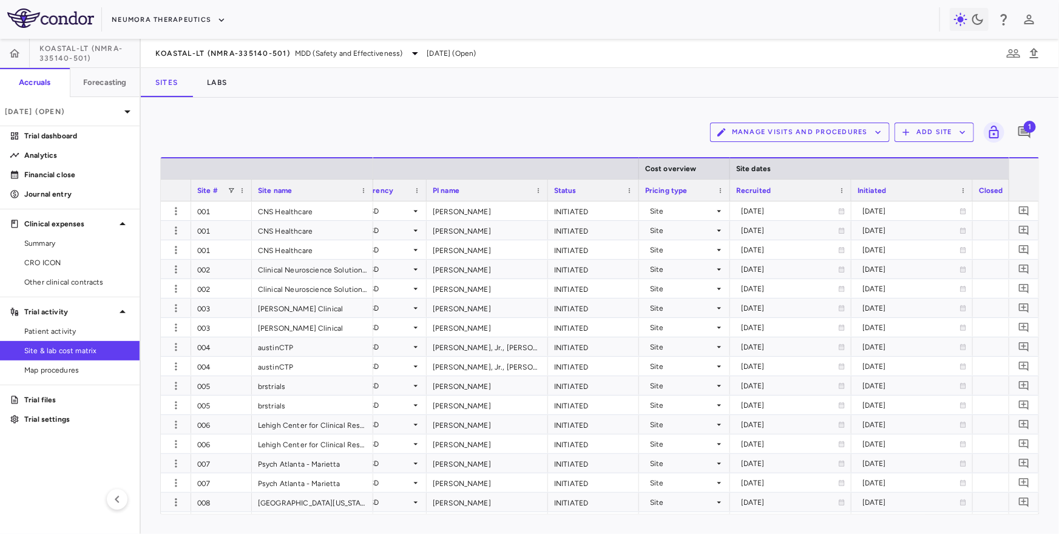
click at [500, 196] on div "PI name" at bounding box center [482, 190] width 98 height 15
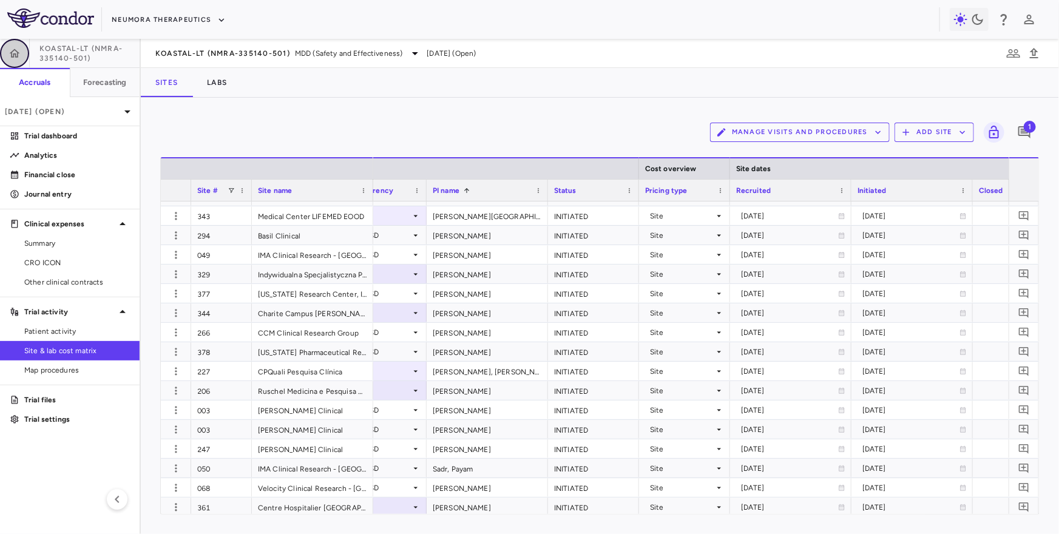
click at [7, 61] on button "button" at bounding box center [14, 53] width 29 height 29
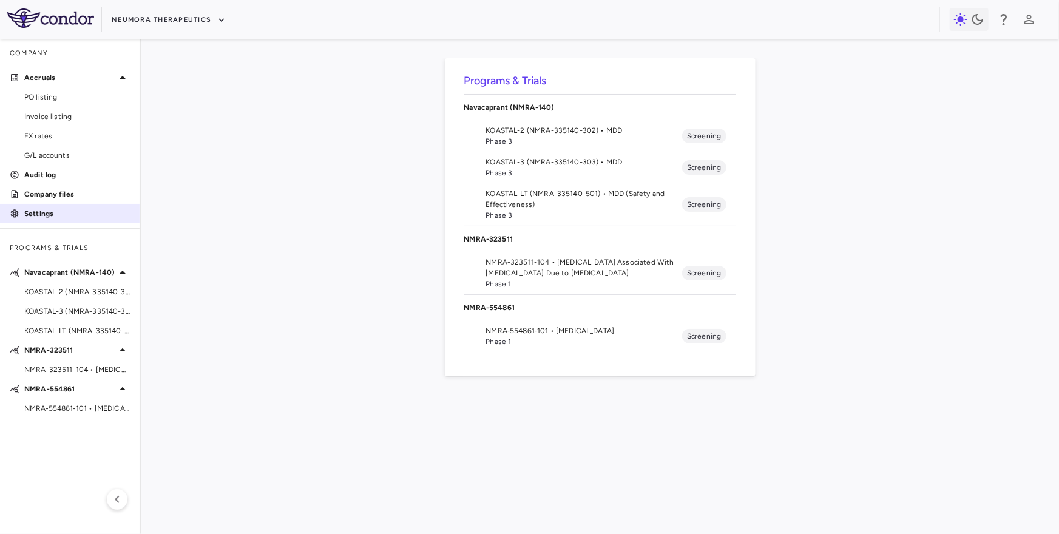
click at [41, 214] on p "Settings" at bounding box center [77, 213] width 106 height 11
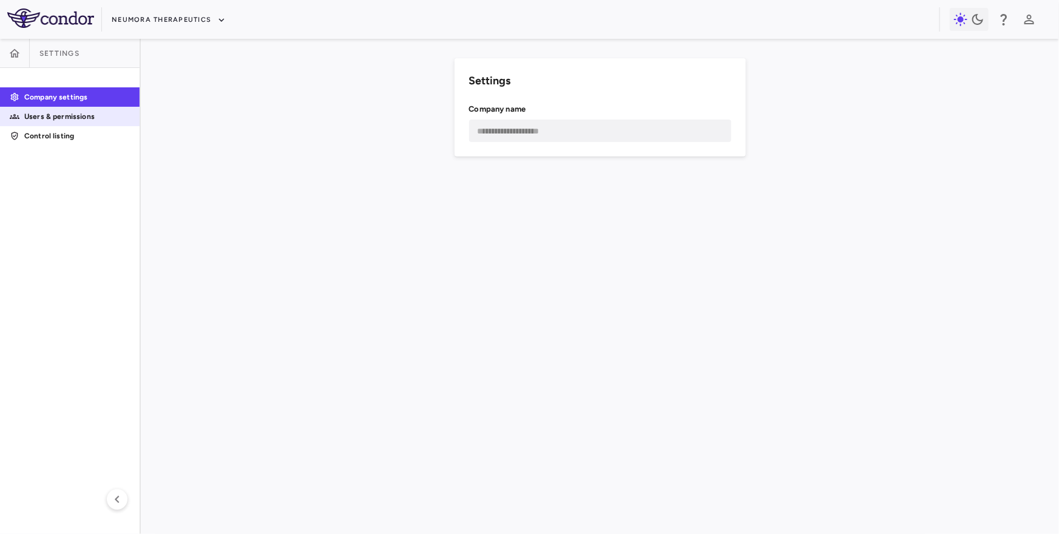
click at [78, 112] on p "Users & permissions" at bounding box center [77, 116] width 106 height 11
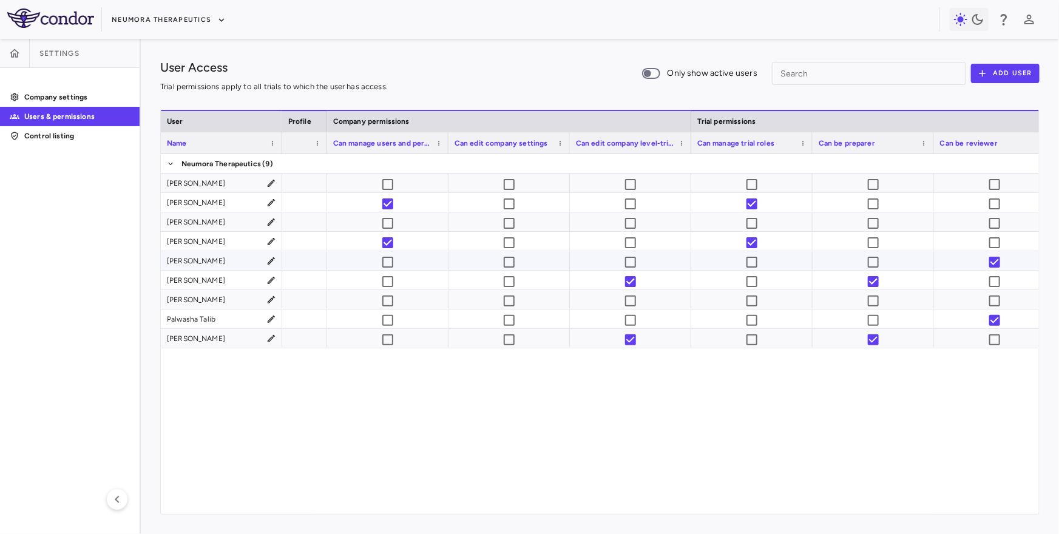
scroll to position [0, 571]
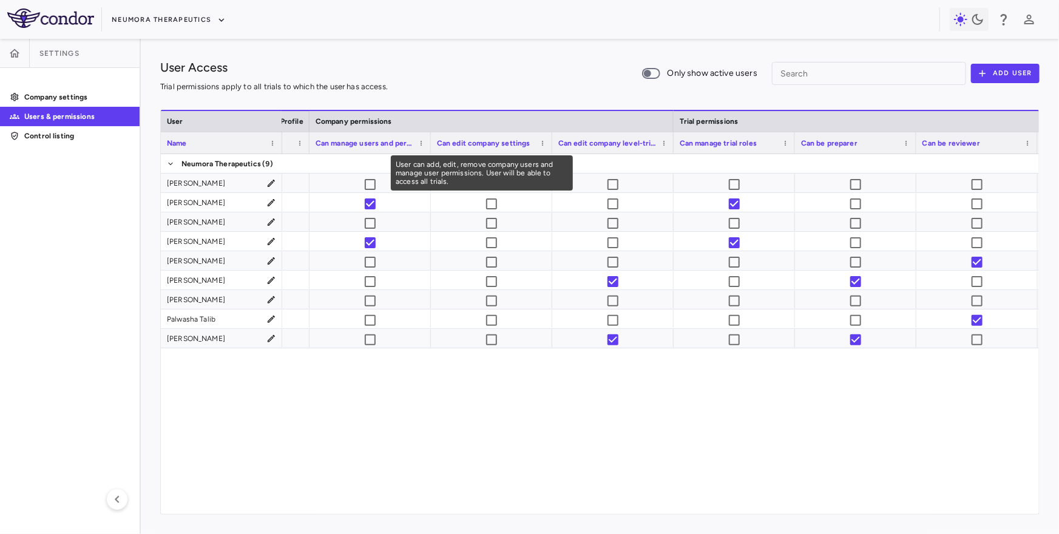
click at [388, 144] on span "Can manage users and permissions" at bounding box center [365, 143] width 98 height 8
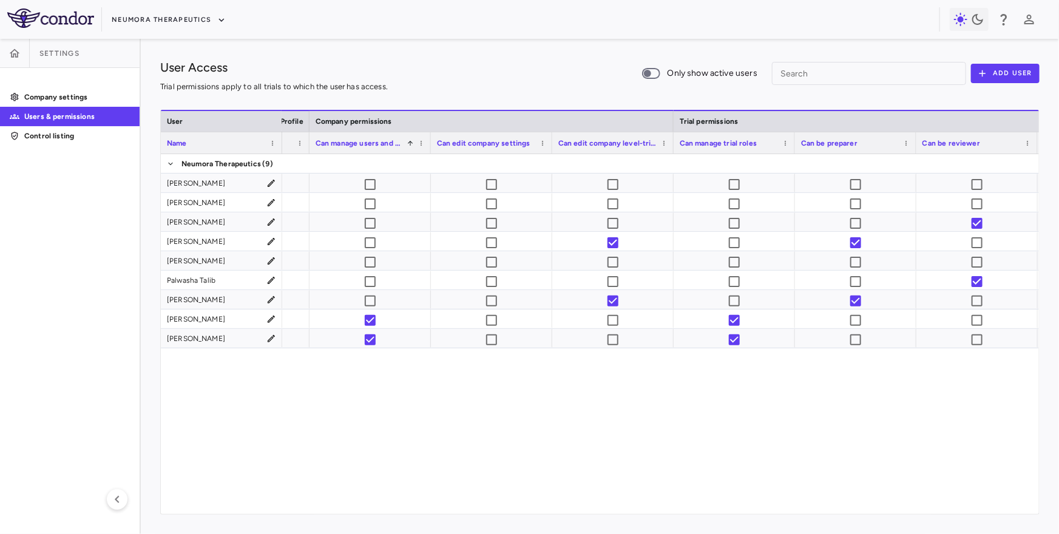
click at [406, 56] on div "User Access Trial permissions apply to all trials to which the user has access.…" at bounding box center [600, 286] width 918 height 495
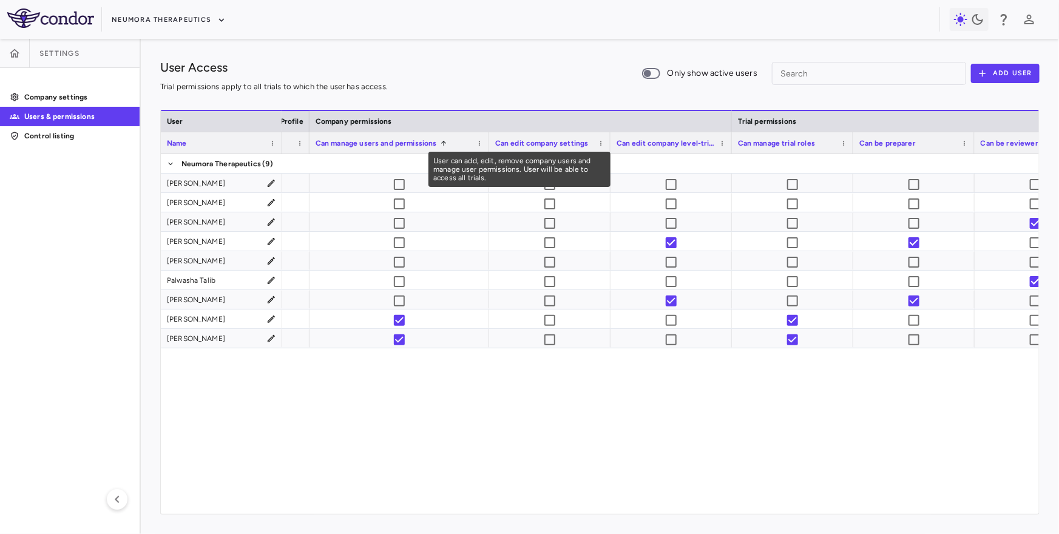
drag, startPoint x: 429, startPoint y: 141, endPoint x: 451, endPoint y: 143, distance: 22.5
click at [486, 143] on div at bounding box center [488, 142] width 5 height 21
